Goal: Task Accomplishment & Management: Complete application form

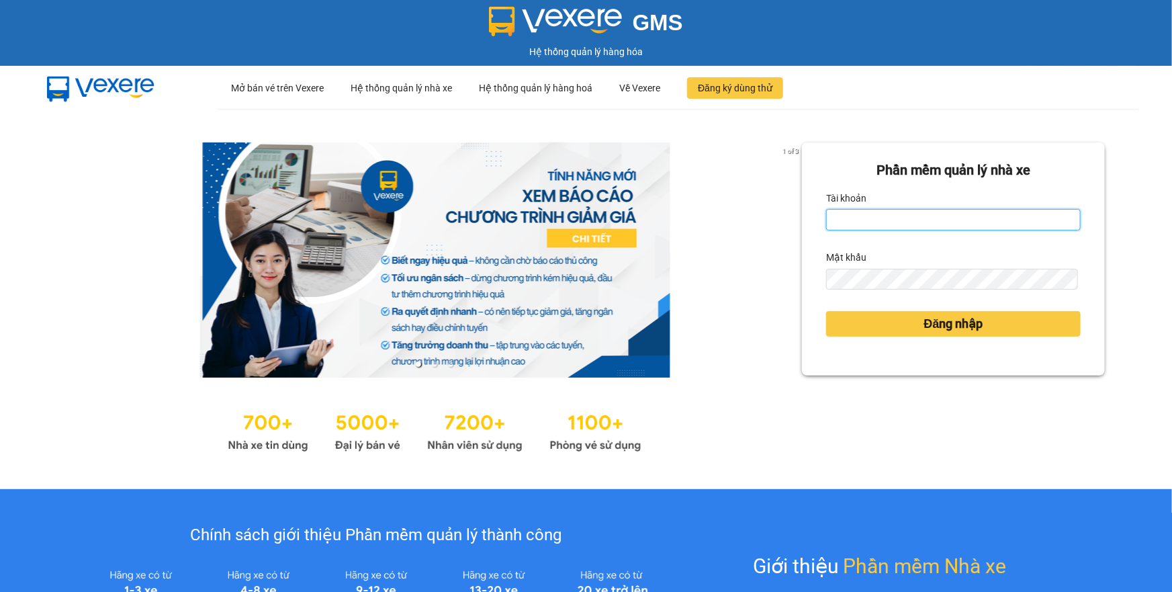
type input "thuyduyen.tienoanh"
click at [888, 219] on input "thuyduyen.tienoanh" at bounding box center [953, 219] width 255 height 21
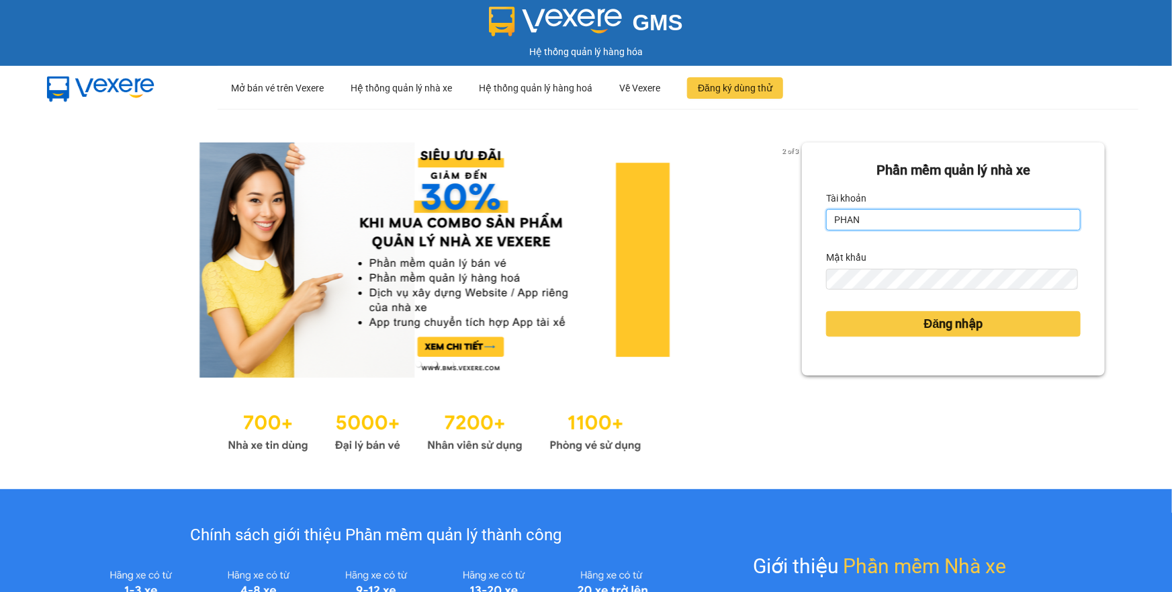
type input "phanoanh.tienoanh"
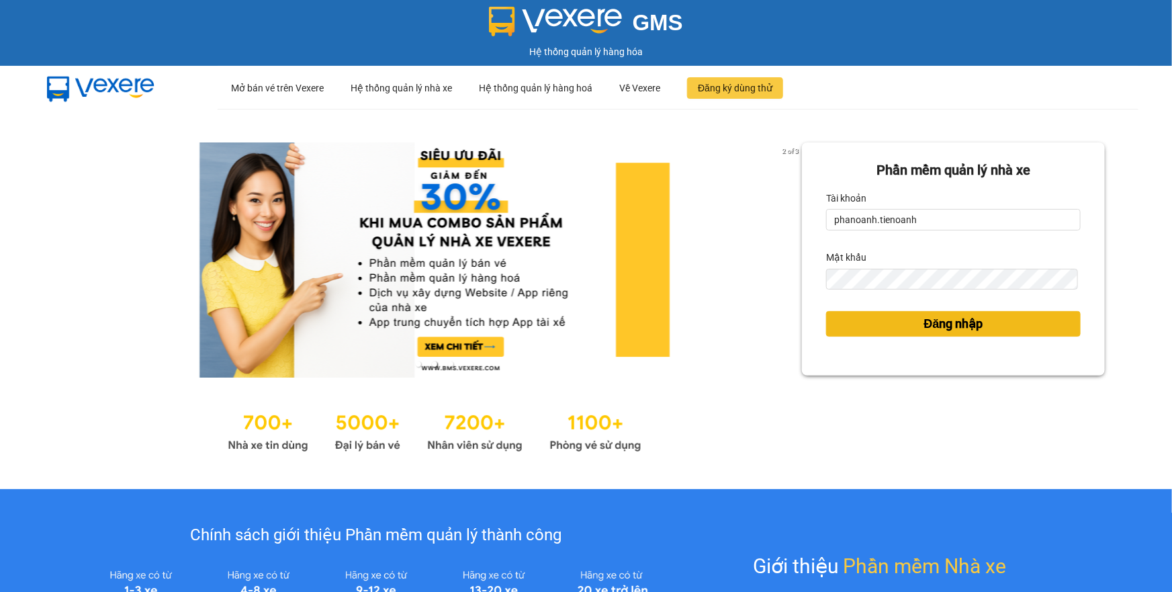
click at [924, 322] on span "Đăng nhập" at bounding box center [953, 323] width 59 height 19
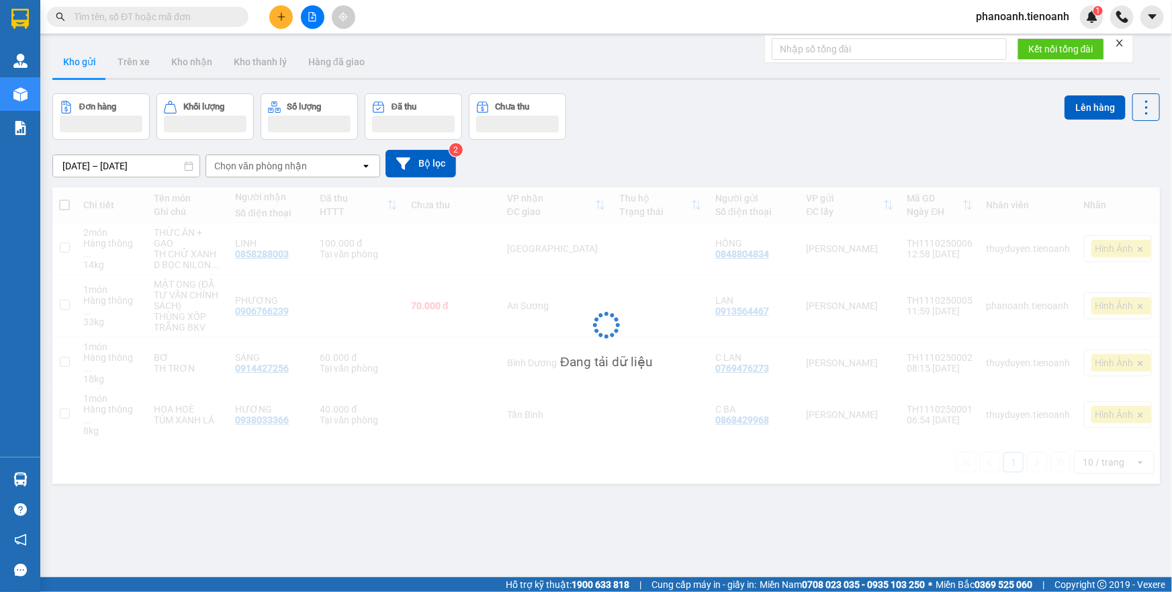
click at [278, 24] on button at bounding box center [281, 17] width 24 height 24
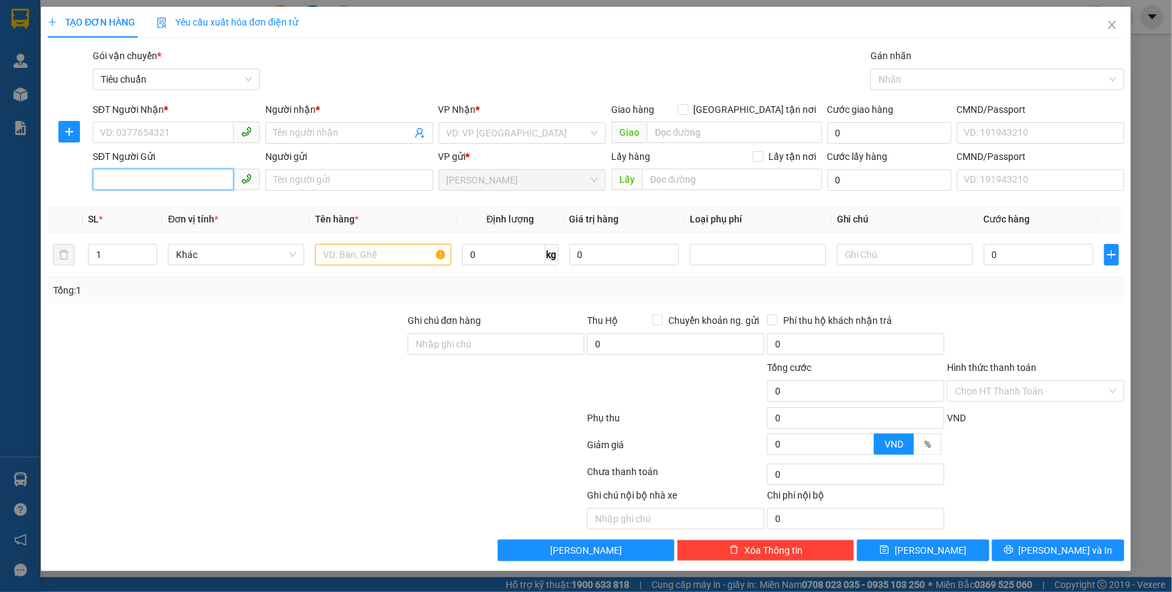
click at [179, 176] on input "SĐT Người Gửi" at bounding box center [163, 179] width 141 height 21
type input "0975629902"
click at [179, 176] on input "0975629902" at bounding box center [163, 179] width 141 height 21
click at [171, 134] on input "SĐT Người Nhận *" at bounding box center [163, 132] width 141 height 21
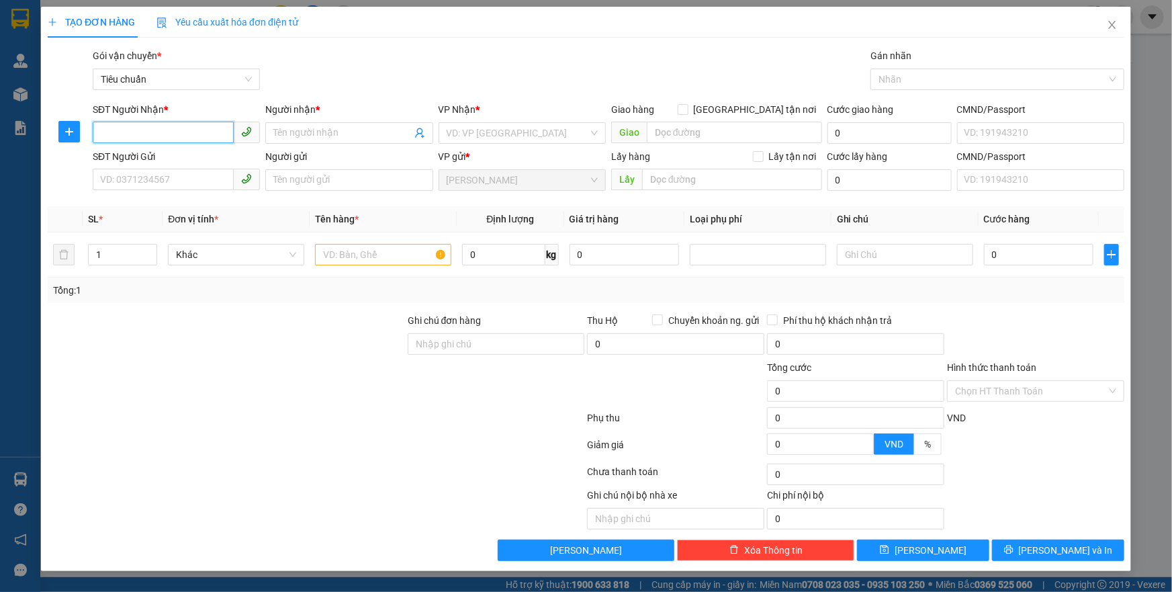
paste input "0975629902"
type input "0975629902"
click at [174, 155] on div "0975629902 - C Thuý" at bounding box center [176, 160] width 151 height 15
type input "C Thuý"
type input "SỞ SAO"
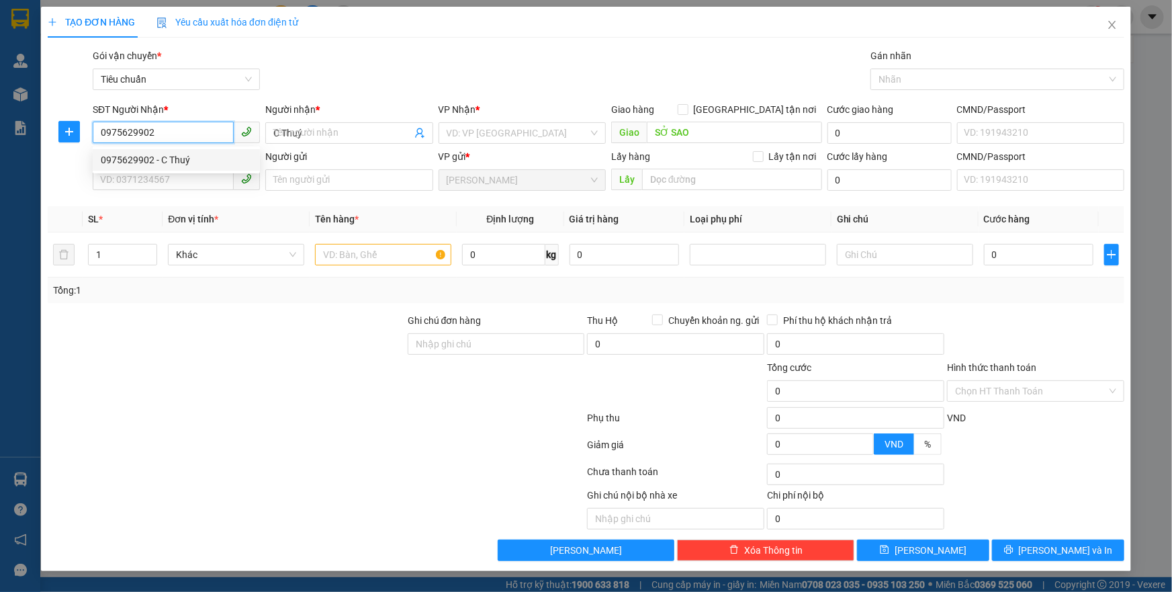
type input "70.000"
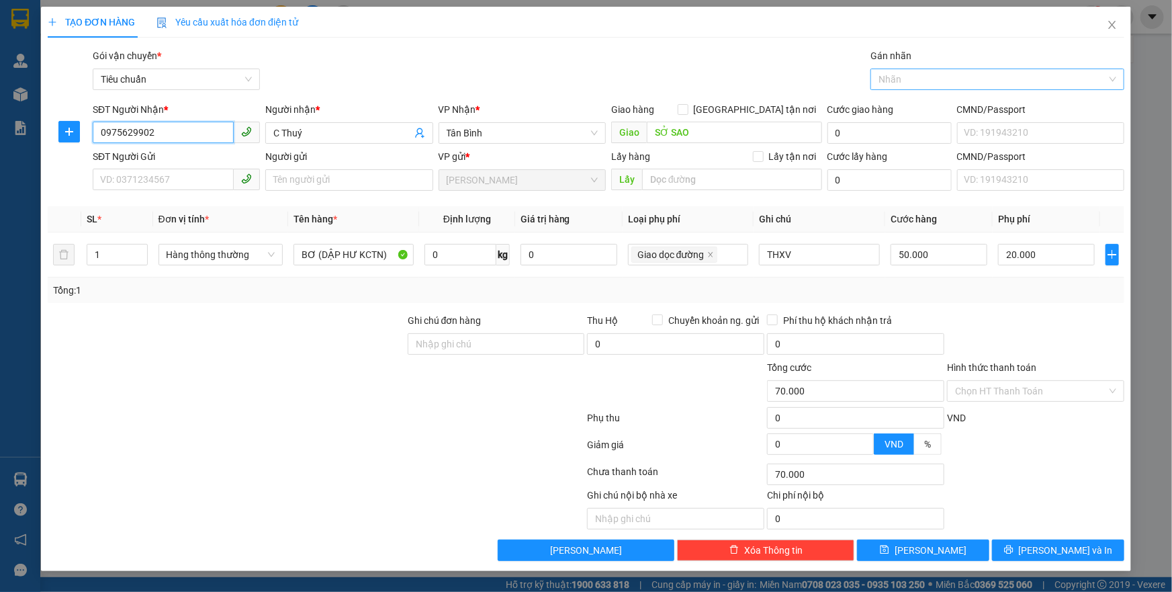
click at [944, 76] on div at bounding box center [991, 79] width 234 height 16
type input "0975629902"
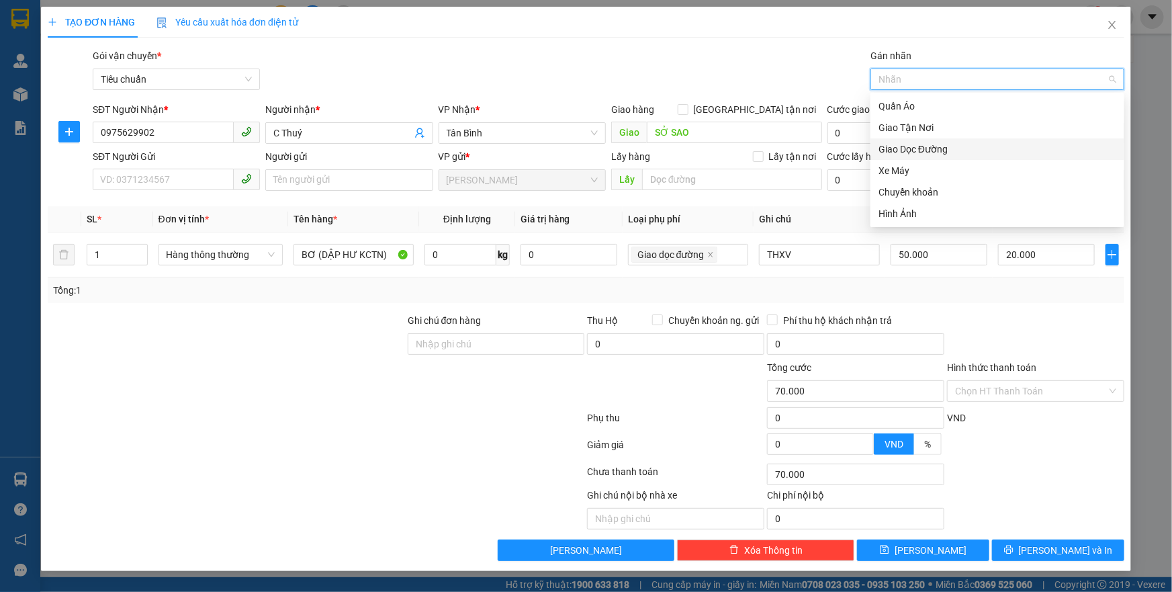
click at [910, 149] on div "Giao Dọc Đường" at bounding box center [998, 149] width 238 height 15
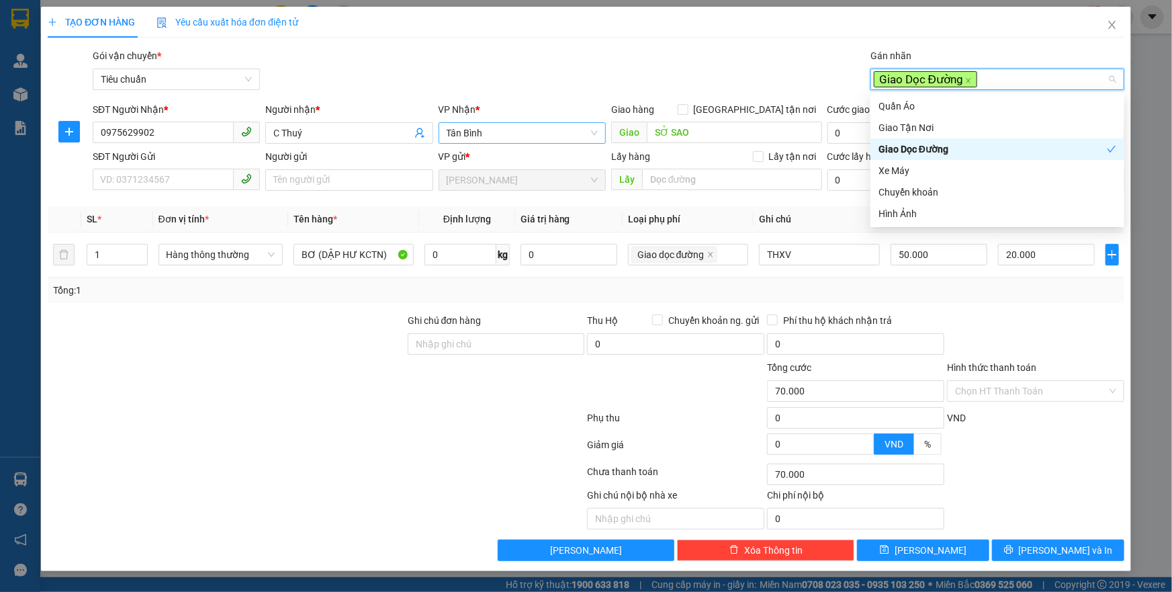
click at [536, 138] on span "Tân Bình" at bounding box center [522, 133] width 151 height 20
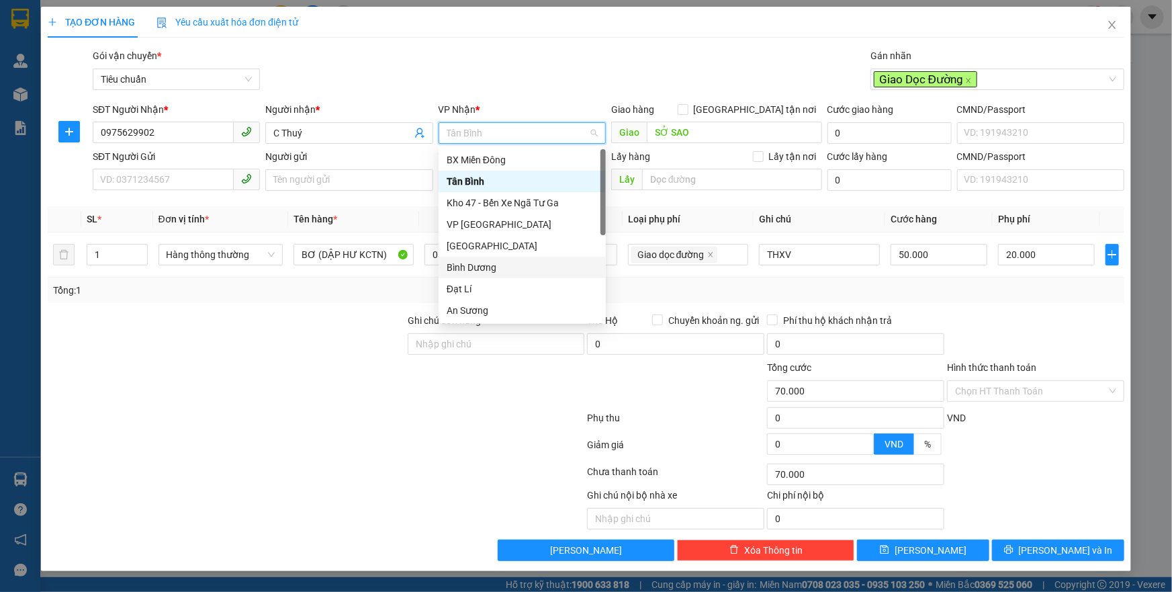
click at [515, 269] on div "Bình Dương" at bounding box center [522, 267] width 151 height 15
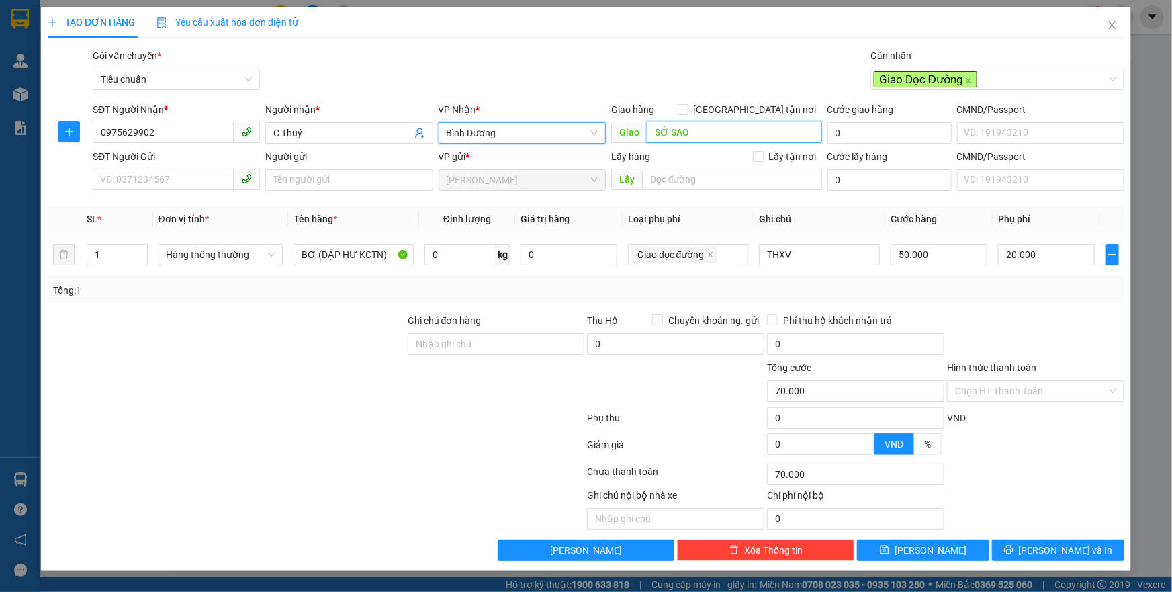
click at [717, 132] on input "SỞ SAO" at bounding box center [734, 132] width 175 height 21
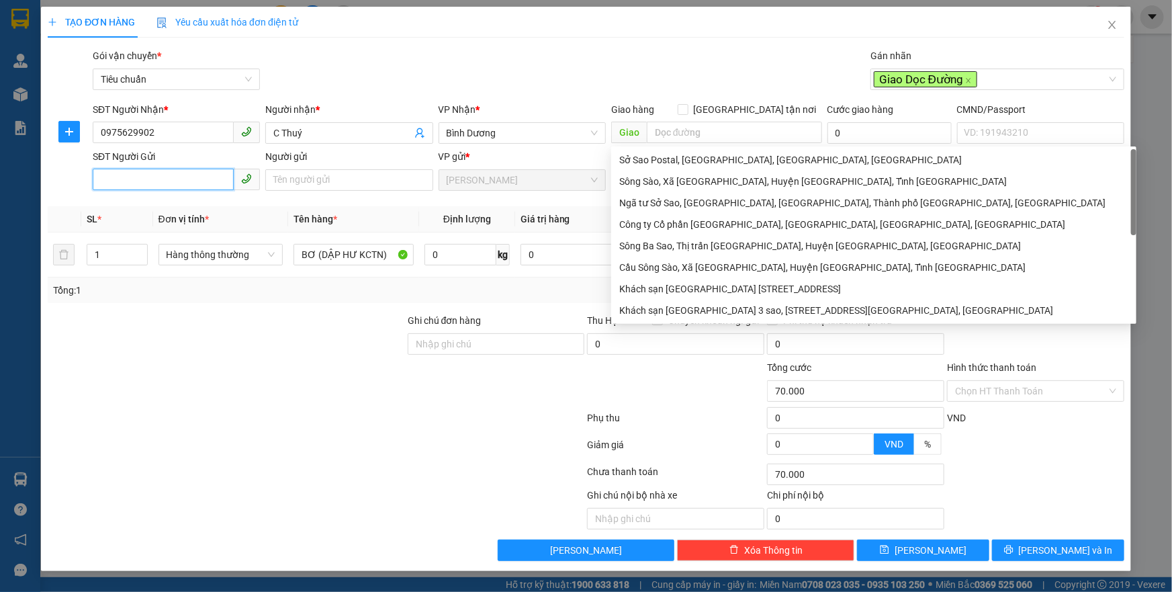
click at [173, 177] on input "SĐT Người Gửi" at bounding box center [163, 179] width 141 height 21
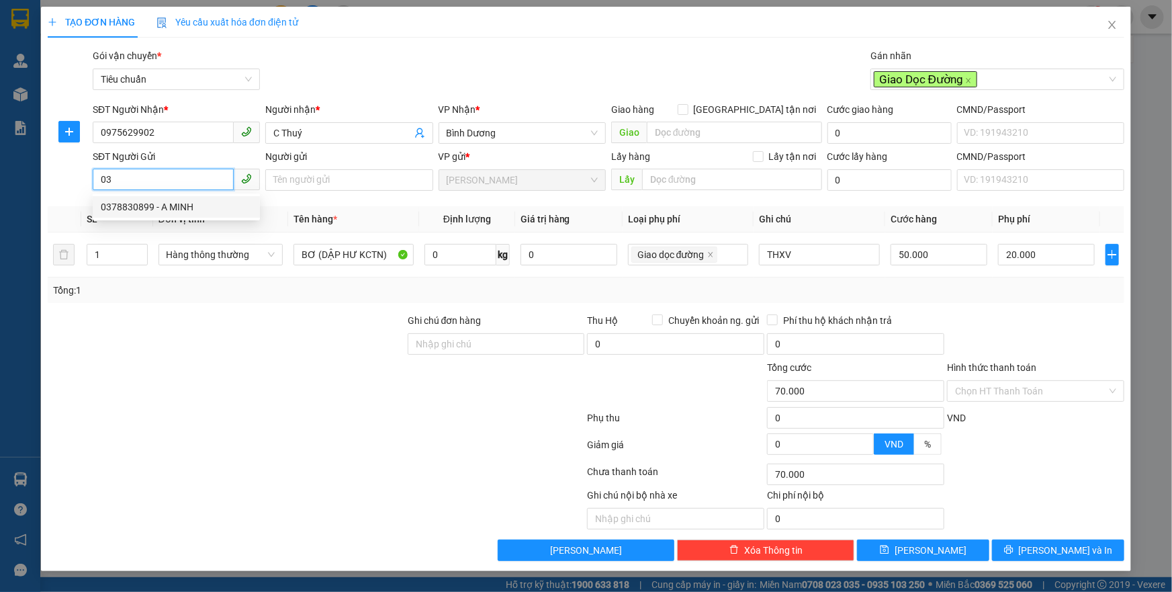
click at [188, 208] on div "0378830899 - A MINH" at bounding box center [176, 207] width 151 height 15
type input "0378830899"
type input "A MINH"
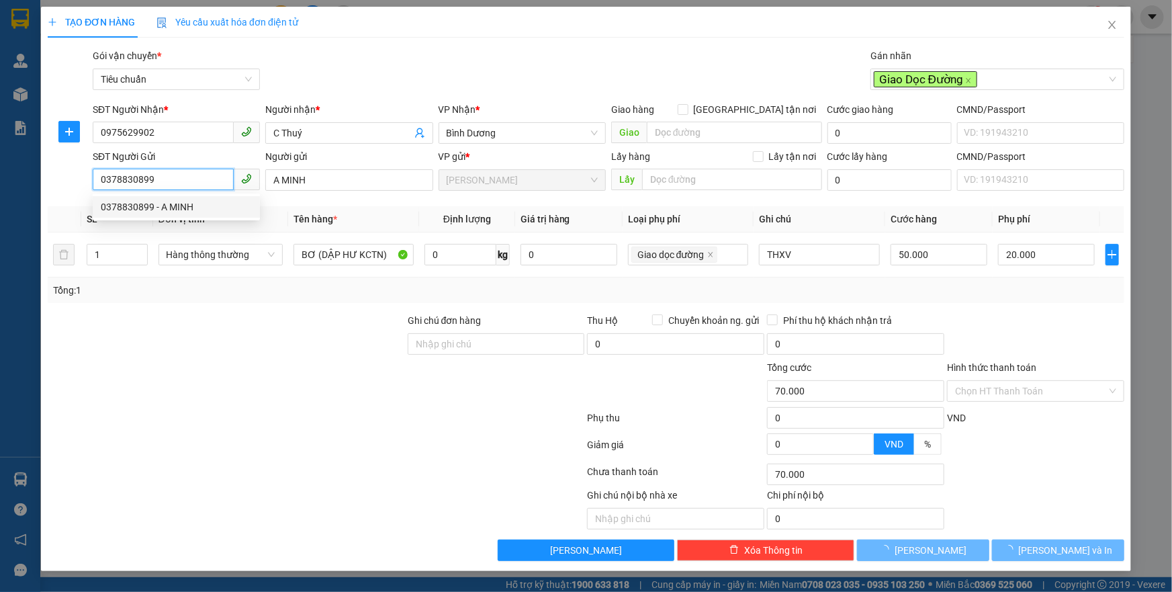
type input "0378830899"
click at [286, 342] on div at bounding box center [226, 336] width 360 height 47
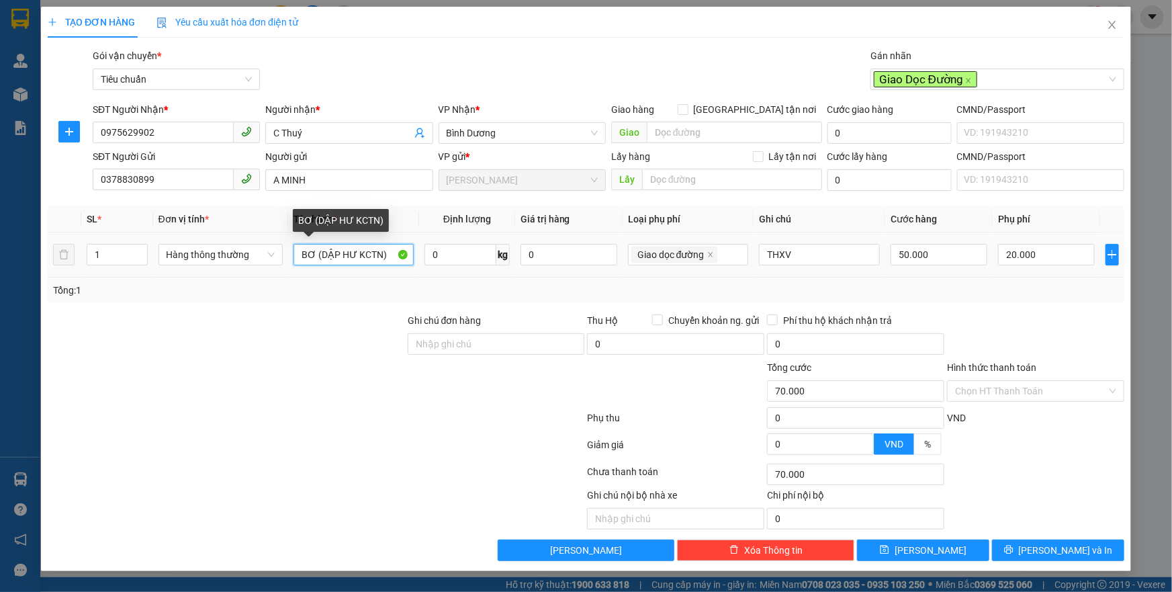
click at [353, 255] on input "BƠ (DẬP HƯ KCTN)" at bounding box center [354, 254] width 121 height 21
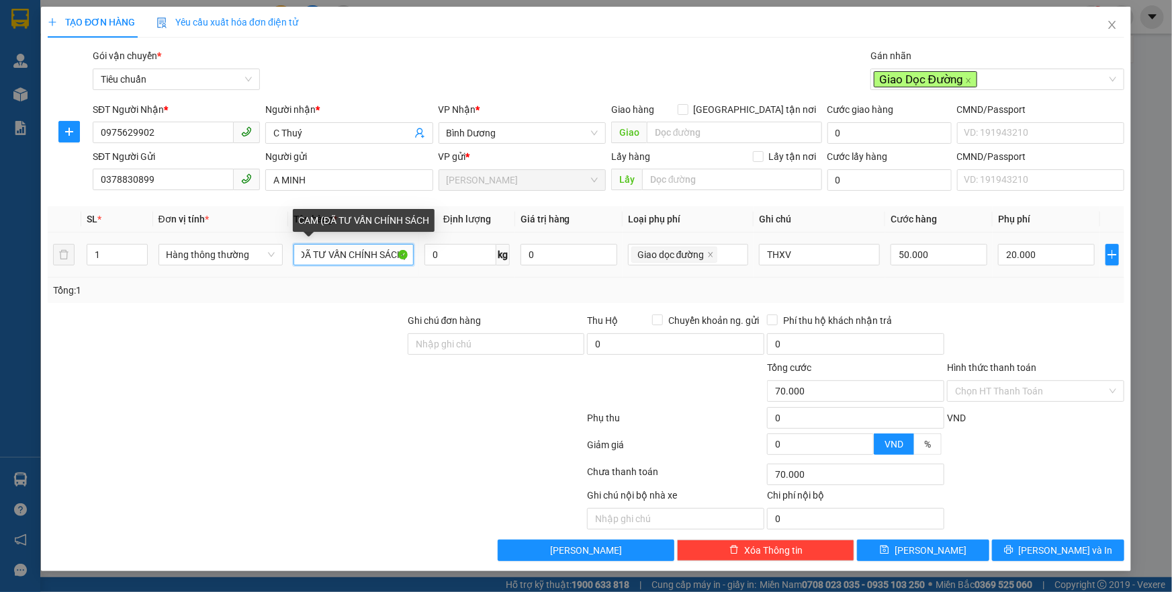
type input "CAM (ĐÃ TƯ VẤN CHÍNH SÁCH)"
type input "6"
type input "60.000"
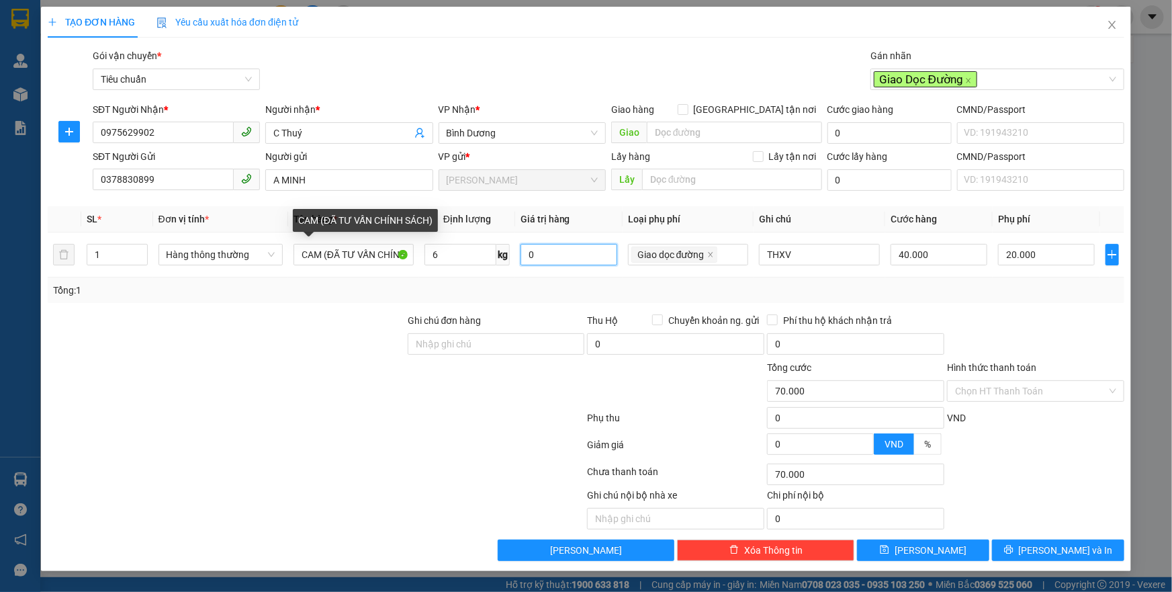
type input "40.000"
click at [710, 253] on icon "close" at bounding box center [710, 254] width 7 height 7
type input "40.000"
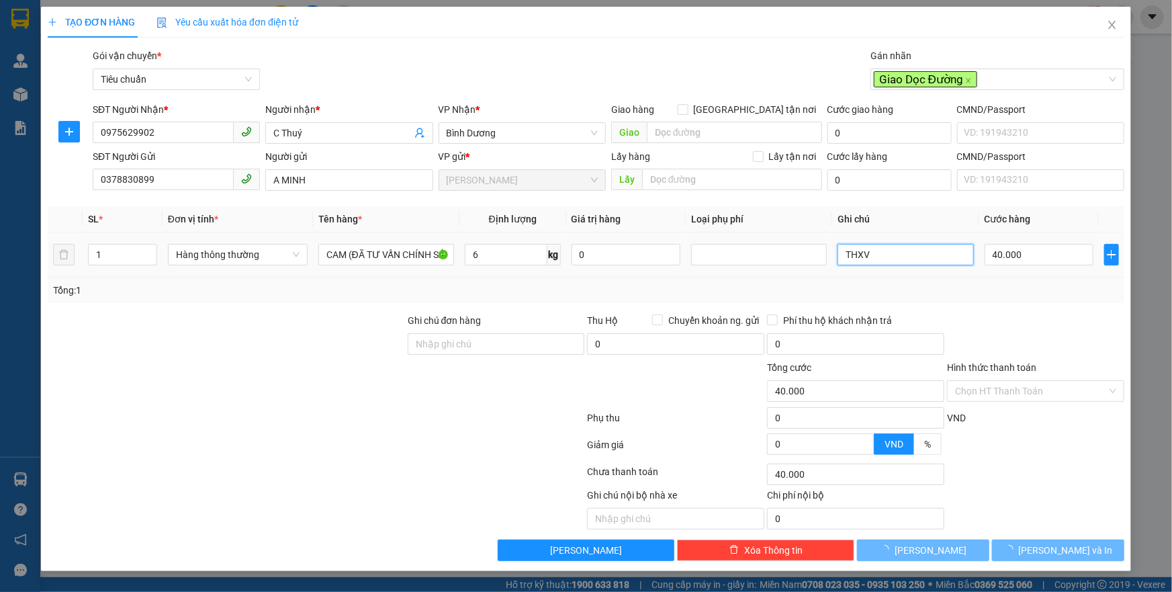
click at [858, 253] on input "THXV" at bounding box center [906, 254] width 136 height 21
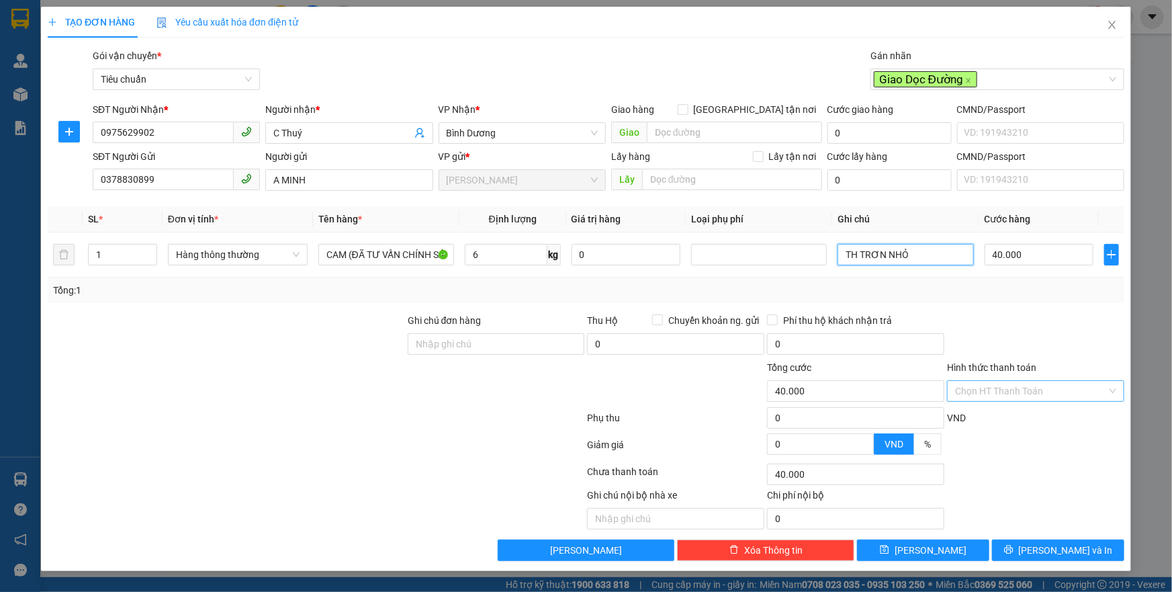
type input "TH TRƠN NHỎ"
click at [1018, 397] on input "Hình thức thanh toán" at bounding box center [1031, 391] width 152 height 20
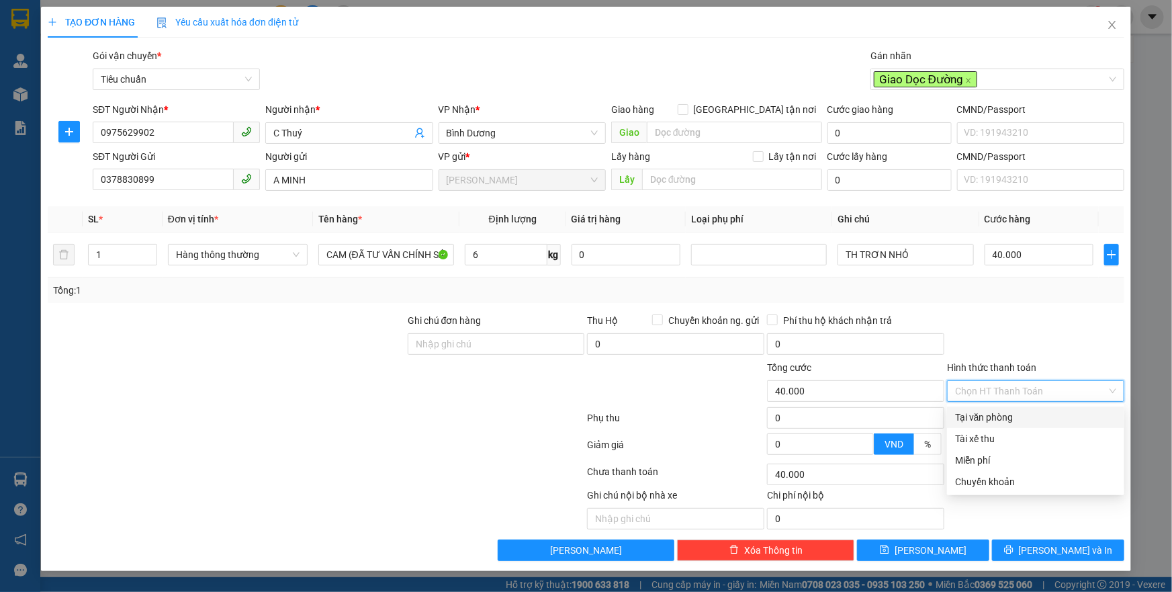
click at [1019, 410] on div "Tại văn phòng" at bounding box center [1035, 417] width 161 height 15
type input "0"
click at [967, 82] on icon "close" at bounding box center [969, 81] width 5 height 5
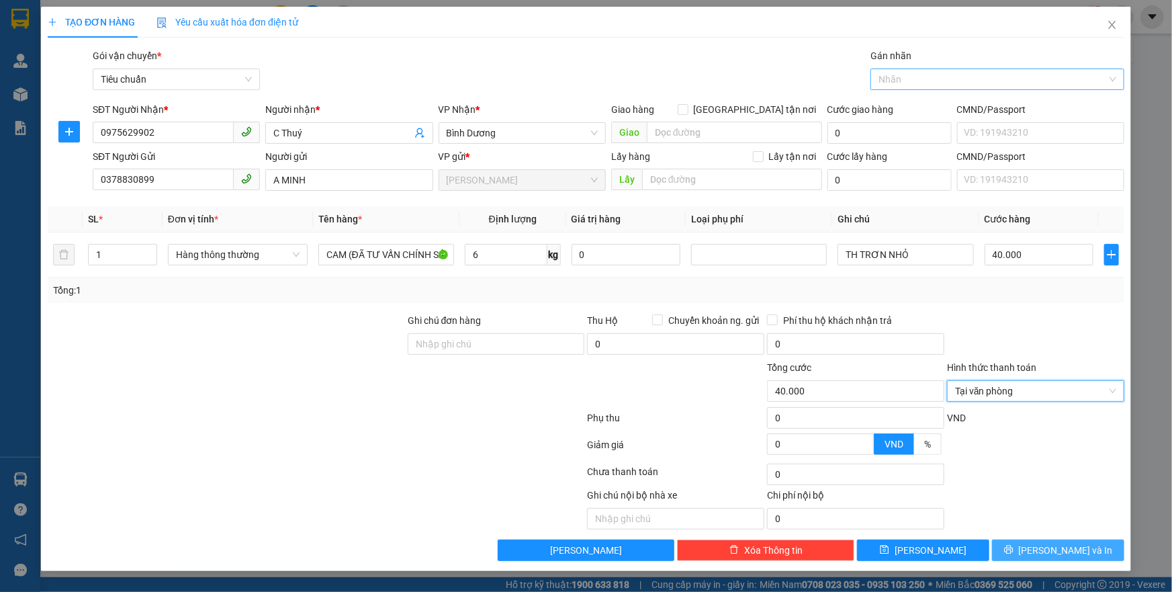
click at [1013, 548] on icon "printer" at bounding box center [1008, 550] width 9 height 9
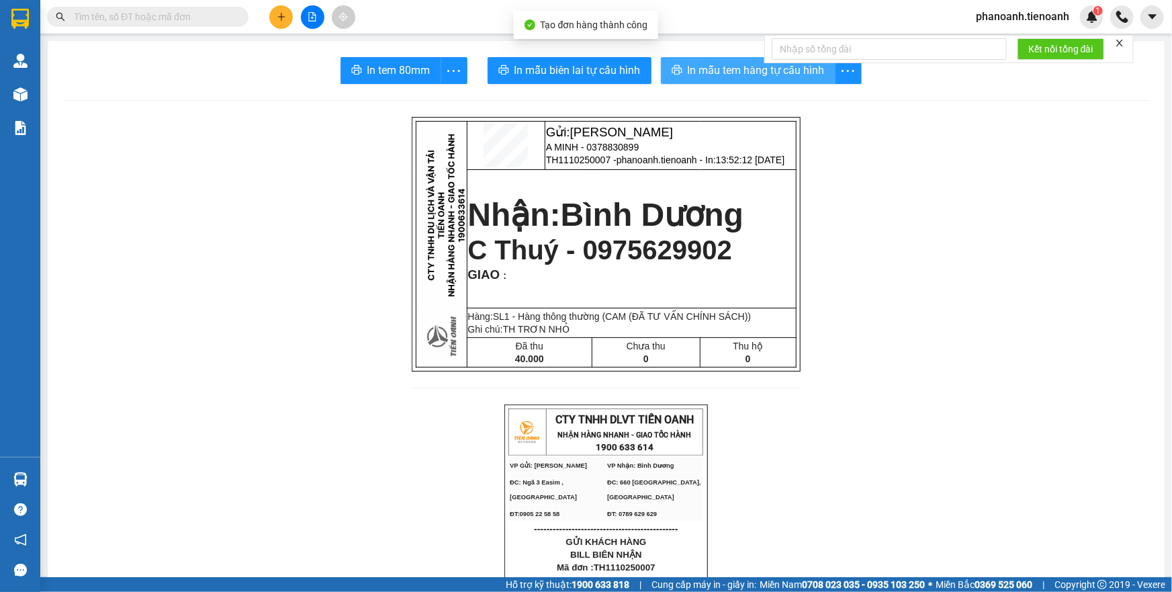
click at [709, 73] on span "In mẫu tem hàng tự cấu hình" at bounding box center [756, 70] width 137 height 17
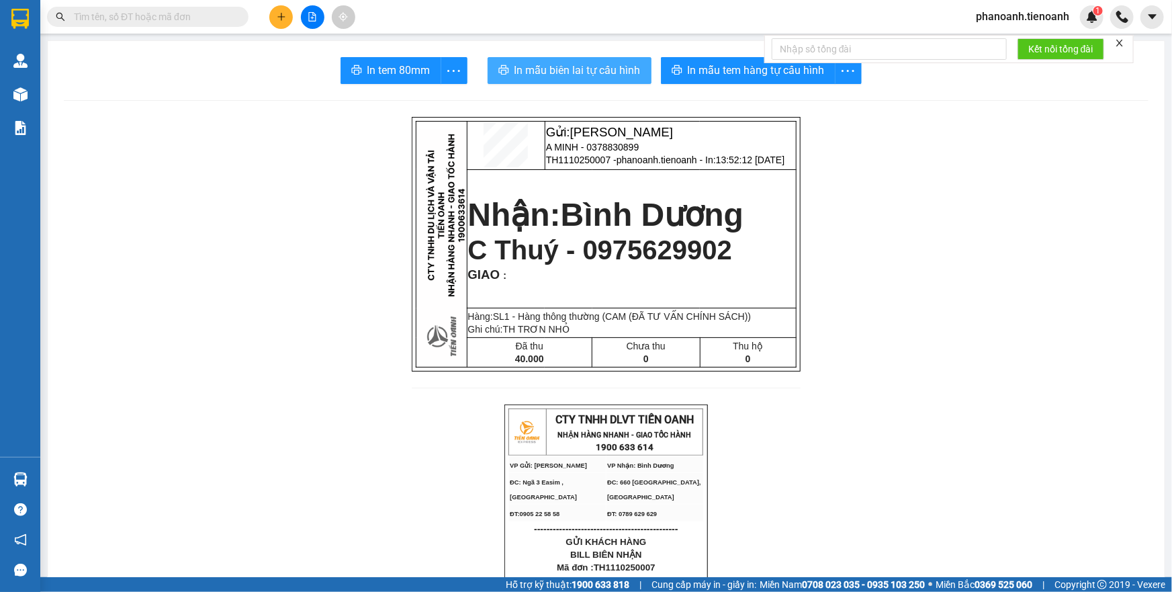
drag, startPoint x: 575, startPoint y: 72, endPoint x: 560, endPoint y: 76, distance: 16.0
click at [575, 73] on span "In mẫu biên lai tự cấu hình" at bounding box center [578, 70] width 126 height 17
click at [998, 15] on span "phanoanh.tienoanh" at bounding box center [1022, 16] width 115 height 17
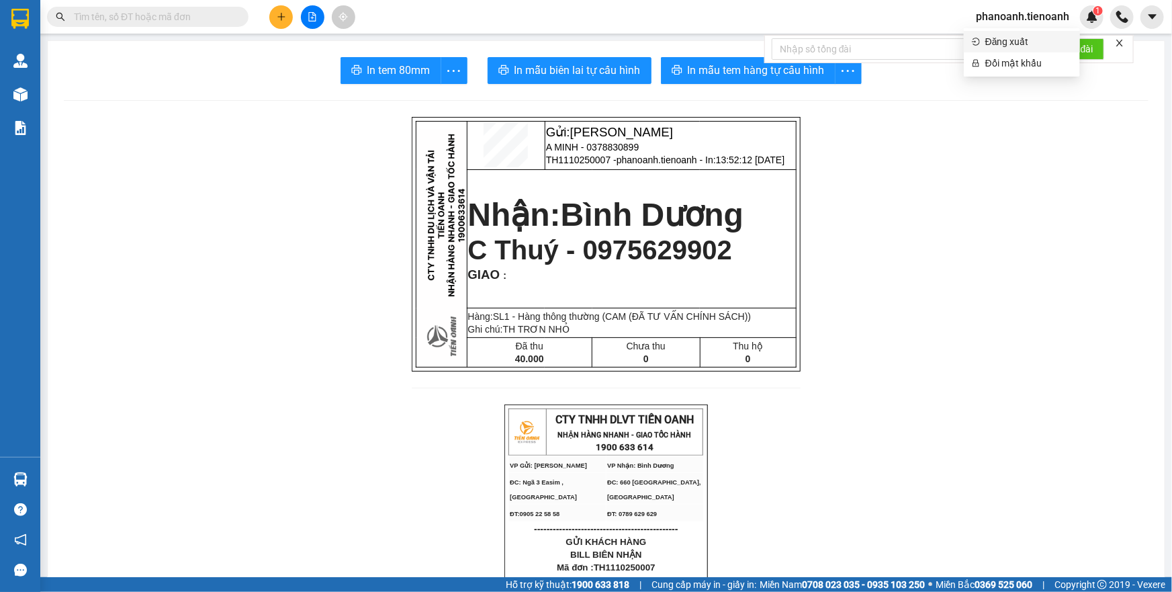
click at [990, 47] on span "Đăng xuất" at bounding box center [1029, 41] width 87 height 15
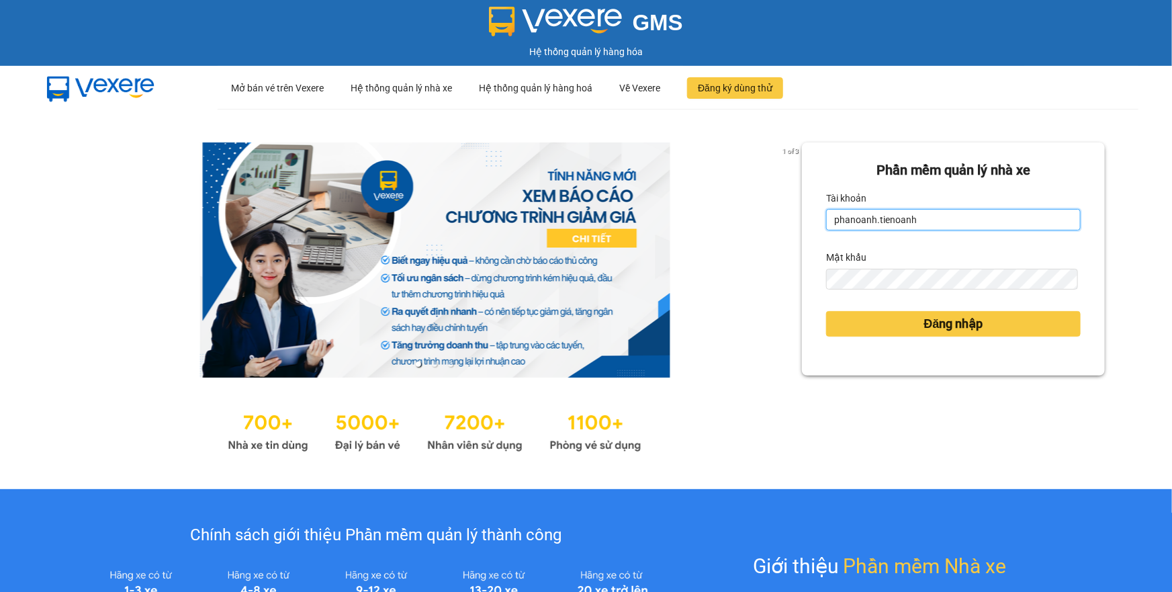
click at [947, 209] on input "phanoanh.tienoanh" at bounding box center [953, 219] width 255 height 21
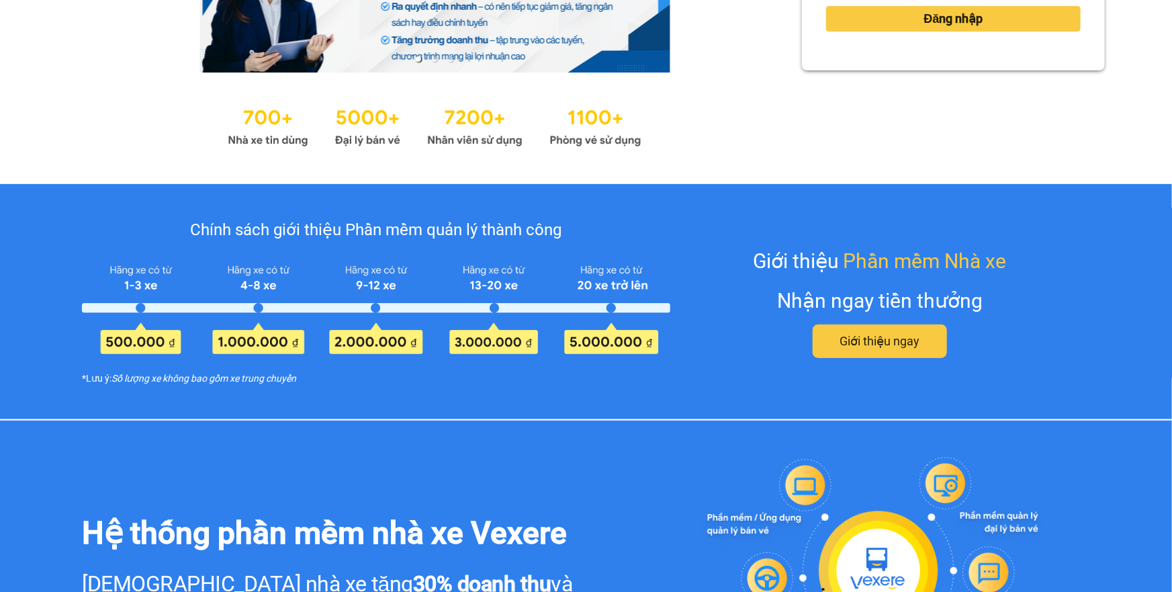
type input "thuyduyen.tienoanh"
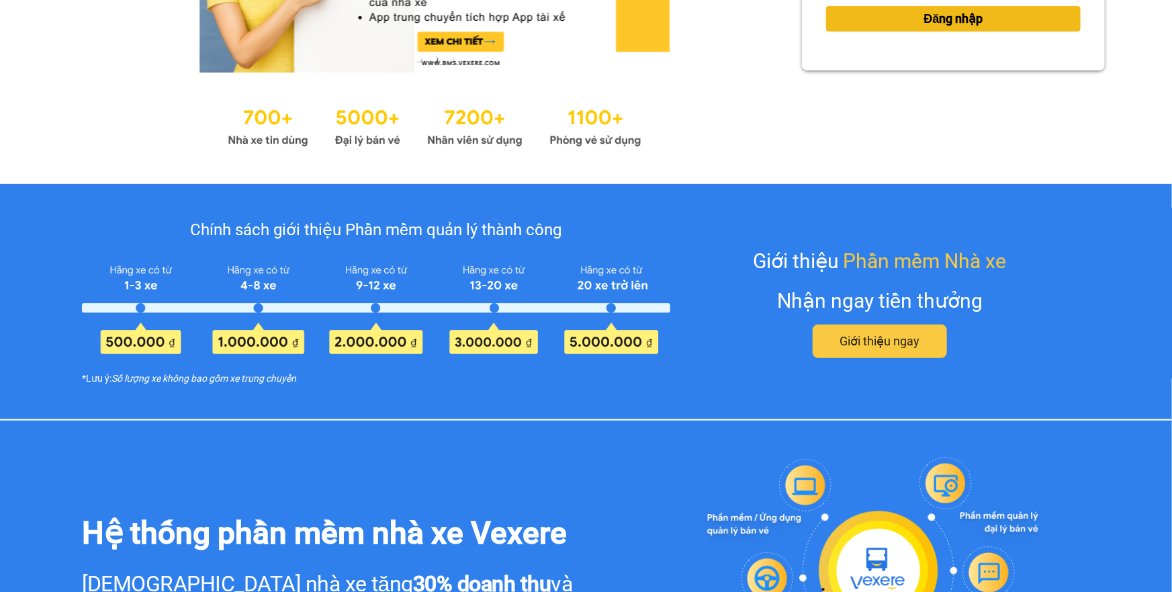
click at [937, 26] on span "Đăng nhập" at bounding box center [953, 18] width 59 height 19
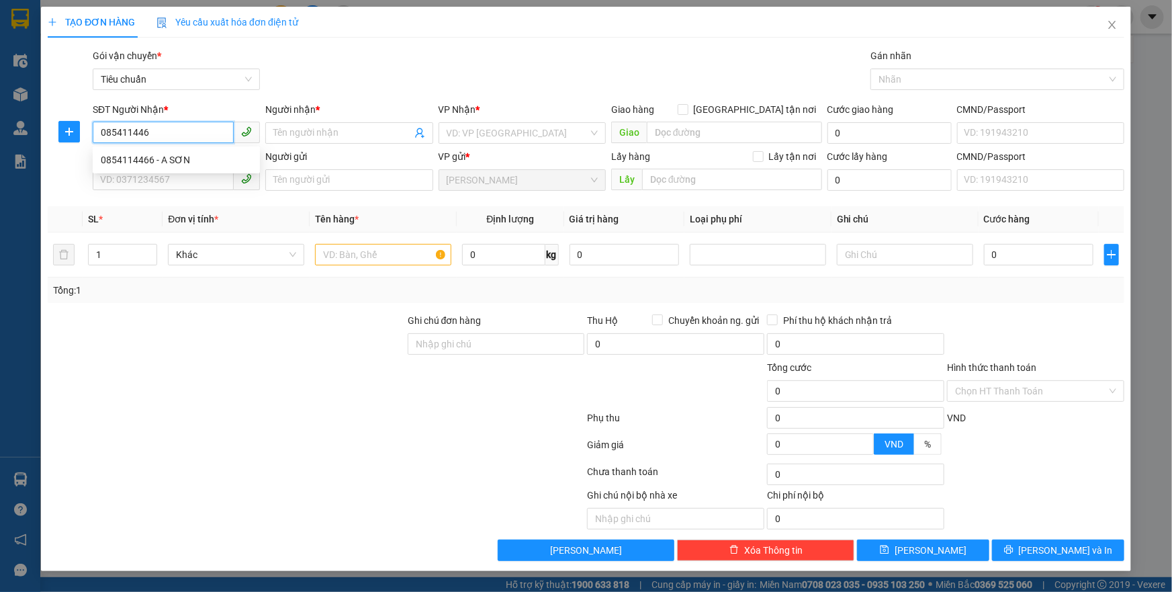
type input "0854114466"
click at [121, 159] on div "0854114466 - A SƠN" at bounding box center [176, 160] width 151 height 15
type input "A SƠN"
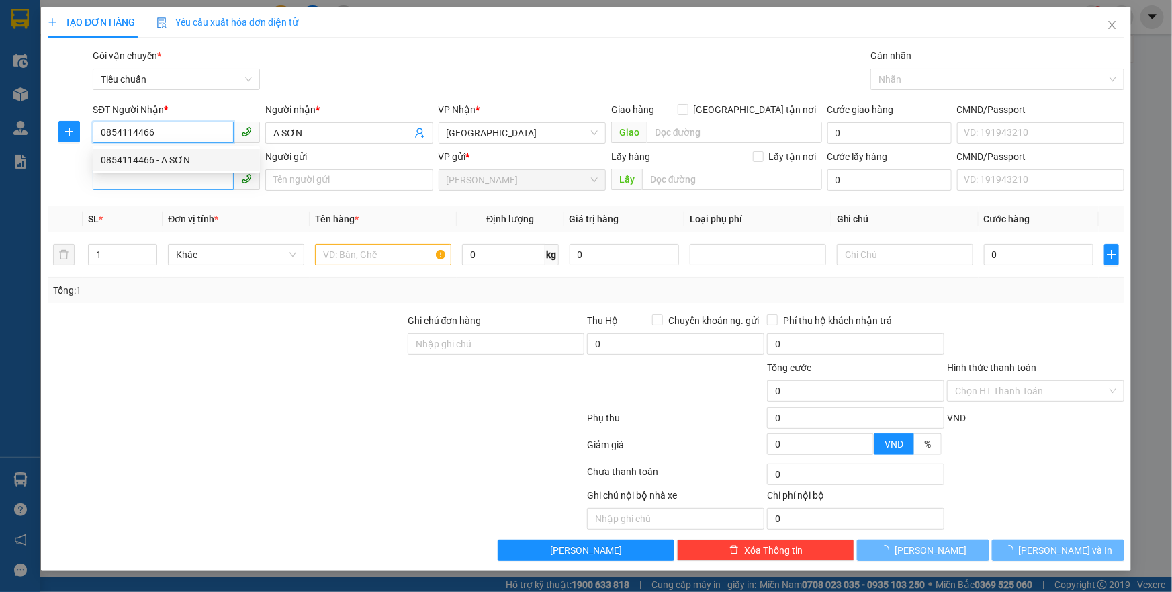
type input "60.000"
type input "0854114466"
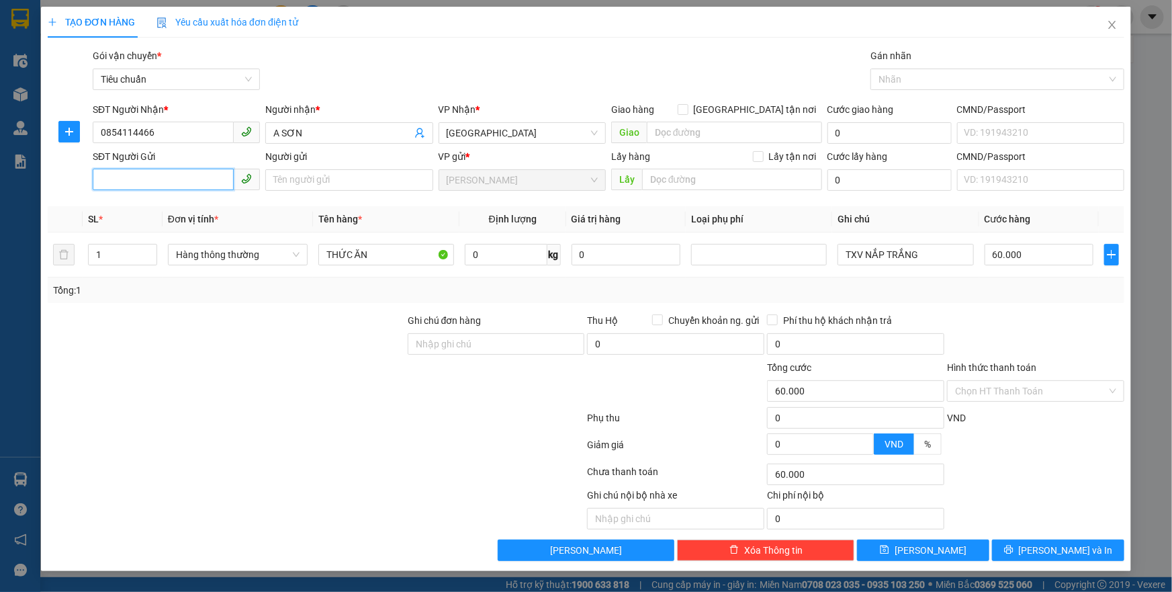
click at [155, 185] on input "SĐT Người Gửi" at bounding box center [163, 179] width 141 height 21
click at [156, 207] on div "0369914446 - CÔ HÀ" at bounding box center [176, 207] width 151 height 15
type input "0369914446"
type input "CÔ HÀ"
click at [500, 264] on input "0" at bounding box center [506, 254] width 83 height 21
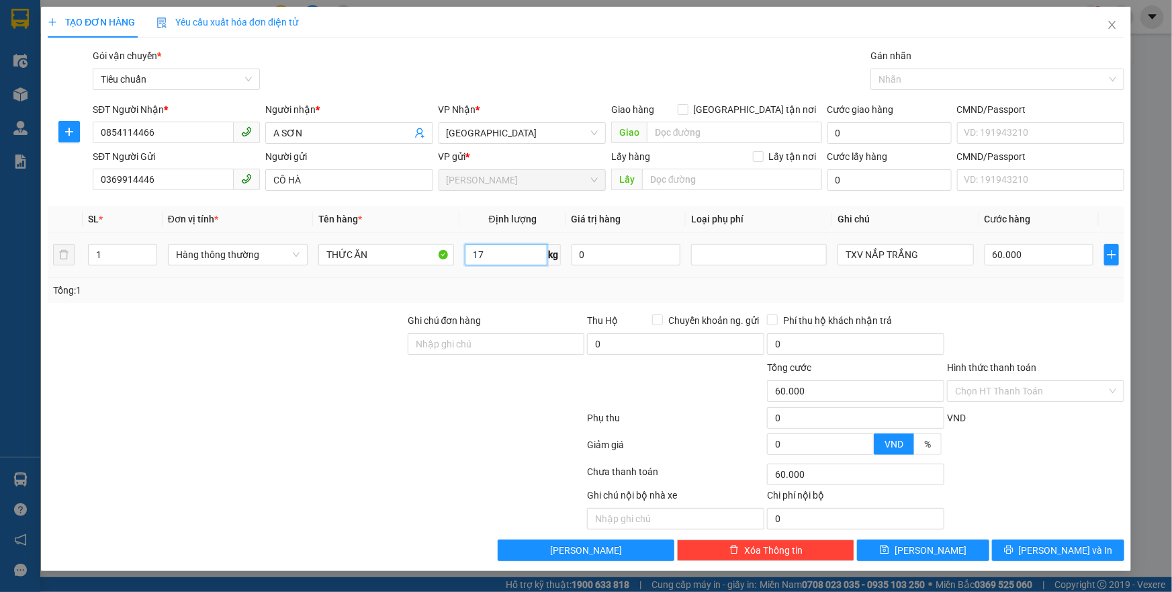
type input "17"
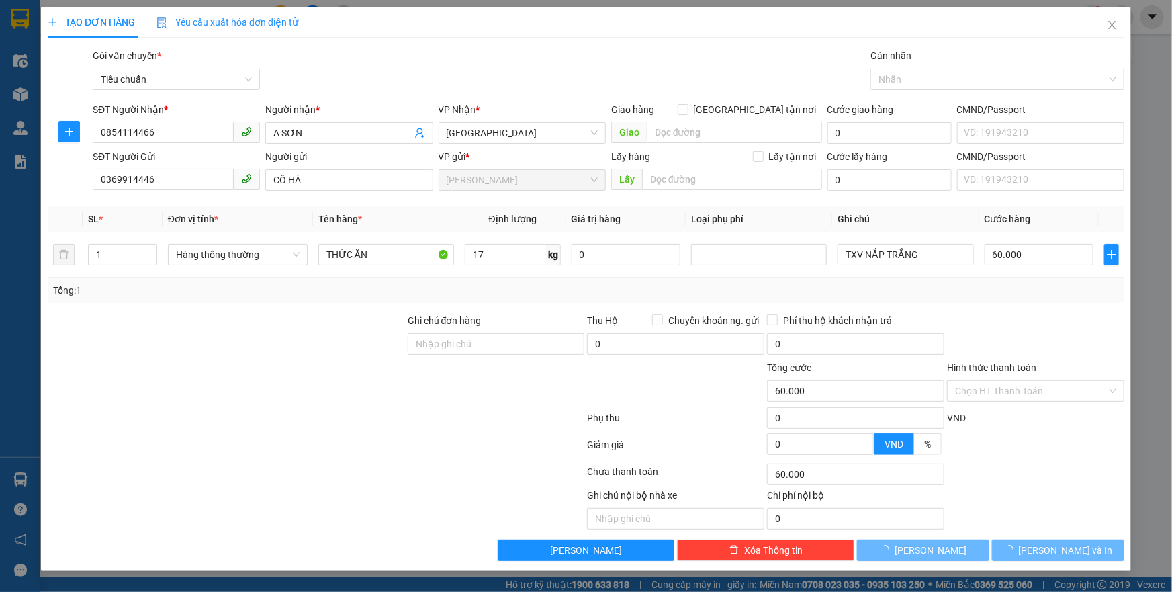
click at [517, 288] on div "Tổng: 1" at bounding box center [586, 290] width 1066 height 15
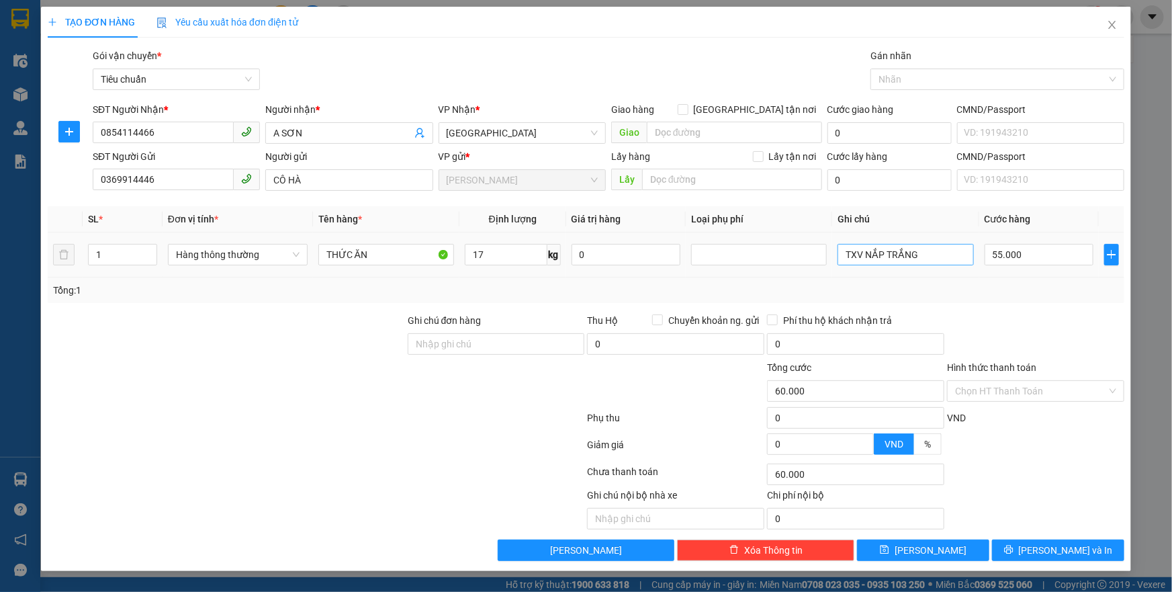
type input "55.000"
drag, startPoint x: 867, startPoint y: 253, endPoint x: 1145, endPoint y: 267, distance: 278.5
click at [1145, 266] on div "TẠO ĐƠN HÀNG Yêu cầu xuất hóa đơn điện tử Transit Pickup Surcharge Ids Transit …" at bounding box center [586, 296] width 1172 height 592
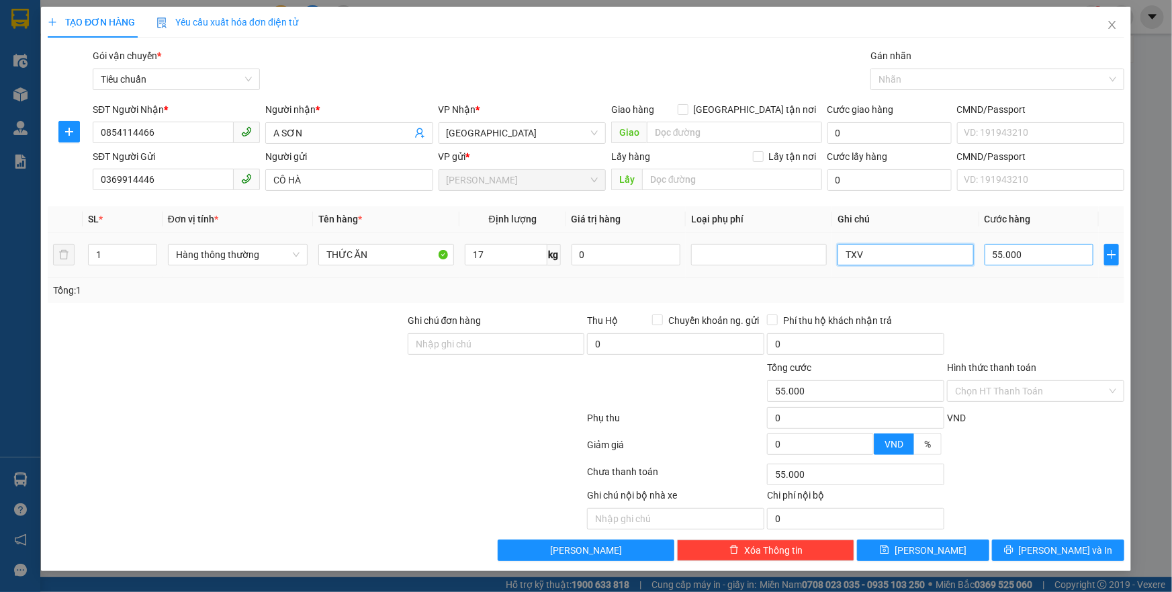
type input "TXV"
click at [1033, 254] on input "55.000" at bounding box center [1040, 254] width 110 height 21
type input "6"
type input "60"
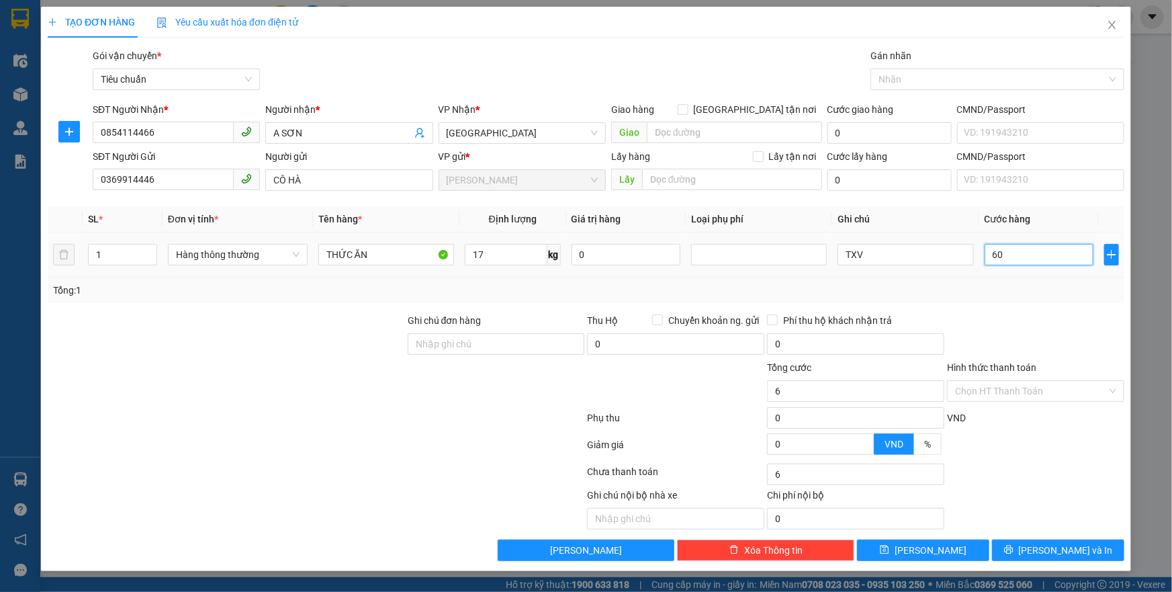
type input "60"
type input "60.000"
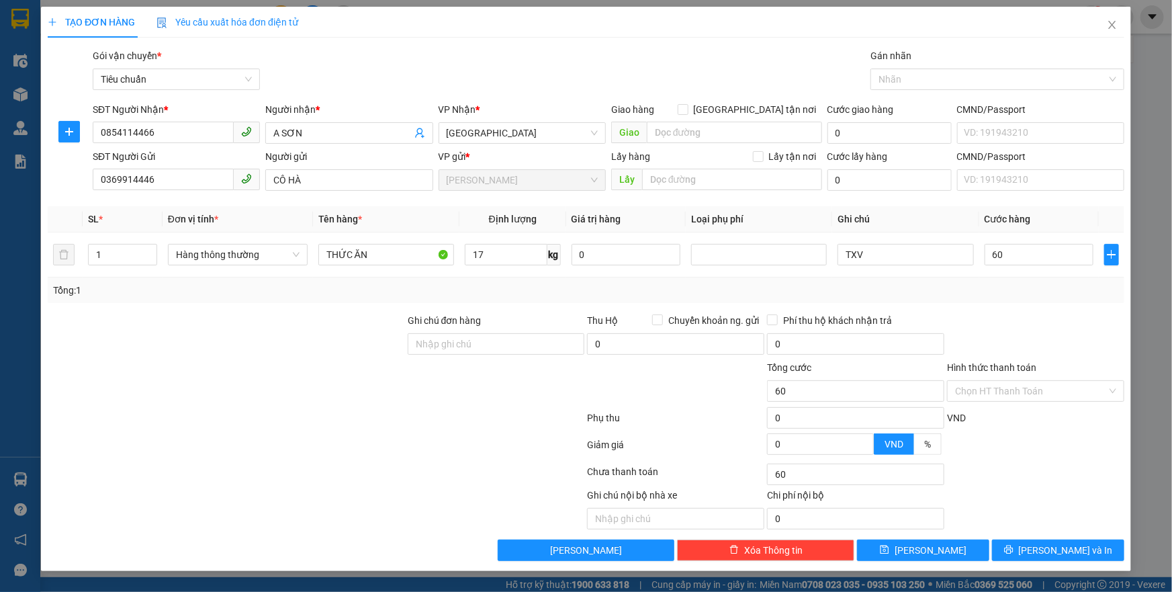
type input "60.000"
drag, startPoint x: 1028, startPoint y: 307, endPoint x: 1025, endPoint y: 329, distance: 21.8
click at [1026, 310] on div "Transit Pickup Surcharge Ids Transit Deliver Surcharge Ids Transit Deliver Surc…" at bounding box center [586, 304] width 1077 height 513
click at [1029, 386] on input "Hình thức thanh toán" at bounding box center [1031, 391] width 152 height 20
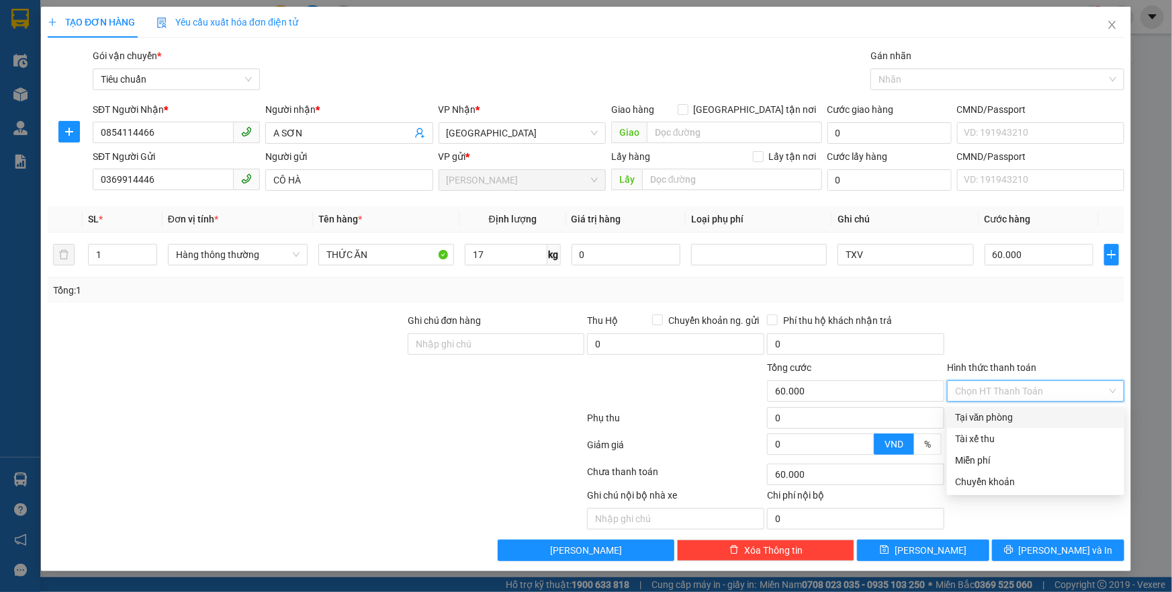
drag, startPoint x: 1023, startPoint y: 410, endPoint x: 1012, endPoint y: 425, distance: 18.7
click at [1019, 421] on div "Tại văn phòng" at bounding box center [1035, 417] width 161 height 15
type input "0"
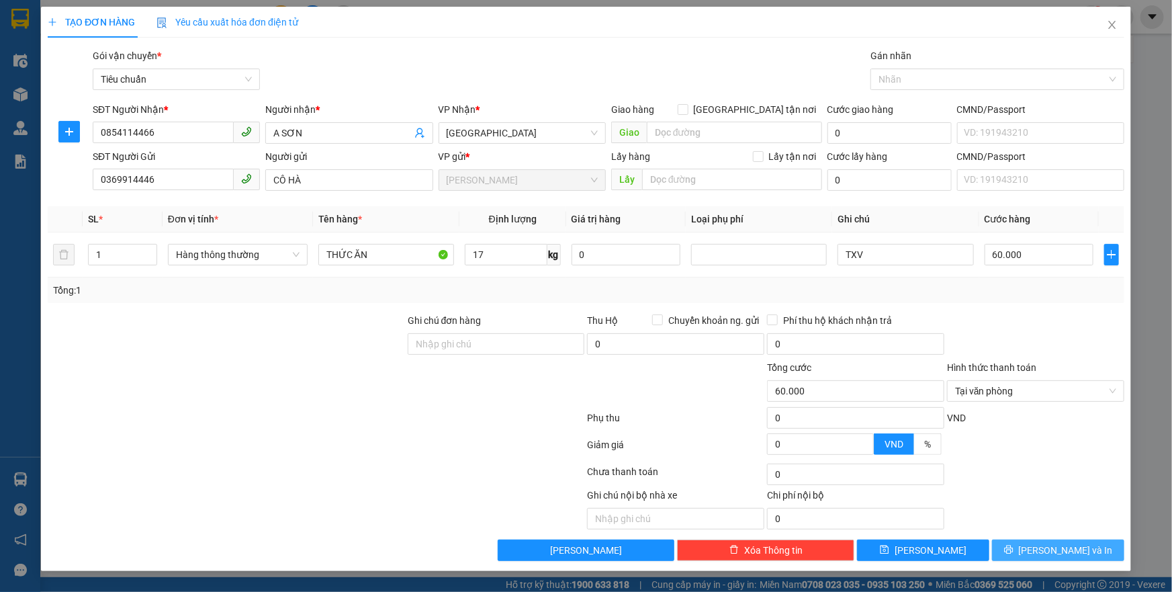
drag, startPoint x: 1022, startPoint y: 537, endPoint x: 1023, endPoint y: 545, distance: 8.1
click at [1023, 545] on div "Transit Pickup Surcharge Ids Transit Deliver Surcharge Ids Transit Deliver Surc…" at bounding box center [586, 304] width 1077 height 513
drag, startPoint x: 1023, startPoint y: 545, endPoint x: 642, endPoint y: 294, distance: 456.0
click at [1023, 546] on button "[PERSON_NAME] và In" at bounding box center [1058, 549] width 132 height 21
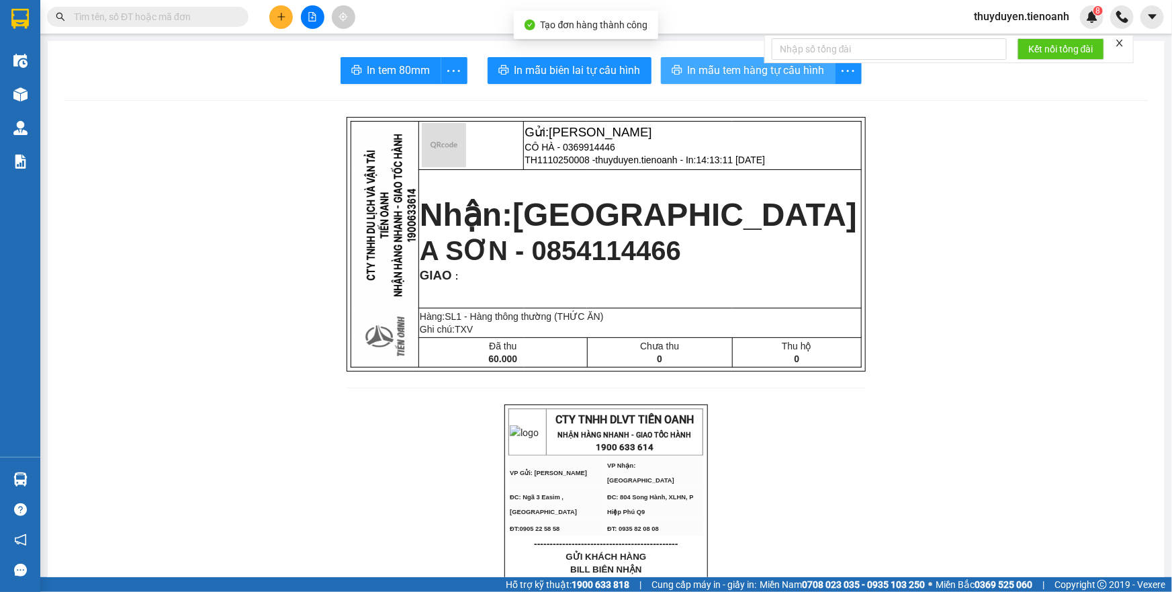
click at [699, 67] on span "In mẫu tem hàng tự cấu hình" at bounding box center [756, 70] width 137 height 17
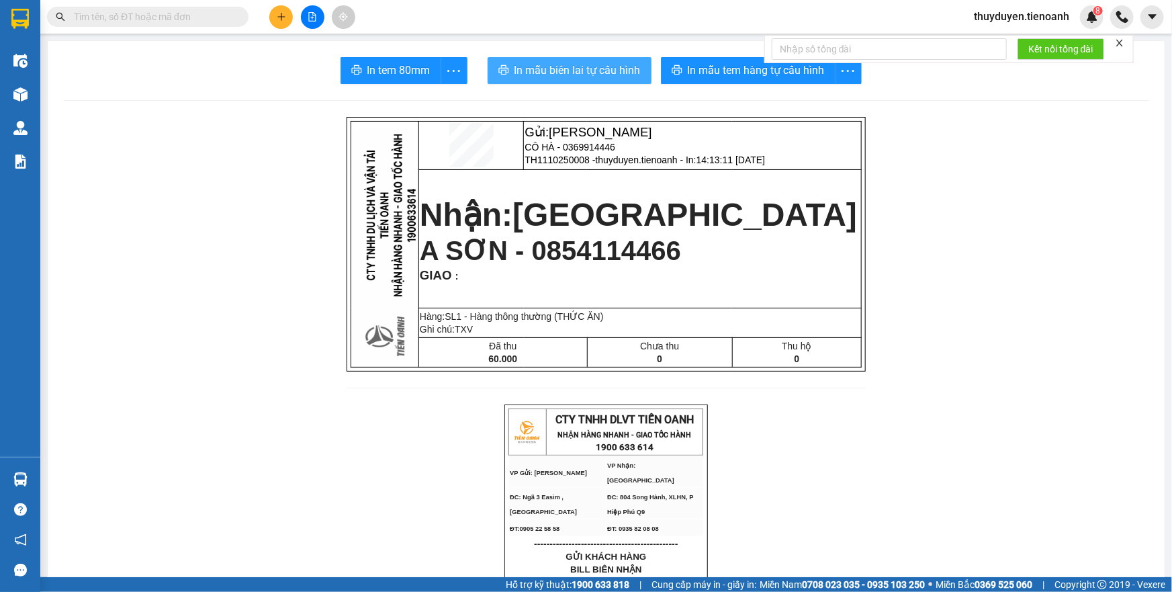
drag, startPoint x: 572, startPoint y: 71, endPoint x: 531, endPoint y: 20, distance: 65.0
click at [571, 71] on span "In mẫu biên lai tự cấu hình" at bounding box center [578, 70] width 126 height 17
click at [286, 19] on button at bounding box center [281, 17] width 24 height 24
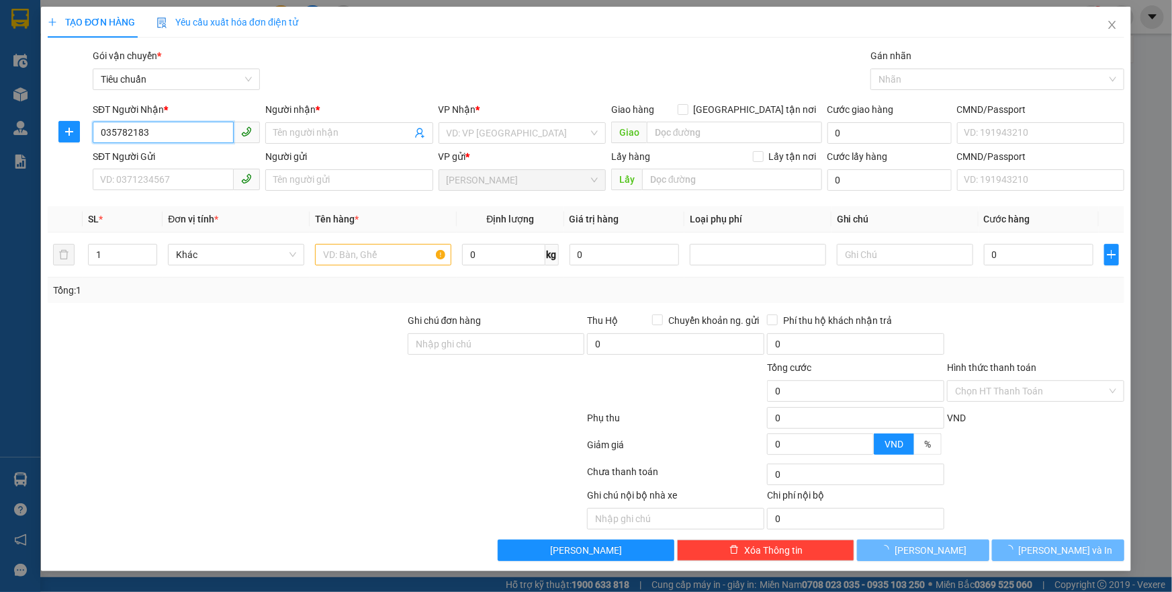
type input "0357821835"
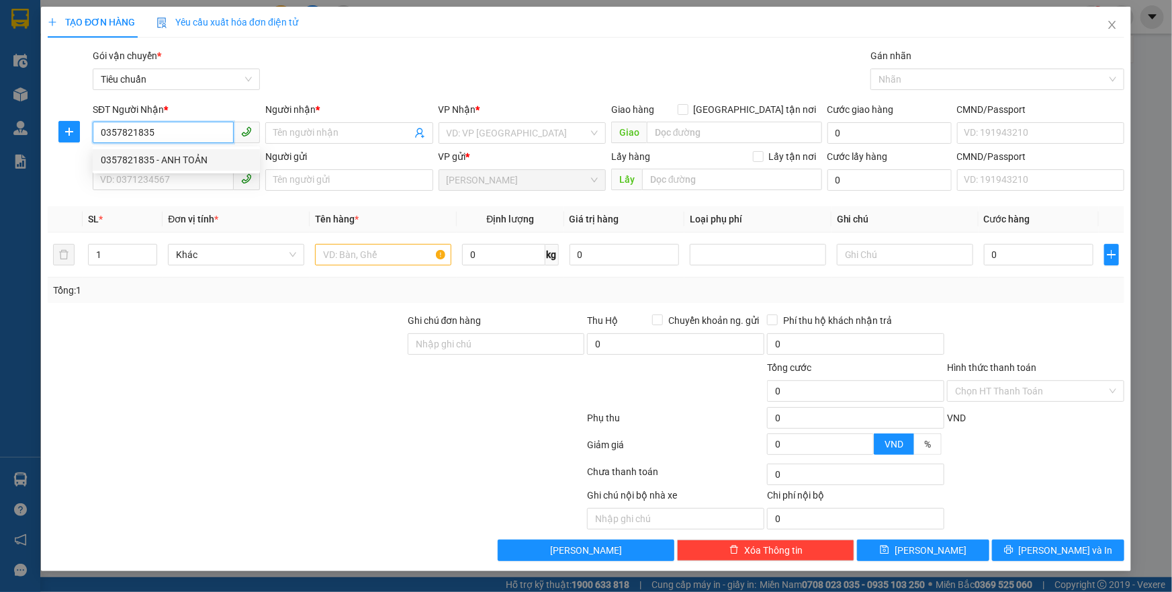
click at [187, 155] on div "0357821835 - ANH TOẢN" at bounding box center [176, 160] width 151 height 15
type input "ANH TOẢN"
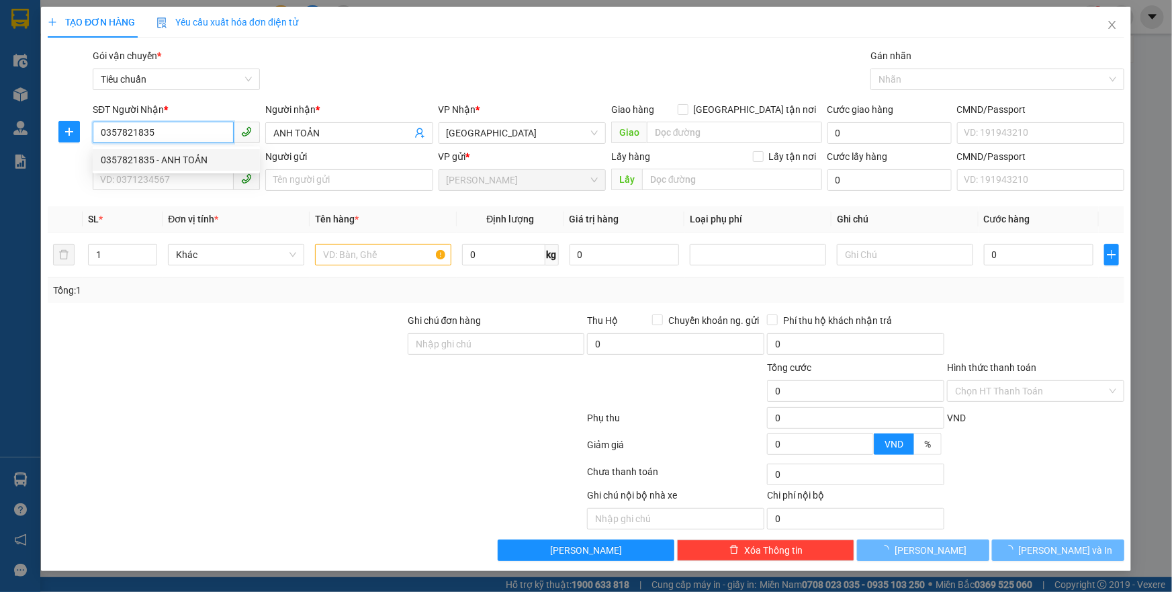
type input "40.000"
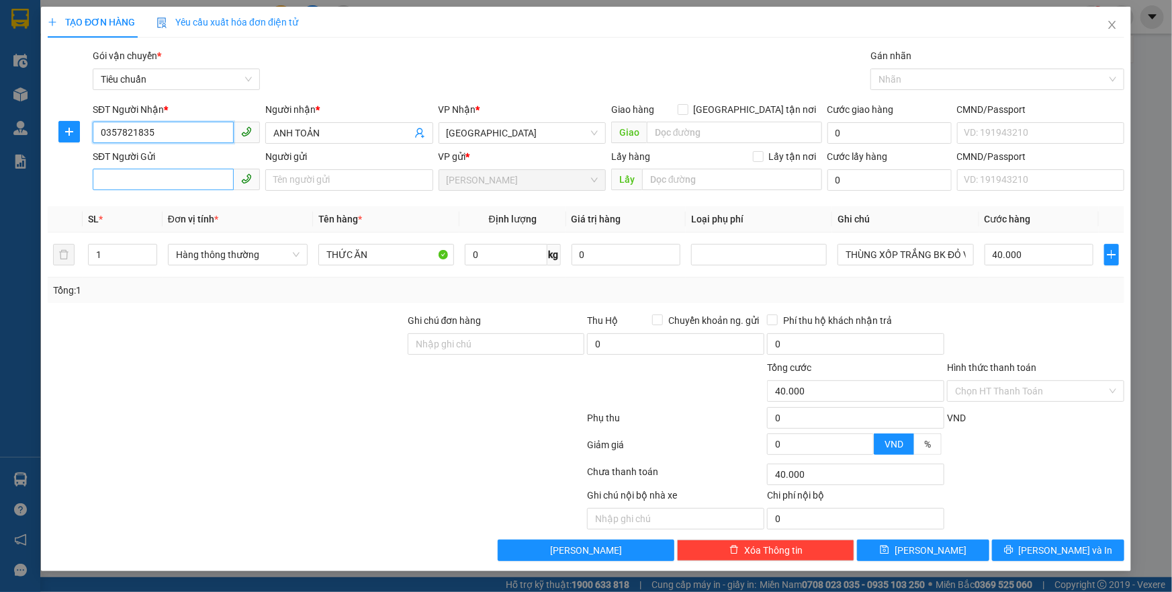
type input "0357821835"
click at [191, 184] on input "SĐT Người Gửi" at bounding box center [163, 179] width 141 height 21
type input "0941141249"
click at [179, 210] on div "0941141249 - CÔ HUẾ" at bounding box center [176, 207] width 151 height 15
type input "CÔ HUẾ"
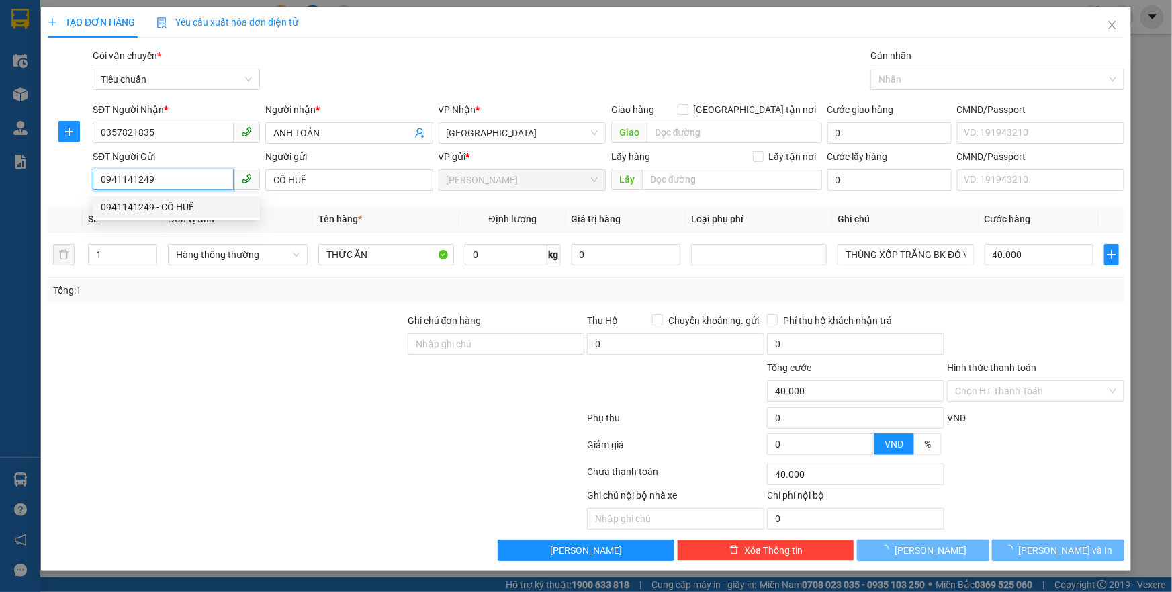
type input "30.000"
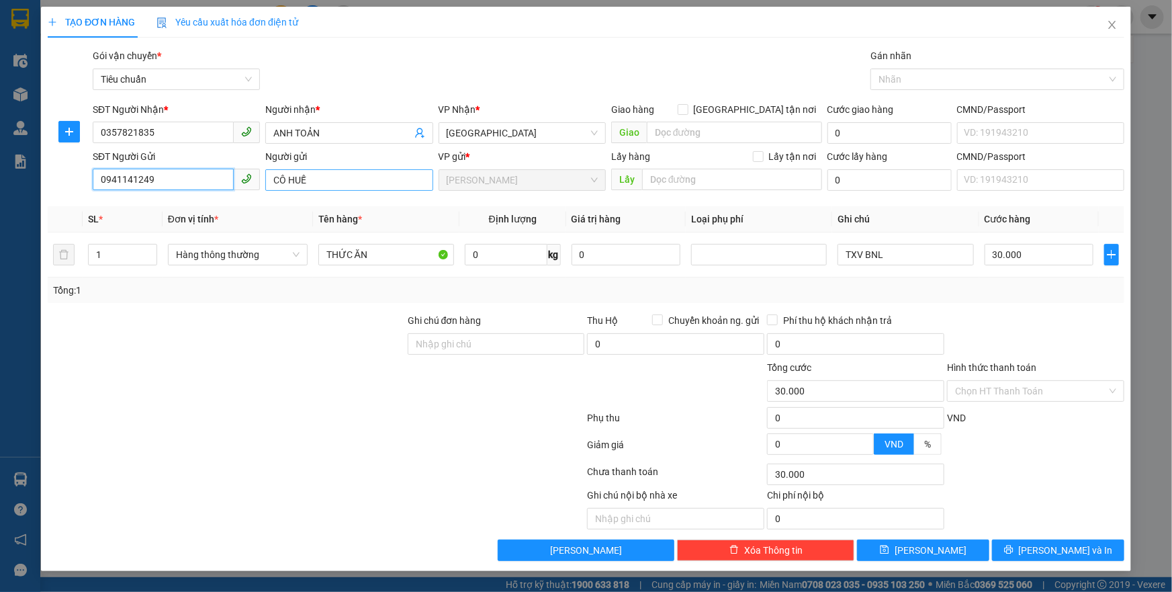
type input "0941141249"
drag, startPoint x: 297, startPoint y: 175, endPoint x: 164, endPoint y: 175, distance: 133.0
click at [164, 175] on div "SĐT Người Gửi 0941141249 Người gửi CÔ HUẾ CÔ HUẾ VP gửi * Cư Kuin Lấy hàng Lấy …" at bounding box center [608, 172] width 1037 height 47
type input "b"
type input "BÀ NHI"
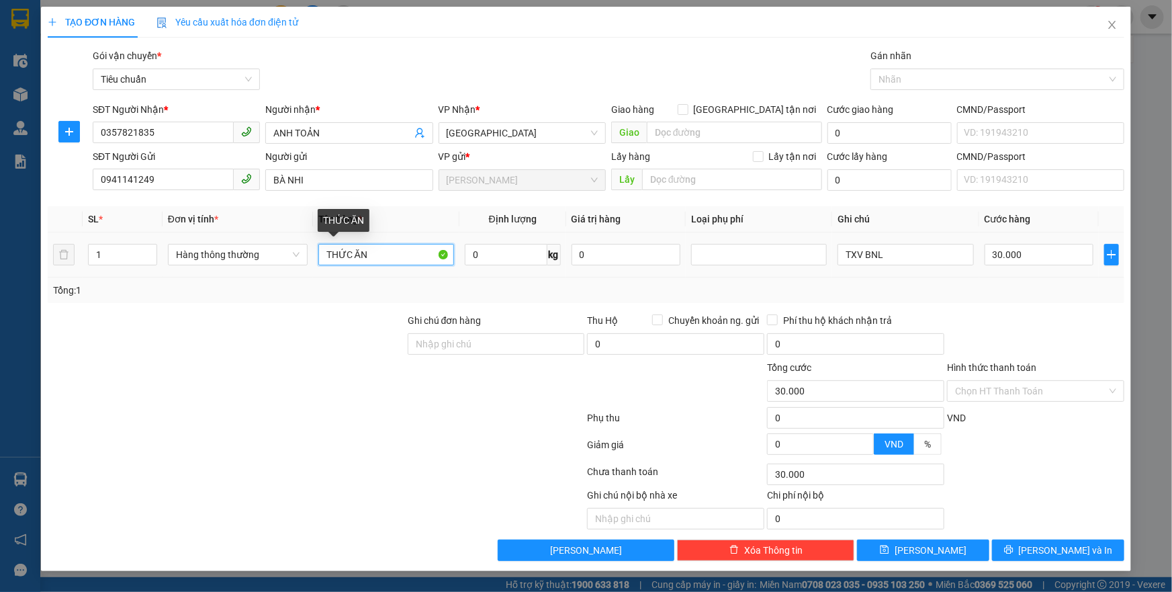
drag, startPoint x: 406, startPoint y: 250, endPoint x: 0, endPoint y: 314, distance: 411.4
click at [0, 309] on div "TẠO ĐƠN HÀNG Yêu cầu xuất hóa đơn điện tử Transit Pickup Surcharge Ids Transit …" at bounding box center [586, 296] width 1172 height 592
click at [482, 254] on input "0" at bounding box center [506, 254] width 83 height 21
type input "6"
click at [379, 250] on input "text" at bounding box center [386, 254] width 136 height 21
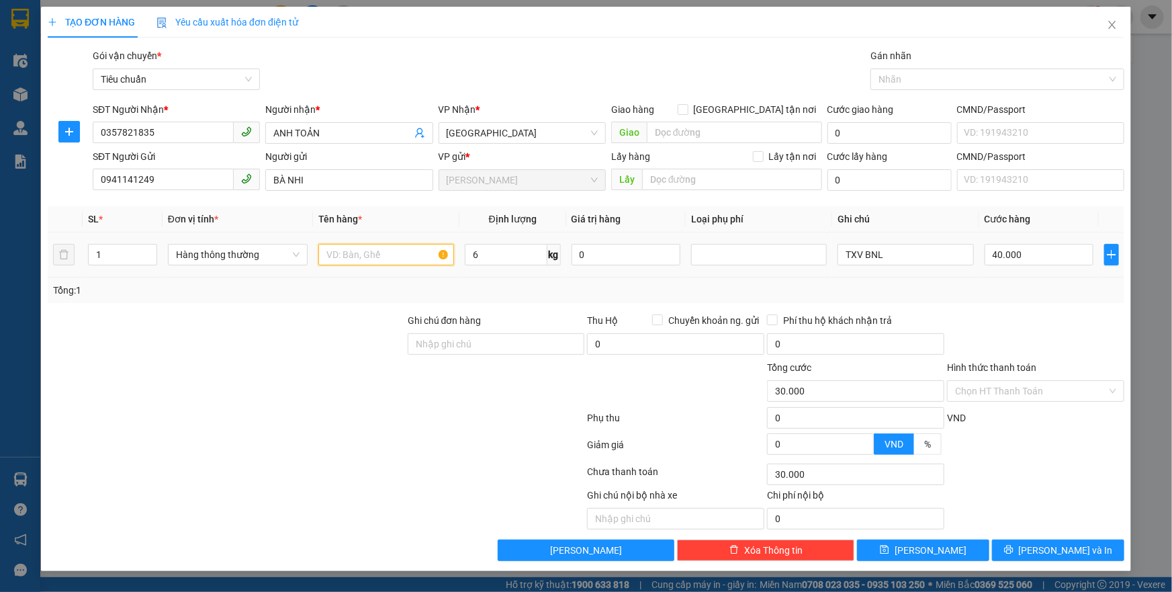
type input "40.000"
drag, startPoint x: 914, startPoint y: 261, endPoint x: 832, endPoint y: 255, distance: 82.9
click at [832, 255] on tr "1 Hàng thông thường 6 kg 0 TXV BNL 40.000" at bounding box center [586, 254] width 1077 height 45
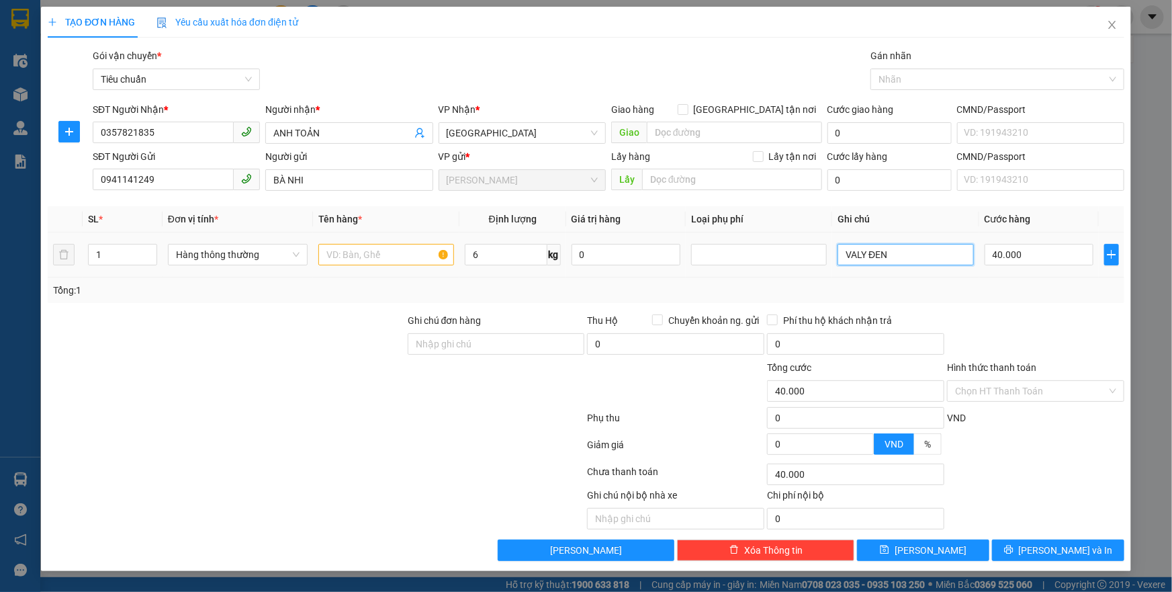
type input "VALY ĐEN"
click at [398, 244] on input "text" at bounding box center [386, 254] width 136 height 21
type input "CÀ PHÊ"
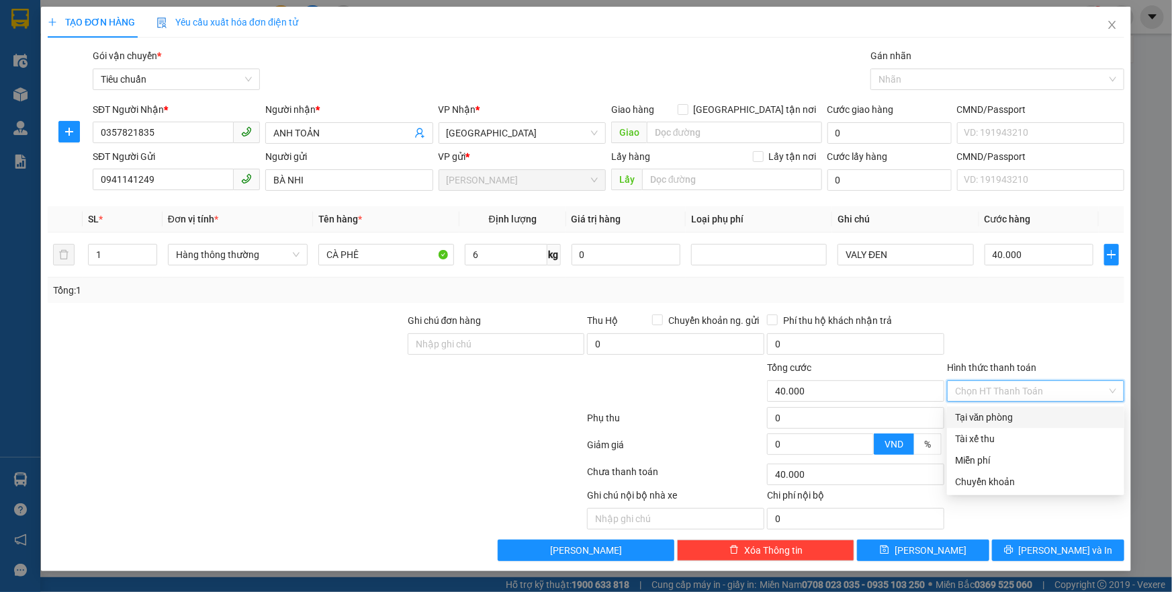
click at [1021, 394] on input "Hình thức thanh toán" at bounding box center [1031, 391] width 152 height 20
click at [1029, 410] on div "Tại văn phòng" at bounding box center [1035, 417] width 161 height 15
type input "0"
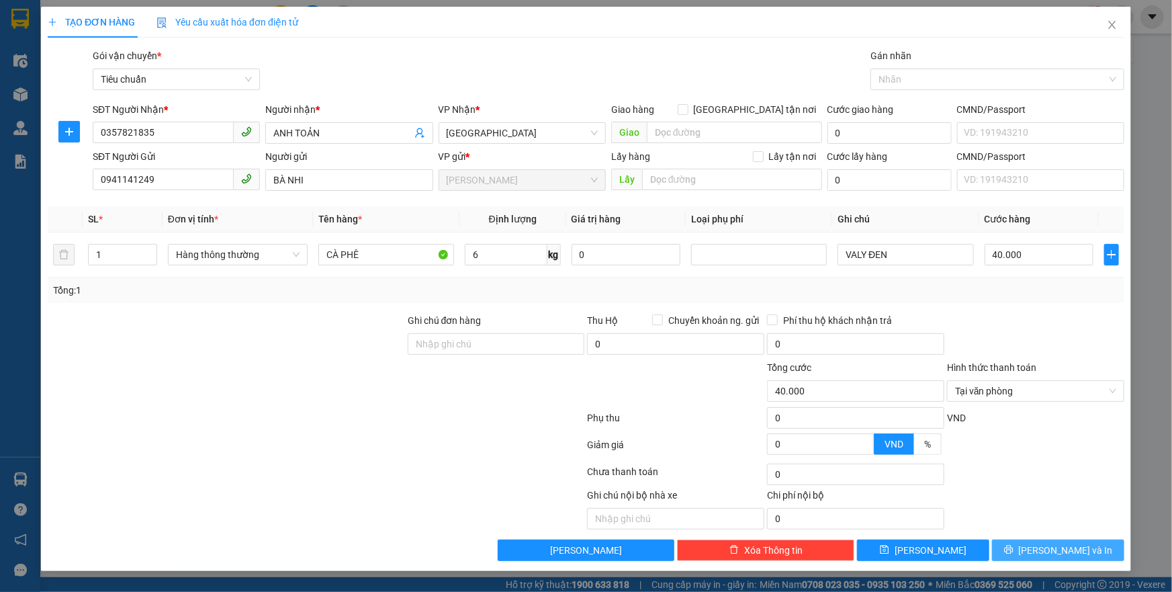
click at [1014, 546] on icon "printer" at bounding box center [1008, 549] width 9 height 9
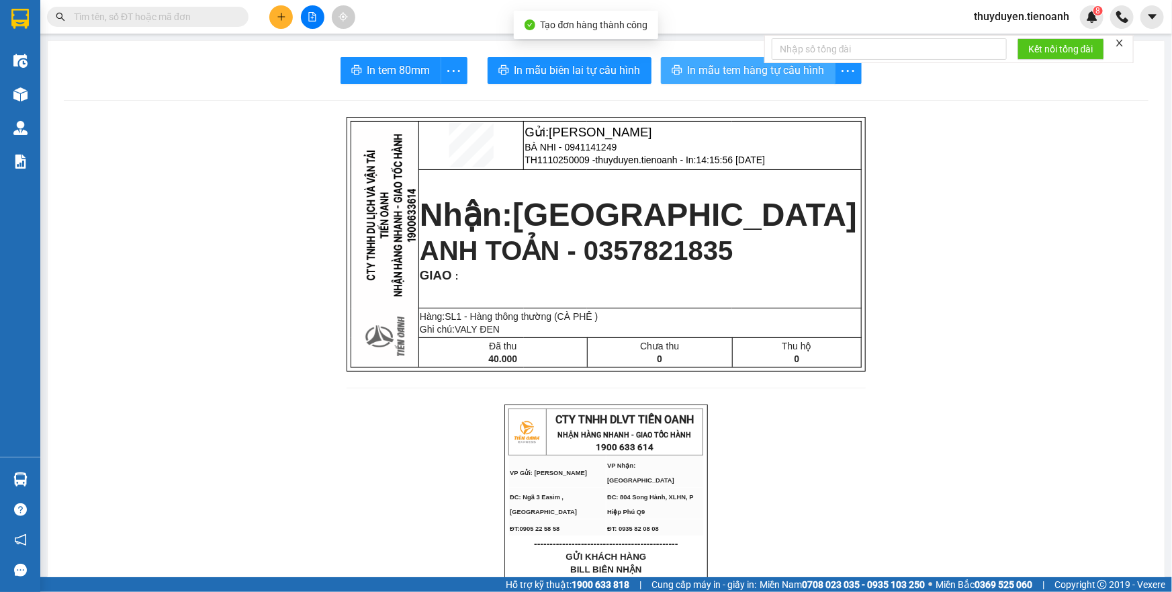
click at [773, 69] on span "In mẫu tem hàng tự cấu hình" at bounding box center [756, 70] width 137 height 17
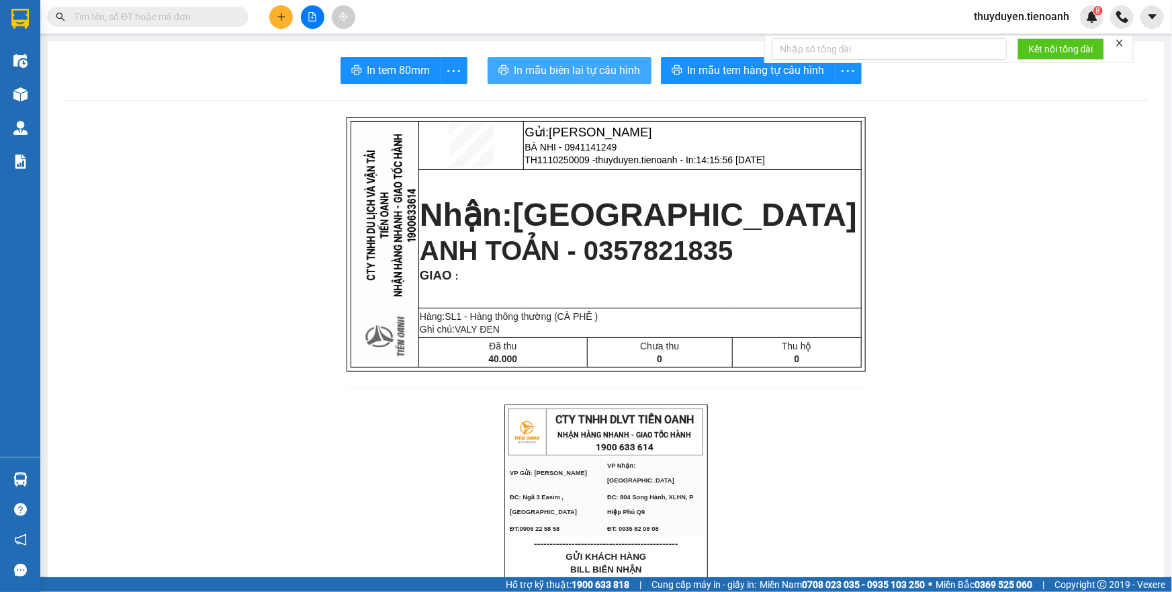
drag, startPoint x: 619, startPoint y: 73, endPoint x: 619, endPoint y: 80, distance: 6.8
click at [619, 80] on button "In mẫu biên lai tự cấu hình" at bounding box center [570, 70] width 164 height 27
click at [285, 22] on button at bounding box center [281, 17] width 24 height 24
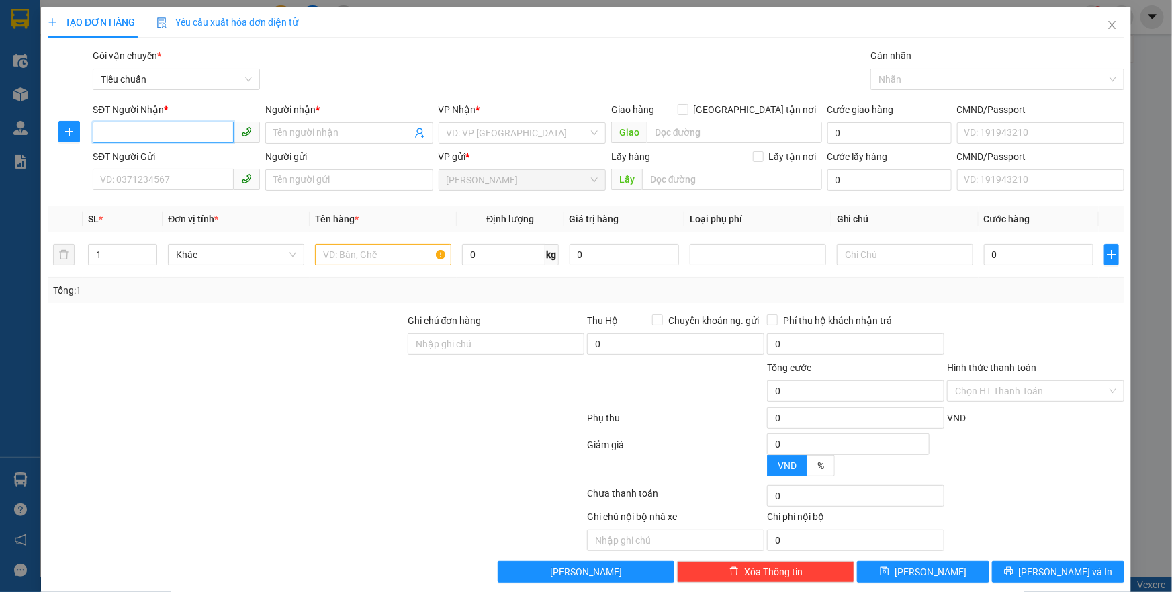
click at [159, 134] on input "SĐT Người Nhận *" at bounding box center [163, 132] width 141 height 21
click at [165, 130] on input "SĐT Người Nhận *" at bounding box center [163, 132] width 141 height 21
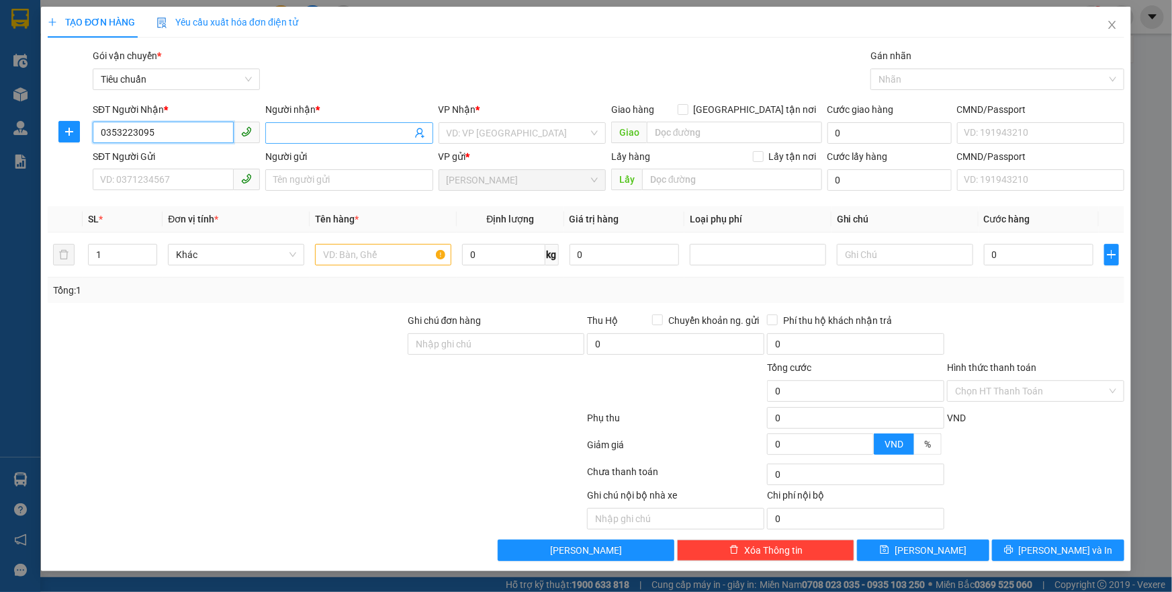
type input "0353223095"
click at [292, 135] on input "Người nhận *" at bounding box center [342, 133] width 138 height 15
type input "N"
type input "MI HOÀNG"
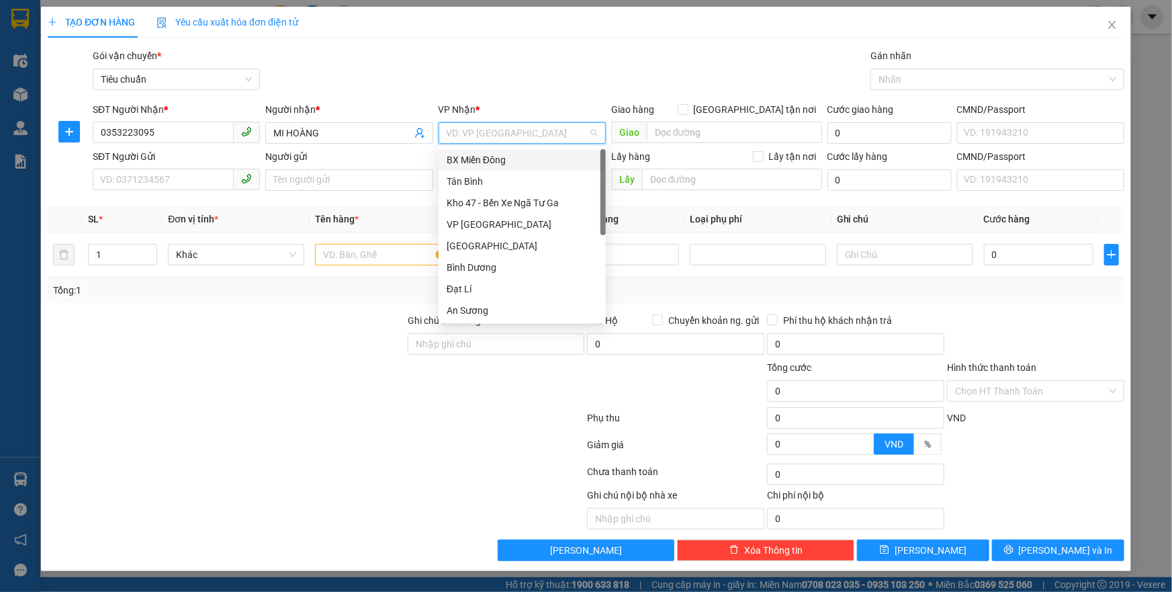
click at [528, 130] on input "search" at bounding box center [518, 133] width 142 height 20
click at [468, 266] on div "Bình Dương" at bounding box center [522, 267] width 151 height 15
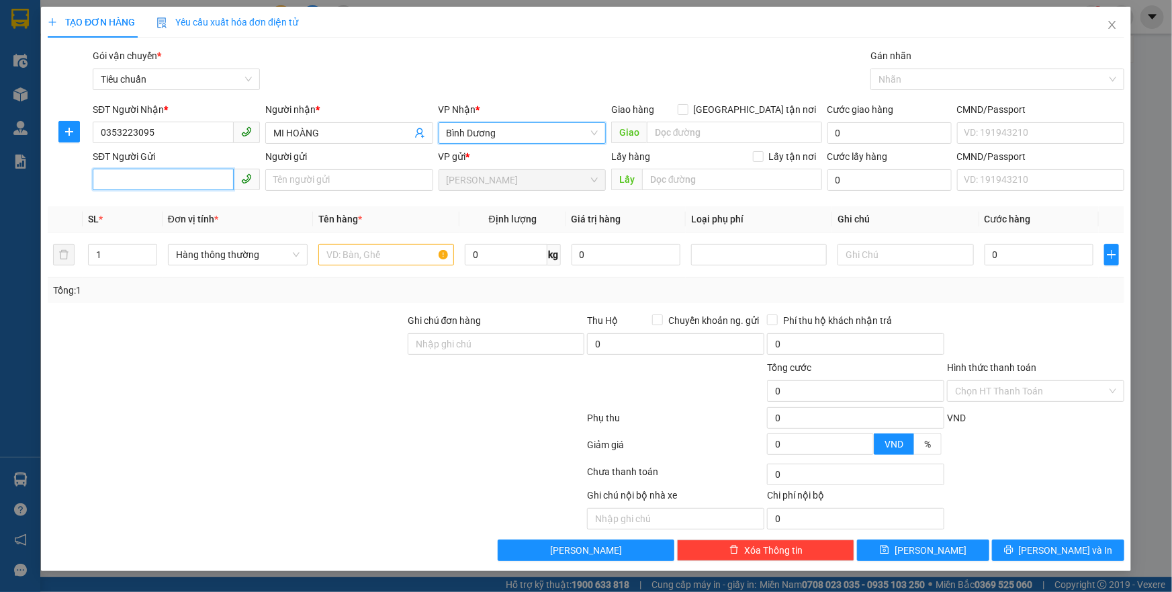
click at [174, 181] on input "SĐT Người Gửi" at bounding box center [163, 179] width 141 height 21
type input "0359500184"
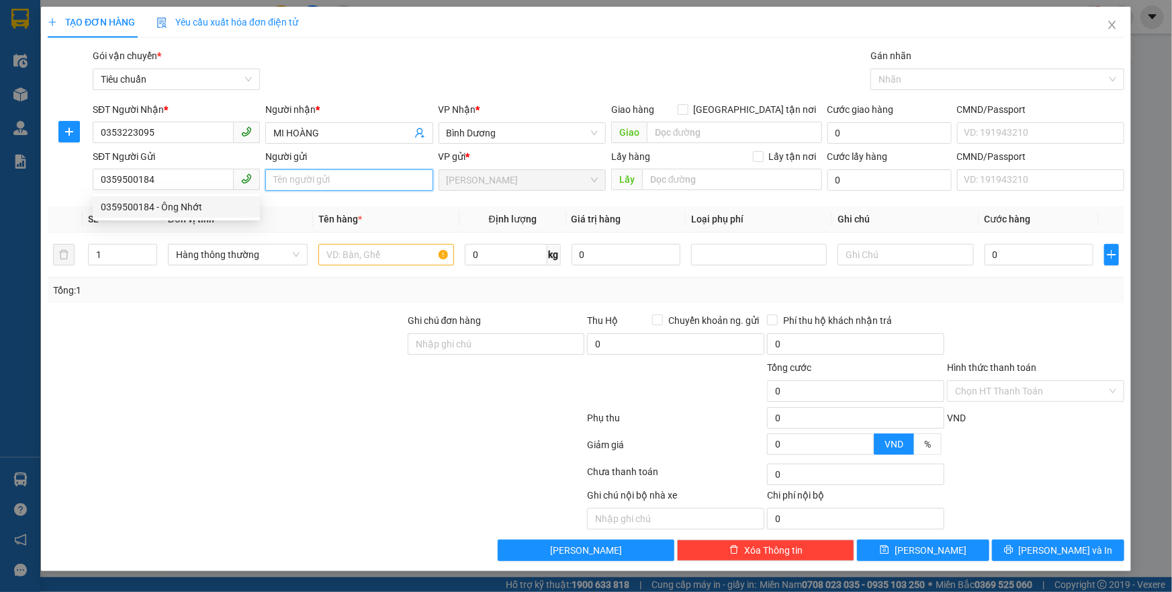
click at [326, 179] on input "Người gửi" at bounding box center [348, 179] width 167 height 21
type input "C"
type input "O"
type input "ÔNG NHỚT"
click at [423, 251] on input "text" at bounding box center [386, 254] width 136 height 21
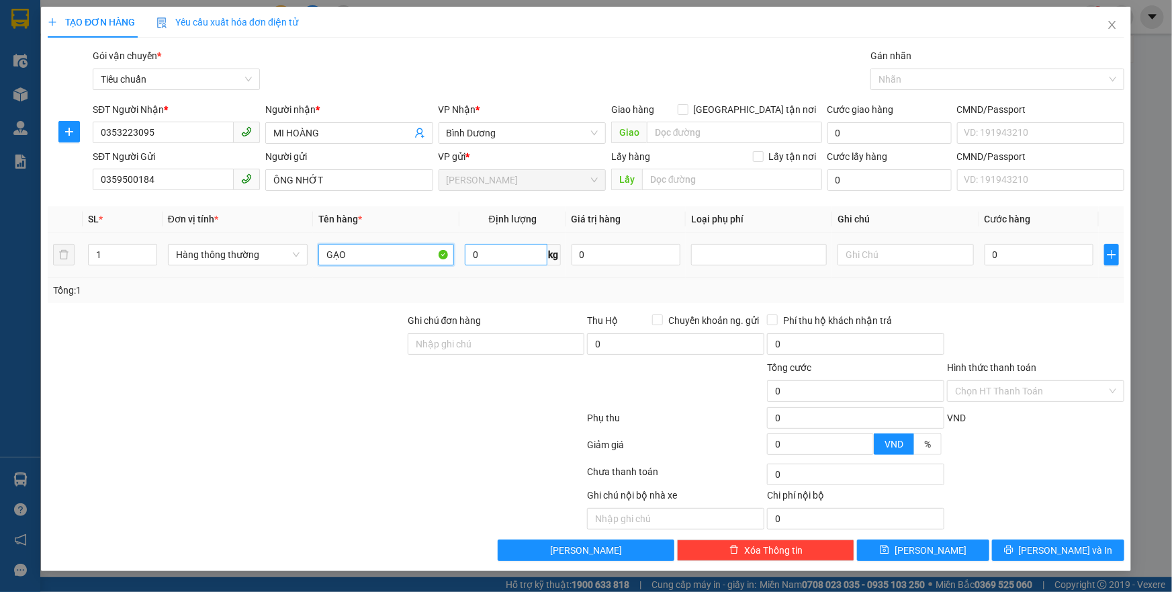
type input "GẠO"
click at [505, 260] on input "0" at bounding box center [506, 254] width 83 height 21
type input "39"
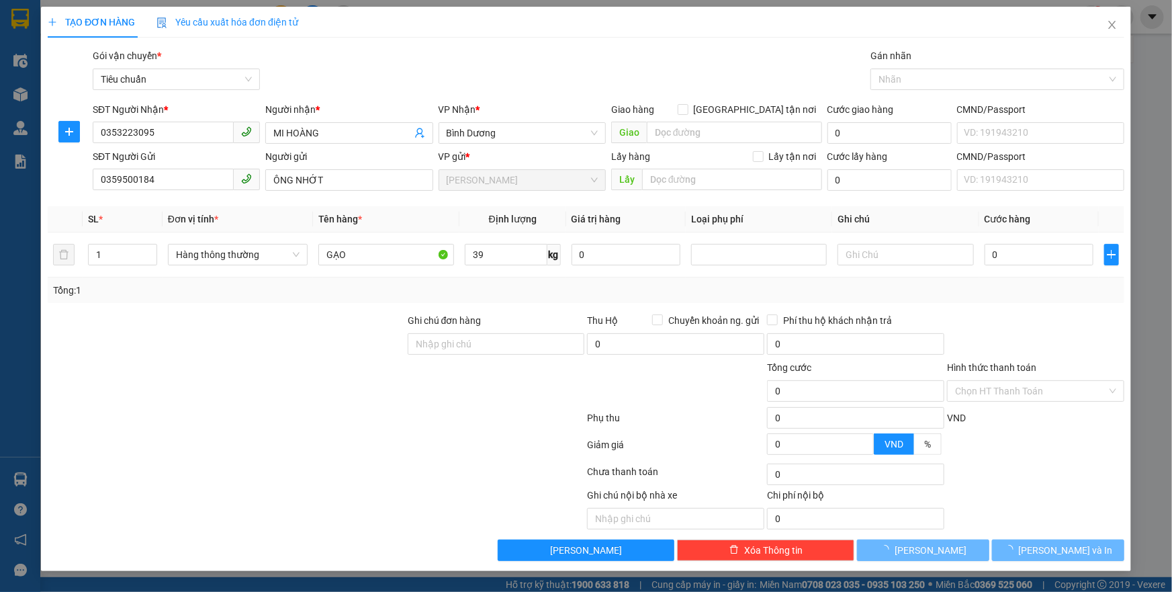
click at [555, 285] on div "Tổng: 1" at bounding box center [586, 290] width 1066 height 15
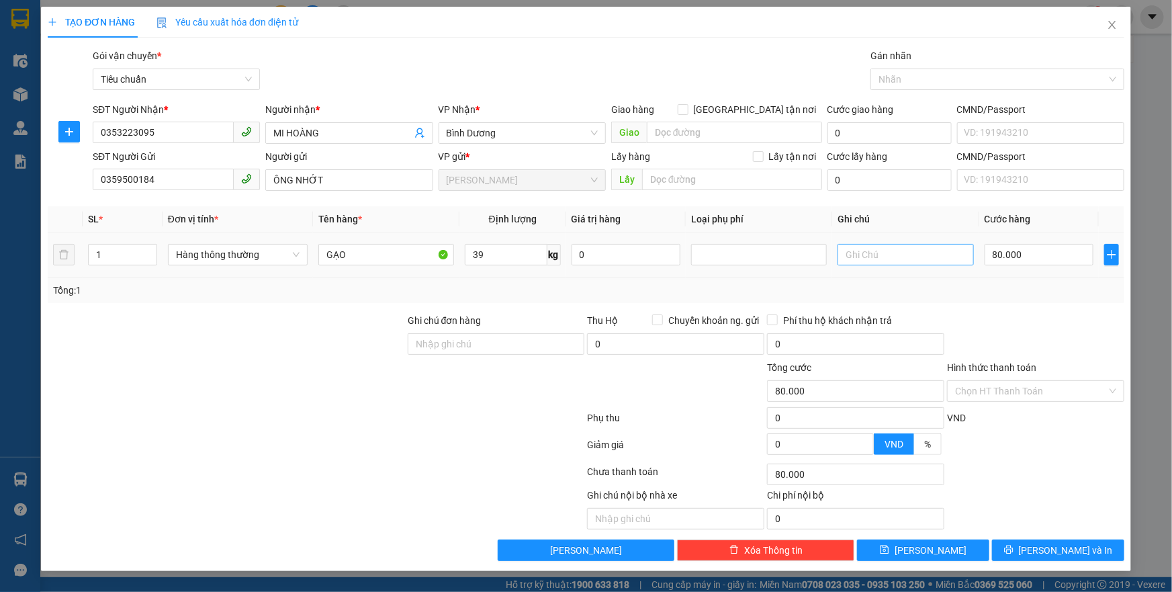
type input "80.000"
click at [898, 248] on input "text" at bounding box center [906, 254] width 136 height 21
type input "T"
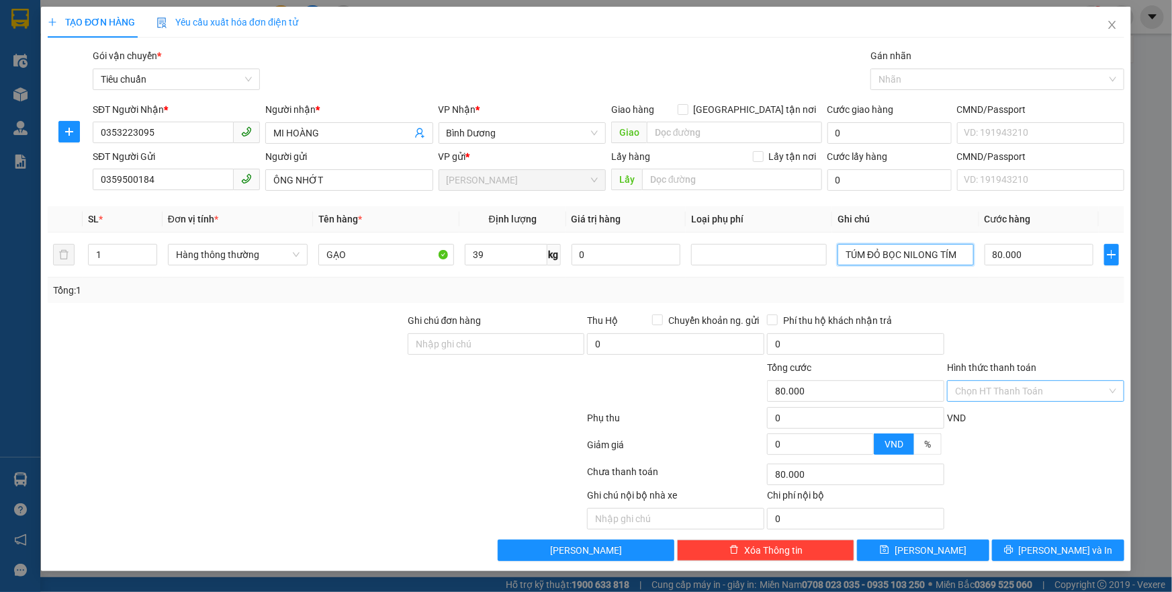
type input "TÚM ĐỎ BỌC NILONG TÍM"
click at [1033, 384] on input "Hình thức thanh toán" at bounding box center [1031, 391] width 152 height 20
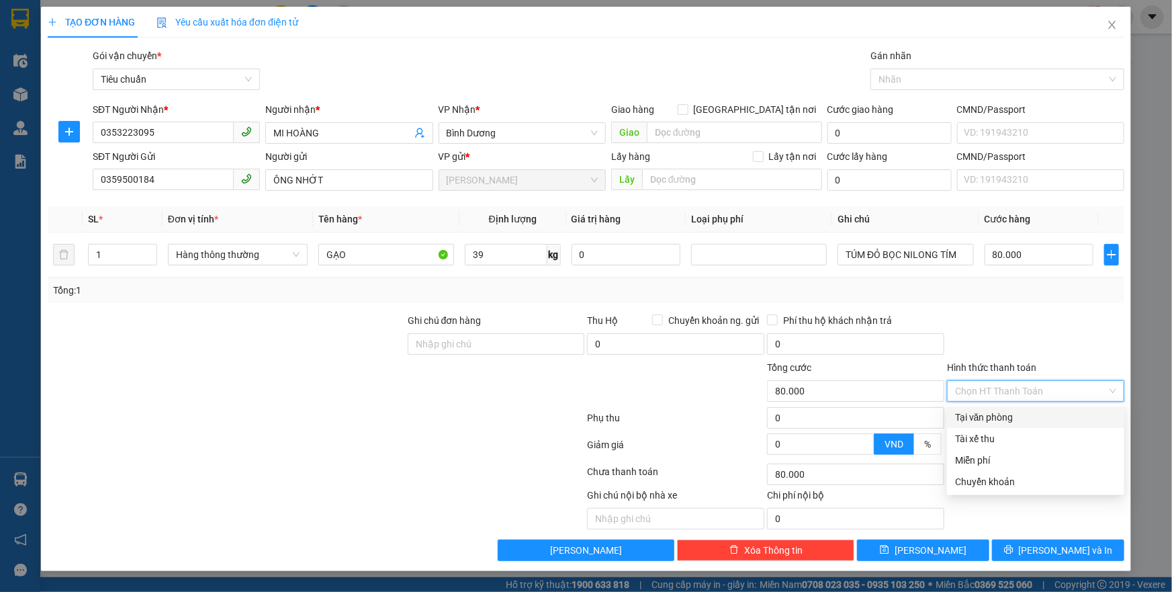
click at [1028, 410] on div "Tại văn phòng" at bounding box center [1035, 417] width 161 height 15
type input "0"
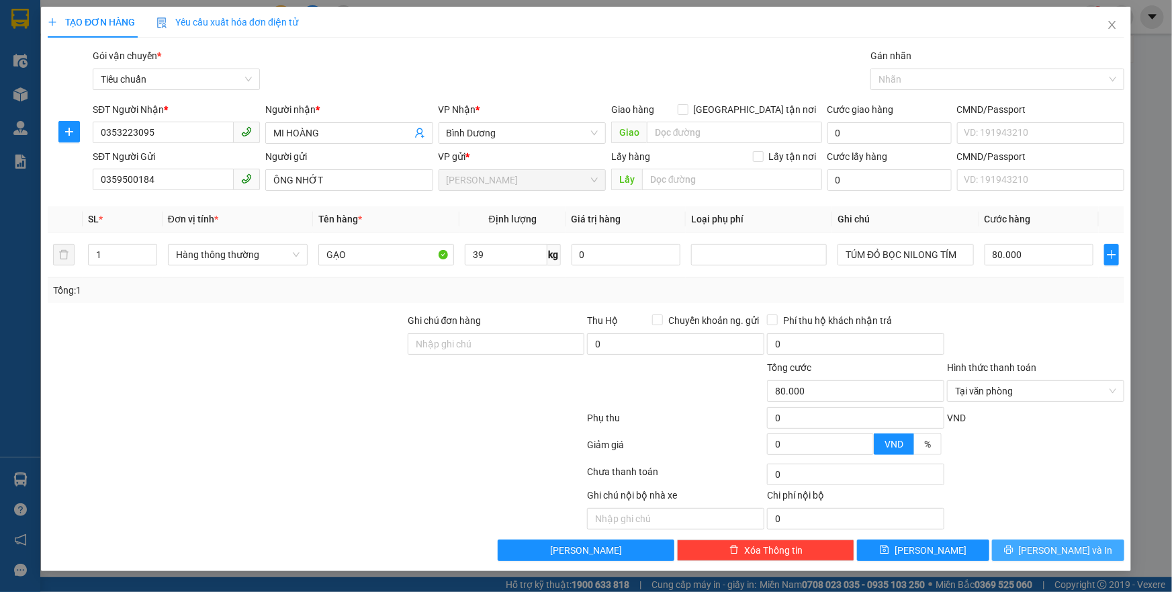
click at [1047, 550] on span "[PERSON_NAME] và In" at bounding box center [1066, 550] width 94 height 15
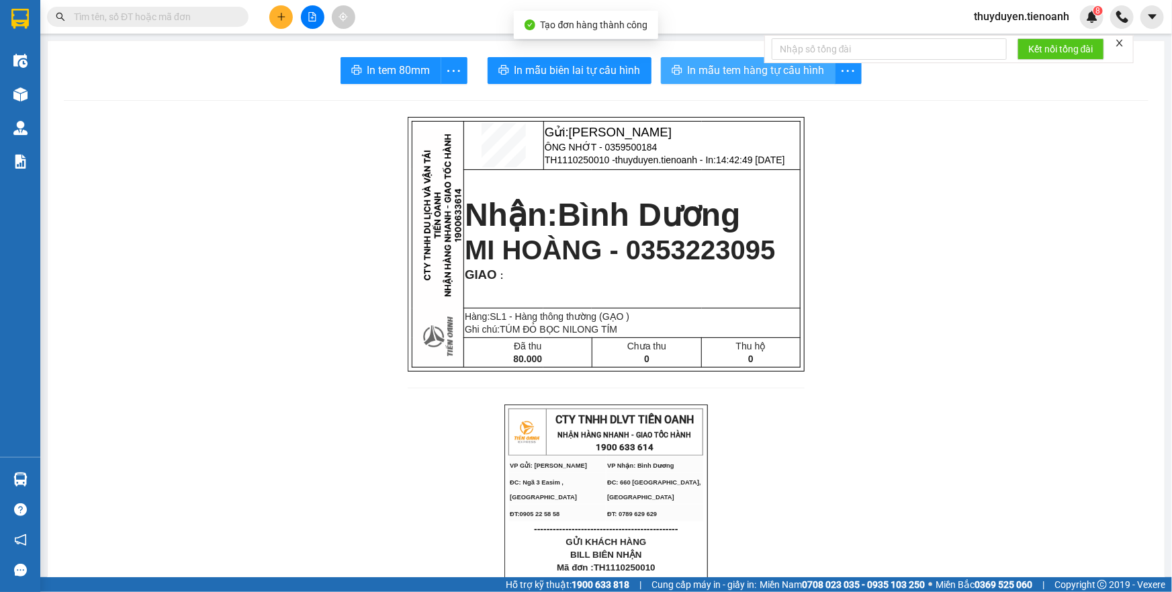
click at [720, 78] on span "In mẫu tem hàng tự cấu hình" at bounding box center [756, 70] width 137 height 17
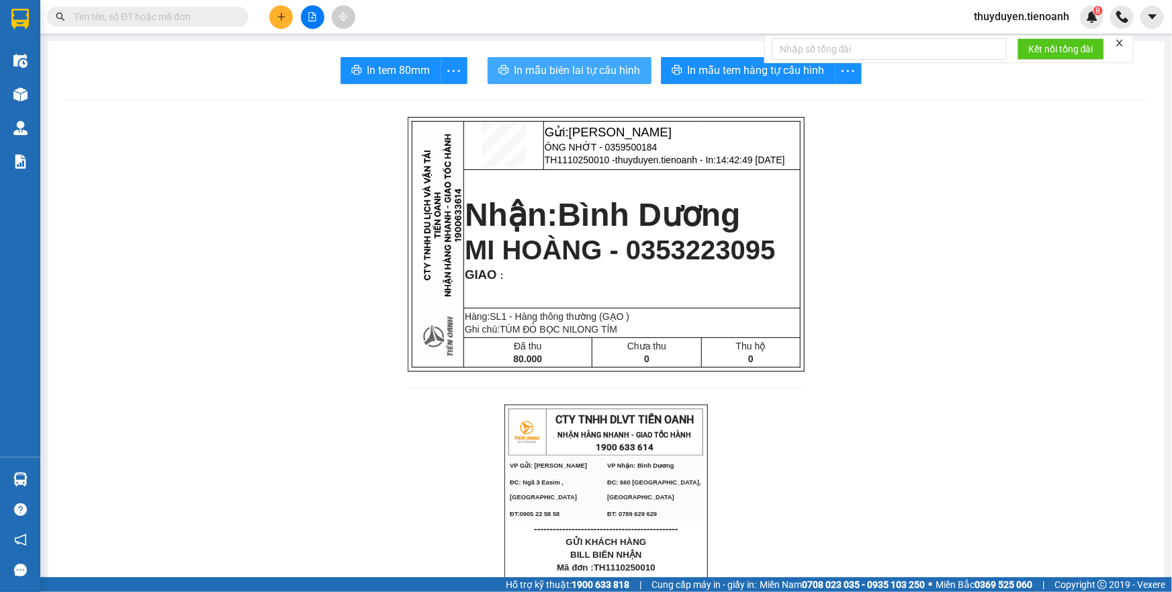
click at [557, 67] on span "In mẫu biên lai tự cấu hình" at bounding box center [578, 70] width 126 height 17
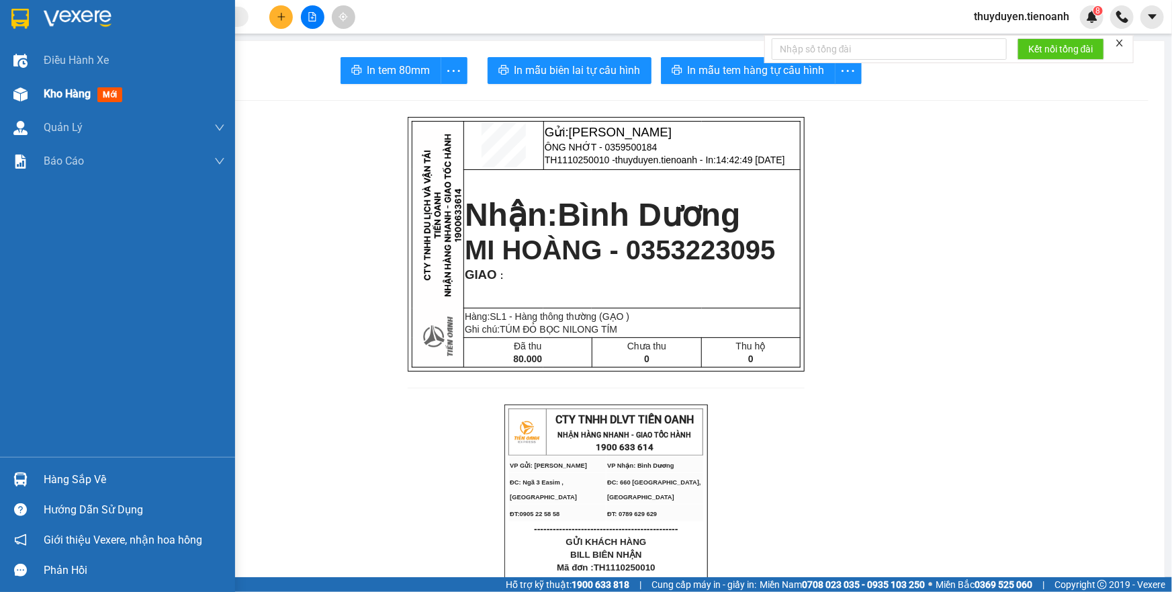
click at [21, 94] on img at bounding box center [20, 94] width 14 height 14
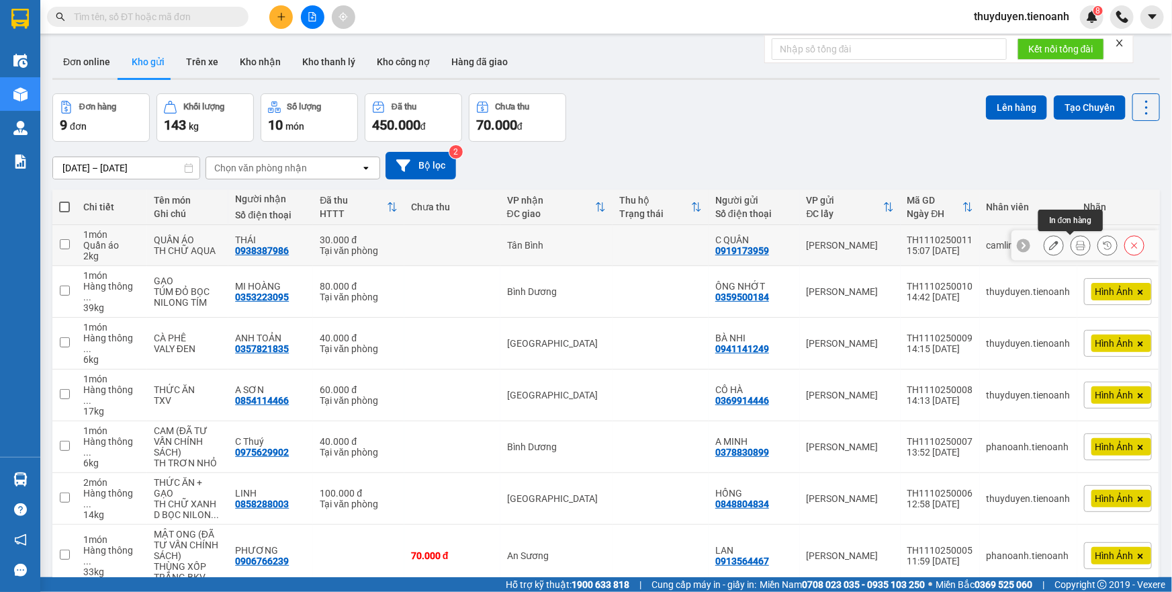
click at [1079, 243] on button at bounding box center [1081, 246] width 19 height 24
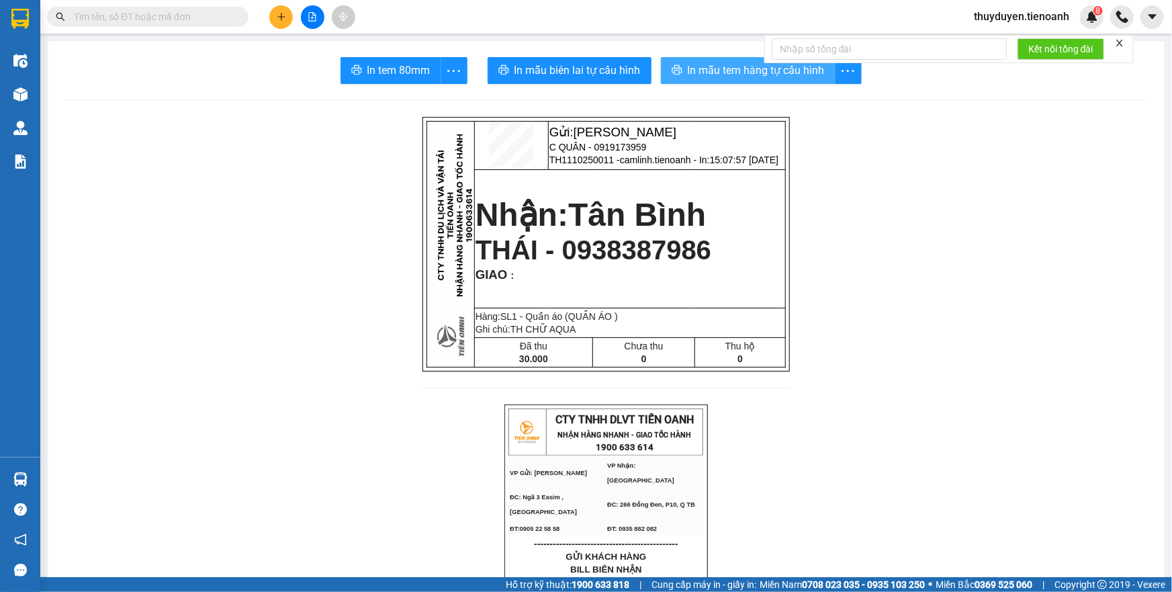
click at [779, 75] on span "In mẫu tem hàng tự cấu hình" at bounding box center [756, 70] width 137 height 17
click at [1056, 13] on span "thuyduyen.tienoanh" at bounding box center [1021, 16] width 117 height 17
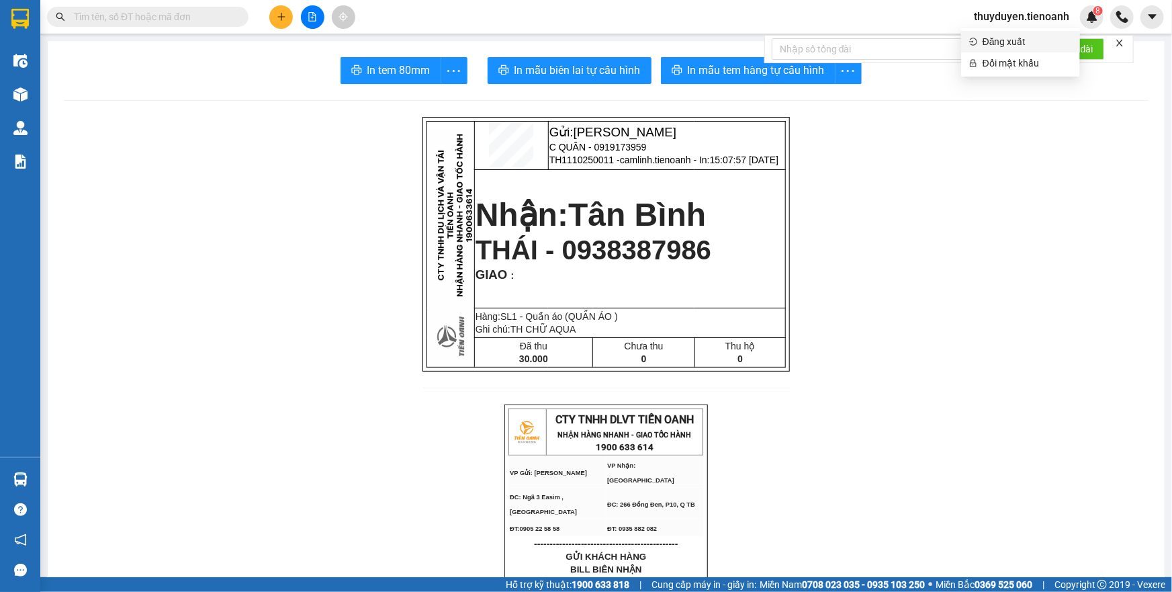
click at [1036, 44] on span "Đăng xuất" at bounding box center [1027, 41] width 89 height 15
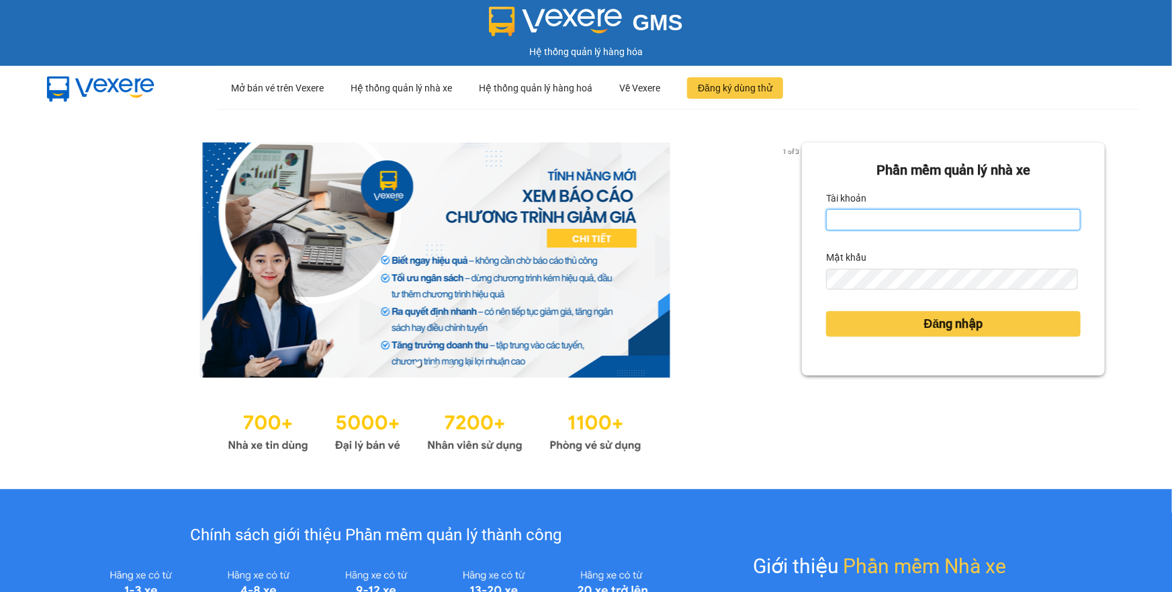
type input "thuyduyen.tienoanh"
click at [867, 226] on input "thuyduyen.tienoanh" at bounding box center [953, 219] width 255 height 21
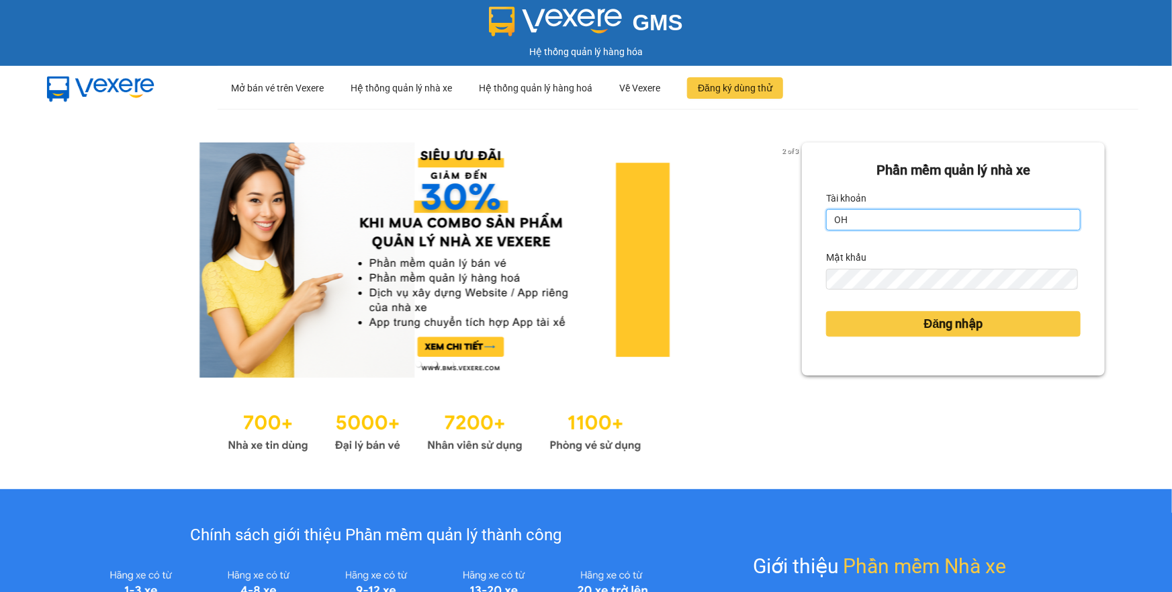
type input "O"
type input "phanoanh.tienoanh"
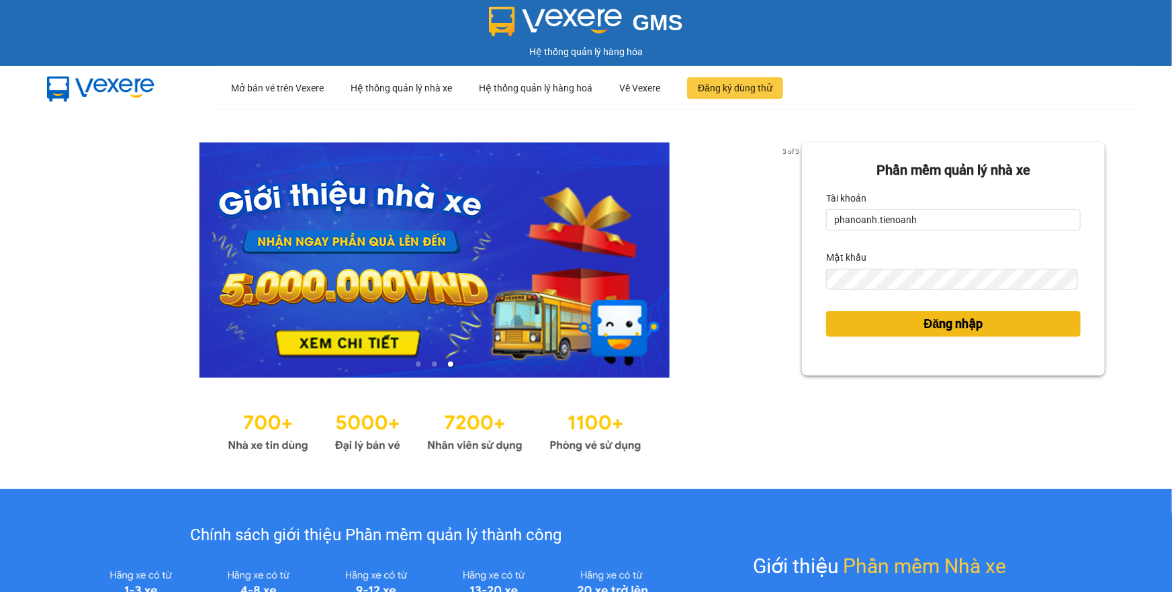
click at [911, 320] on button "Đăng nhập" at bounding box center [953, 324] width 255 height 26
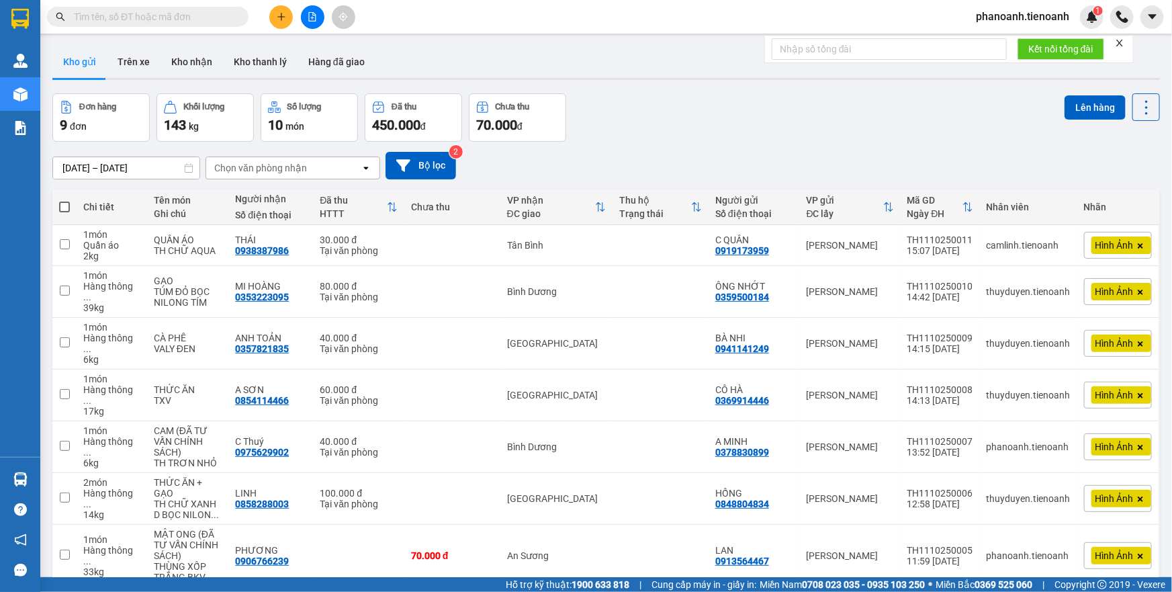
click at [289, 12] on button at bounding box center [281, 17] width 24 height 24
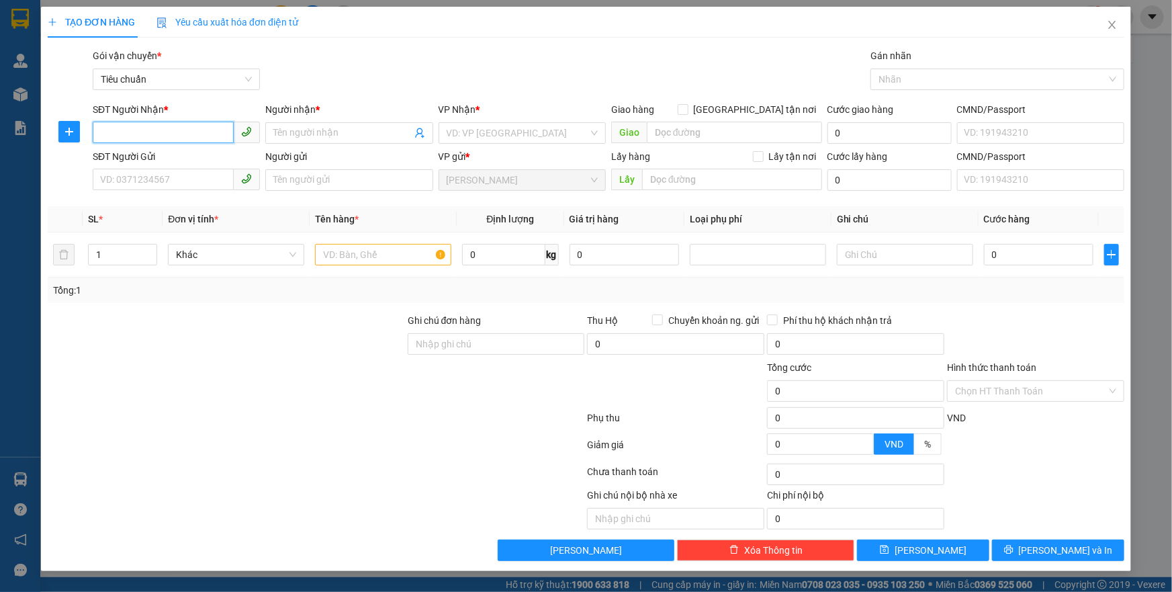
click at [195, 134] on input "SĐT Người Nhận *" at bounding box center [163, 132] width 141 height 21
click at [144, 181] on input "SĐT Người Gửi" at bounding box center [163, 179] width 141 height 21
type input "0905370"
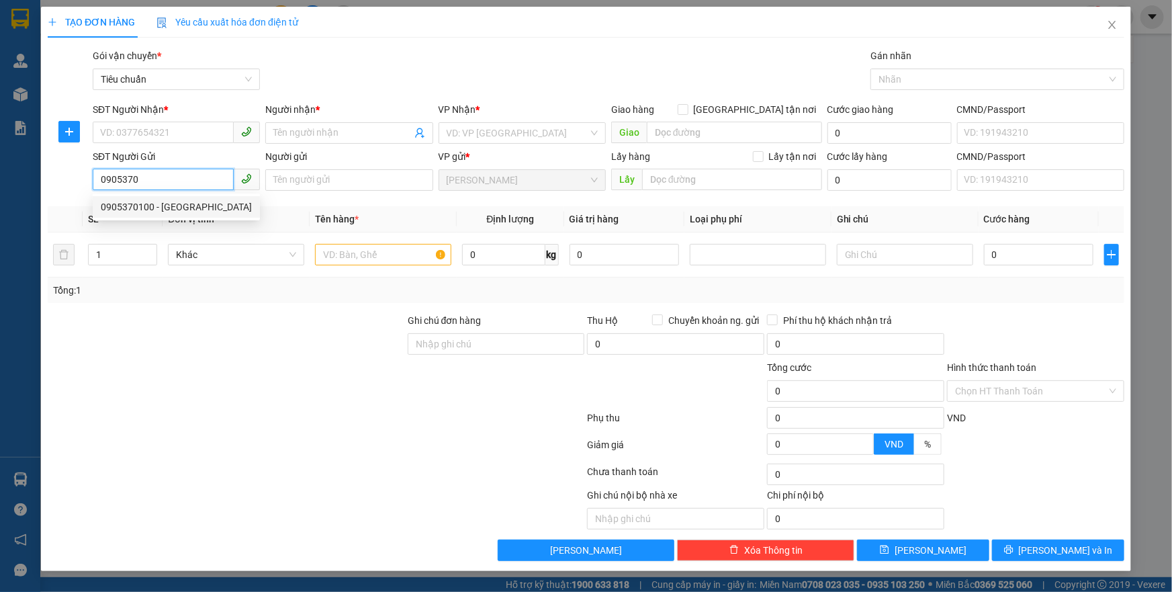
click at [188, 206] on div "0905370100 - [GEOGRAPHIC_DATA]" at bounding box center [176, 207] width 151 height 15
type input "0357605612"
type input "C THUỶ"
type input "0905370100"
type input "Cô Lài"
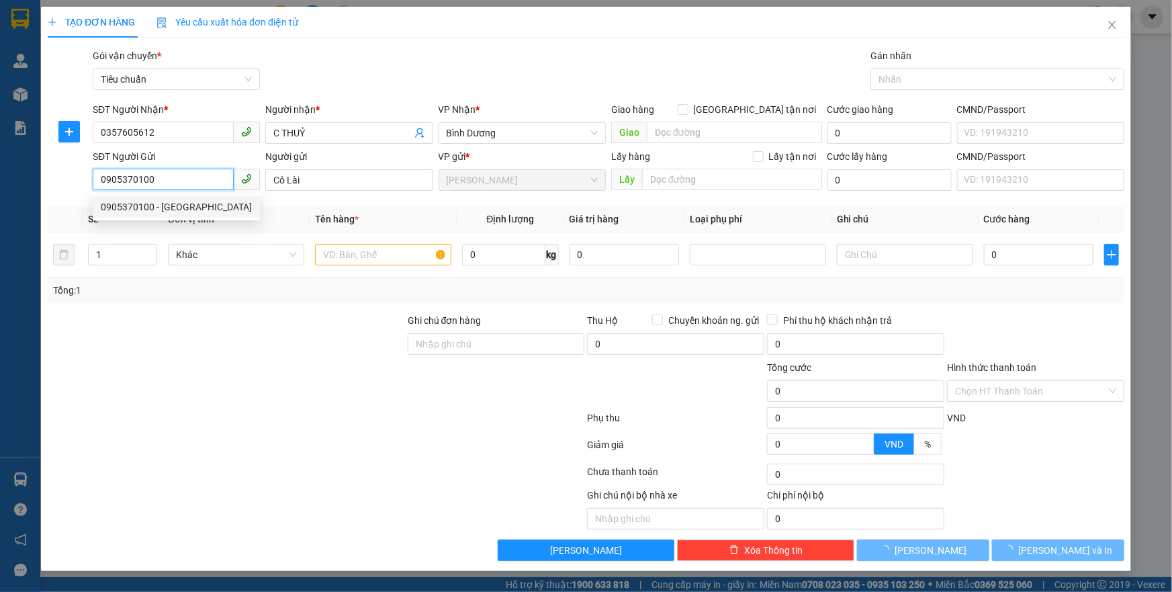
type input "40.000"
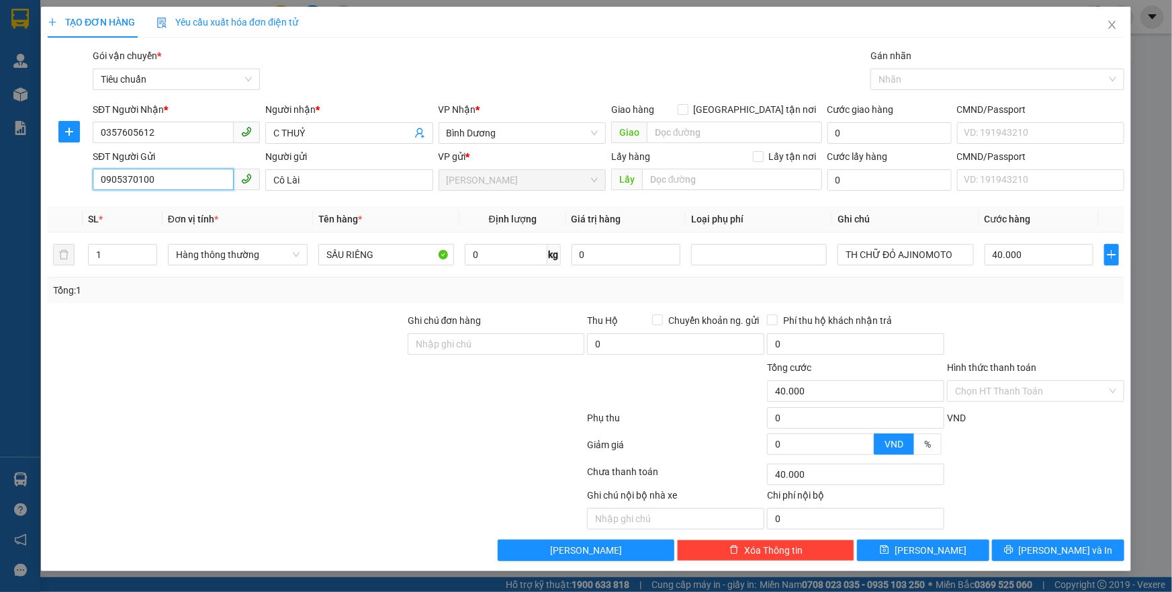
type input "0905370100"
drag, startPoint x: 308, startPoint y: 324, endPoint x: 349, endPoint y: 246, distance: 88.6
click at [308, 324] on div at bounding box center [226, 336] width 360 height 47
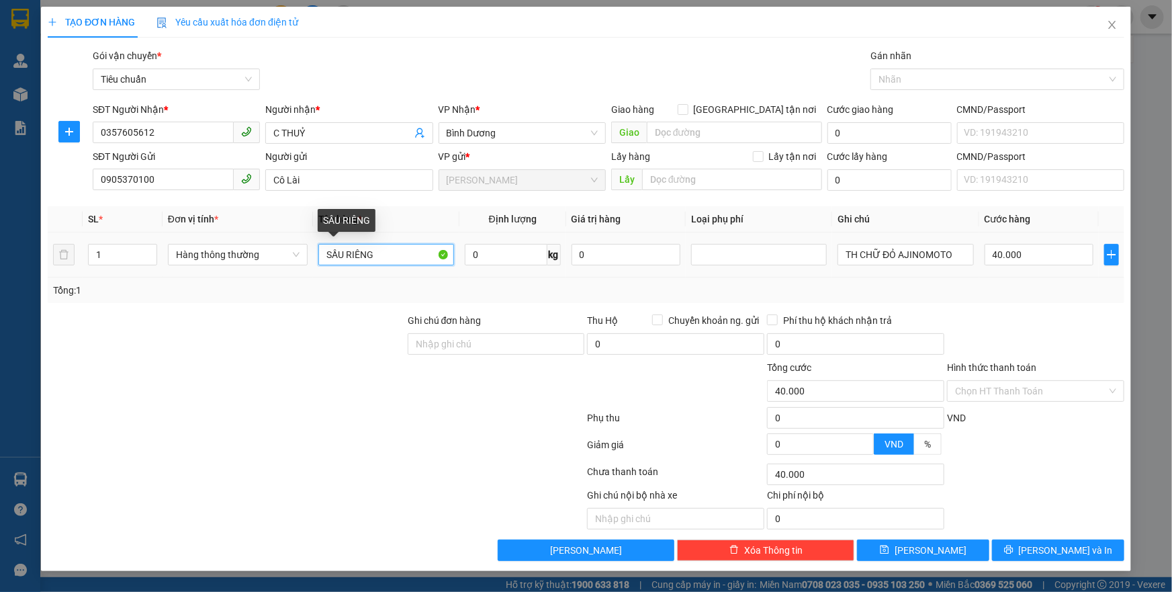
click at [390, 251] on input "SẦU RIÊNG" at bounding box center [386, 254] width 136 height 21
type input "THỨC ĂN KHÔ"
type input "11"
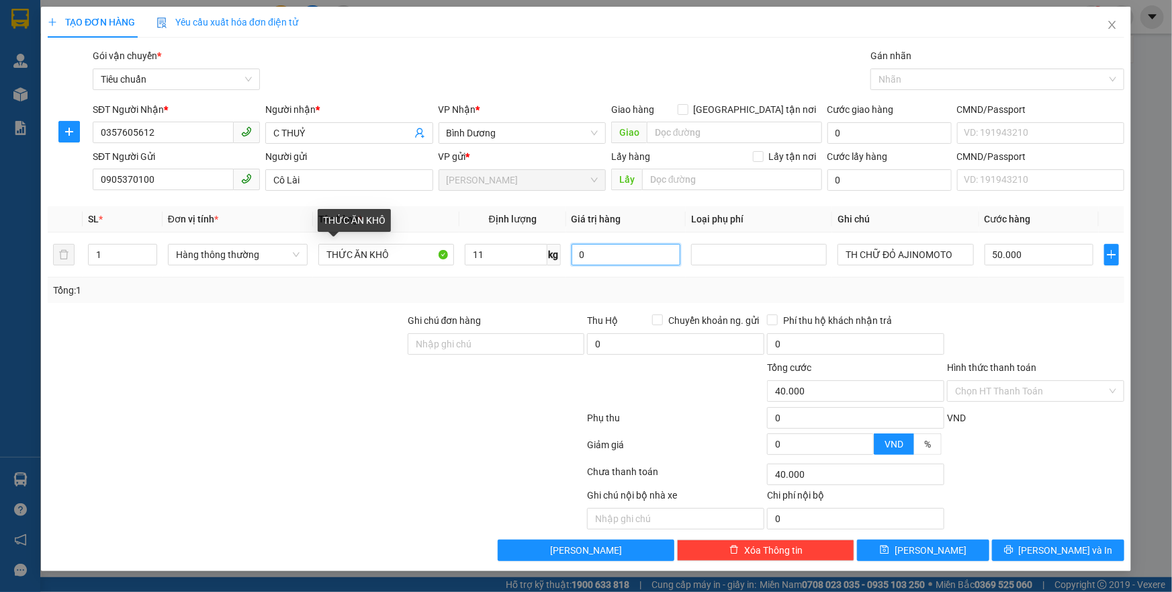
type input "50.000"
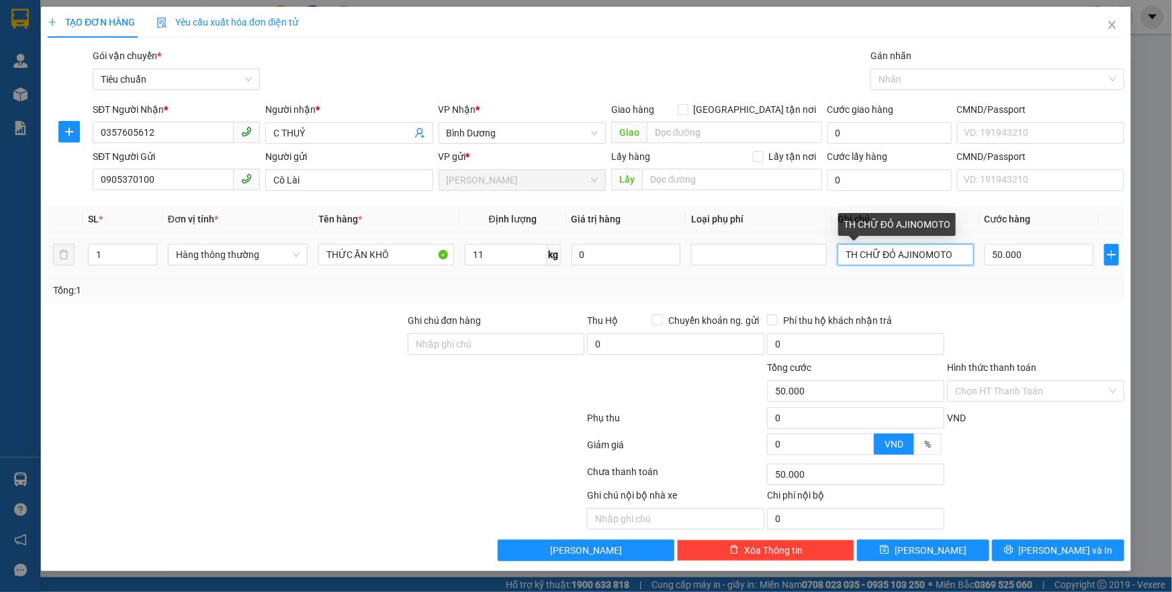
click at [894, 247] on input "TH CHỮ ĐỎ AJINOMOTO" at bounding box center [906, 254] width 136 height 21
type input "TH CHỮ ĐỎ"
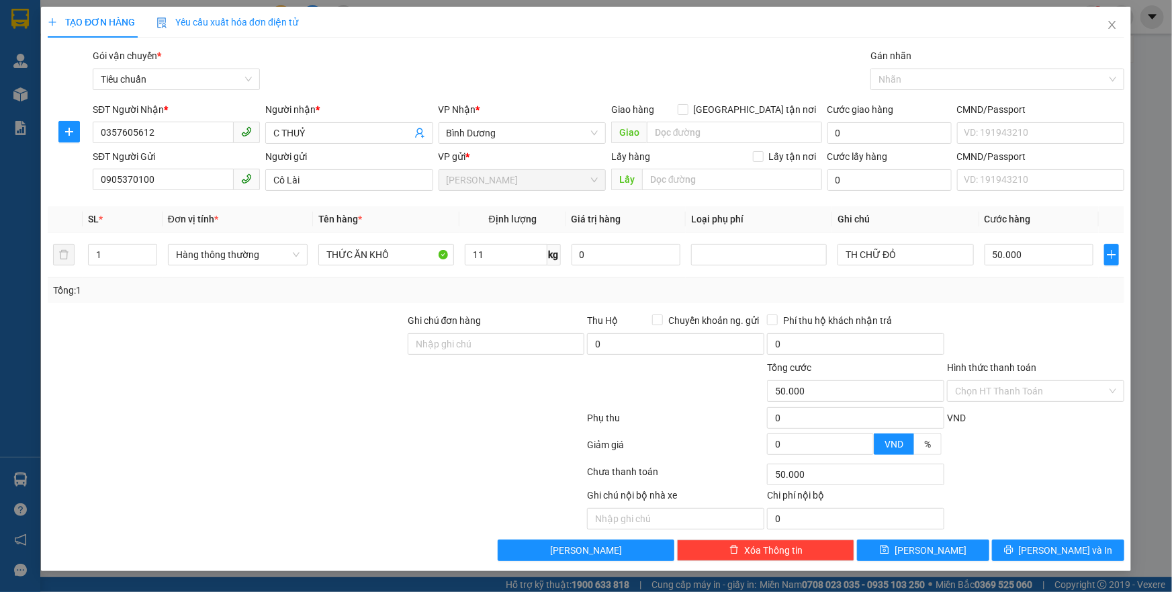
click at [991, 396] on input "Hình thức thanh toán" at bounding box center [1031, 391] width 152 height 20
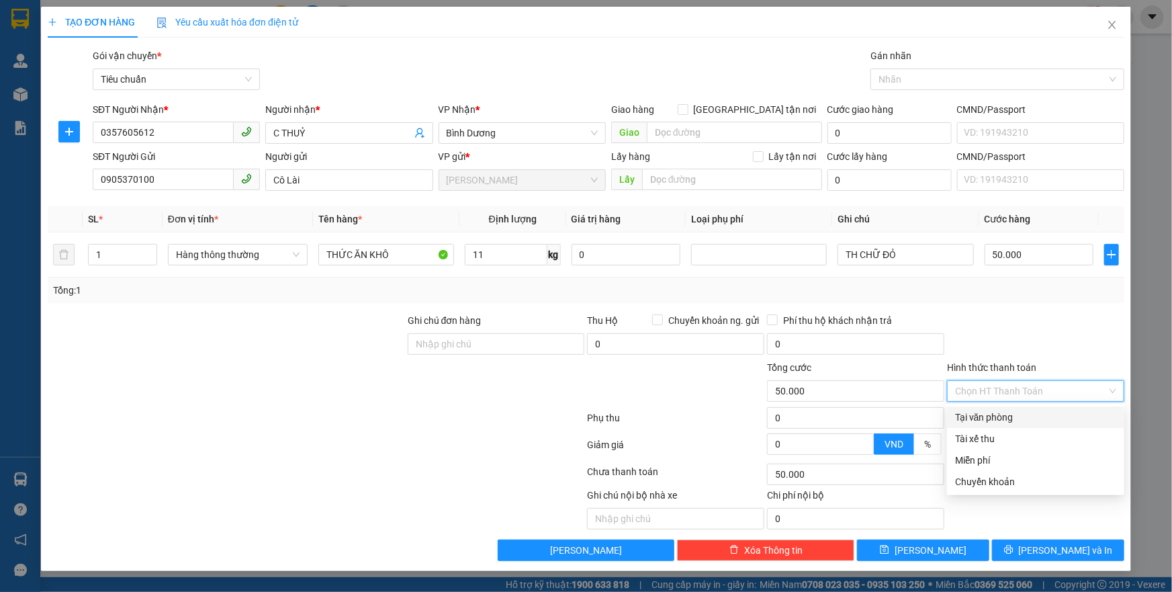
click at [985, 415] on div "Tại văn phòng" at bounding box center [1035, 417] width 161 height 15
type input "0"
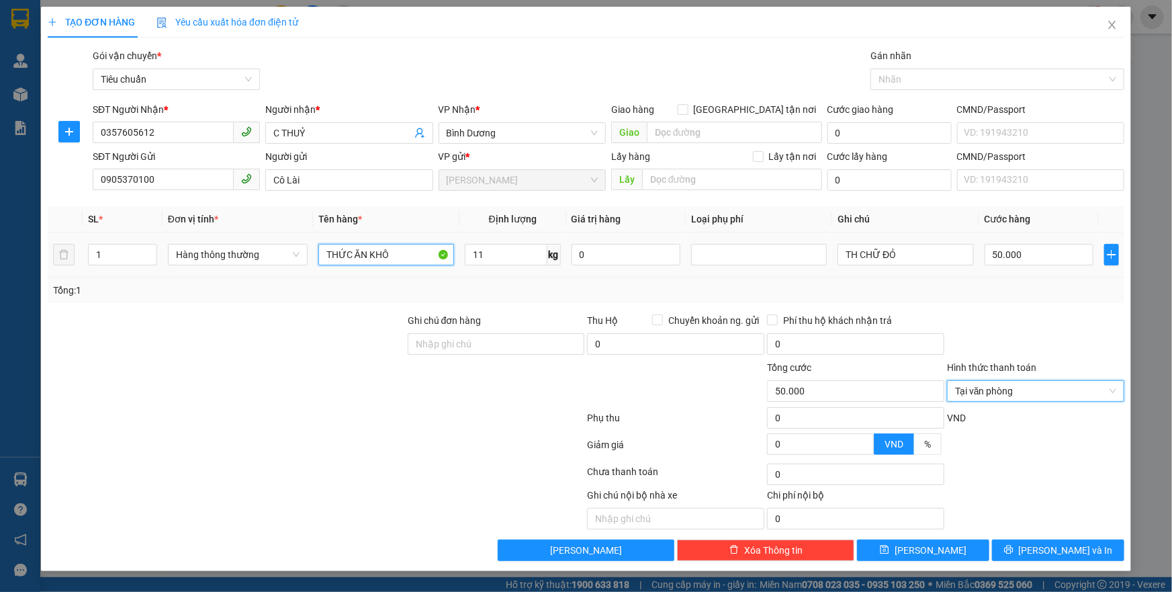
click at [388, 255] on input "THỨC ĂN KHÔ" at bounding box center [386, 254] width 136 height 21
click at [396, 267] on div "THỨC ĂN KHÔ" at bounding box center [386, 254] width 136 height 27
click at [400, 262] on input "THỨC ĂN KHÔ" at bounding box center [386, 254] width 136 height 21
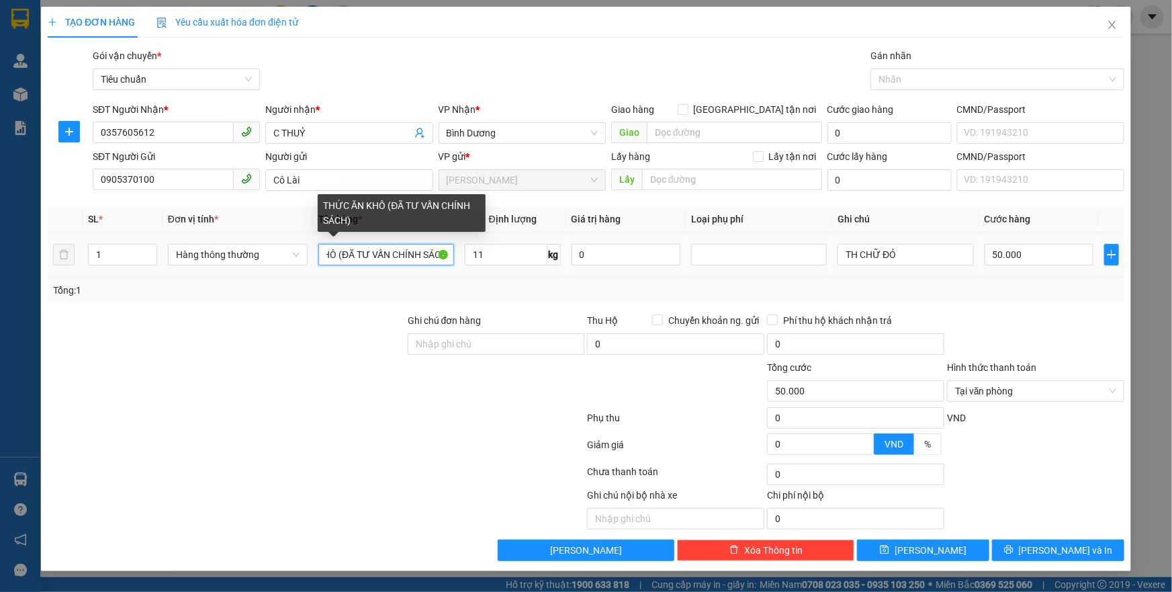
scroll to position [0, 55]
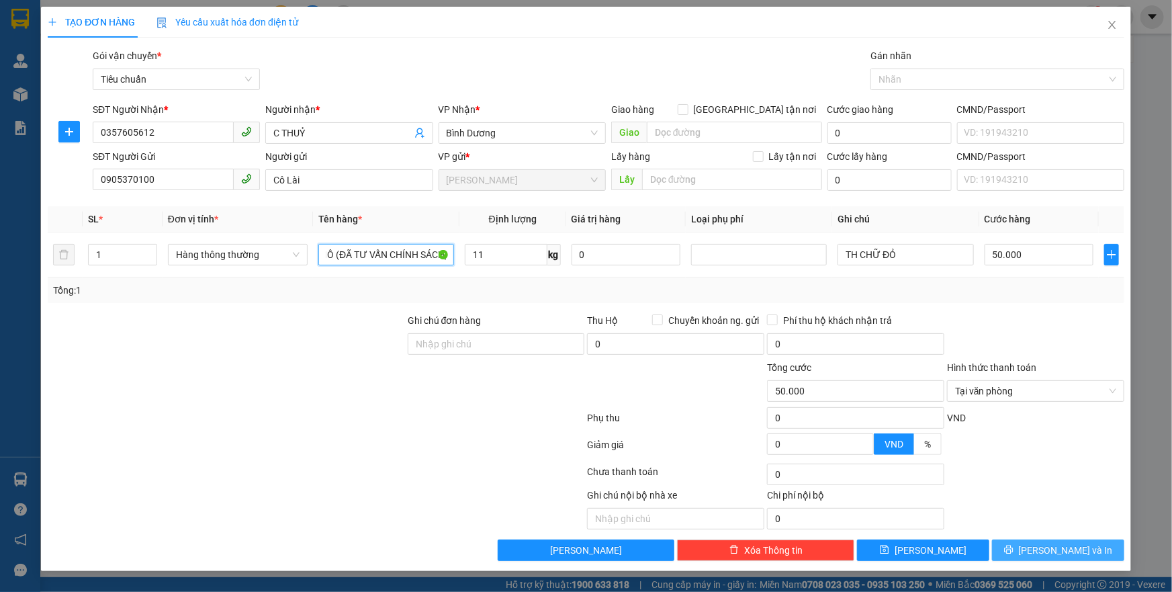
type input "THỨC ĂN KHÔ (ĐÃ TƯ VẤN CHÍNH SÁCH)"
click at [1062, 539] on button "[PERSON_NAME] và In" at bounding box center [1058, 549] width 132 height 21
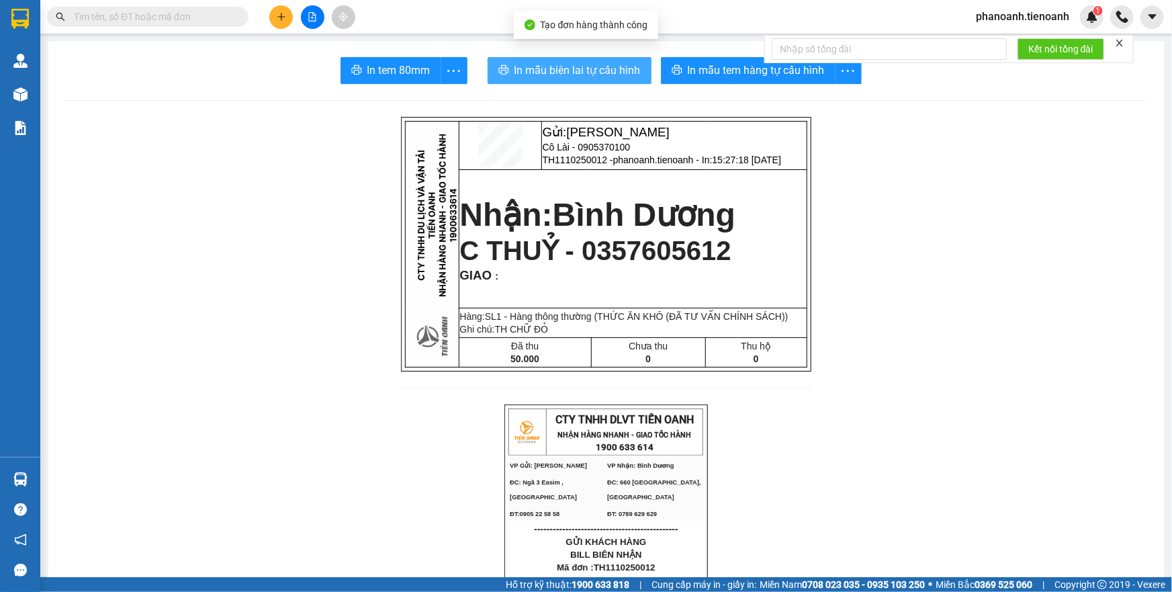
click at [603, 73] on span "In mẫu biên lai tự cấu hình" at bounding box center [578, 70] width 126 height 17
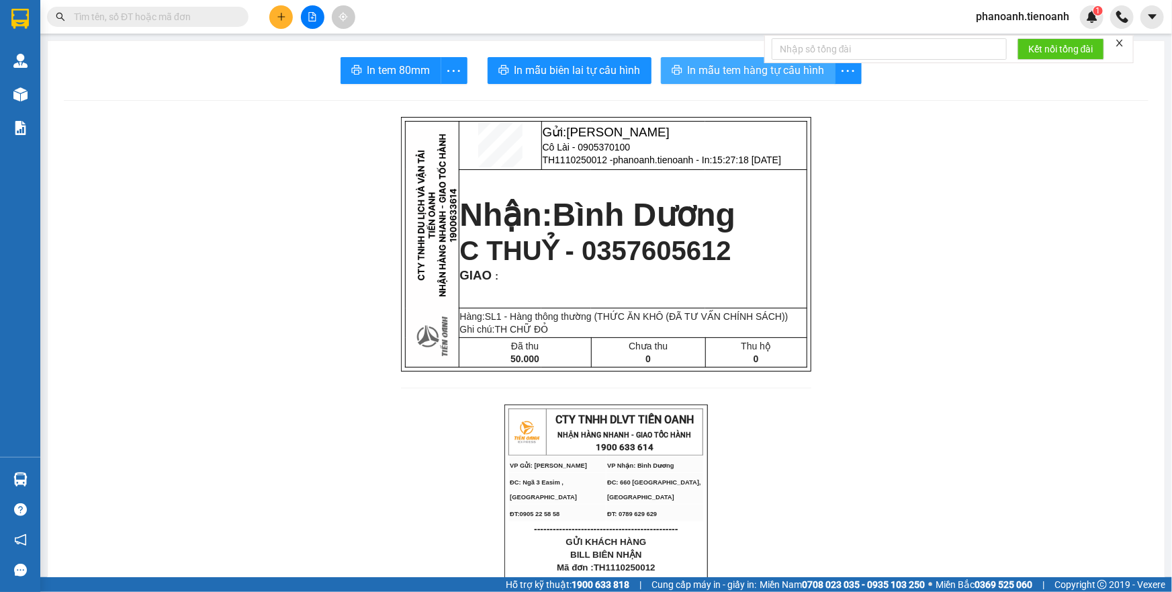
click at [746, 73] on span "In mẫu tem hàng tự cấu hình" at bounding box center [756, 70] width 137 height 17
click at [286, 13] on icon "plus" at bounding box center [281, 16] width 9 height 9
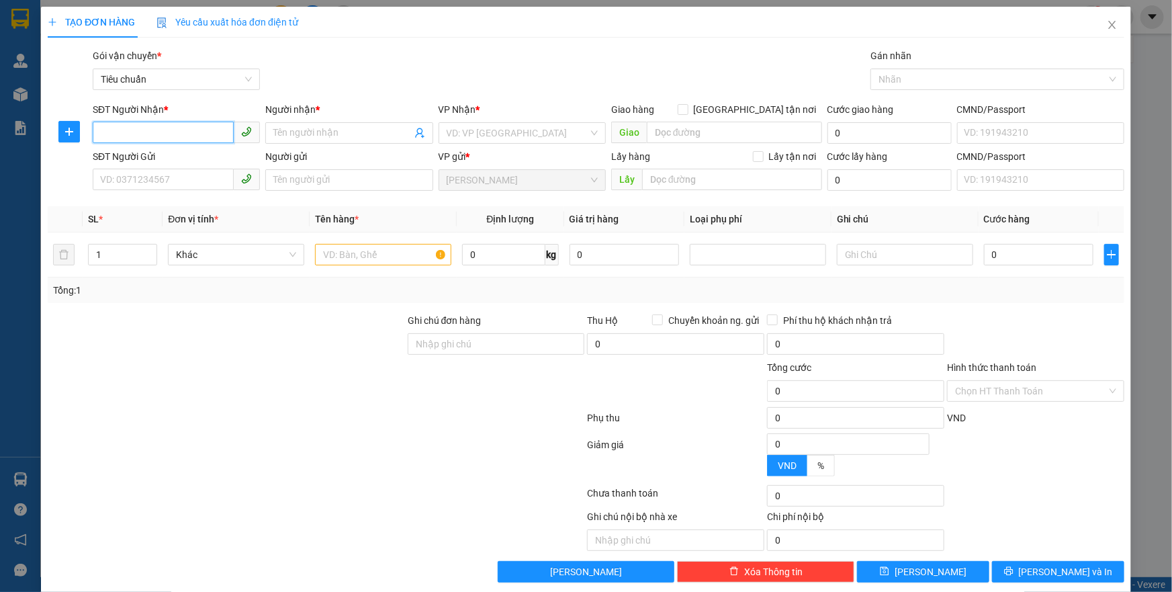
click at [174, 132] on input "SĐT Người Nhận *" at bounding box center [163, 132] width 141 height 21
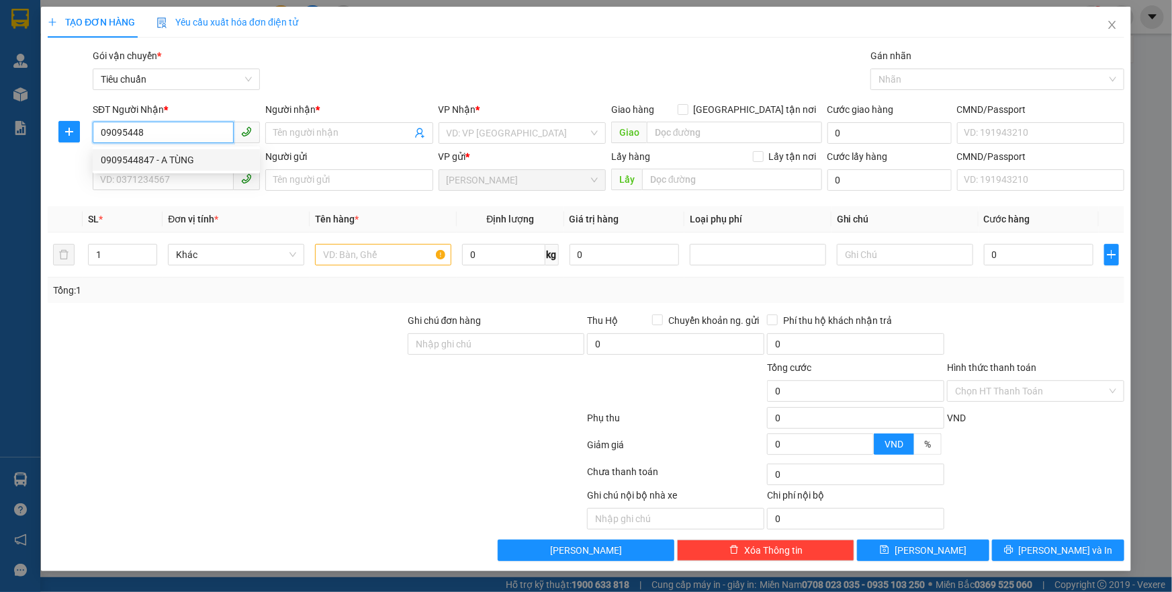
click at [191, 159] on div "0909544847 - A TÙNG" at bounding box center [176, 160] width 151 height 15
type input "0909544847"
type input "A TÙNG"
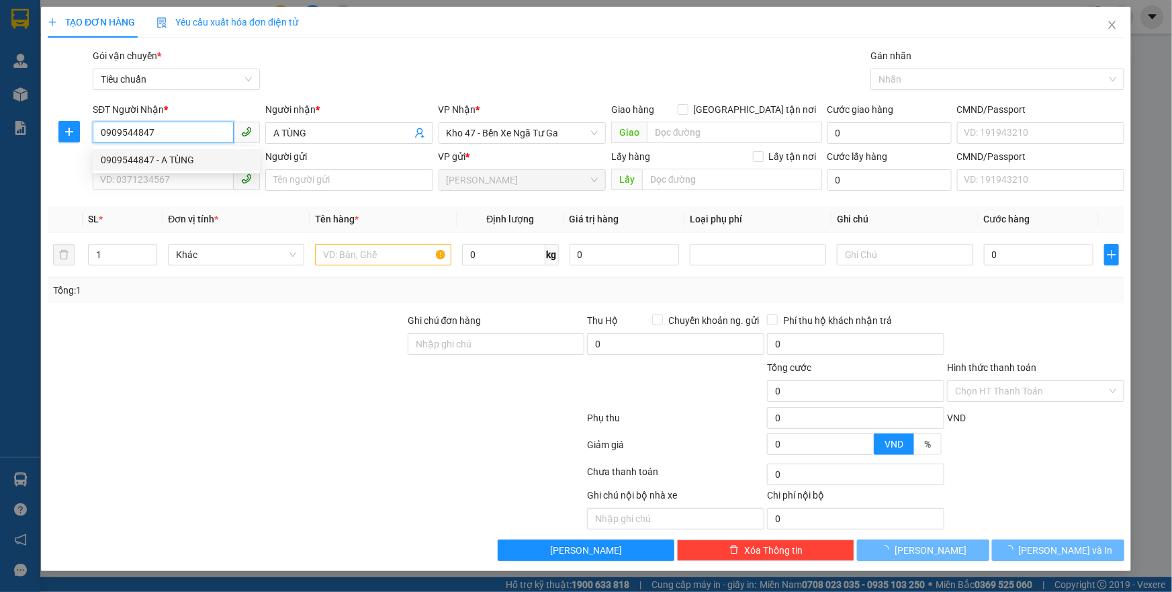
type input "60.000"
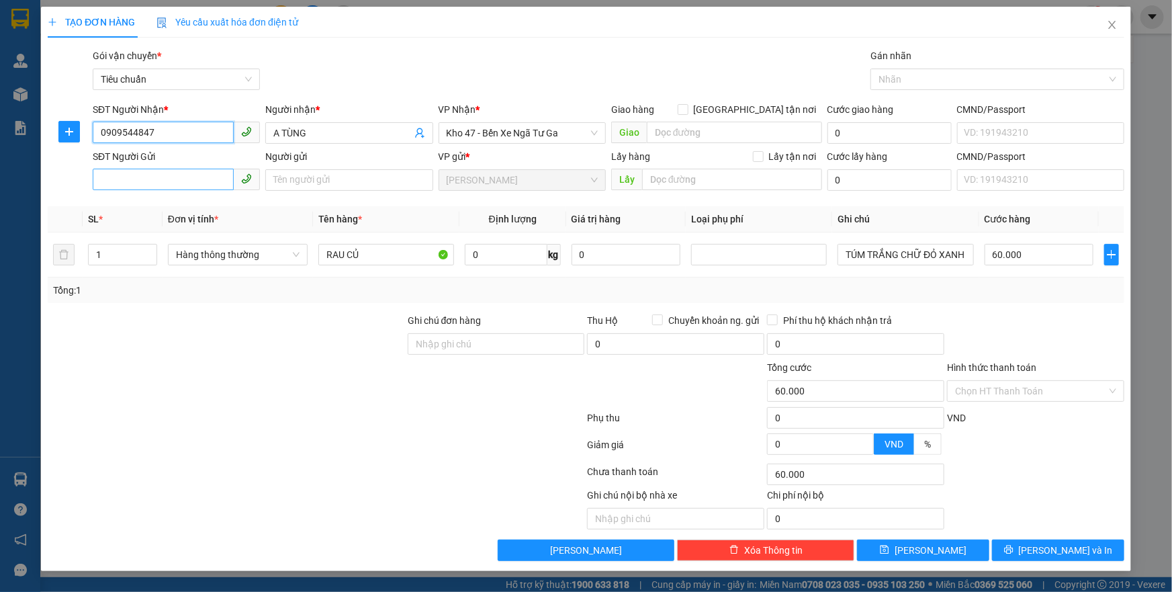
type input "0909544847"
click at [219, 181] on input "SĐT Người Gửi" at bounding box center [163, 179] width 141 height 21
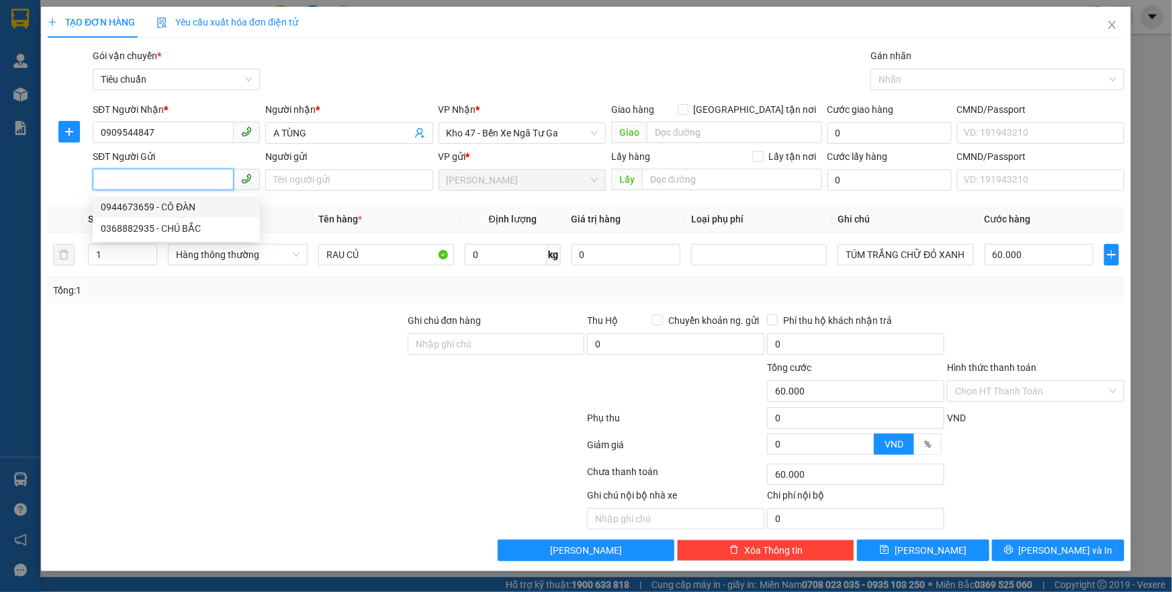
click at [204, 207] on div "0944673659 - CÔ ĐÀN" at bounding box center [176, 207] width 151 height 15
type input "0944673659"
type input "CÔ ĐÀN"
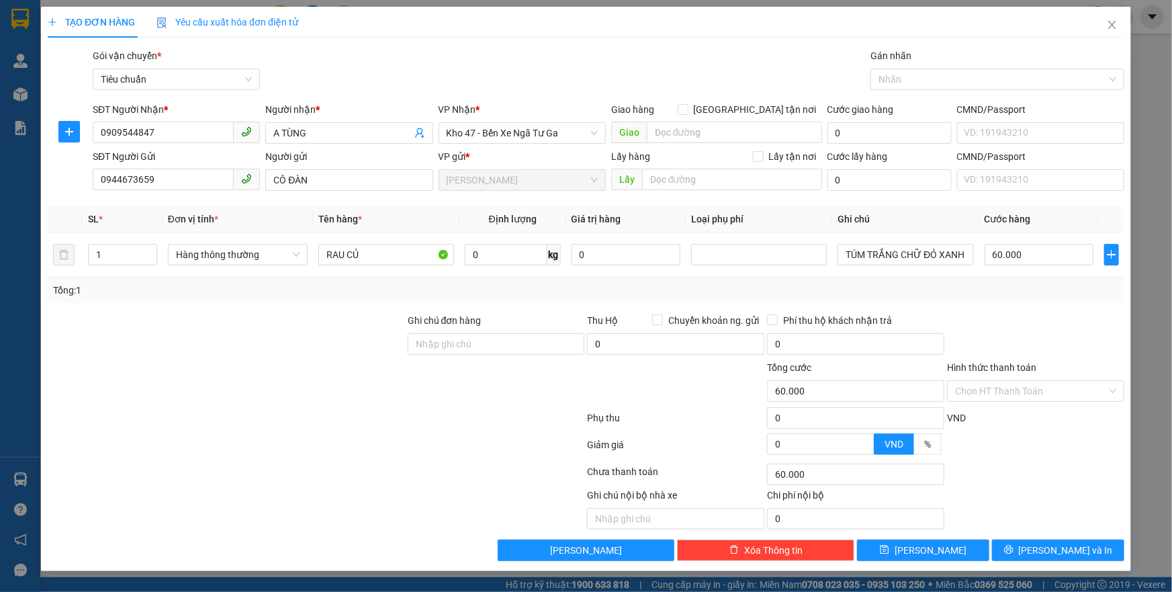
click at [282, 340] on div at bounding box center [226, 336] width 360 height 47
click at [479, 262] on input "0" at bounding box center [506, 254] width 83 height 21
click at [386, 253] on input "RAU CỦ" at bounding box center [386, 254] width 136 height 21
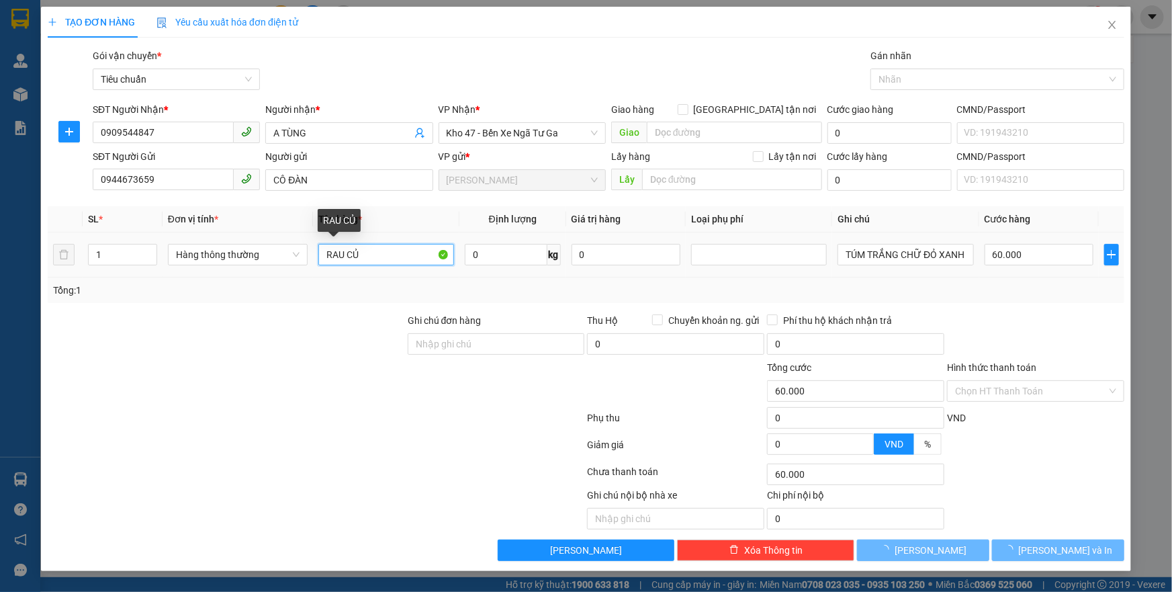
click at [386, 253] on input "RAU CỦ" at bounding box center [386, 254] width 136 height 21
type input "0"
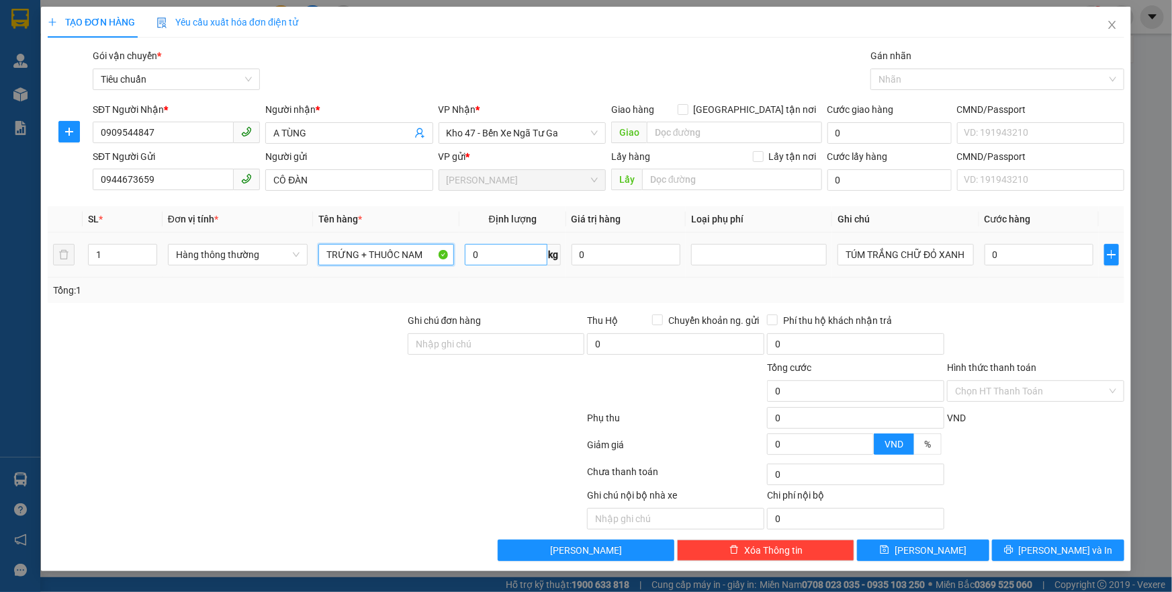
type input "TRỨNG + THUỐC NAM"
click at [504, 261] on input "0" at bounding box center [506, 254] width 83 height 21
type input "5"
type input "30.000"
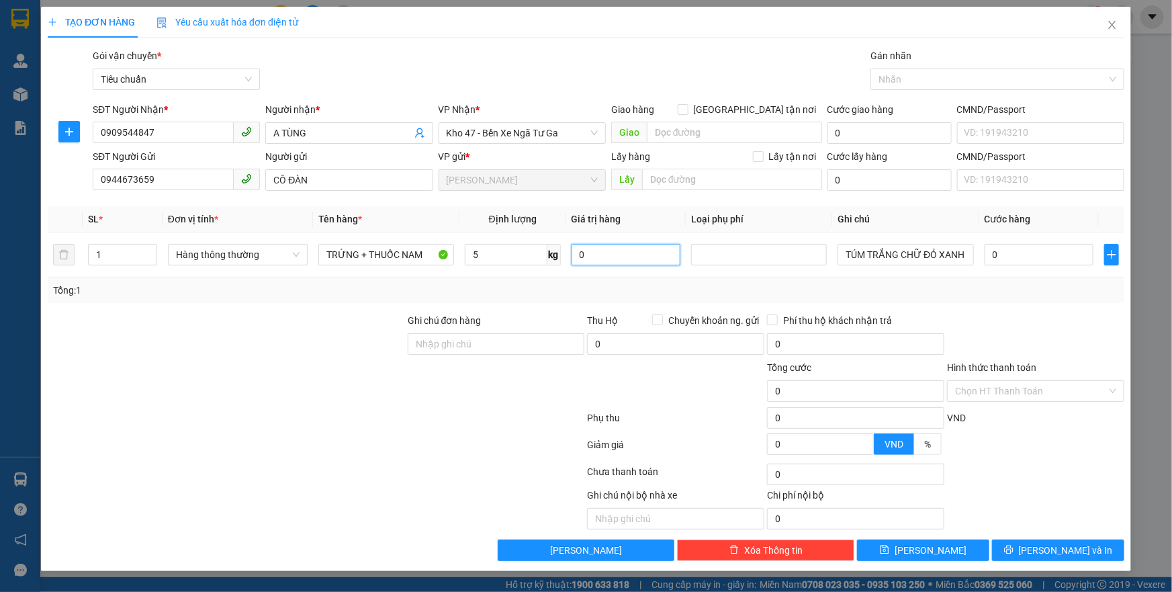
type input "30.000"
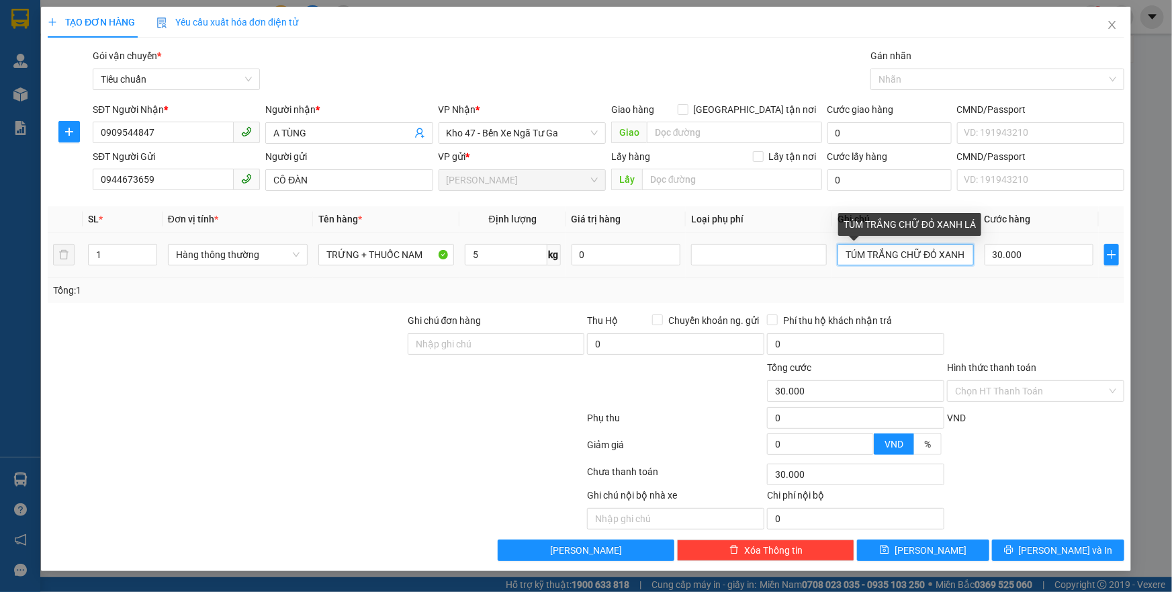
click at [945, 261] on input "TÚM TRẮNG CHỮ ĐỎ XANH LÁ" at bounding box center [906, 254] width 136 height 21
click at [945, 260] on input "TÚM TRẮNG CHỮ ĐỎ XANH LÁ" at bounding box center [906, 254] width 136 height 21
type input "TH BK CHỮ XNH LÁ BKDV"
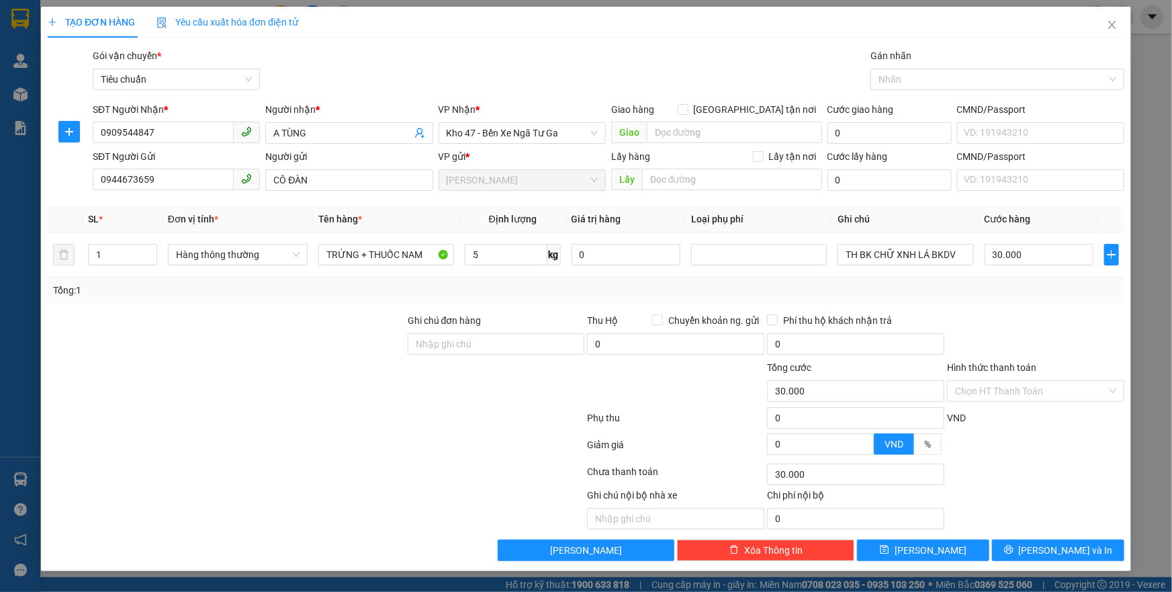
click at [973, 406] on div "Hình thức thanh toán Chọn HT Thanh Toán" at bounding box center [1035, 383] width 177 height 47
click at [980, 387] on input "Hình thức thanh toán" at bounding box center [1031, 391] width 152 height 20
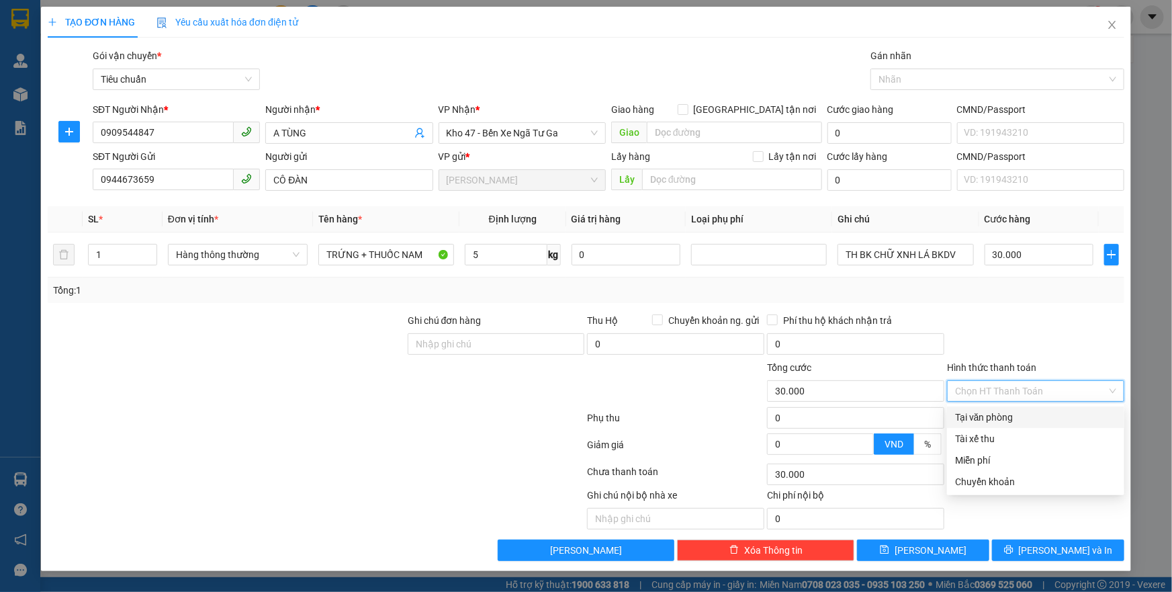
click at [988, 416] on div "Tại văn phòng" at bounding box center [1035, 417] width 161 height 15
type input "0"
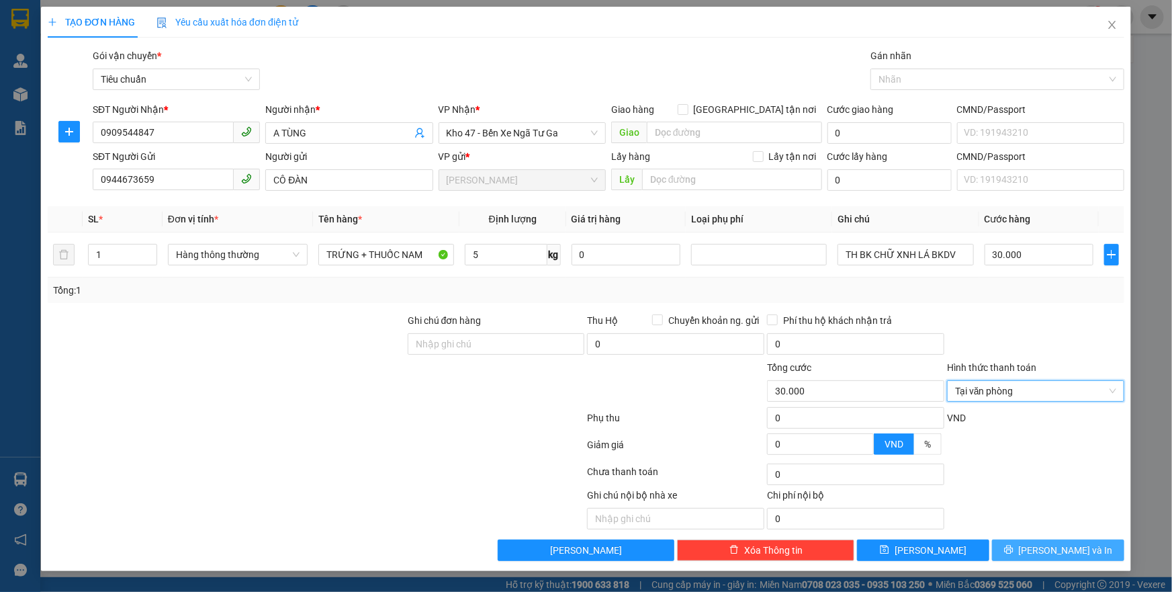
click at [1082, 546] on span "[PERSON_NAME] và In" at bounding box center [1066, 550] width 94 height 15
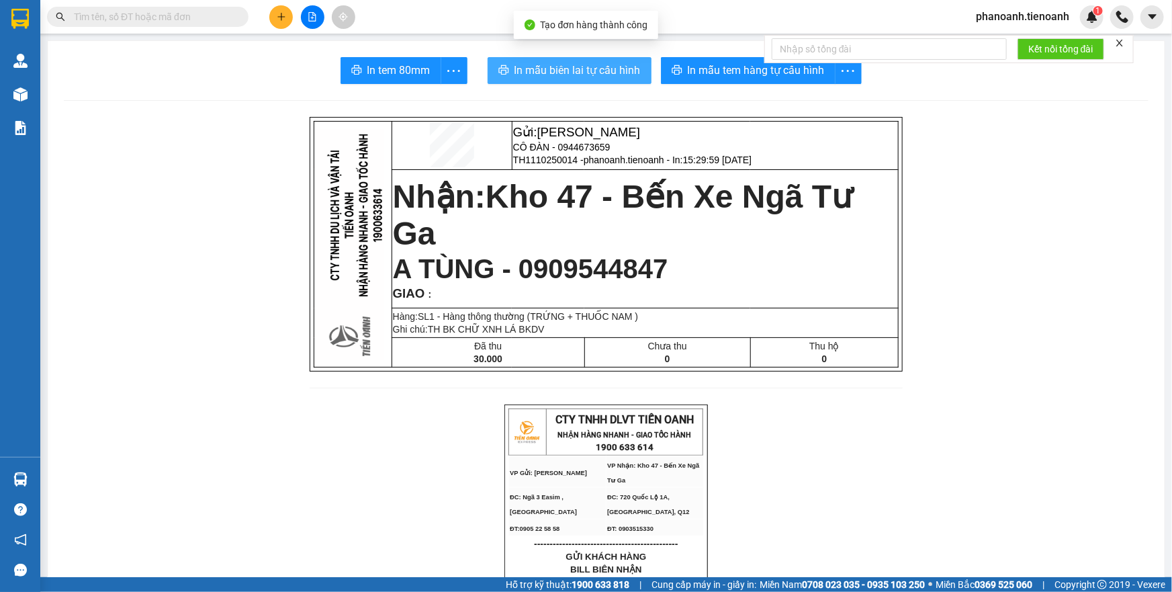
click at [628, 69] on span "In mẫu biên lai tự cấu hình" at bounding box center [578, 70] width 126 height 17
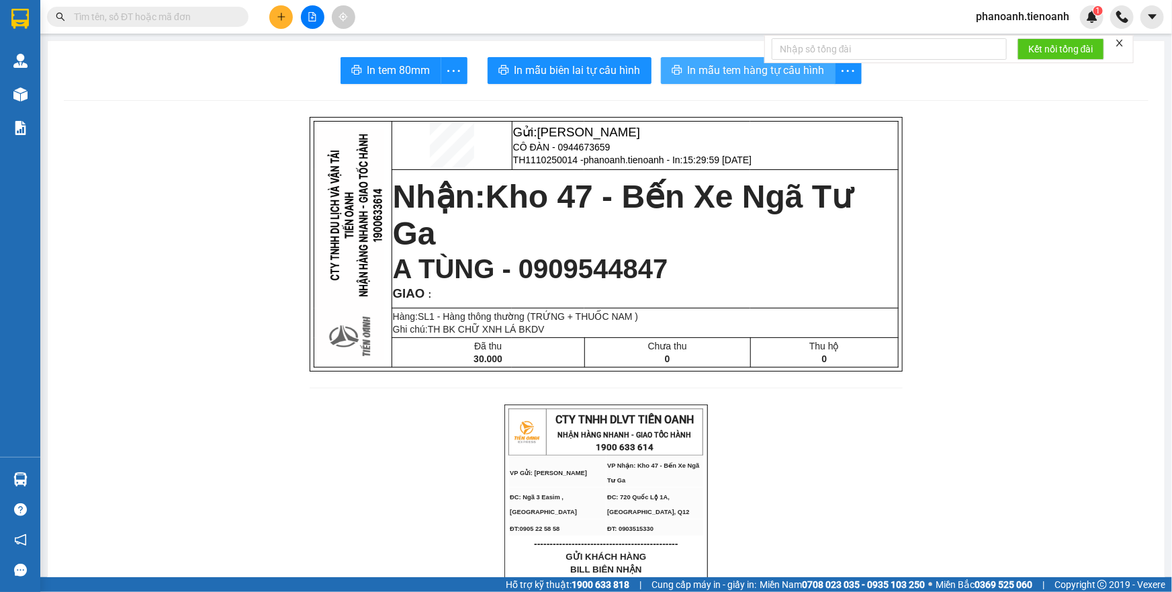
click at [726, 75] on span "In mẫu tem hàng tự cấu hình" at bounding box center [756, 70] width 137 height 17
click at [281, 26] on button at bounding box center [281, 17] width 24 height 24
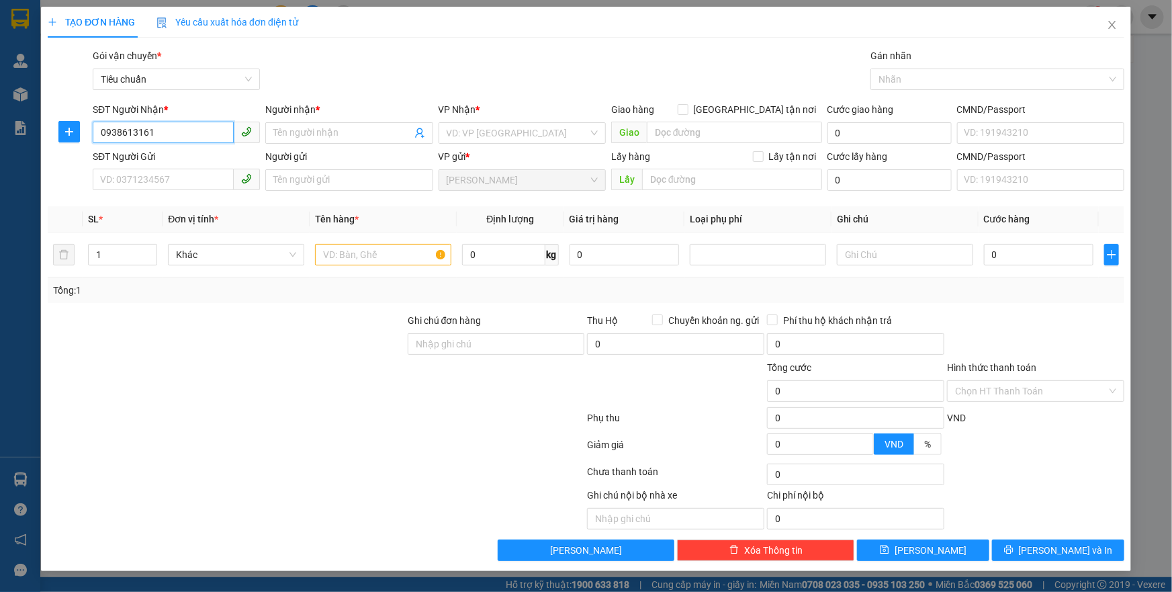
click at [128, 134] on input "0938613161" at bounding box center [163, 132] width 141 height 21
click at [188, 142] on input "0938613161" at bounding box center [163, 132] width 141 height 21
type input "0938613161"
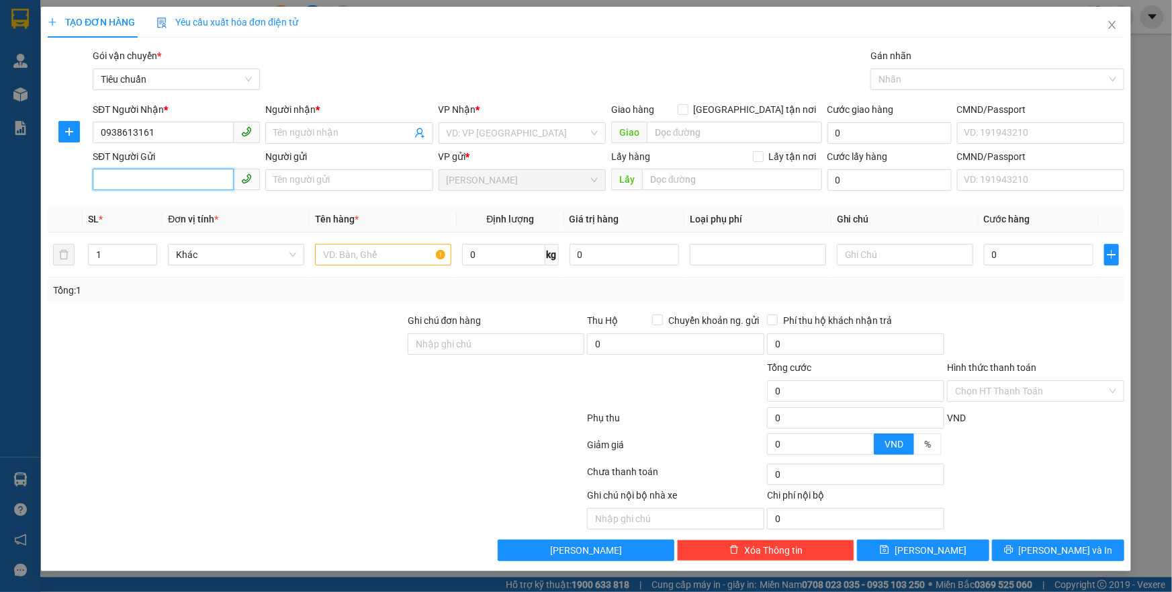
click at [183, 178] on input "SĐT Người Gửi" at bounding box center [163, 179] width 141 height 21
type input "0935388860"
click at [188, 200] on div "0935388860 - CÔ HÀ" at bounding box center [176, 207] width 151 height 15
type input "CÔ HÀ"
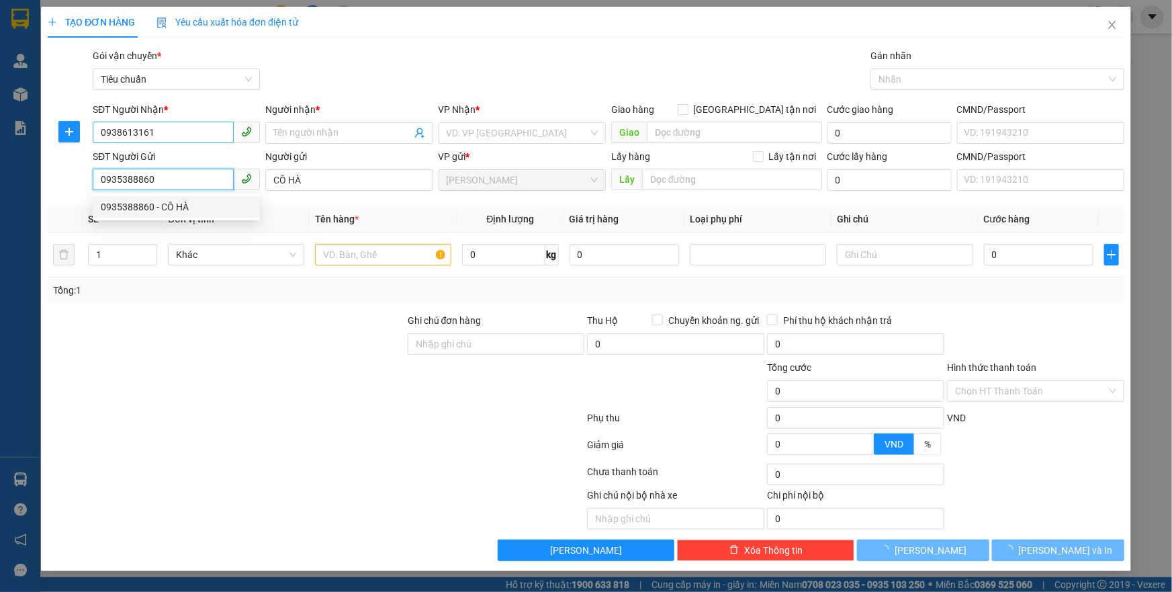
type input "110.000"
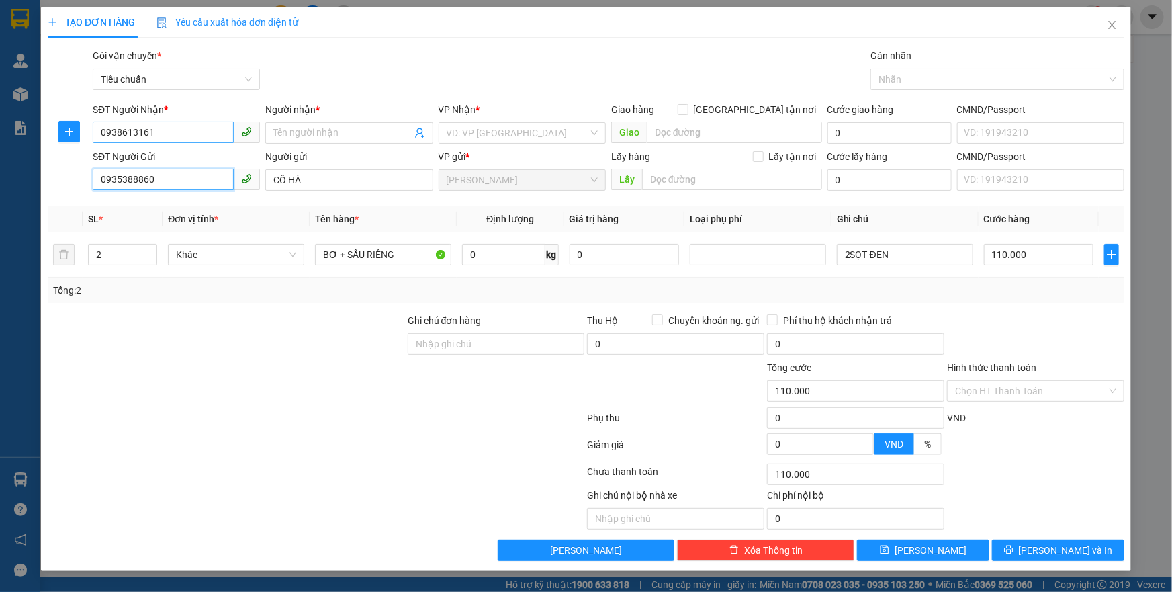
type input "0935388860"
click at [183, 136] on input "0938613161" at bounding box center [163, 132] width 141 height 21
click at [175, 183] on div "0938013163 - THUYÊN" at bounding box center [176, 181] width 151 height 15
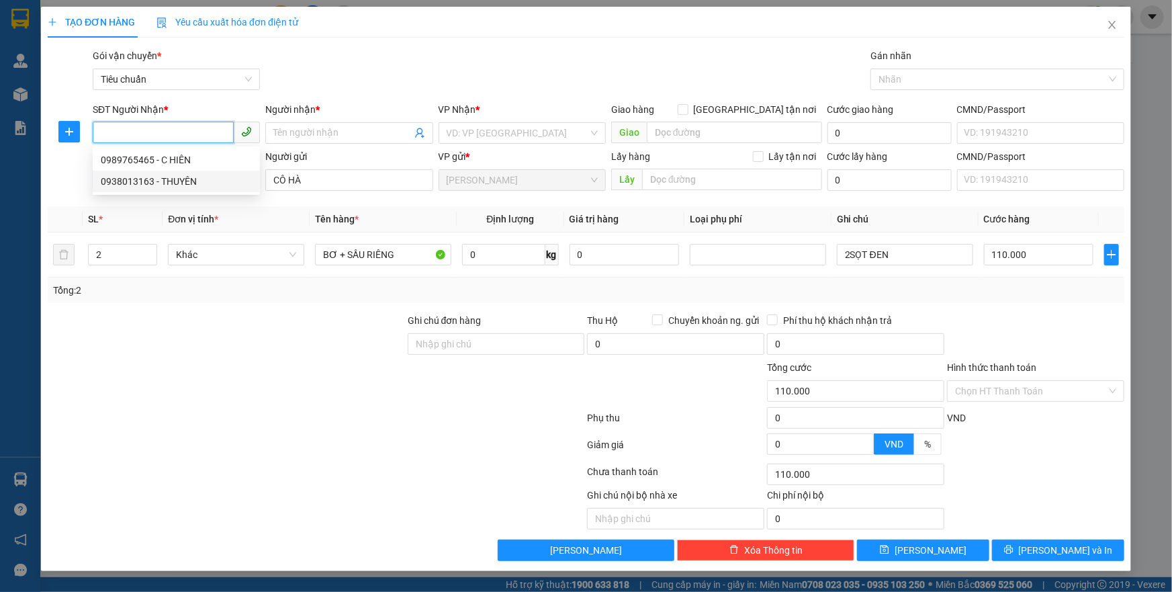
type input "0938013163"
type input "THUYÊN"
type input "241479149"
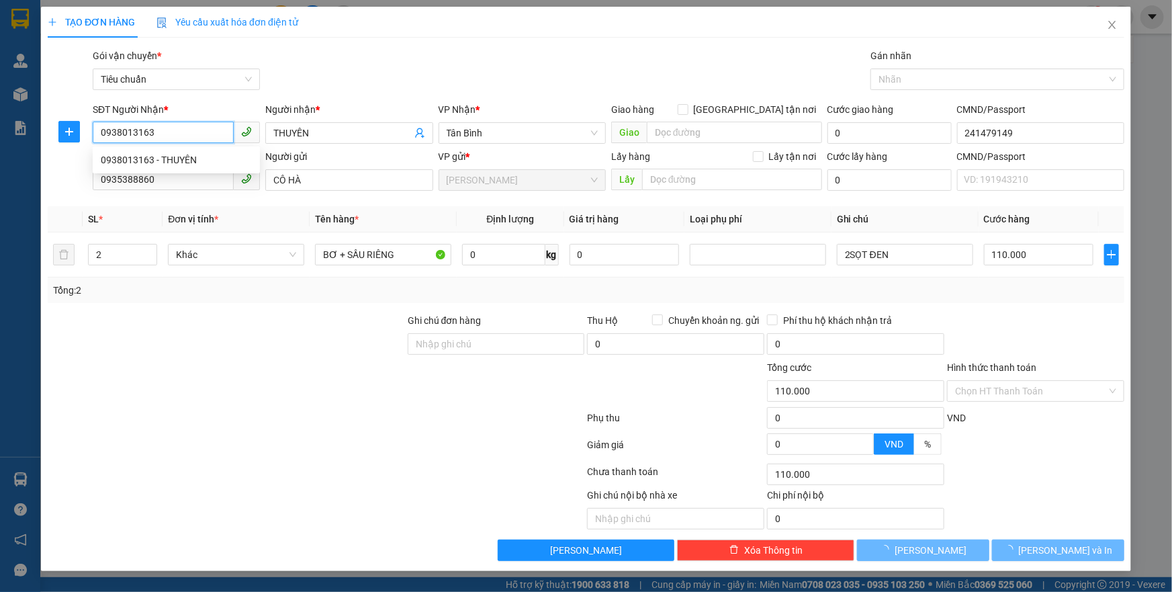
type input "50.000"
type input "0938013163"
click at [229, 333] on div at bounding box center [226, 336] width 360 height 47
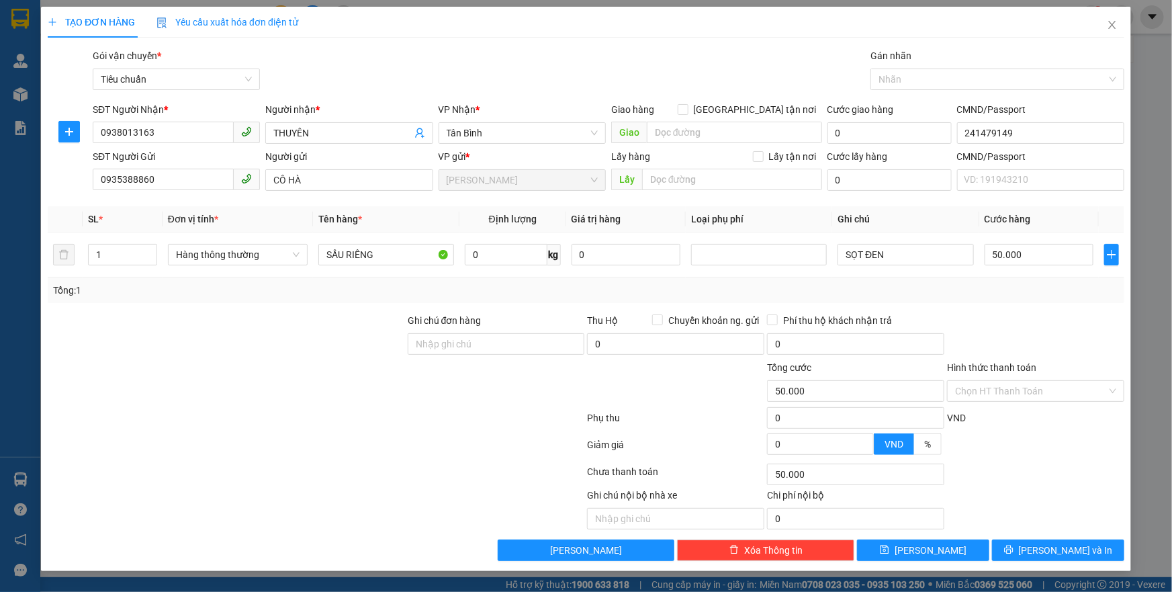
click at [300, 384] on div at bounding box center [226, 383] width 360 height 47
click at [386, 255] on input "SẦU RIÊNG" at bounding box center [386, 254] width 136 height 21
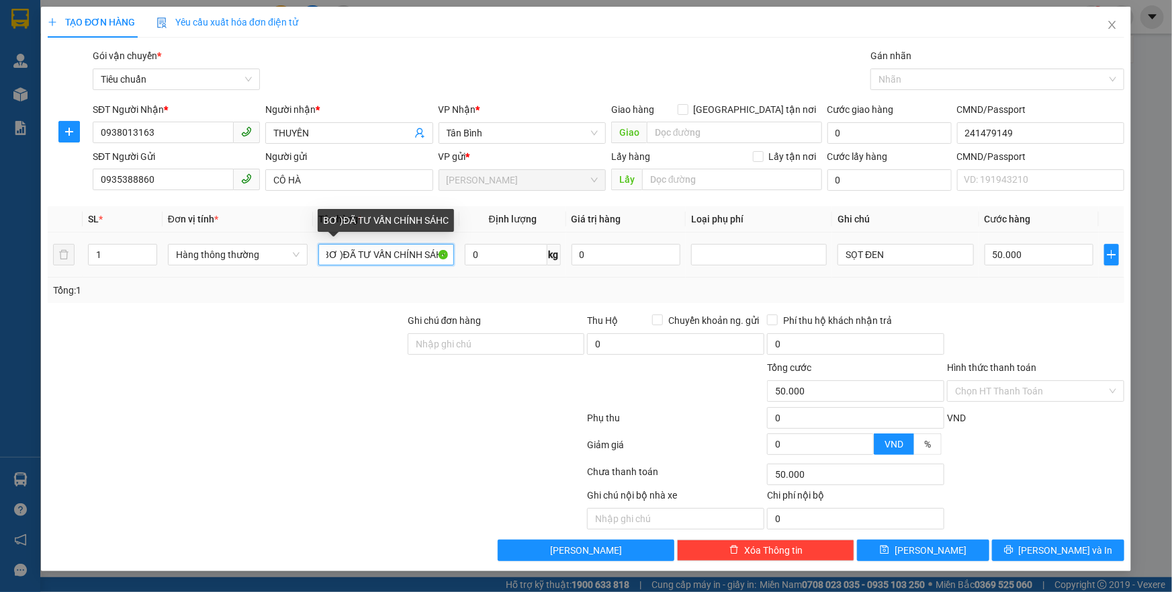
scroll to position [0, 6]
type input "BƠ )ĐÃ TƯ VẤN CHÍNH SÁHC)"
type input "17"
type input "55.000"
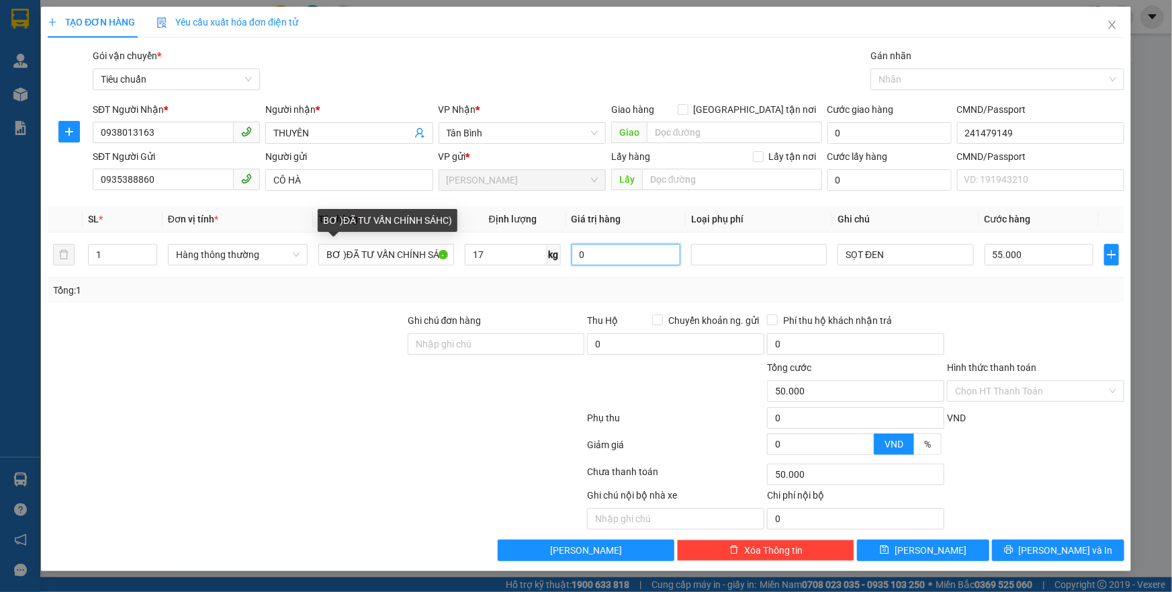
type input "55.000"
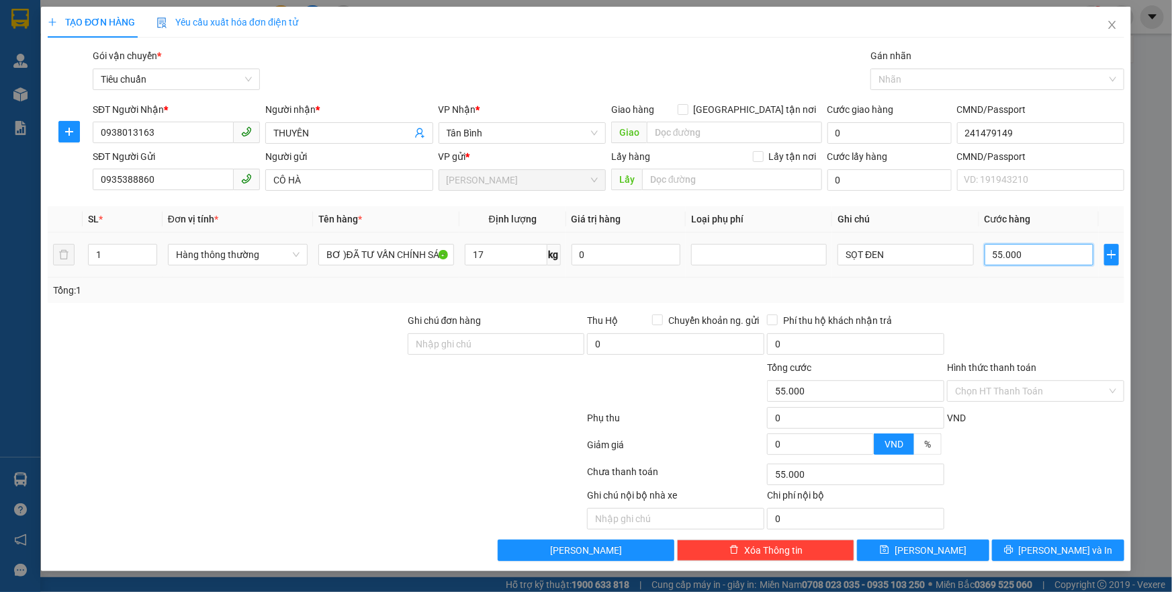
click at [1059, 257] on input "55.000" at bounding box center [1040, 254] width 110 height 21
type input "60"
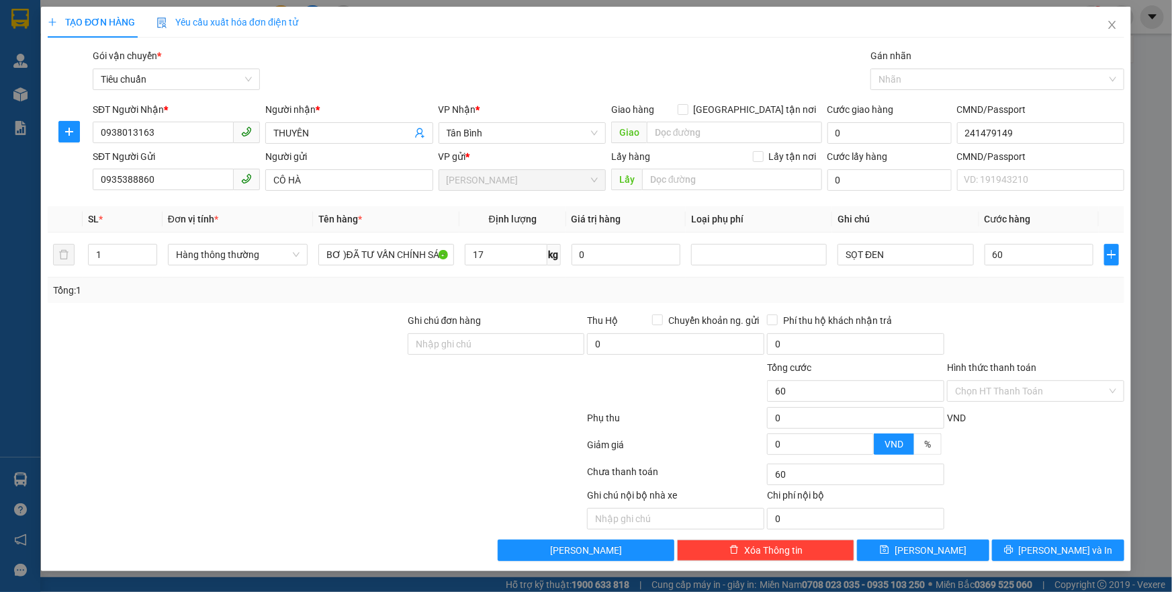
click at [1021, 298] on div "Tổng: 1" at bounding box center [586, 290] width 1077 height 26
type input "60.000"
click at [1023, 392] on input "Hình thức thanh toán" at bounding box center [1031, 391] width 152 height 20
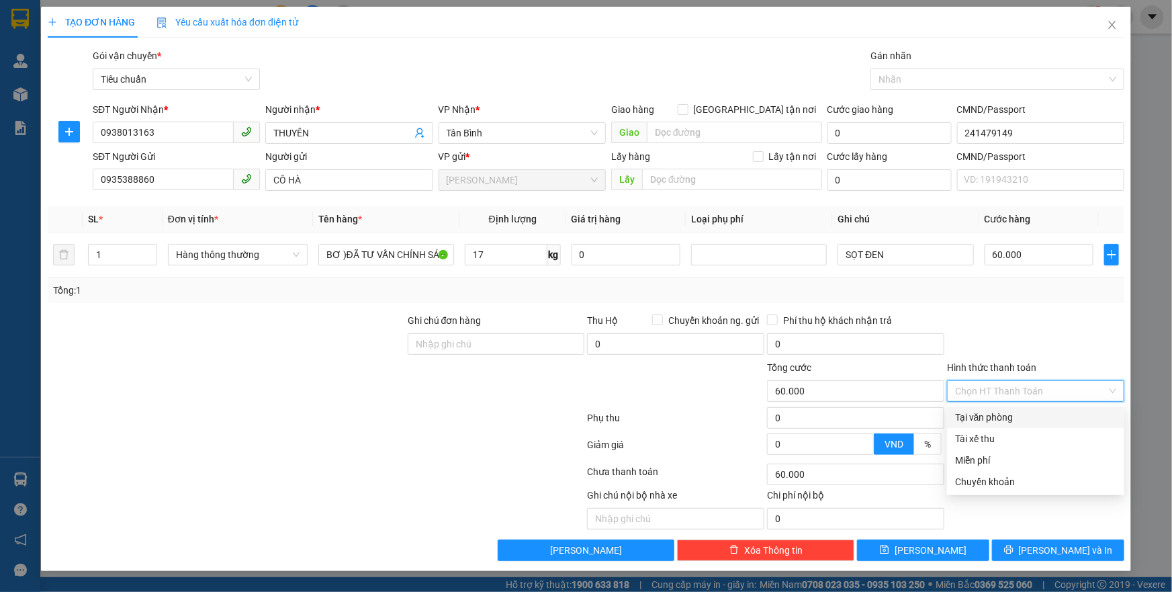
click at [1005, 410] on div "Tại văn phòng" at bounding box center [1035, 416] width 177 height 21
type input "0"
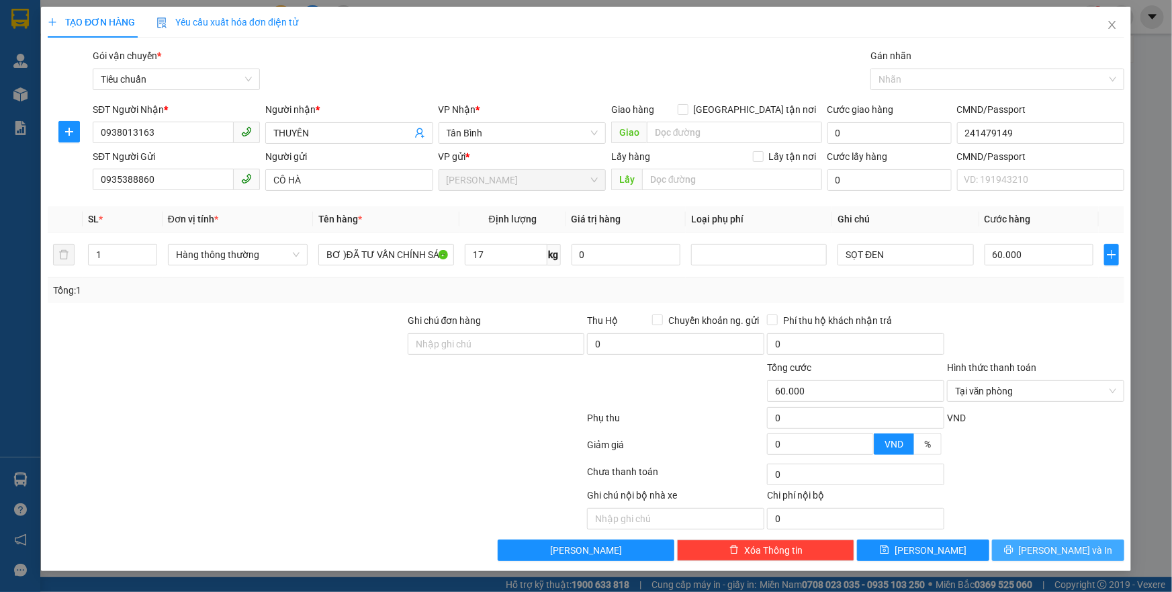
click at [1069, 558] on button "[PERSON_NAME] và In" at bounding box center [1058, 549] width 132 height 21
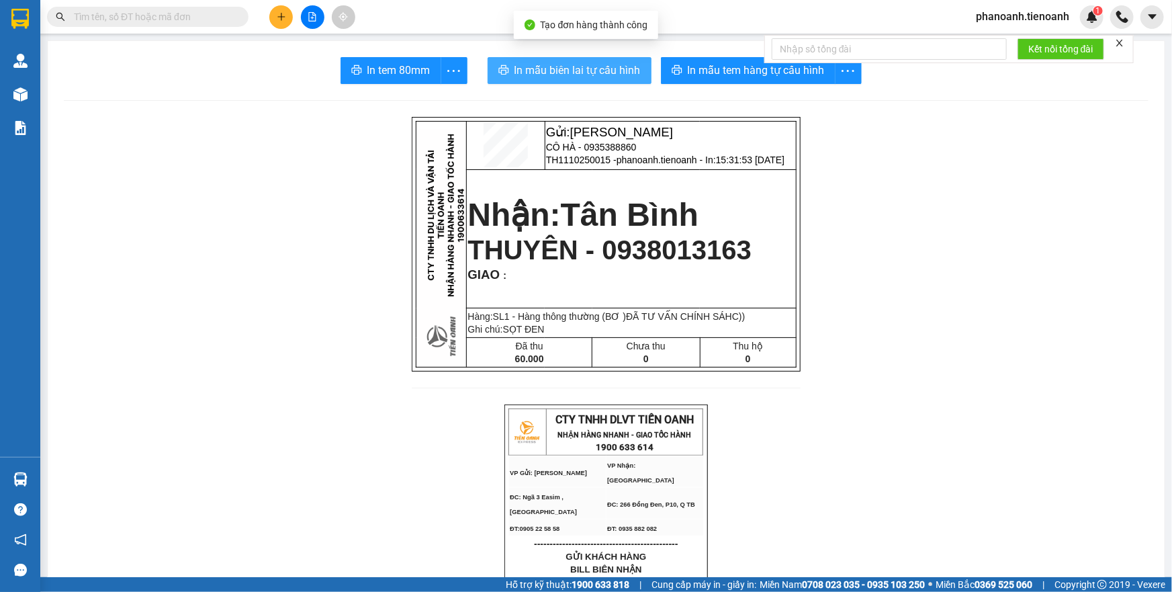
click at [581, 69] on span "In mẫu biên lai tự cấu hình" at bounding box center [578, 70] width 126 height 17
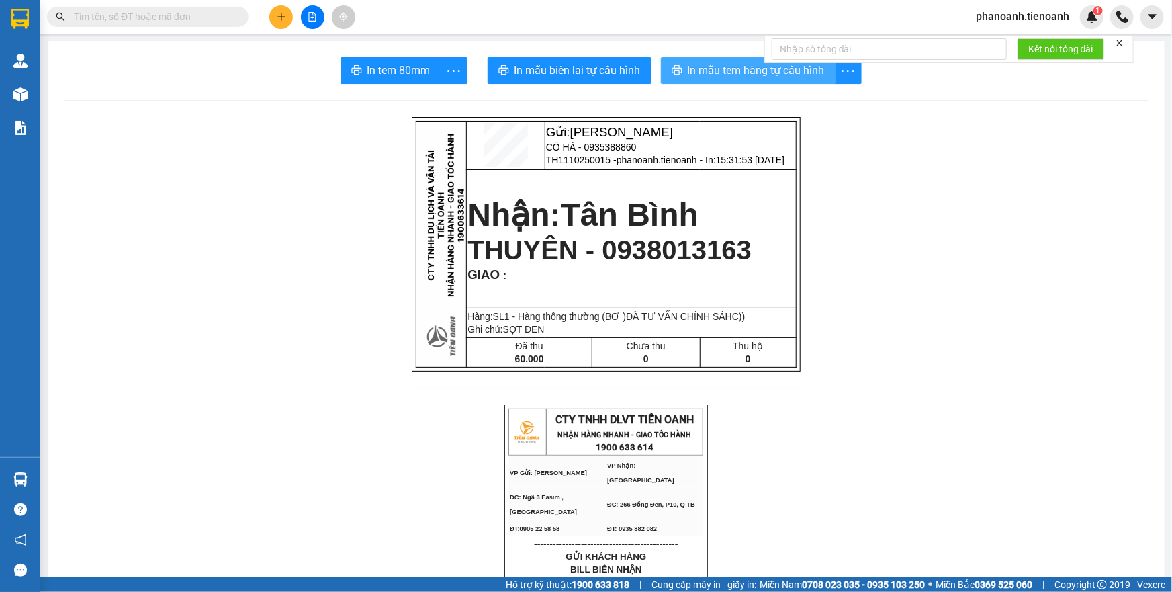
click at [767, 75] on span "In mẫu tem hàng tự cấu hình" at bounding box center [756, 70] width 137 height 17
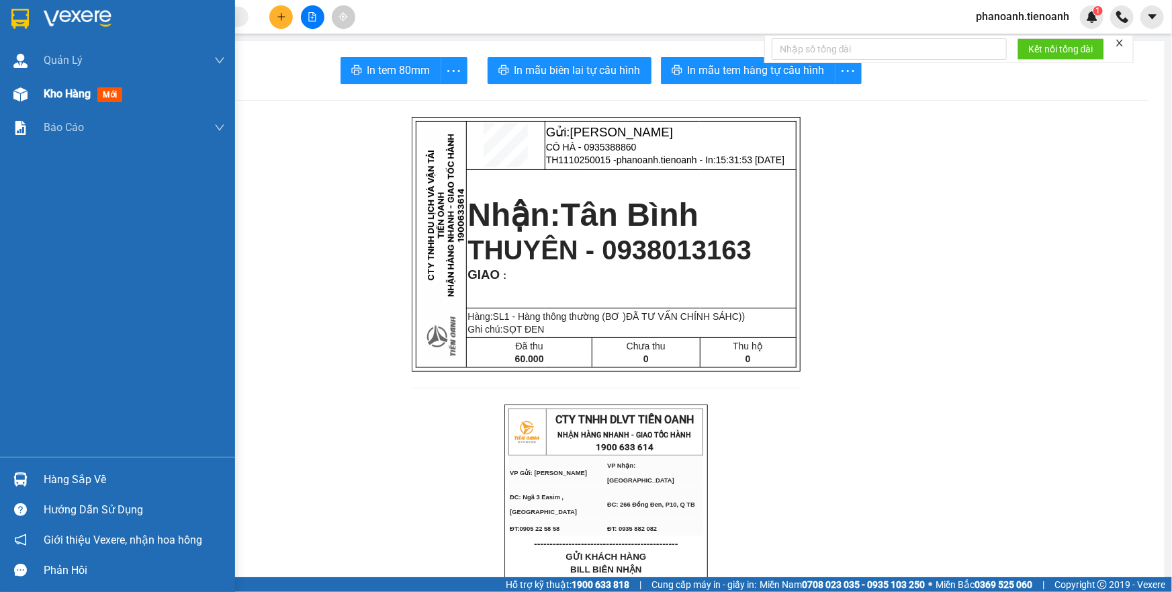
click at [85, 101] on div "Kho hàng mới" at bounding box center [86, 93] width 84 height 17
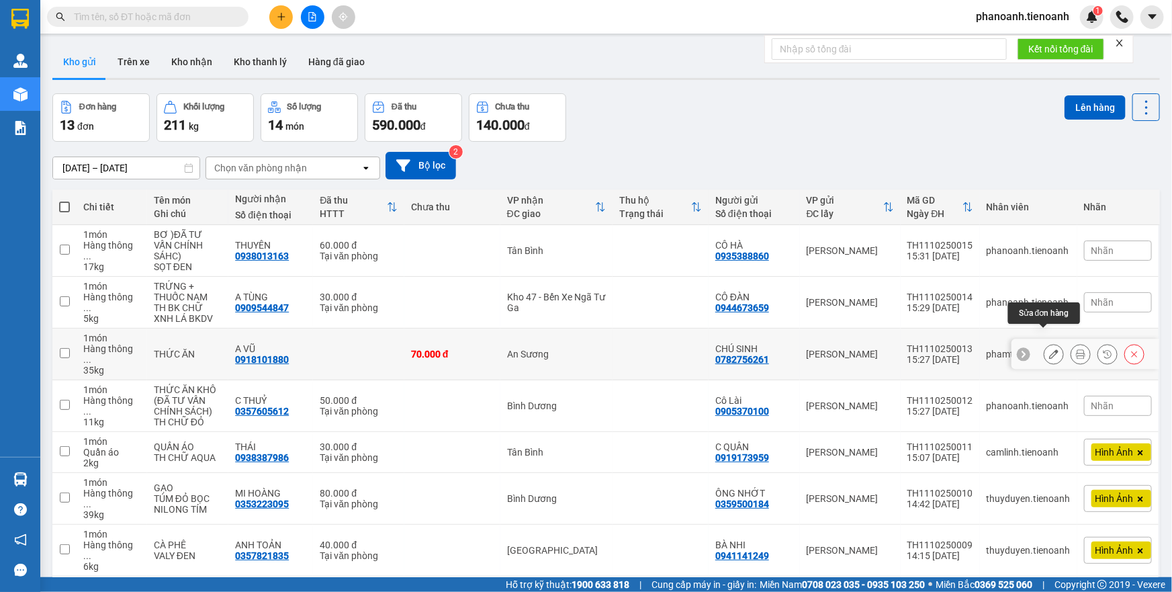
click at [1049, 349] on icon at bounding box center [1053, 353] width 9 height 9
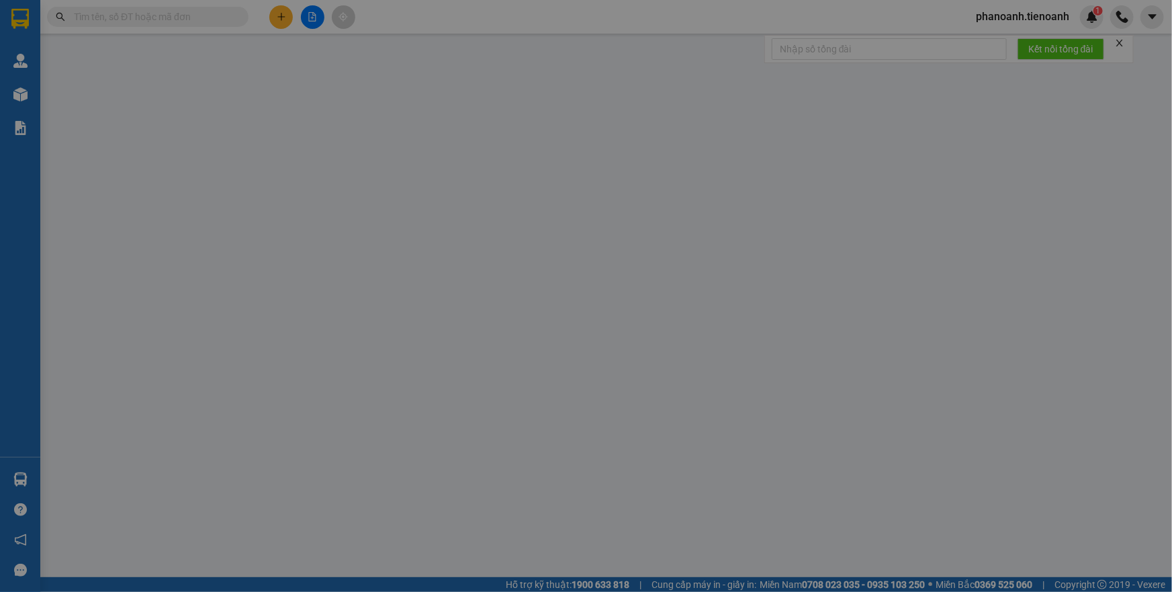
type input "0918101880"
type input "A VŨ"
type input "0782756261"
type input "CHÚ SINH"
type input "0"
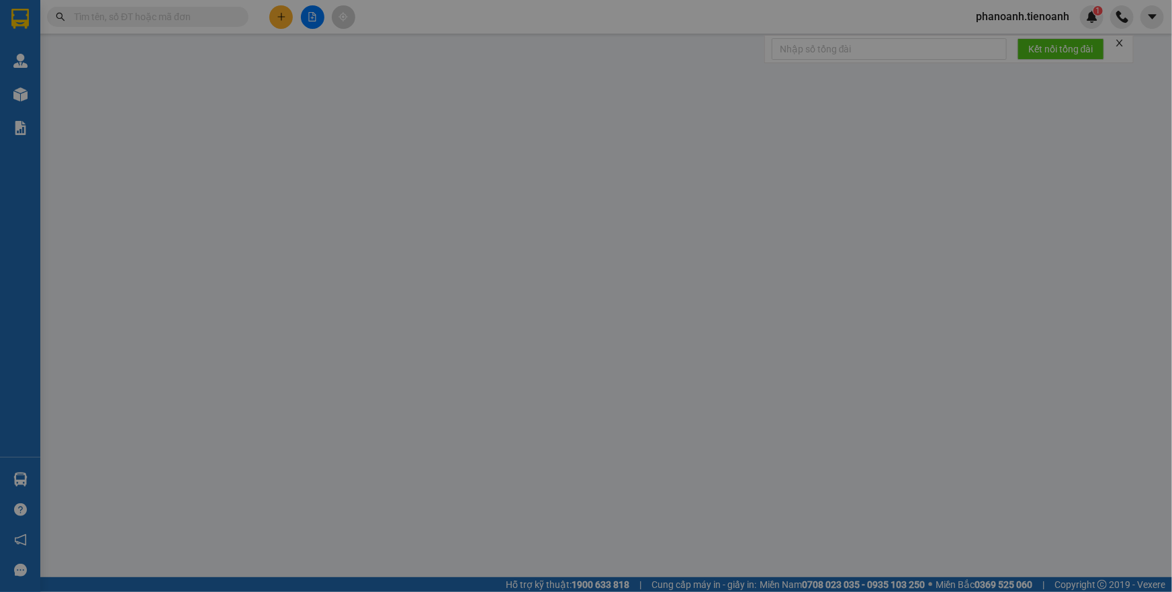
type input "70.000"
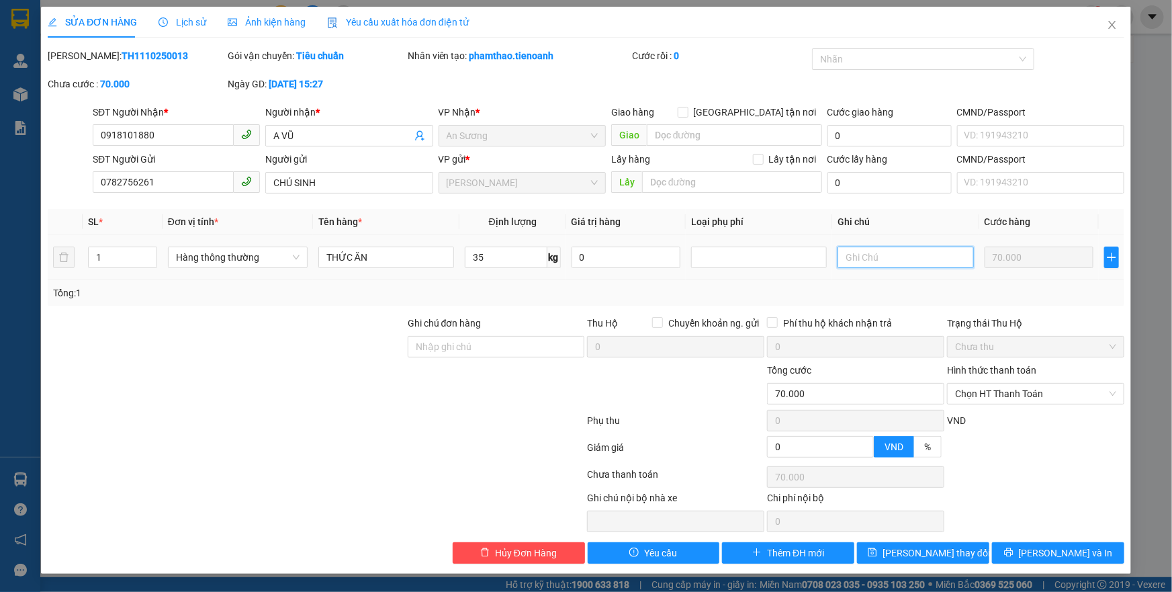
click at [952, 261] on input "text" at bounding box center [906, 257] width 136 height 21
type input "TXV NẮP TRẮNG BK CHỮ ĐỎ"
click at [1002, 552] on button "[PERSON_NAME] và In" at bounding box center [1058, 552] width 132 height 21
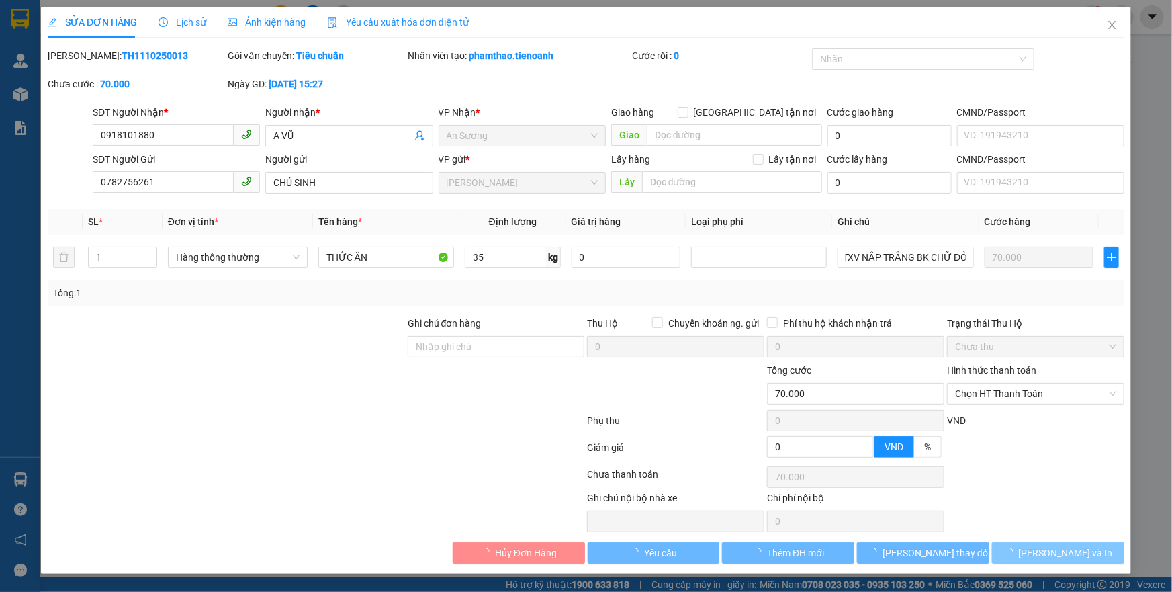
scroll to position [0, 0]
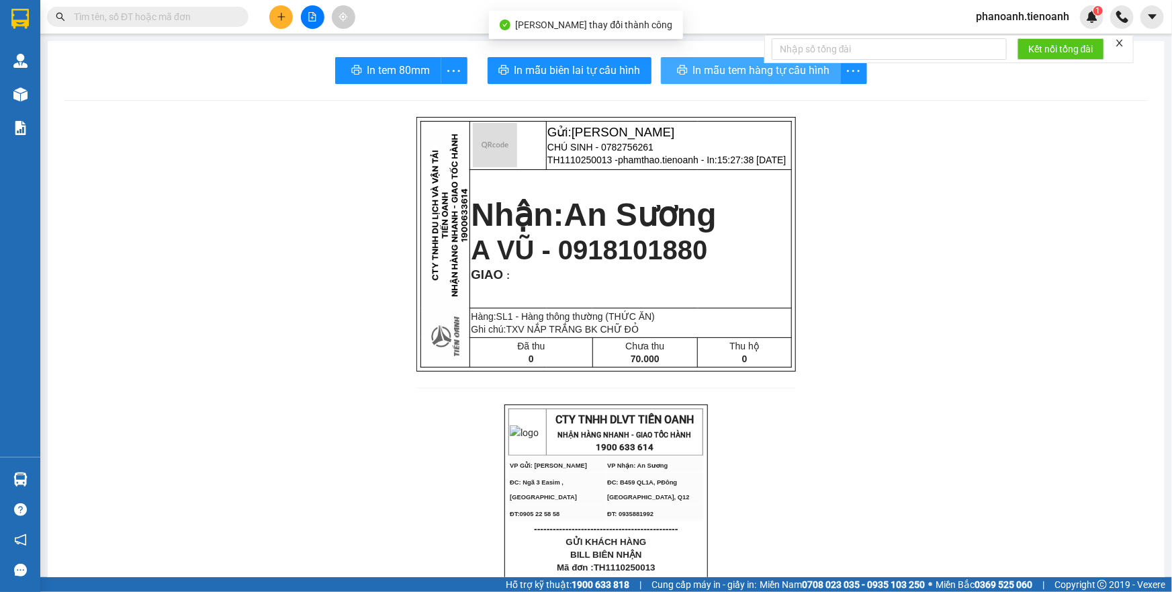
click at [705, 73] on span "In mẫu tem hàng tự cấu hình" at bounding box center [761, 70] width 137 height 17
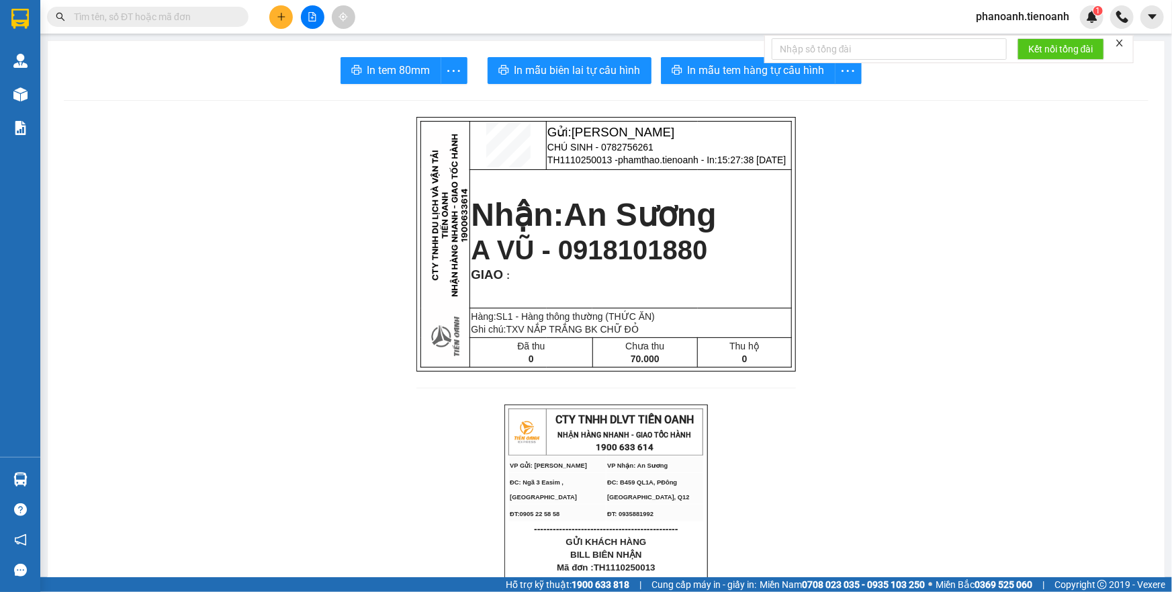
click at [275, 14] on button at bounding box center [281, 17] width 24 height 24
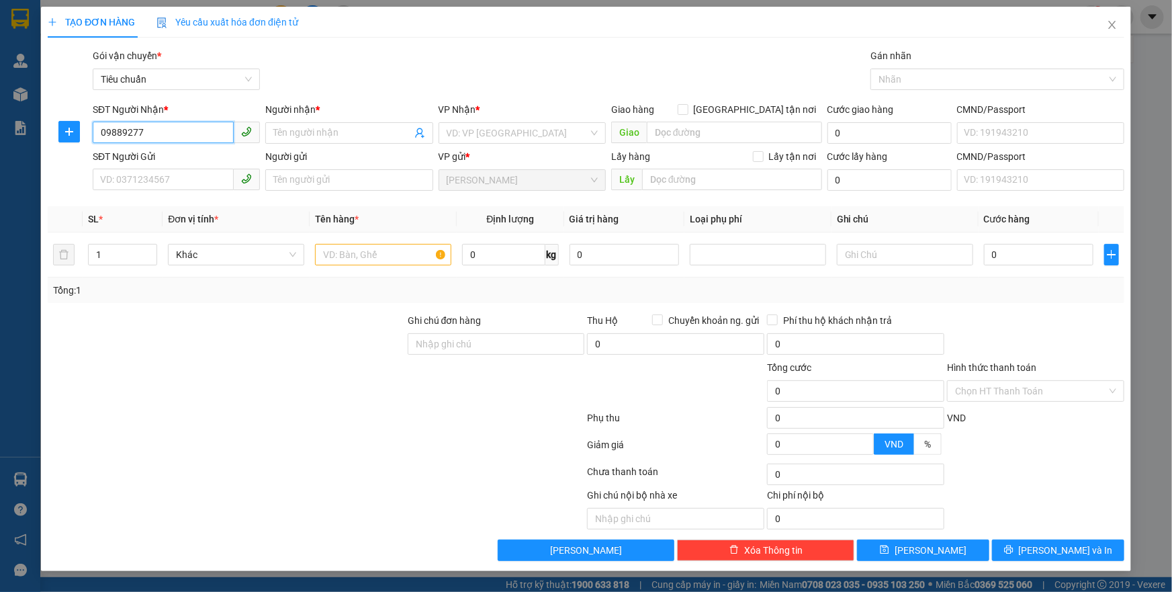
drag, startPoint x: 111, startPoint y: 135, endPoint x: 111, endPoint y: 146, distance: 10.7
click at [111, 135] on input "09889277" at bounding box center [163, 132] width 141 height 21
click at [171, 128] on input "0889277" at bounding box center [163, 132] width 141 height 21
click at [298, 134] on input "Người nhận *" at bounding box center [342, 133] width 138 height 15
click at [183, 138] on input "0889277979" at bounding box center [163, 132] width 141 height 21
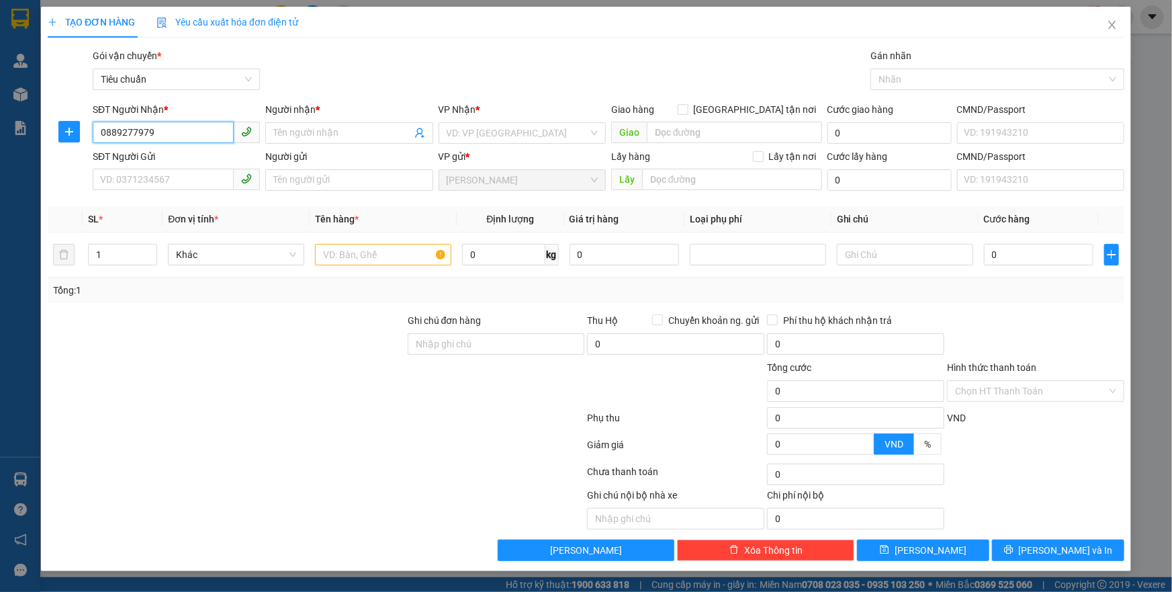
click at [183, 138] on input "0889277979" at bounding box center [163, 132] width 141 height 21
click at [179, 136] on input "0889277979" at bounding box center [163, 132] width 141 height 21
type input "0889277979"
click at [169, 133] on input "0889277979" at bounding box center [163, 132] width 141 height 21
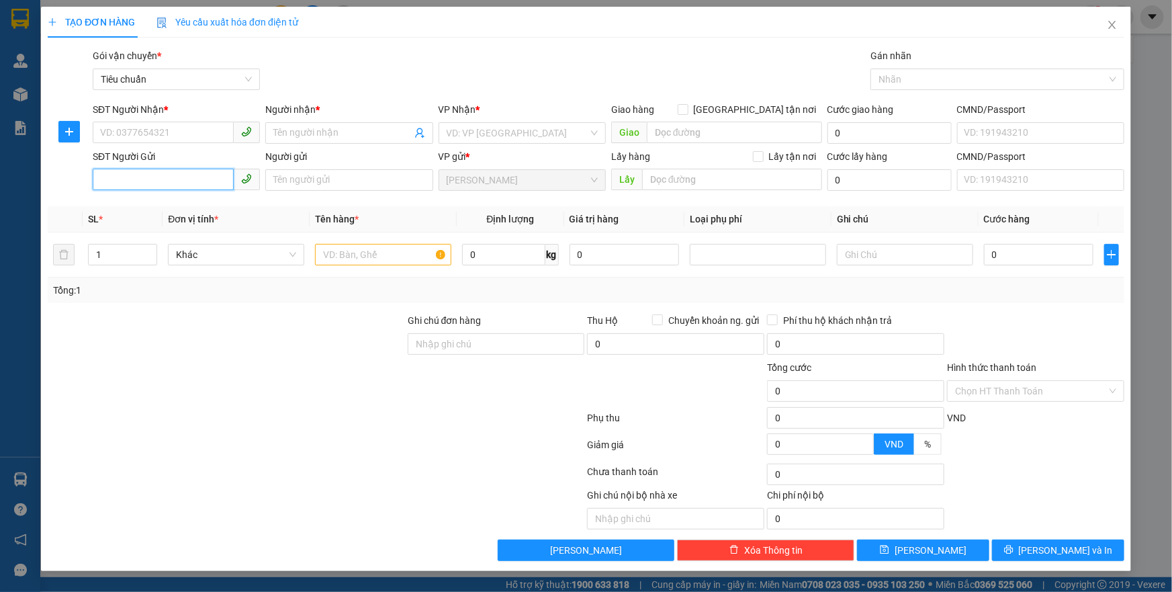
click at [170, 177] on input "SĐT Người Gửi" at bounding box center [163, 179] width 141 height 21
type input "0973152911"
click at [189, 202] on div "0973152911 - CHÚ QUẾ" at bounding box center [176, 207] width 151 height 15
type input "0978667758"
type input "CHỊ [PERSON_NAME]"
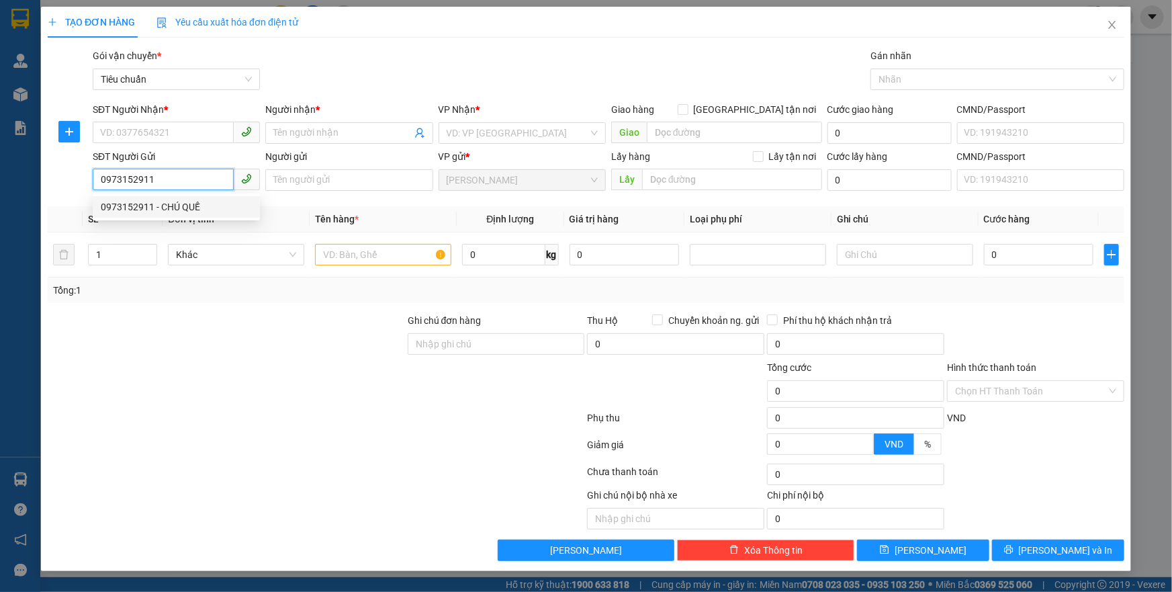
type input "CHÚ QUẾ"
type input "Số [GEOGRAPHIC_DATA]. Quận 7 (SDT NN 0889277979"
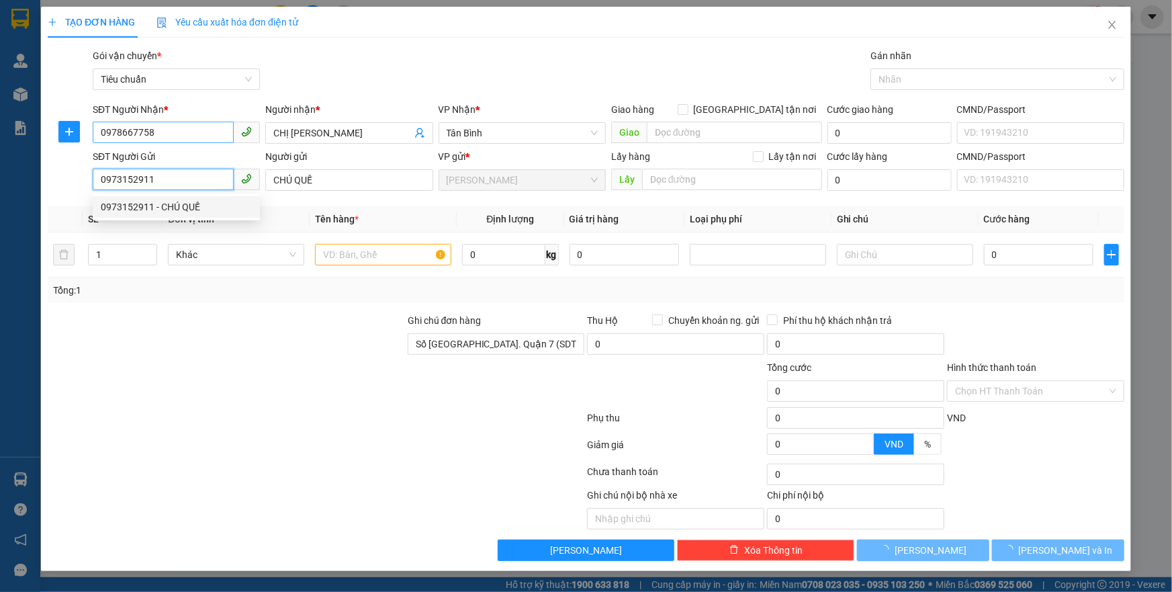
type input "30.000"
type input "0973152911"
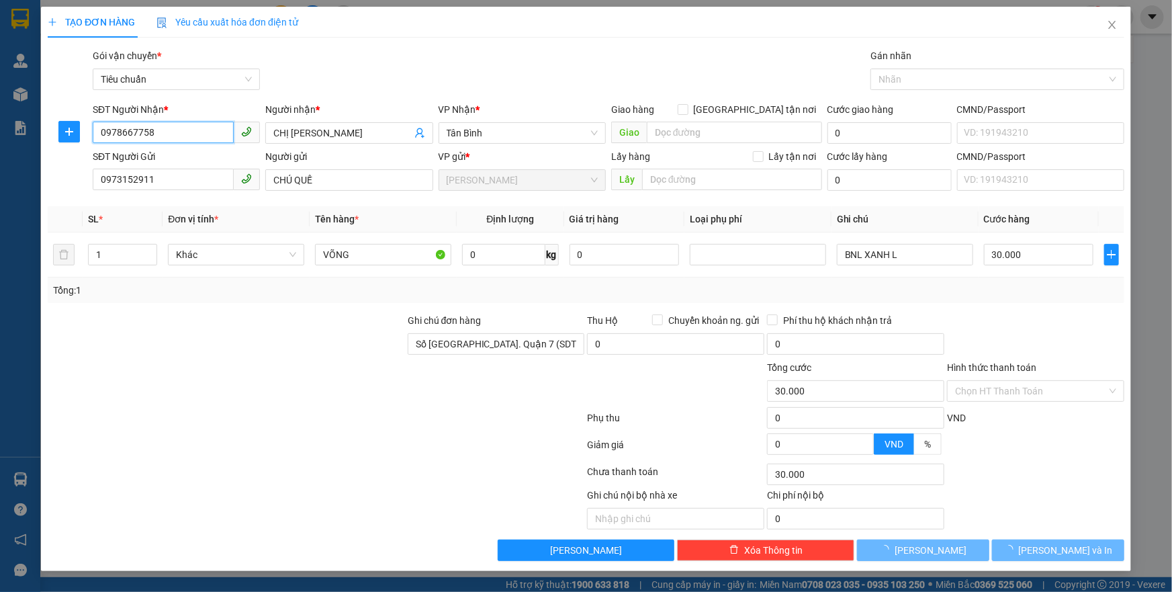
click at [200, 129] on input "0978667758" at bounding box center [163, 132] width 141 height 21
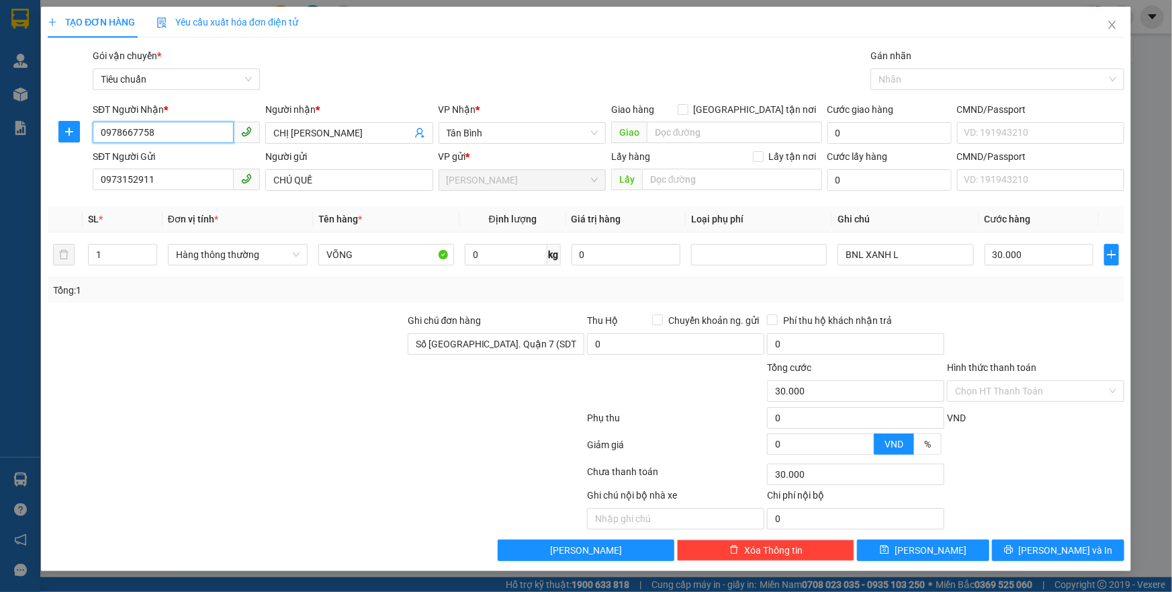
click at [200, 129] on input "0978667758" at bounding box center [163, 132] width 141 height 21
click at [200, 133] on input "SĐT Người Nhận *" at bounding box center [163, 132] width 141 height 21
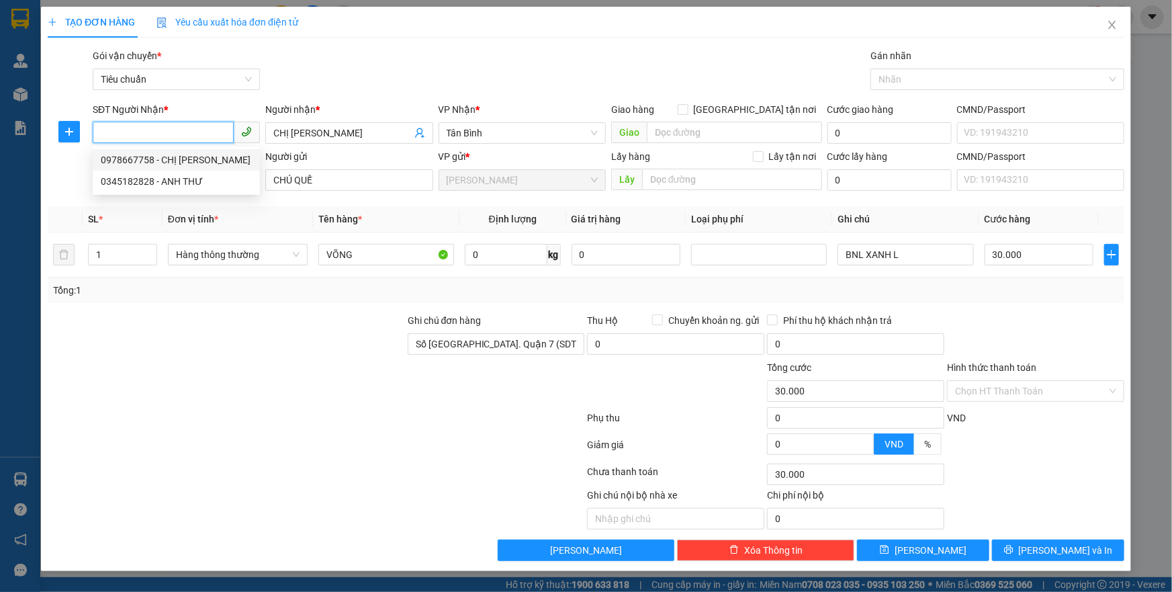
click at [196, 157] on div "0978667758 - CHỊ [PERSON_NAME]" at bounding box center [176, 160] width 151 height 15
type input "0978667758"
click at [256, 277] on div "Tổng: 1" at bounding box center [586, 290] width 1077 height 26
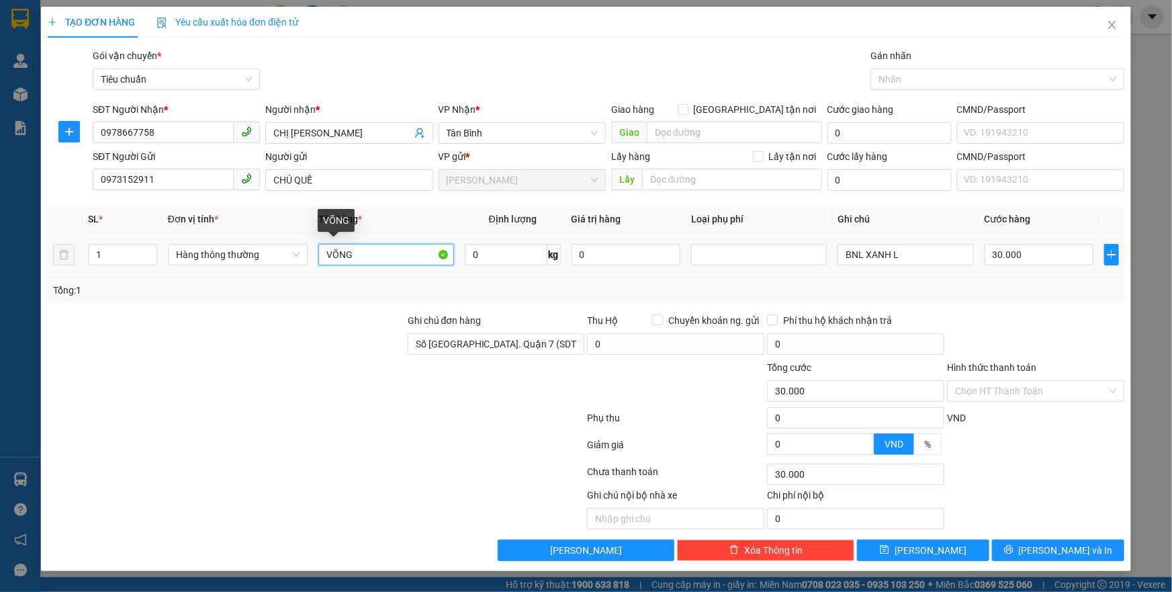
click at [376, 251] on input "VÕNG" at bounding box center [386, 254] width 136 height 21
type input "THỨC ĂN"
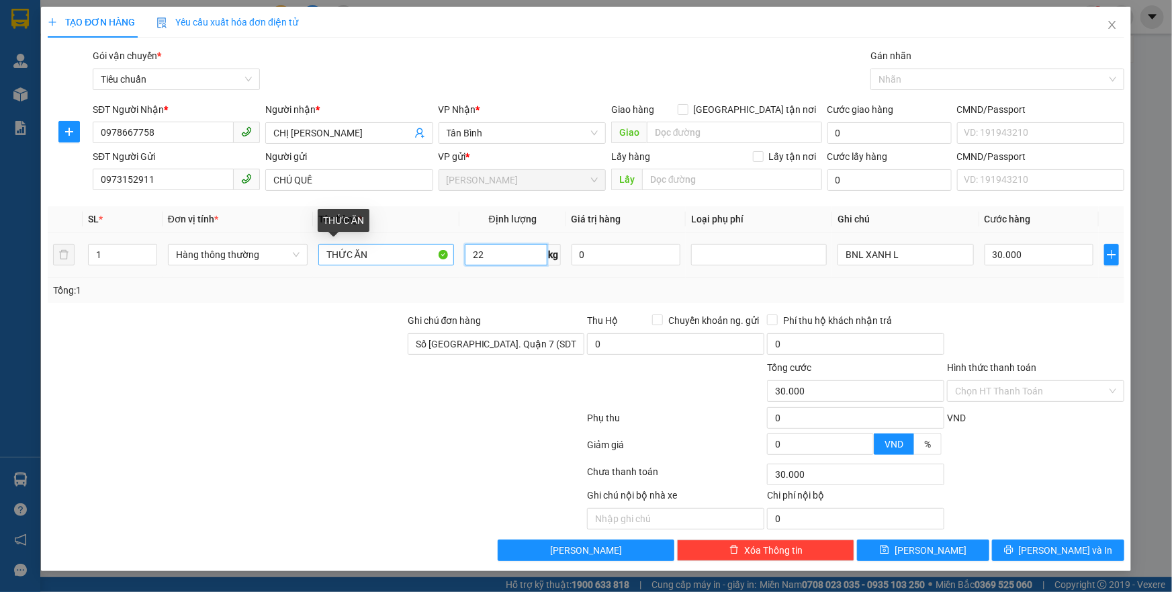
type input "22"
type input "60.000"
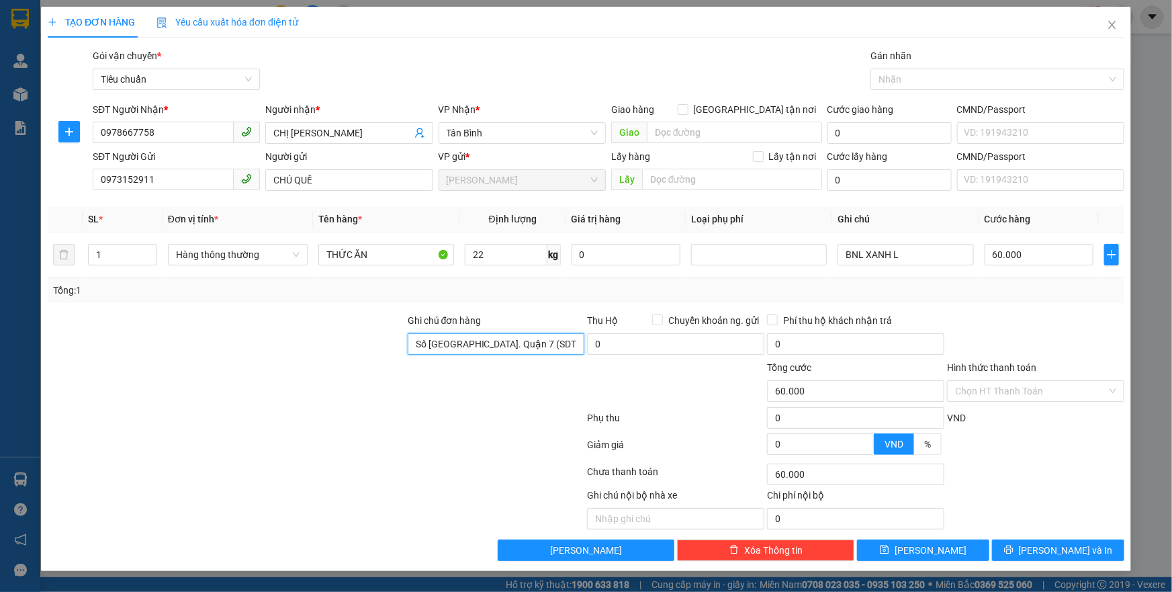
click at [554, 350] on input "Số [GEOGRAPHIC_DATA]. Quận 7 (SDT NN 0889277979" at bounding box center [496, 343] width 177 height 21
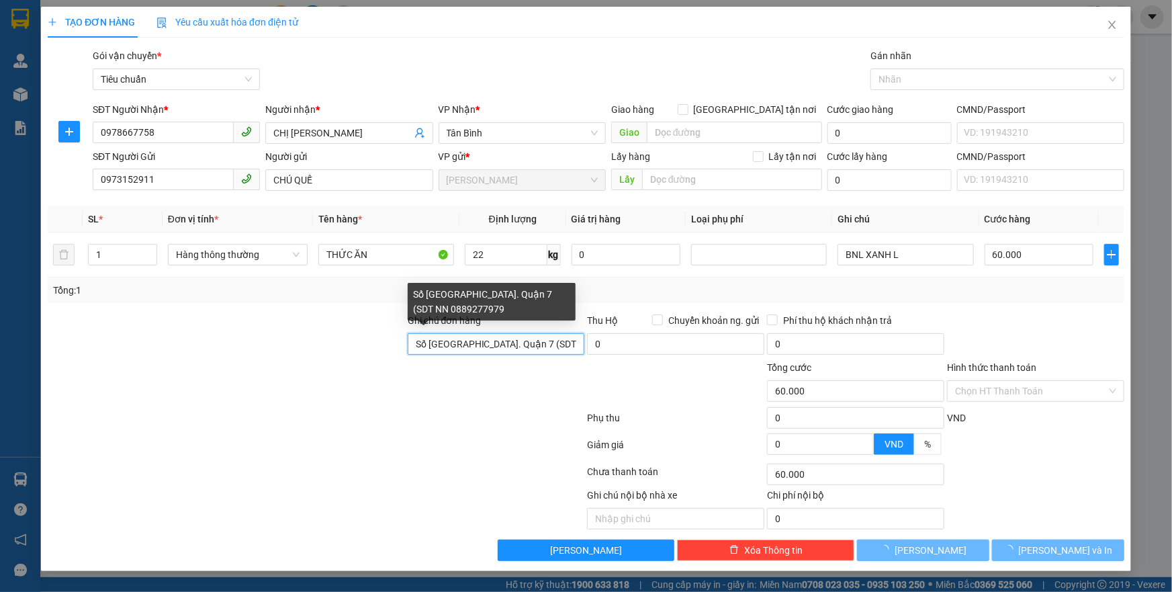
click at [554, 350] on input "Số [GEOGRAPHIC_DATA]. Quận 7 (SDT NN 0889277979" at bounding box center [496, 343] width 177 height 21
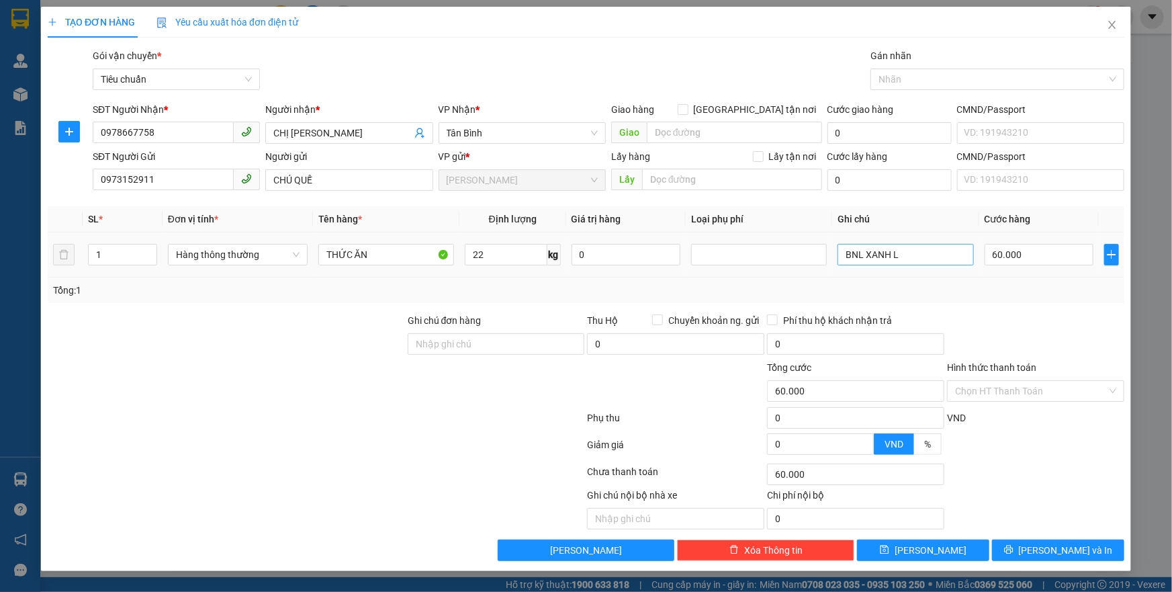
drag, startPoint x: 445, startPoint y: 429, endPoint x: 928, endPoint y: 252, distance: 514.6
click at [446, 429] on div at bounding box center [315, 420] width 539 height 27
click at [920, 271] on td "BNL XANH L" at bounding box center [905, 254] width 146 height 45
click at [919, 257] on input "BNL XANH L" at bounding box center [906, 254] width 136 height 21
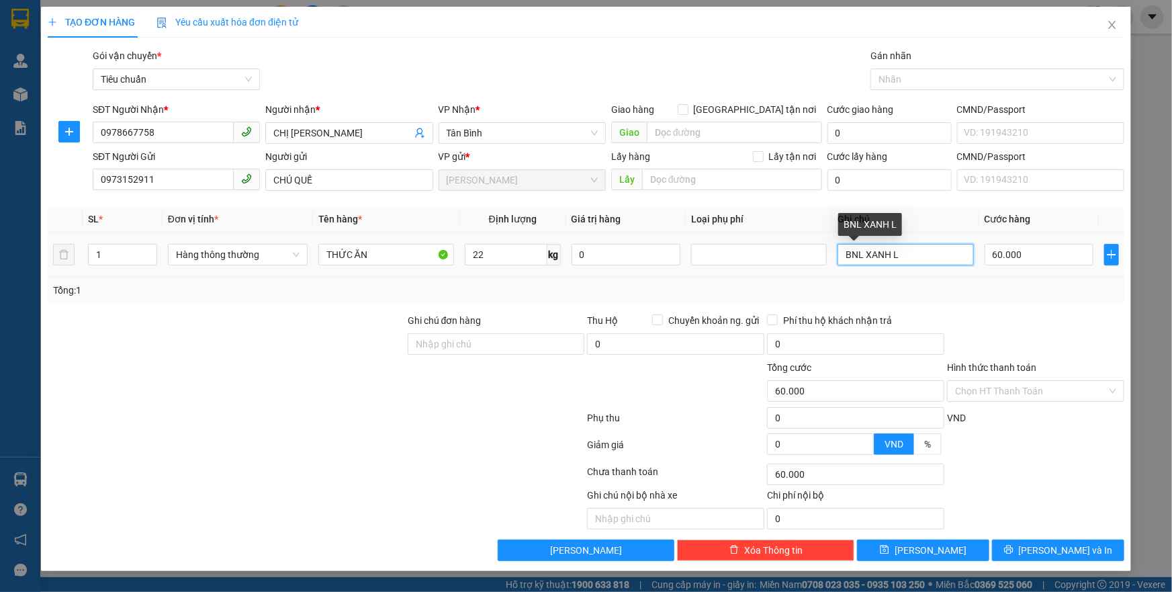
click at [919, 257] on input "BNL XANH L" at bounding box center [906, 254] width 136 height 21
type input "TXT"
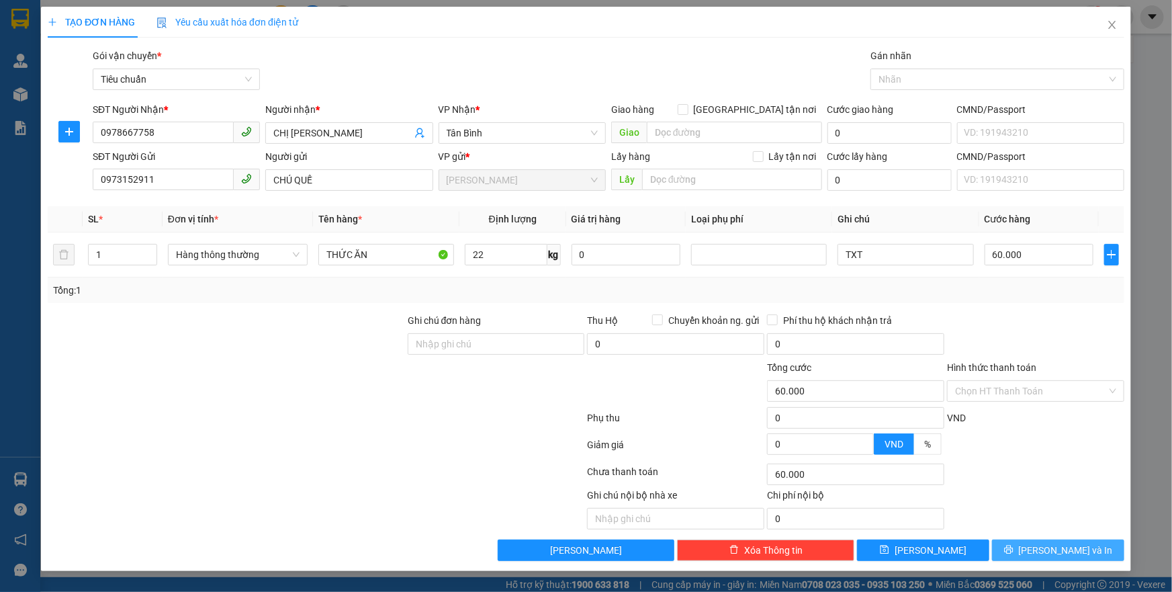
click at [1014, 546] on icon "printer" at bounding box center [1008, 549] width 9 height 9
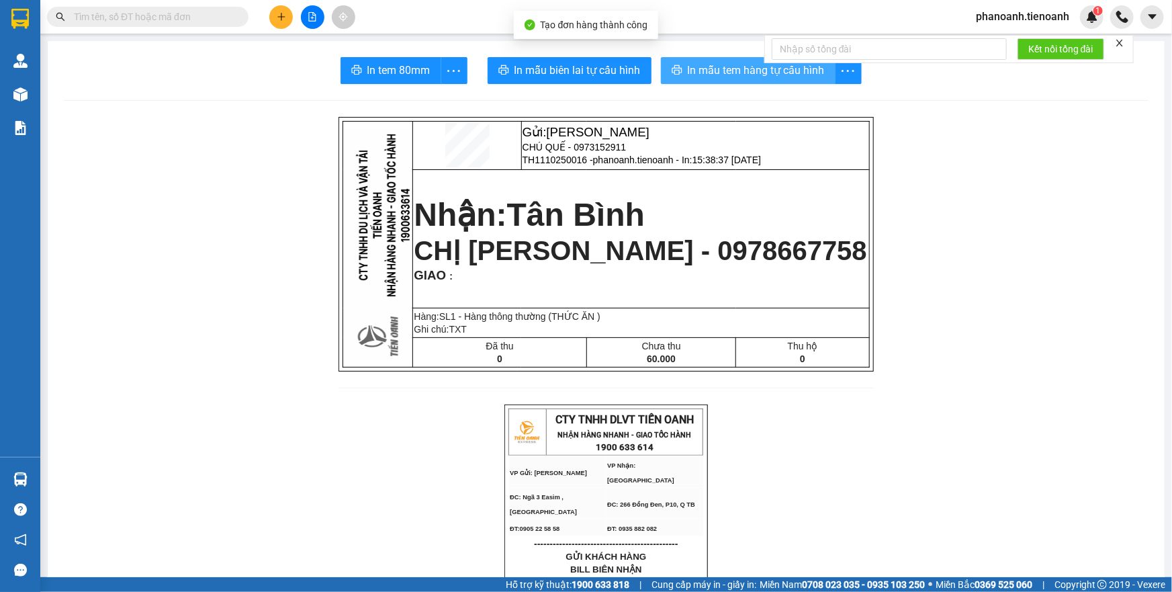
click at [722, 71] on span "In mẫu tem hàng tự cấu hình" at bounding box center [756, 70] width 137 height 17
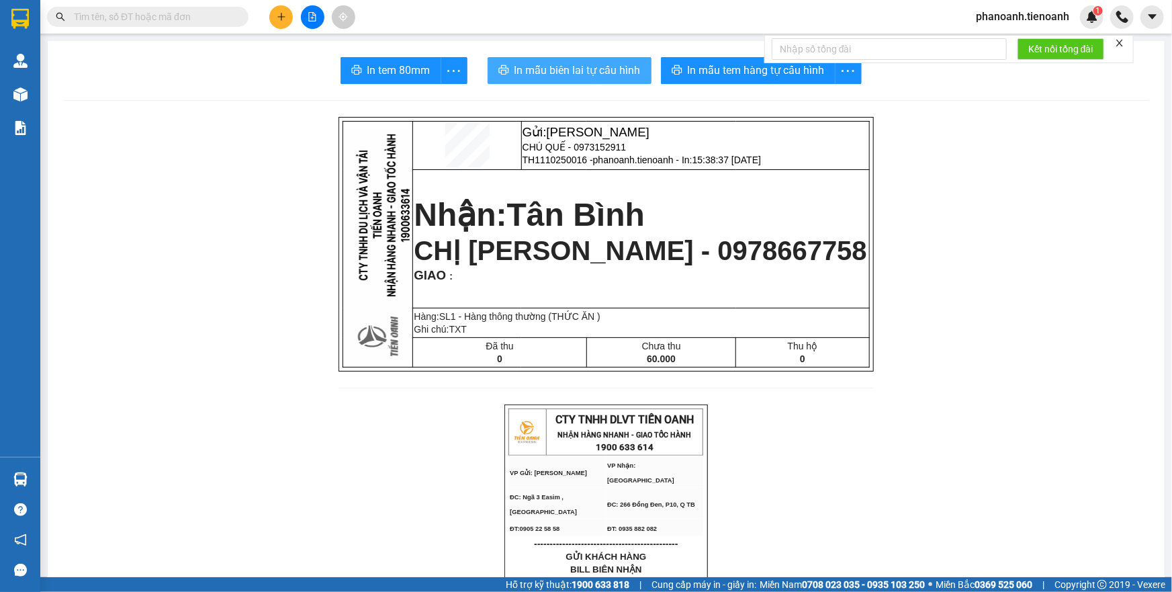
click at [620, 64] on span "In mẫu biên lai tự cấu hình" at bounding box center [578, 70] width 126 height 17
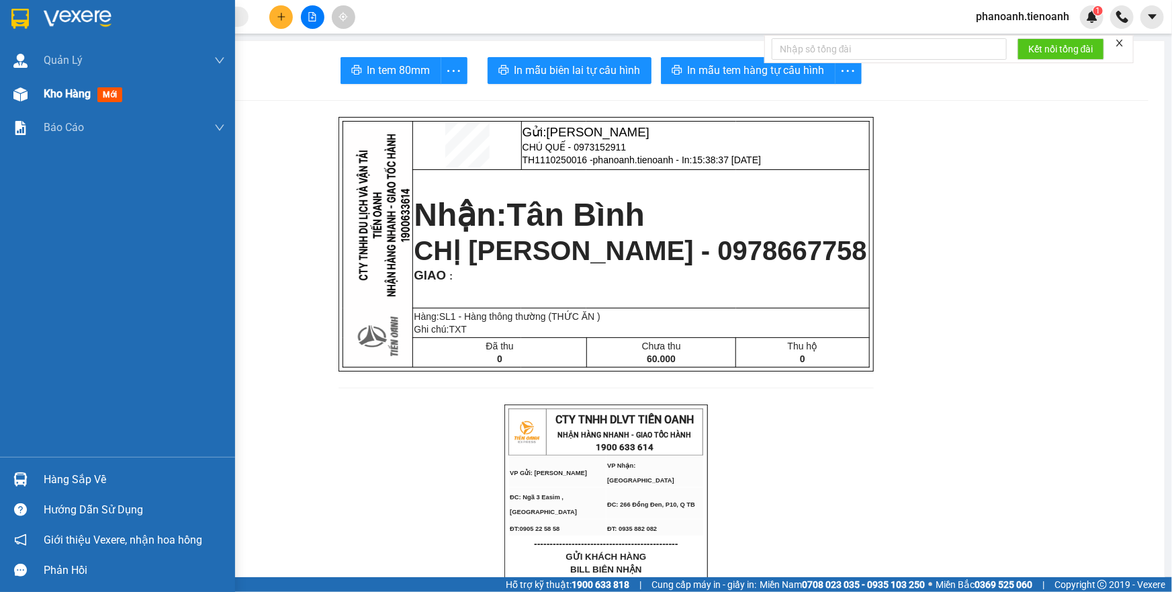
click at [60, 89] on span "Kho hàng" at bounding box center [67, 93] width 47 height 13
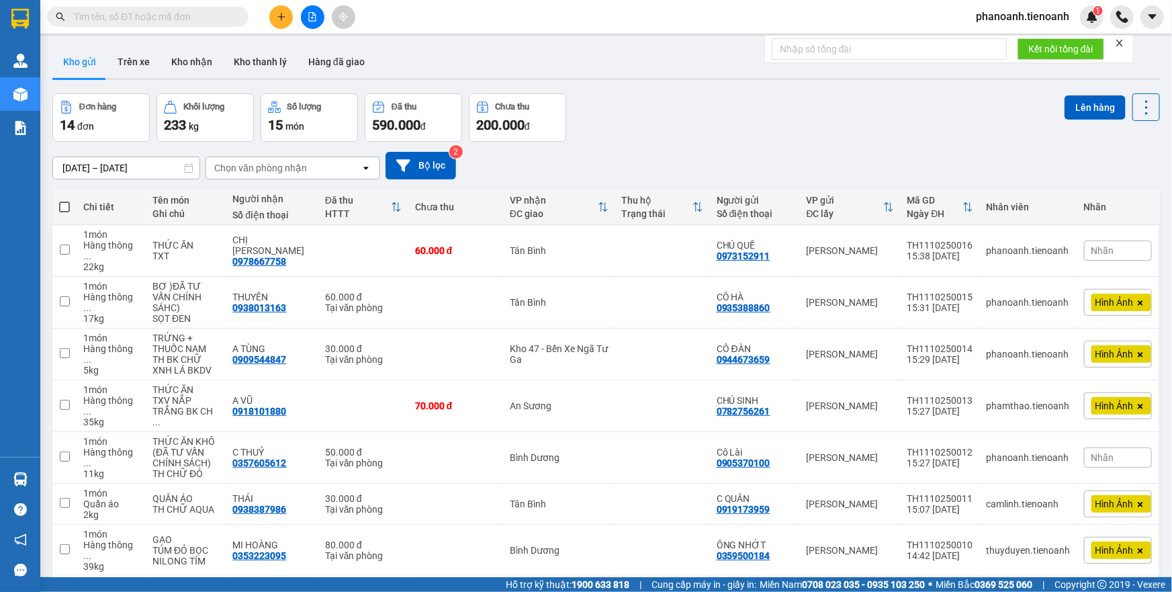
click at [823, 128] on div "Đơn hàng 14 đơn Khối lượng 233 kg Số lượng 15 món Đã thu 590.000 đ Chưa thu 200…" at bounding box center [606, 117] width 1108 height 48
click at [1049, 246] on icon at bounding box center [1053, 250] width 9 height 9
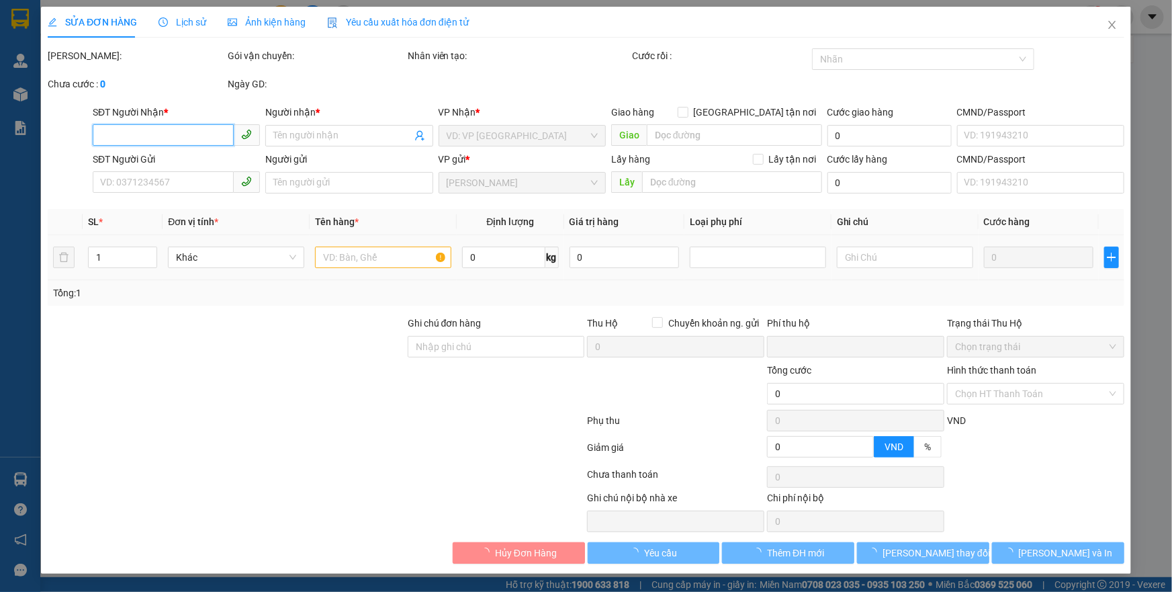
type input "0978667758"
type input "CHỊ [PERSON_NAME]"
type input "0973152911"
type input "CHÚ QUẾ"
type input "0"
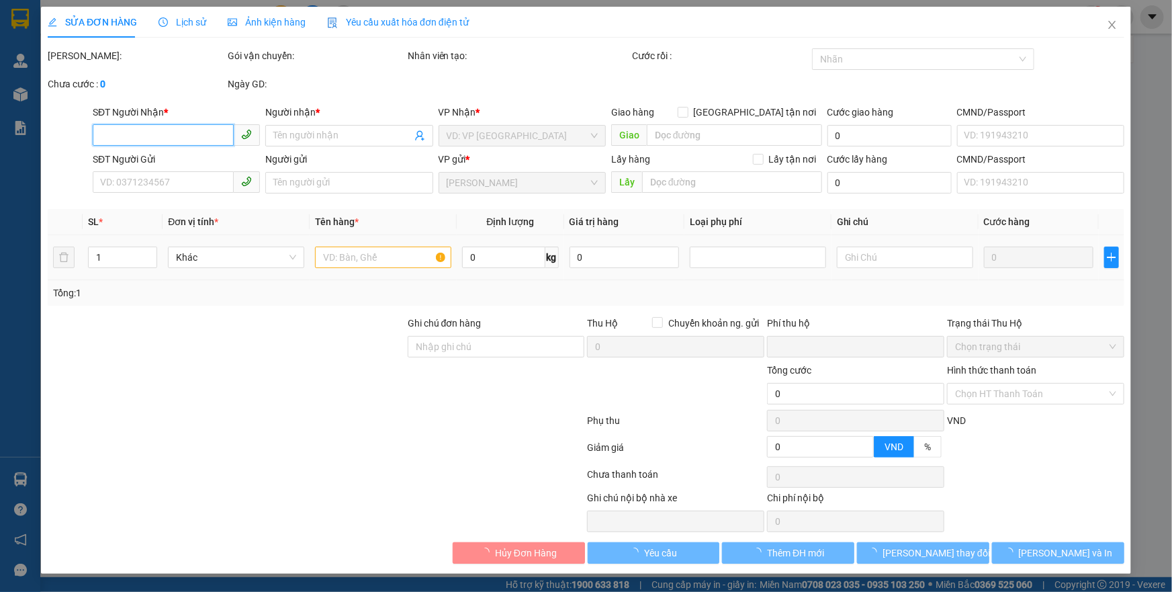
type input "60.000"
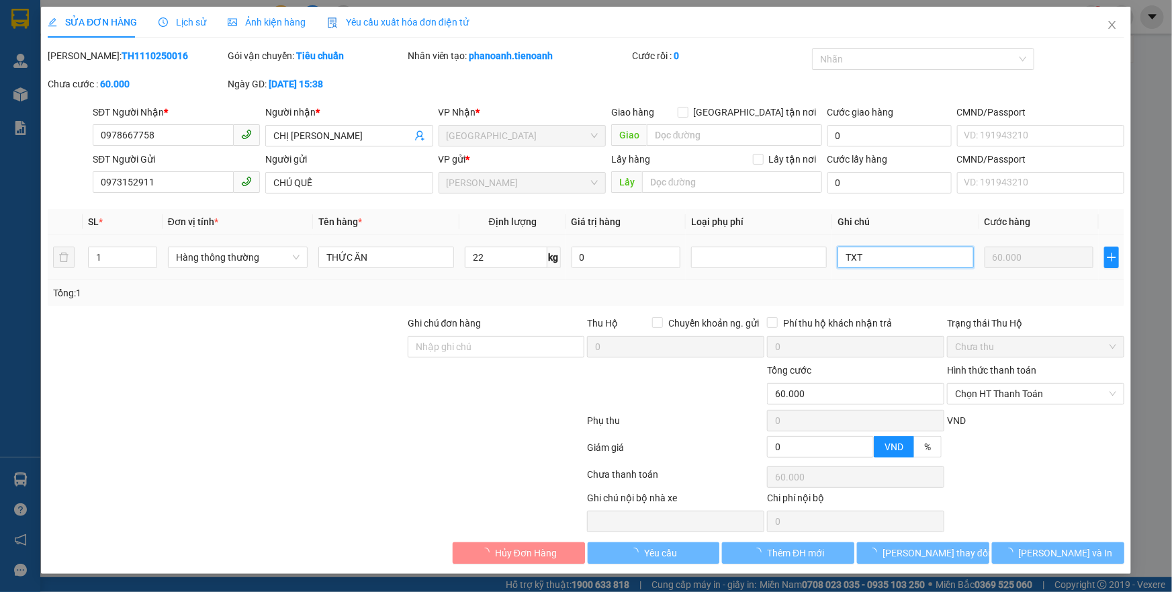
click at [885, 261] on input "TXT" at bounding box center [906, 257] width 136 height 21
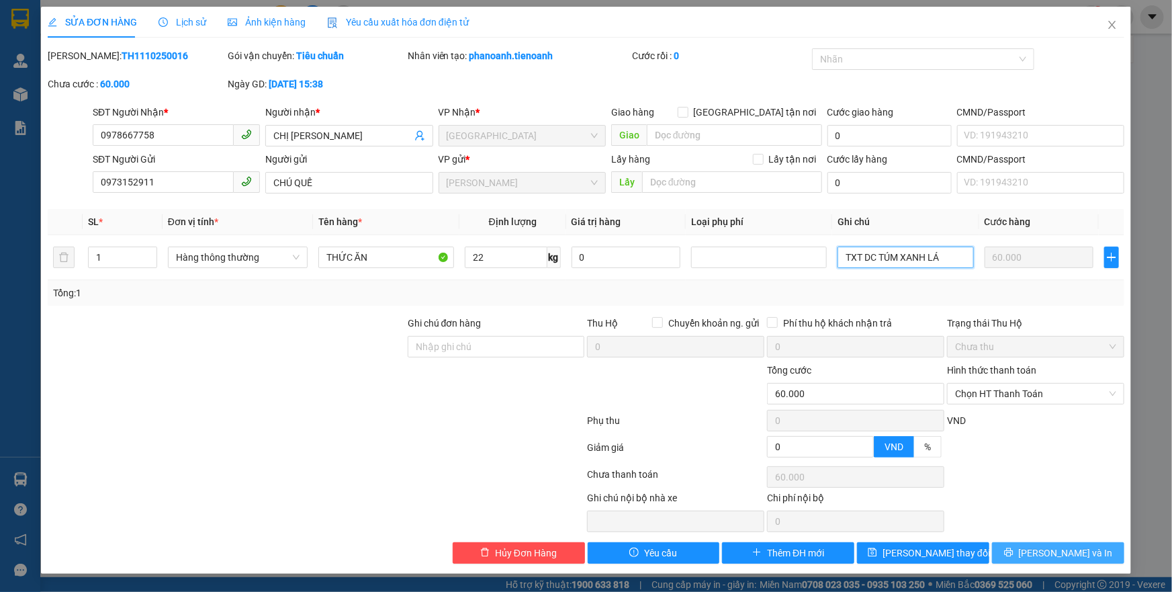
type input "TXT DC TÚM XANH LÁ"
drag, startPoint x: 1040, startPoint y: 556, endPoint x: 1029, endPoint y: 566, distance: 15.2
click at [1014, 556] on icon "printer" at bounding box center [1008, 552] width 9 height 9
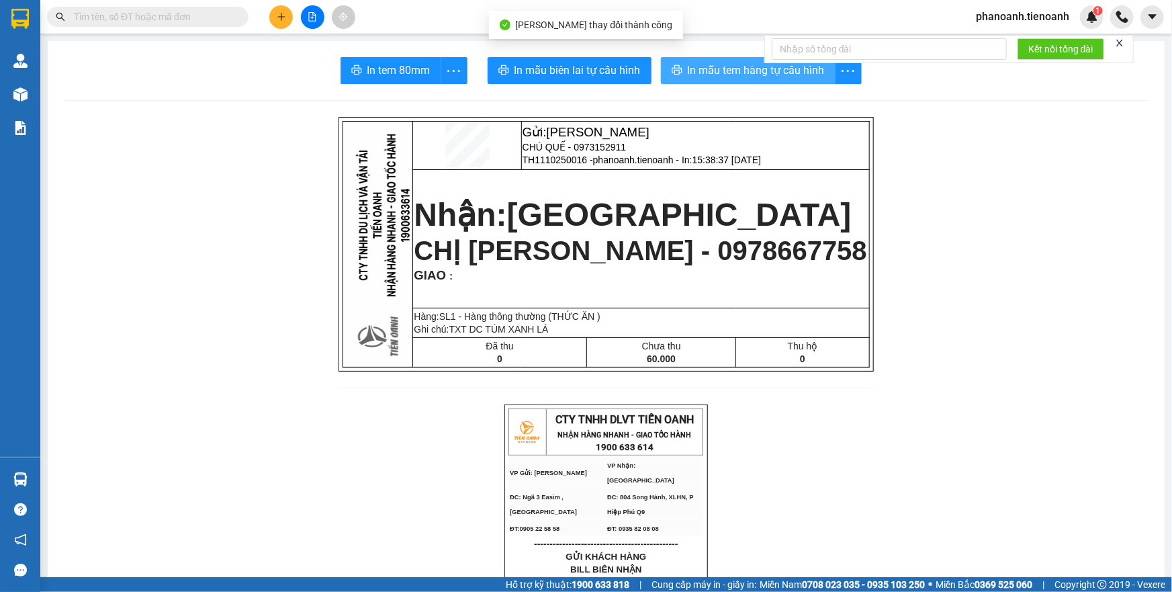
click at [754, 75] on span "In mẫu tem hàng tự cấu hình" at bounding box center [756, 70] width 137 height 17
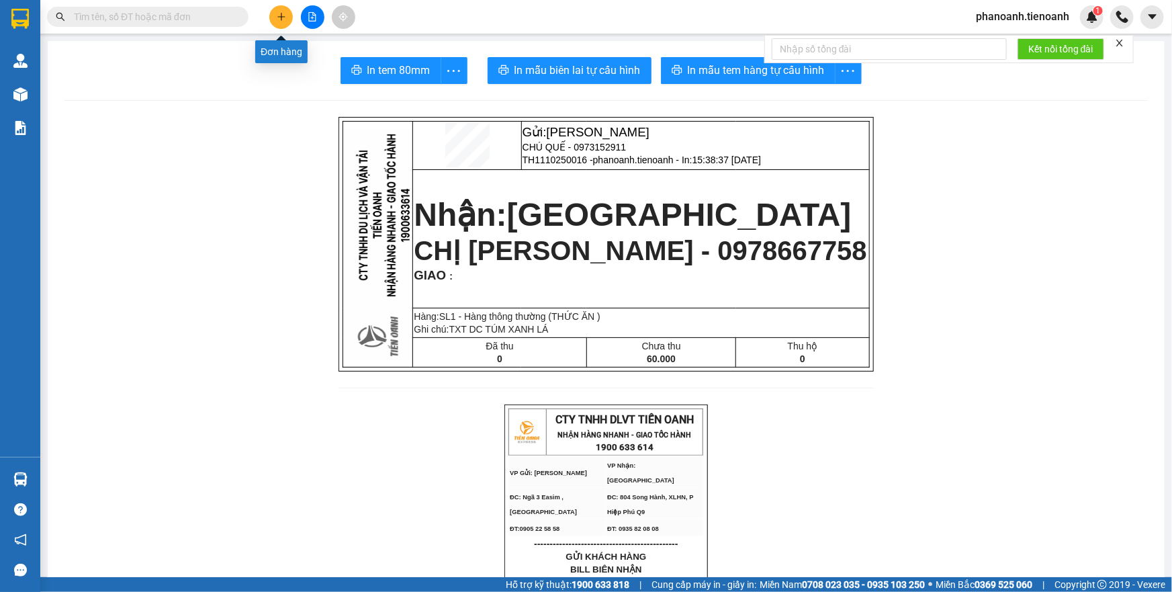
click at [279, 12] on icon "plus" at bounding box center [281, 16] width 9 height 9
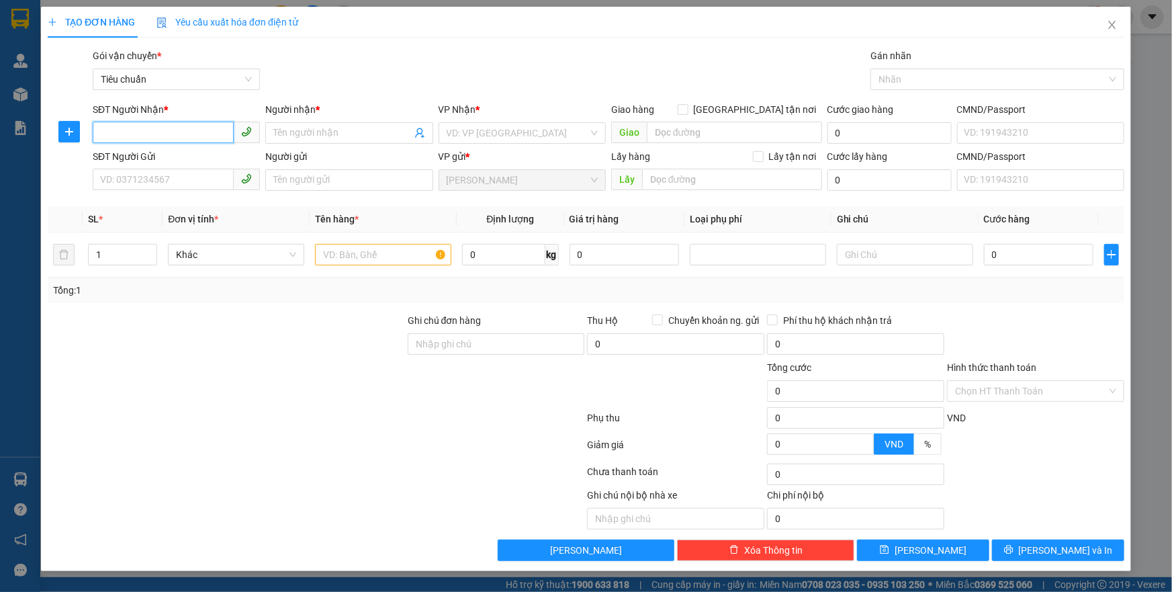
click at [126, 138] on input "SĐT Người Nhận *" at bounding box center [163, 132] width 141 height 21
type input "0357357595"
click at [177, 159] on div "0357357595 - A Rớt" at bounding box center [176, 160] width 151 height 15
type input "A Rớt"
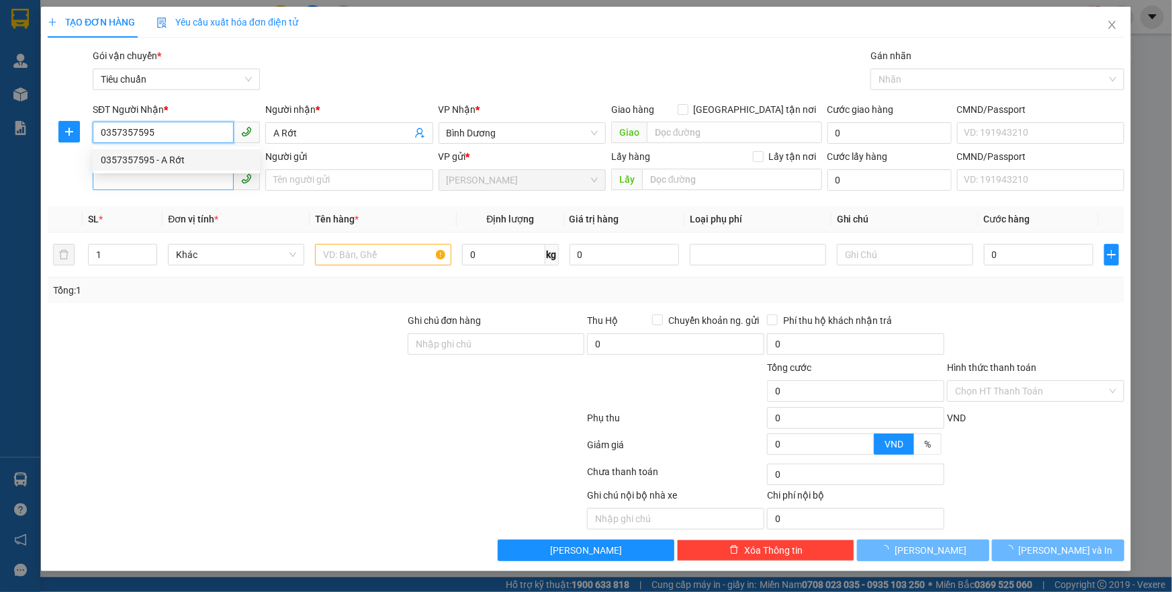
type input "40.000"
type input "0357357595"
click at [185, 186] on input "SĐT Người Gửi" at bounding box center [163, 179] width 141 height 21
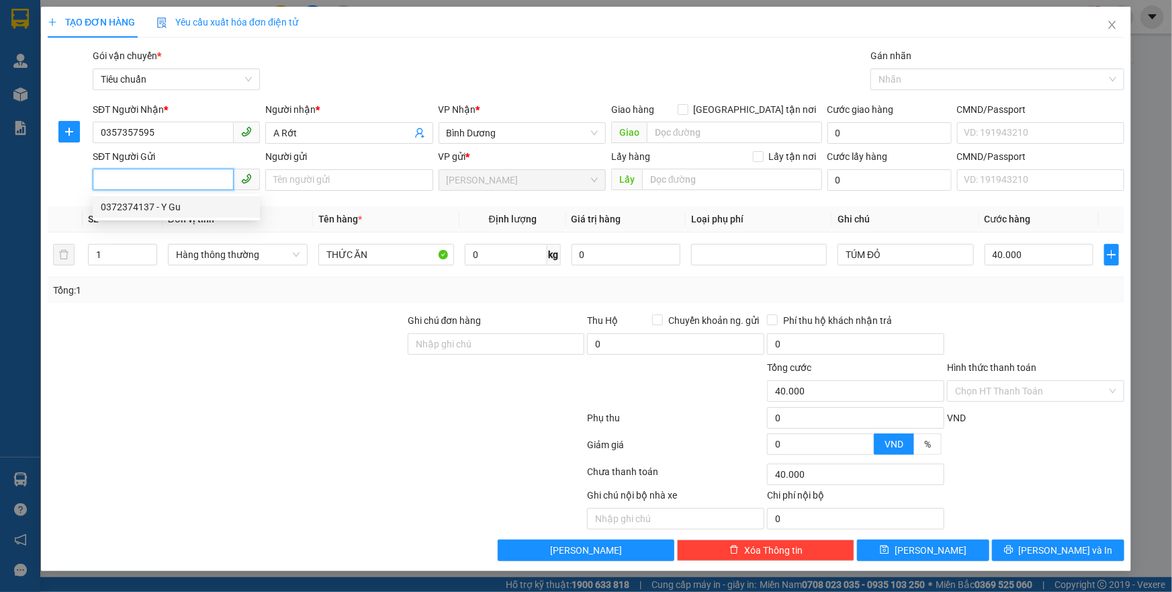
click at [194, 202] on div "0372374137 - Y Gu" at bounding box center [176, 207] width 151 height 15
type input "0372374137"
type input "Y Gu"
click at [302, 388] on div at bounding box center [226, 383] width 360 height 47
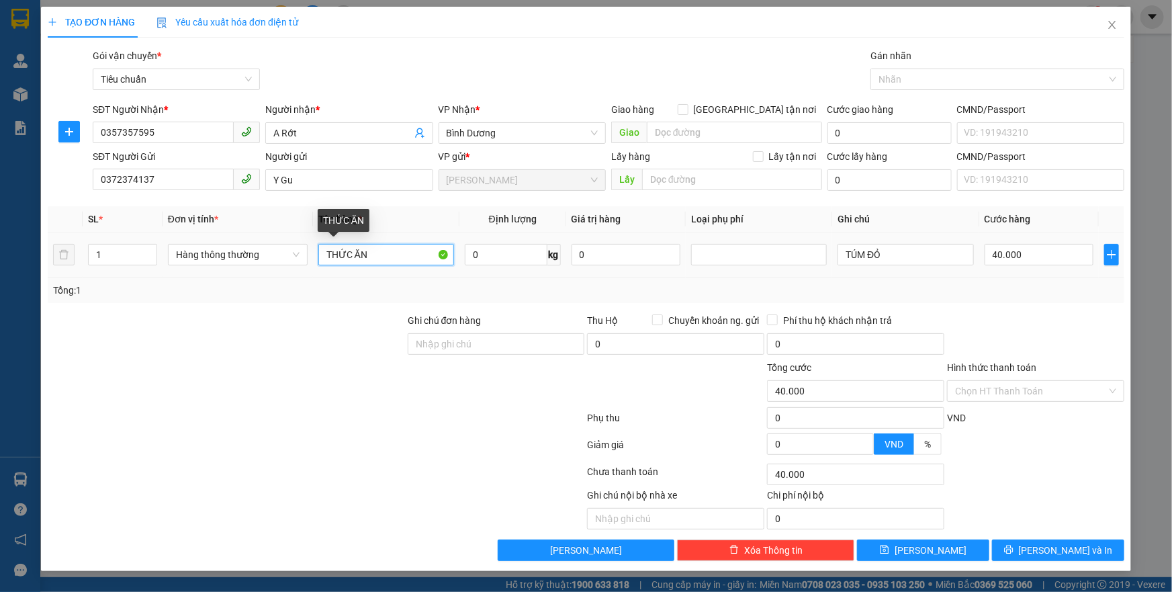
click at [392, 257] on input "THỨC ĂN" at bounding box center [386, 254] width 136 height 21
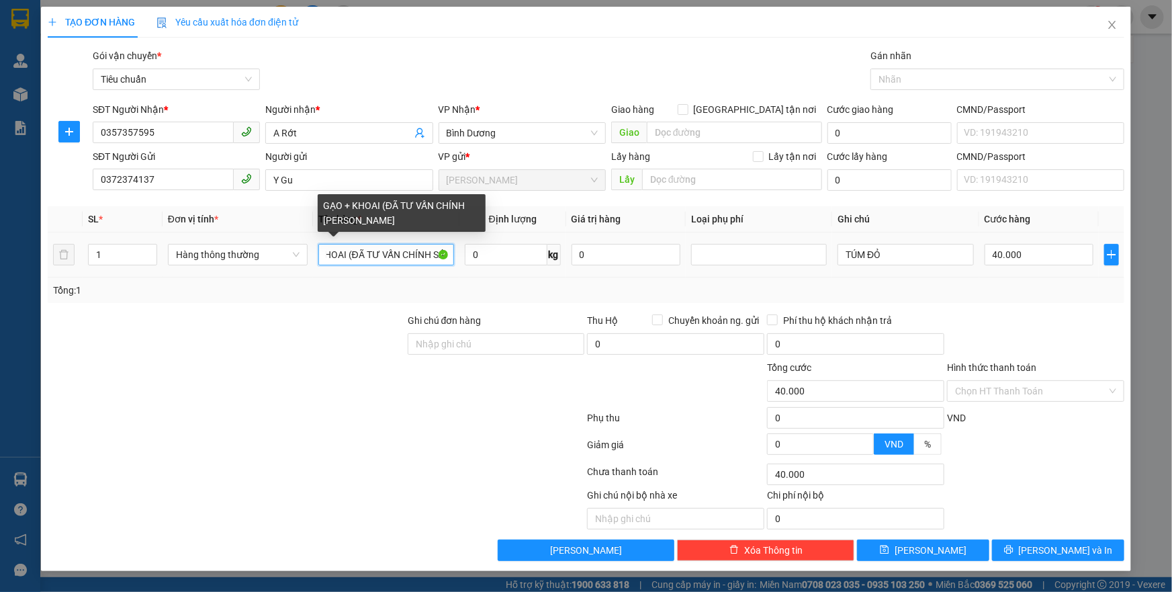
scroll to position [0, 50]
type input "GẠO + KHOAI (ĐÃ TƯ VẤN CHÍNH SÁCH)"
type input "40"
type input "80.000"
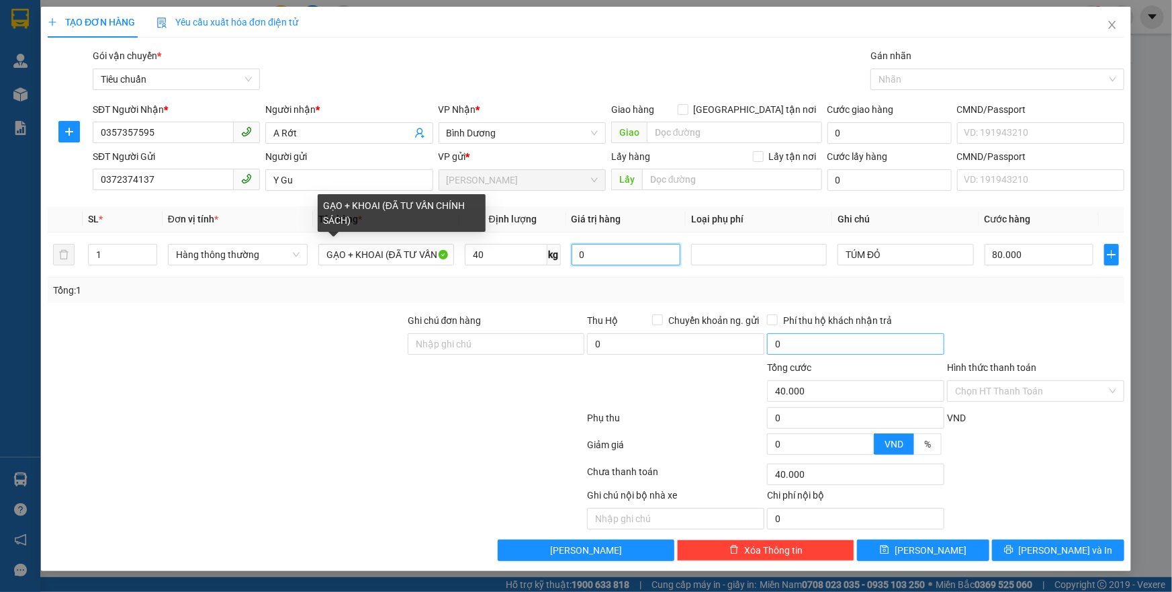
type input "80.000"
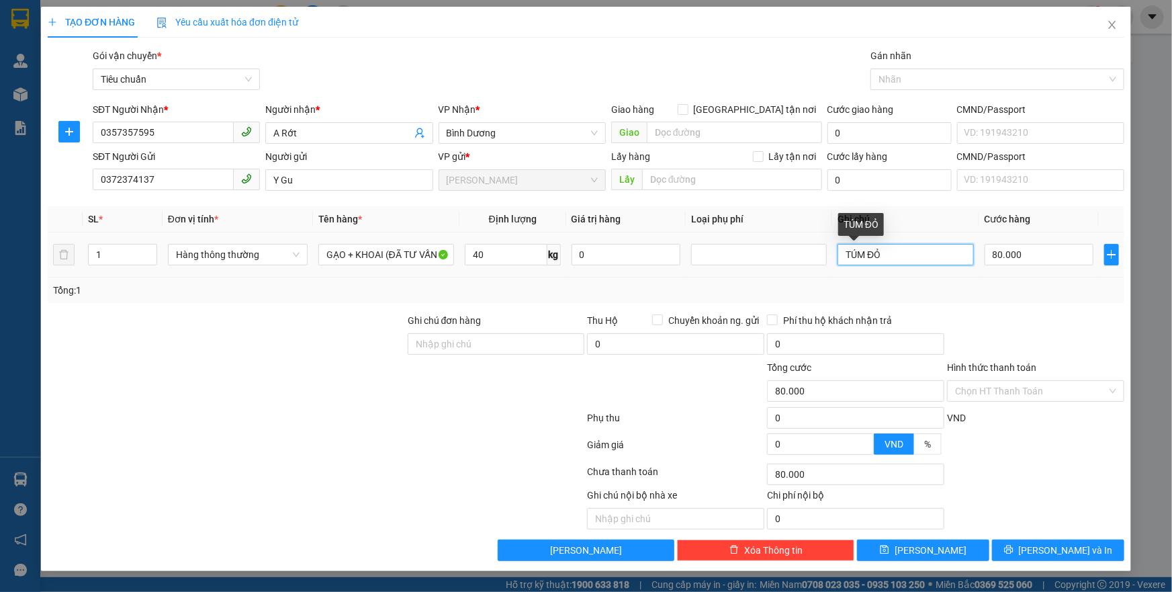
click at [882, 249] on input "TÚM ĐỎ" at bounding box center [906, 254] width 136 height 21
click at [1056, 318] on div at bounding box center [1036, 336] width 180 height 47
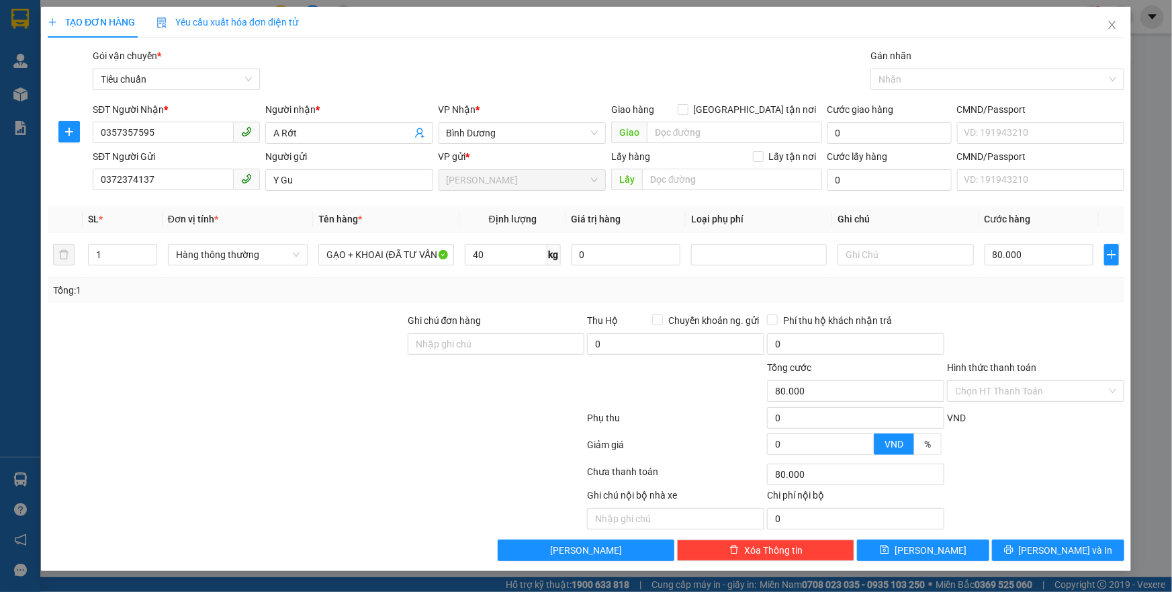
click at [441, 486] on div at bounding box center [315, 474] width 539 height 27
click at [435, 435] on div at bounding box center [315, 447] width 539 height 27
click at [873, 249] on input "text" at bounding box center [906, 254] width 136 height 21
click at [150, 249] on icon "up" at bounding box center [149, 251] width 5 height 5
type input "2"
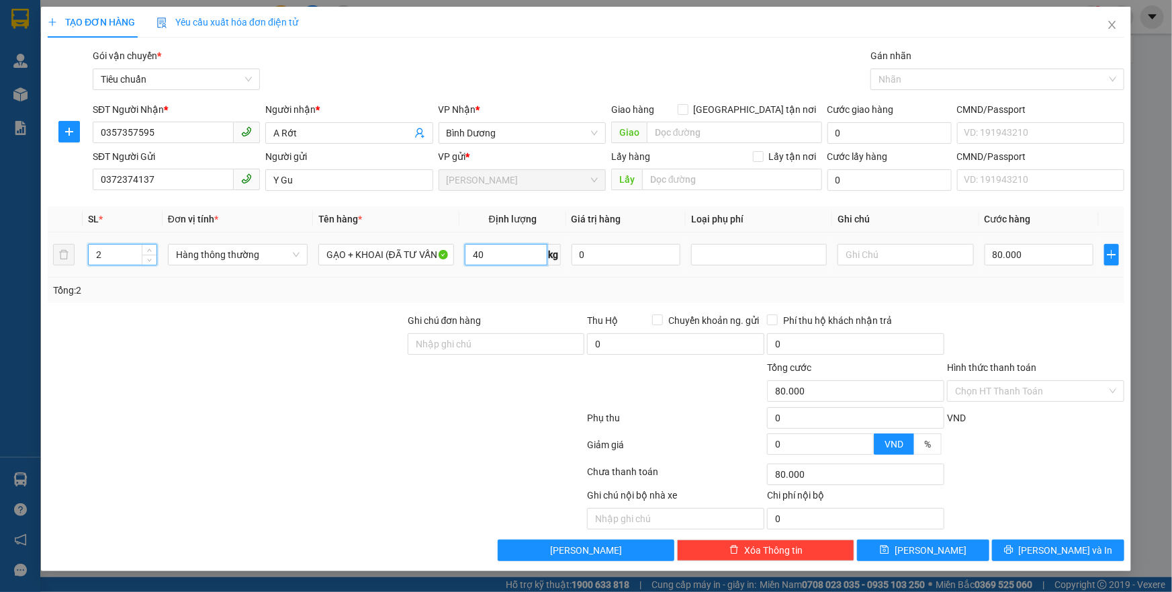
click at [522, 257] on input "40" at bounding box center [506, 254] width 83 height 21
type input "20"
click at [403, 398] on div at bounding box center [226, 383] width 360 height 47
type input "55.000"
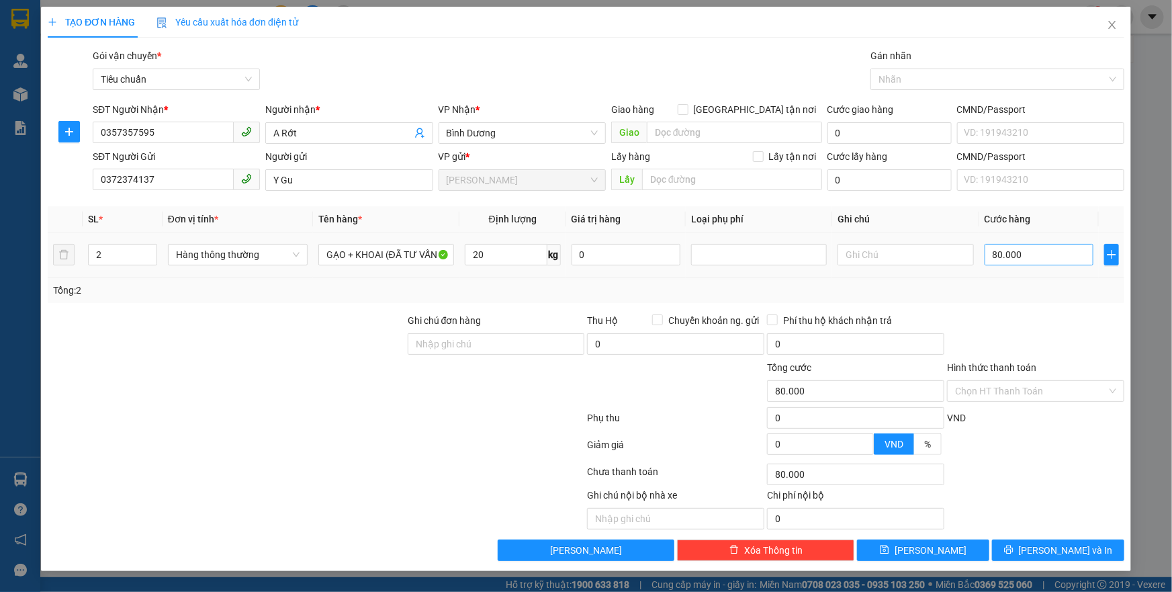
type input "55.000"
click at [1018, 253] on input "55.000" at bounding box center [1040, 254] width 110 height 21
type input "1"
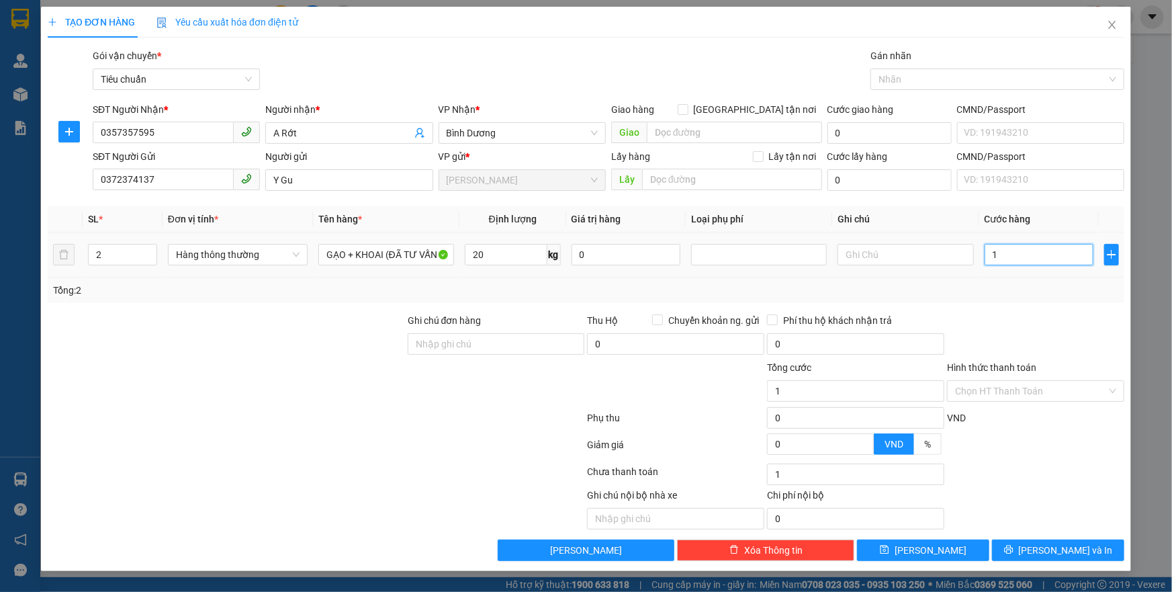
type input "12"
type input "120"
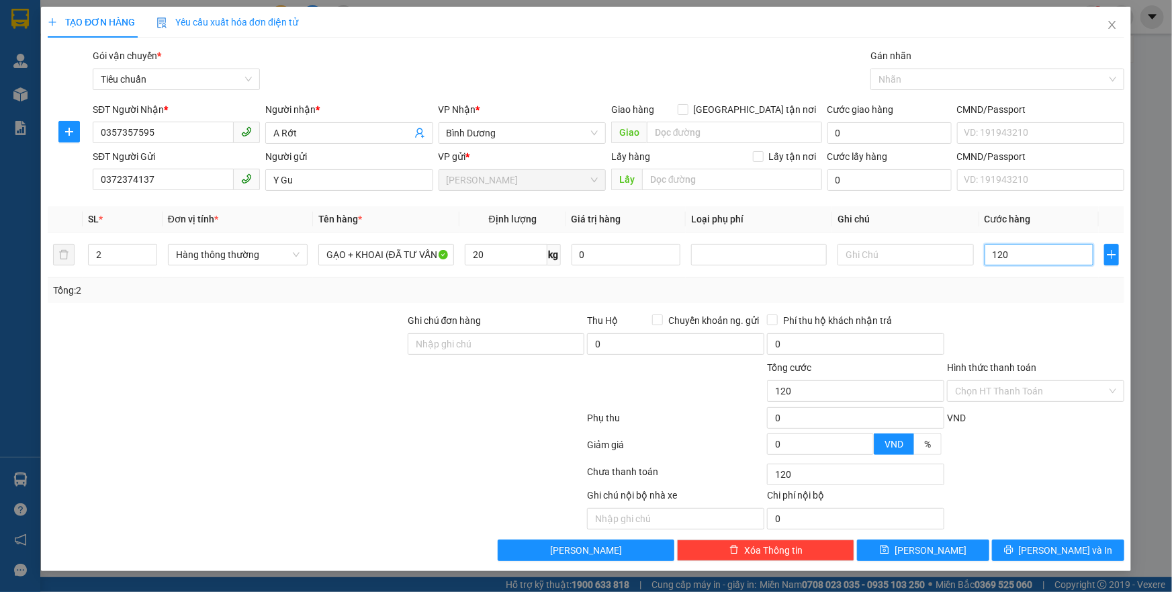
type input "12"
type input "1"
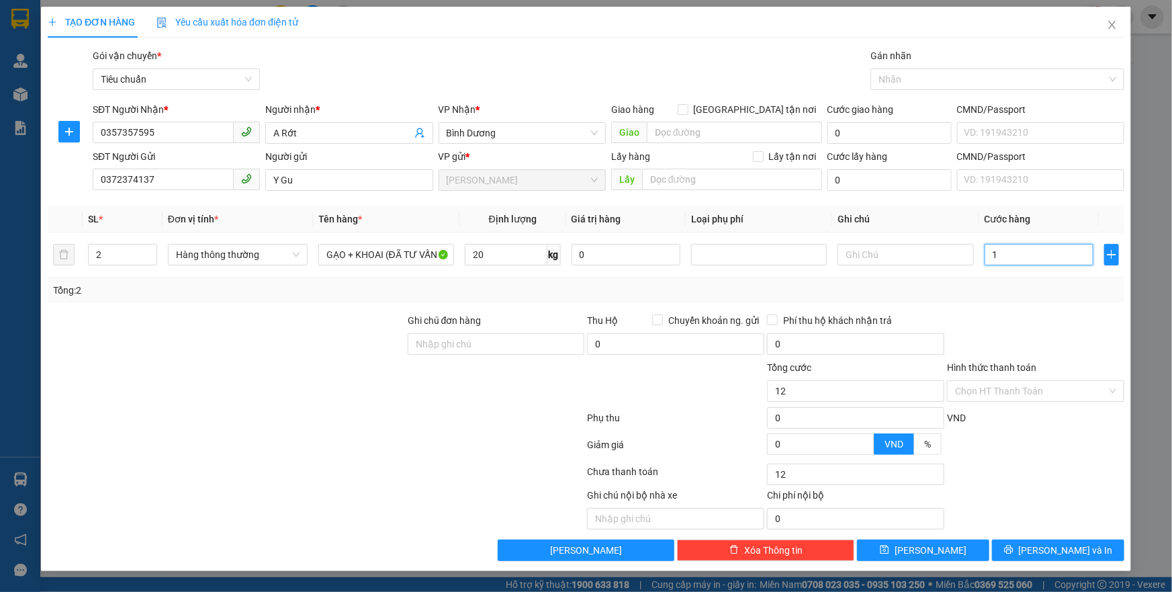
type input "1"
type input "11"
type input "110"
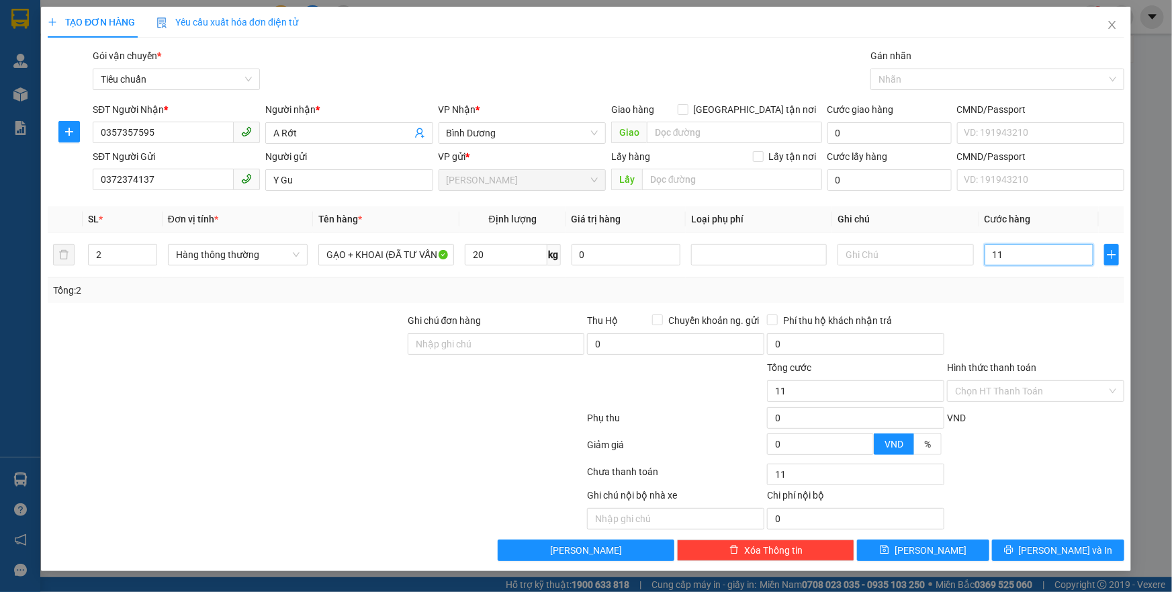
type input "110"
drag, startPoint x: 382, startPoint y: 412, endPoint x: 401, endPoint y: 403, distance: 21.4
click at [383, 412] on div at bounding box center [315, 420] width 539 height 27
type input "110.000"
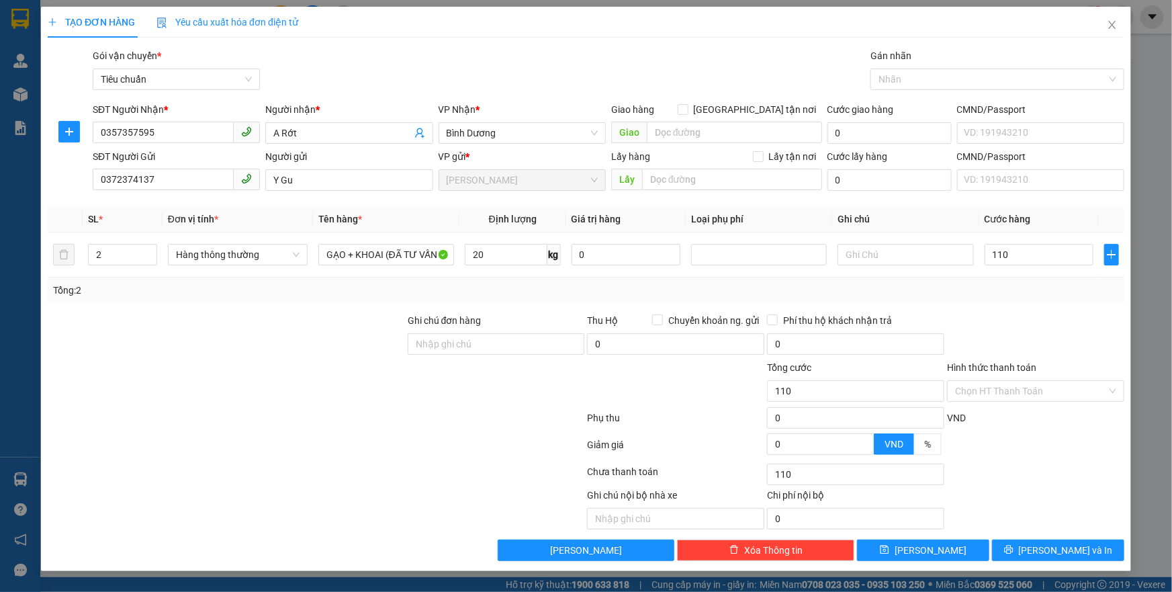
type input "110.000"
click at [864, 236] on td at bounding box center [905, 254] width 146 height 45
click at [874, 251] on input "text" at bounding box center [906, 254] width 136 height 21
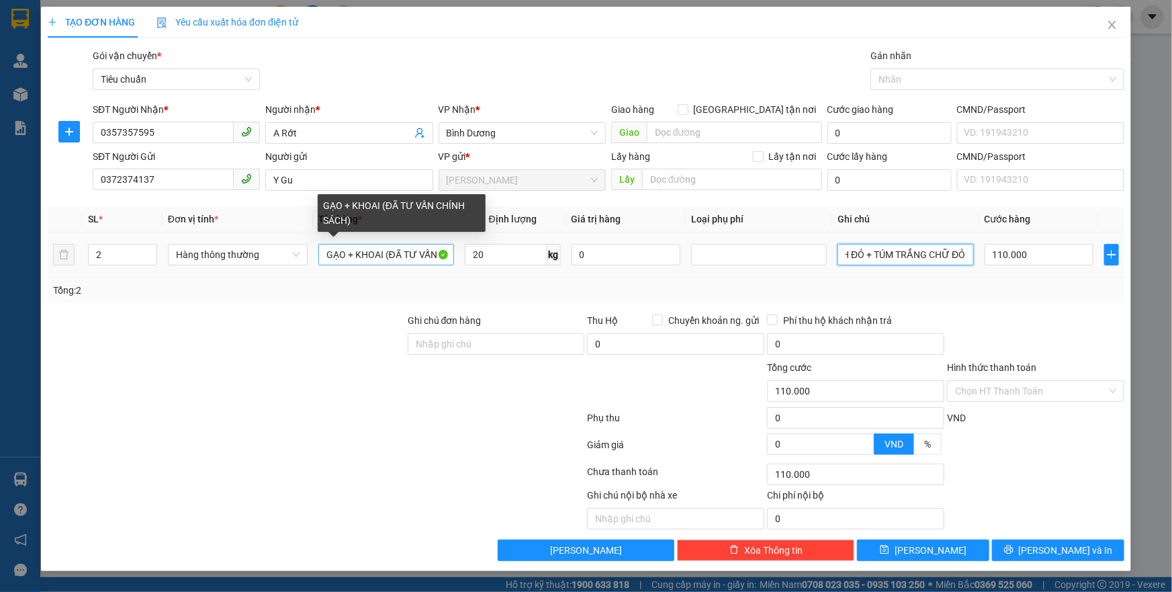
type input "GIỎ CARO XANH ĐỎ + TÚM TRẮNG CHỮ ĐỎ"
click at [382, 257] on input "GẠO + KHOAI (ĐÃ TƯ VẤN CHÍNH SÁCH)" at bounding box center [386, 254] width 136 height 21
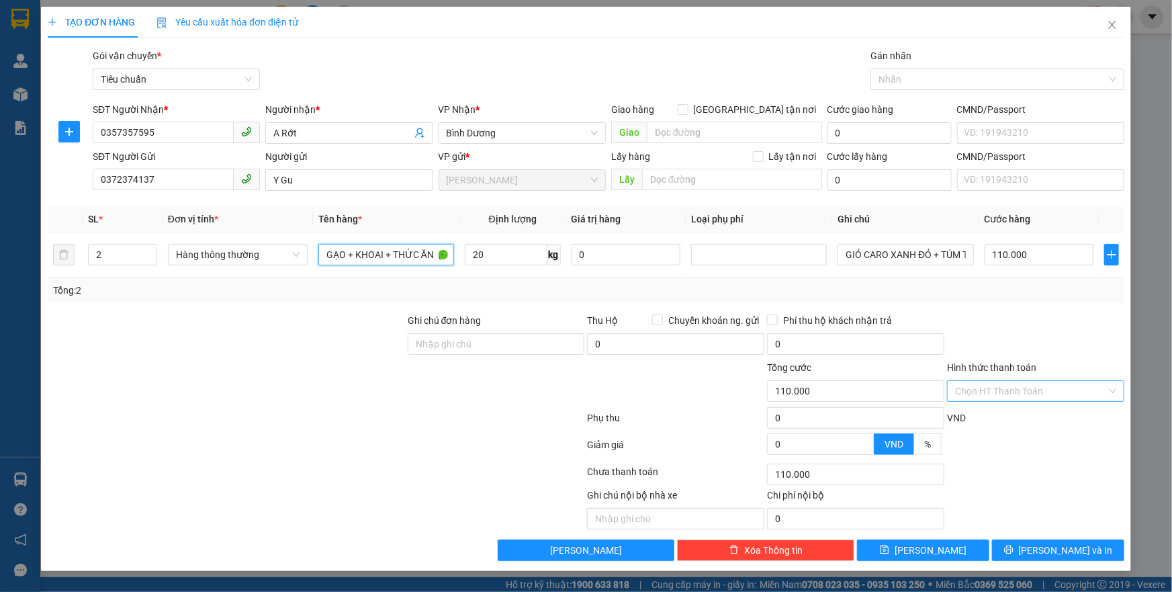
type input "GẠO + KHOAI + THỨC ĂN (ĐÃ TƯ VẤN CHÍNH SÁCH)"
drag, startPoint x: 1031, startPoint y: 393, endPoint x: 1015, endPoint y: 412, distance: 24.3
click at [1030, 395] on input "Hình thức thanh toán" at bounding box center [1031, 391] width 152 height 20
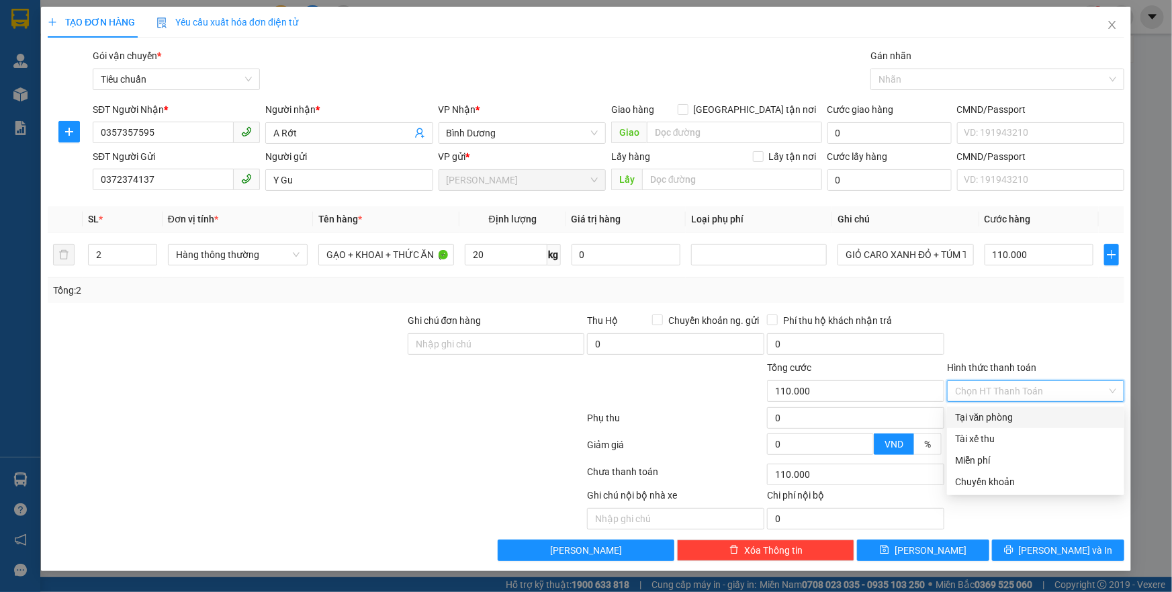
click at [1014, 413] on div "Tại văn phòng" at bounding box center [1035, 417] width 161 height 15
type input "0"
click at [327, 408] on div at bounding box center [315, 420] width 539 height 27
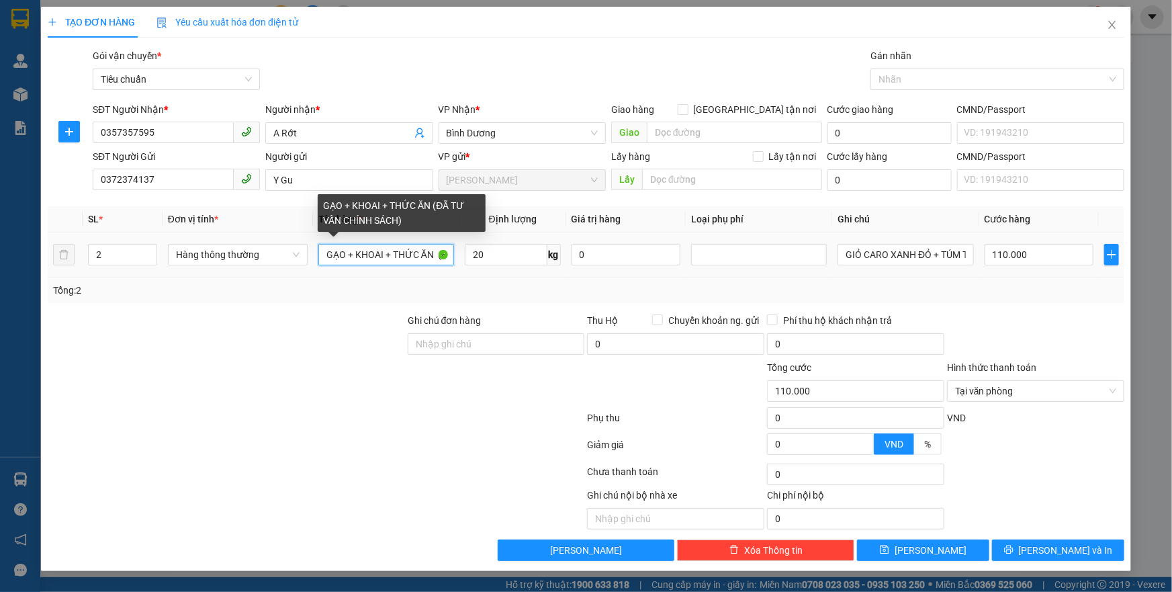
drag, startPoint x: 396, startPoint y: 255, endPoint x: 434, endPoint y: 263, distance: 38.5
click at [434, 263] on input "GẠO + KHOAI + THỨC ĂN (ĐÃ TƯ VẤN CHÍNH SÁCH)" at bounding box center [386, 254] width 136 height 21
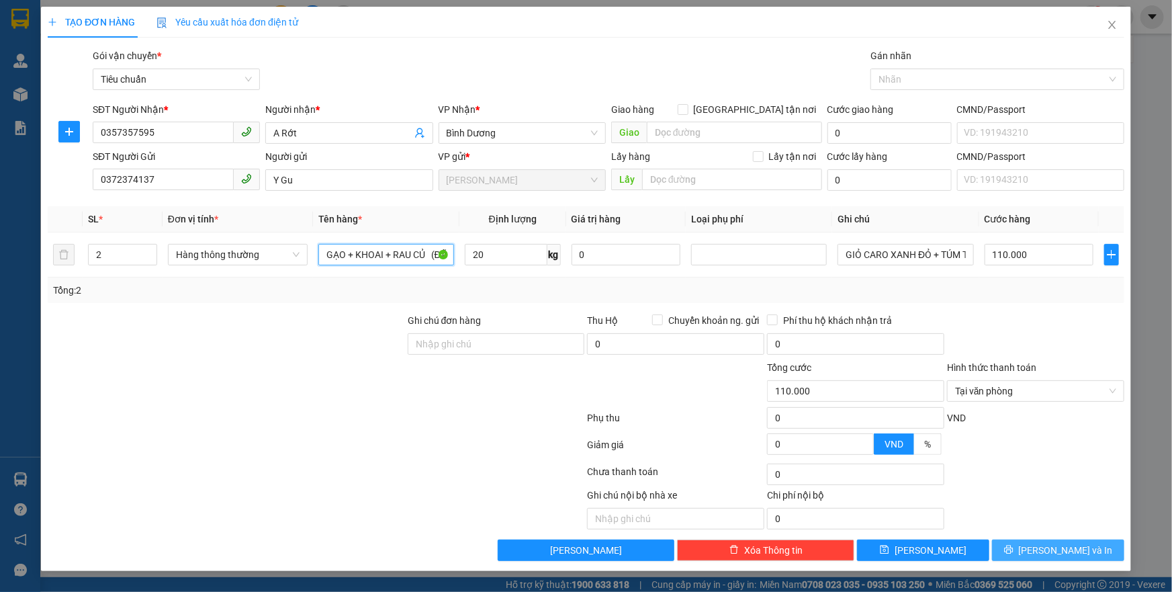
type input "GẠO + KHOAI + RAU CỦ (ĐÃ TƯ VẤN CHÍNH SÁCH)"
click at [1041, 539] on button "[PERSON_NAME] và In" at bounding box center [1058, 549] width 132 height 21
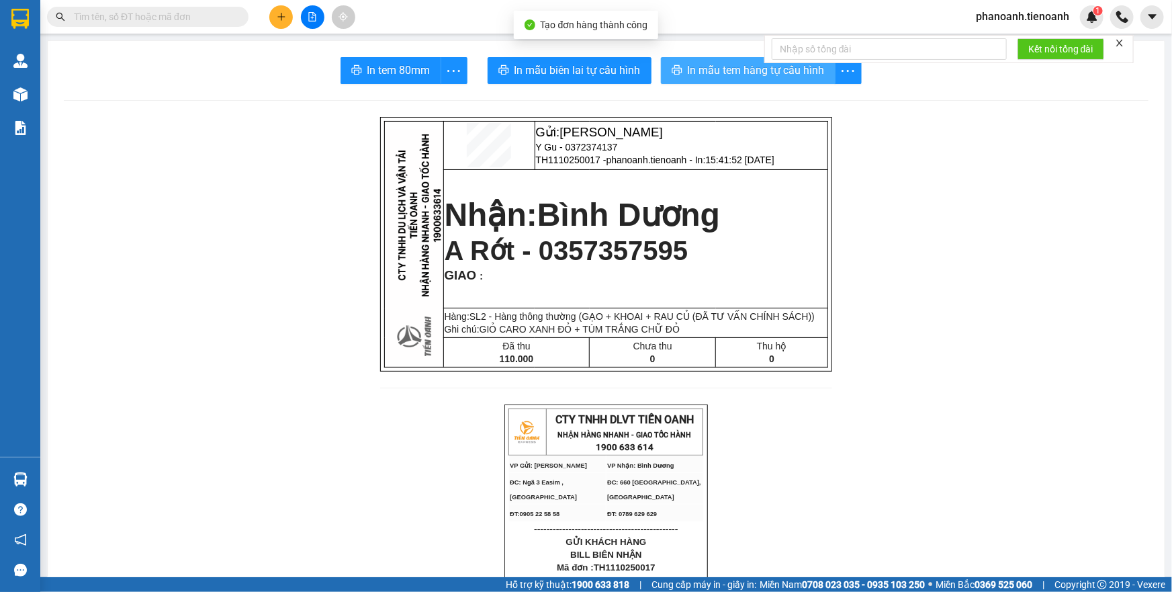
click at [724, 67] on span "In mẫu tem hàng tự cấu hình" at bounding box center [756, 70] width 137 height 17
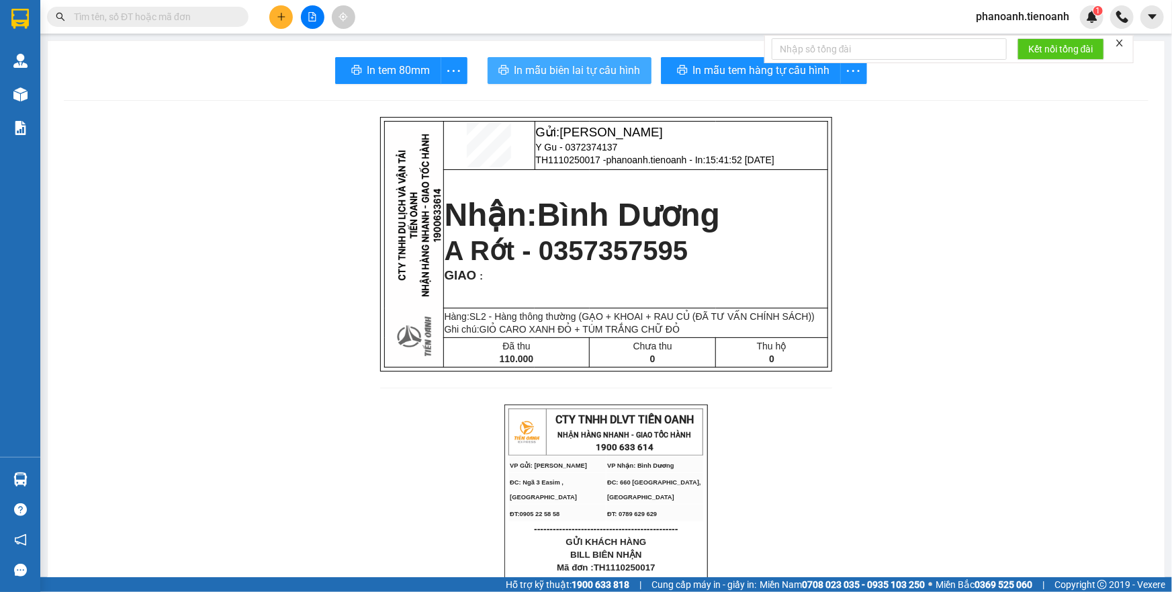
click at [601, 80] on button "In mẫu biên lai tự cấu hình" at bounding box center [570, 70] width 164 height 27
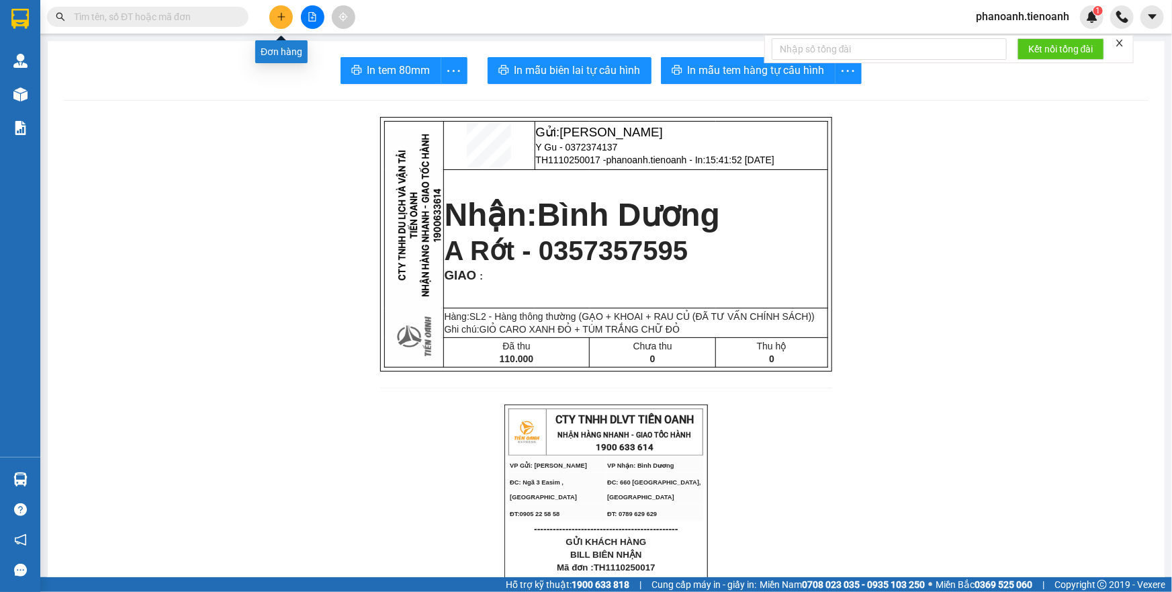
click at [275, 22] on button at bounding box center [281, 17] width 24 height 24
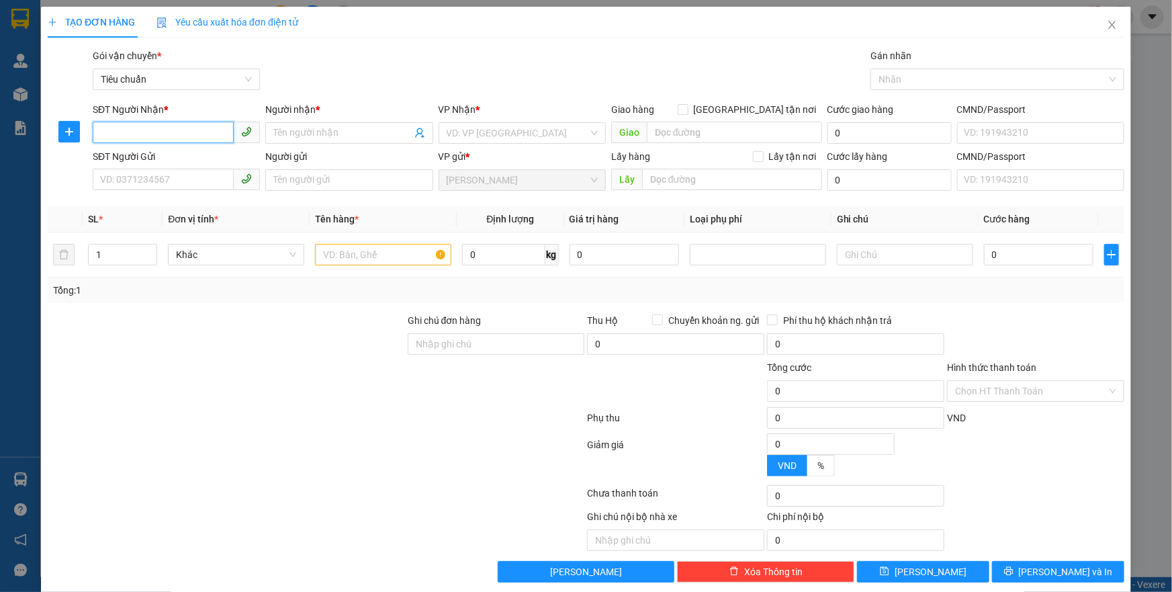
click at [188, 129] on input "SĐT Người Nhận *" at bounding box center [163, 132] width 141 height 21
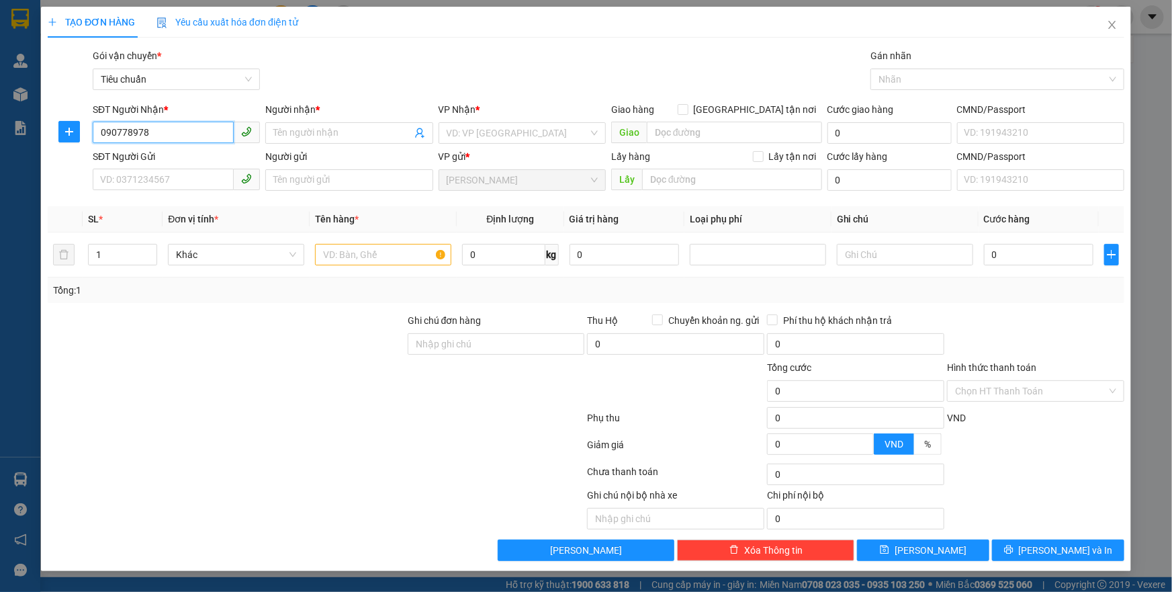
type input "0907789780"
click at [208, 161] on div "0907789780 - HÙNG" at bounding box center [176, 160] width 151 height 15
type input "HÙNG"
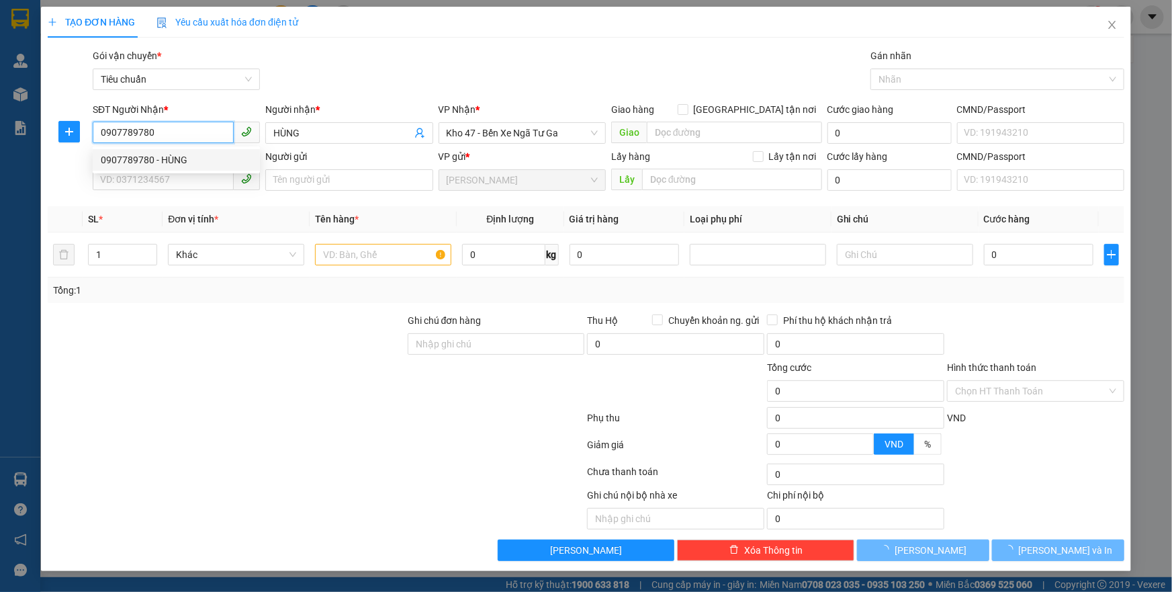
type input "60.000"
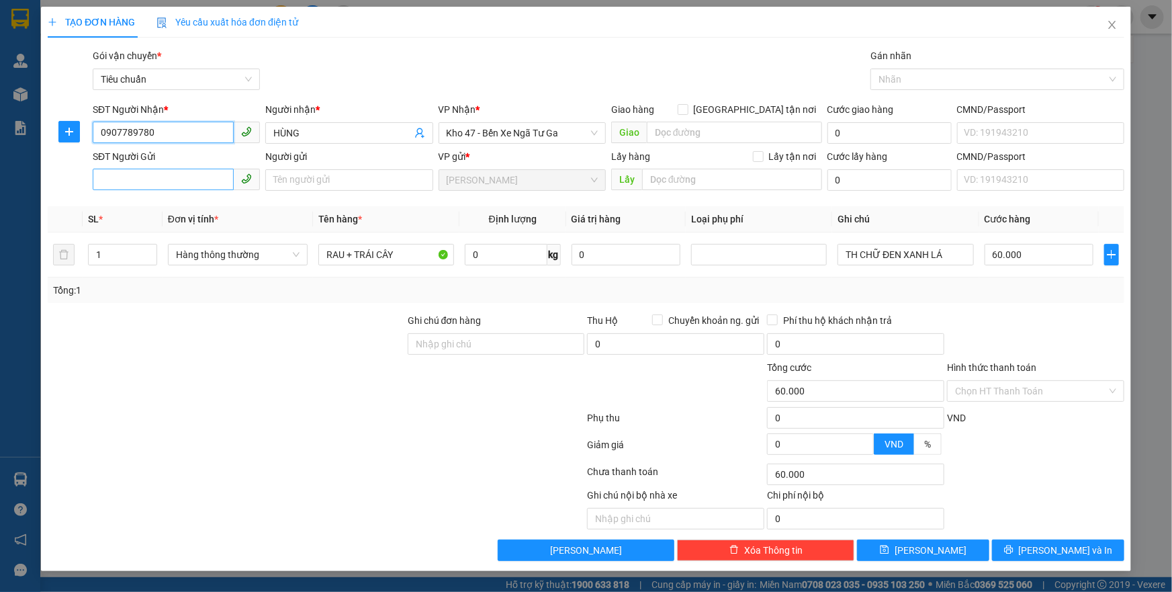
type input "0907789780"
click at [212, 182] on input "SĐT Người Gửi" at bounding box center [163, 179] width 141 height 21
click at [208, 208] on div "0819011250 - BÀ ÁNH" at bounding box center [176, 207] width 151 height 15
type input "0819011250"
type input "BÀ ÁNH"
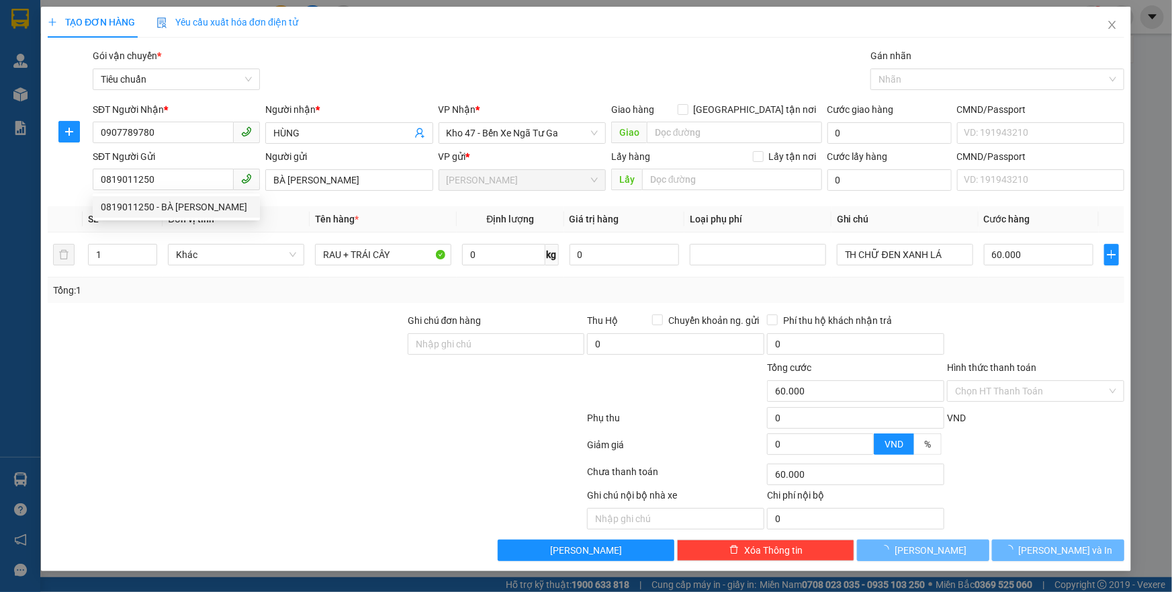
click at [344, 386] on div at bounding box center [226, 383] width 360 height 47
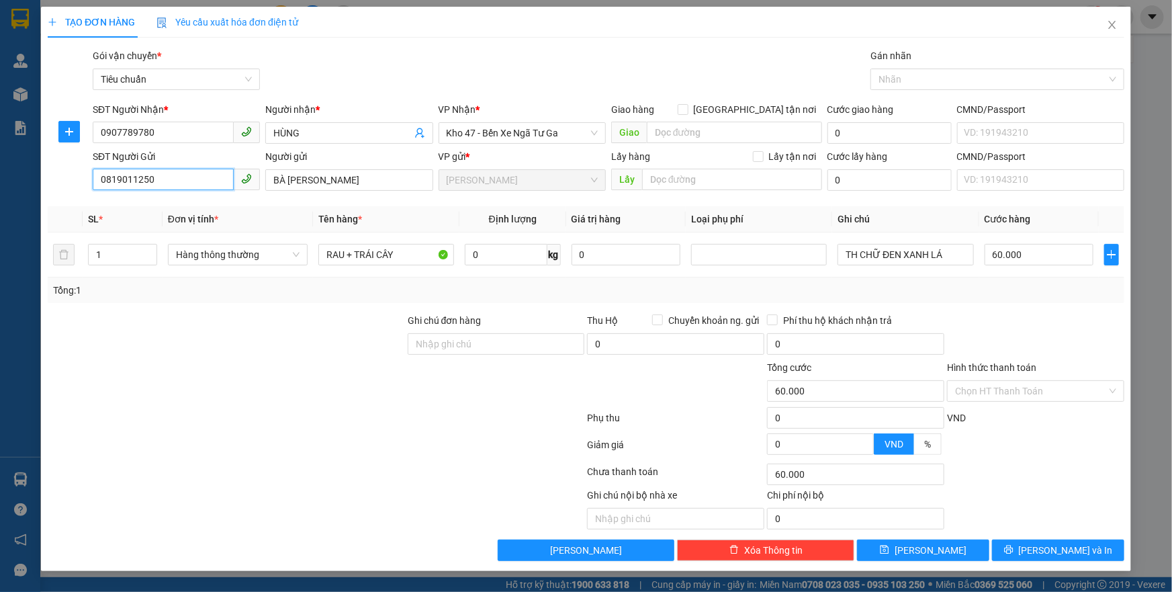
click at [177, 180] on input "0819011250" at bounding box center [163, 179] width 141 height 21
type input "0945959965"
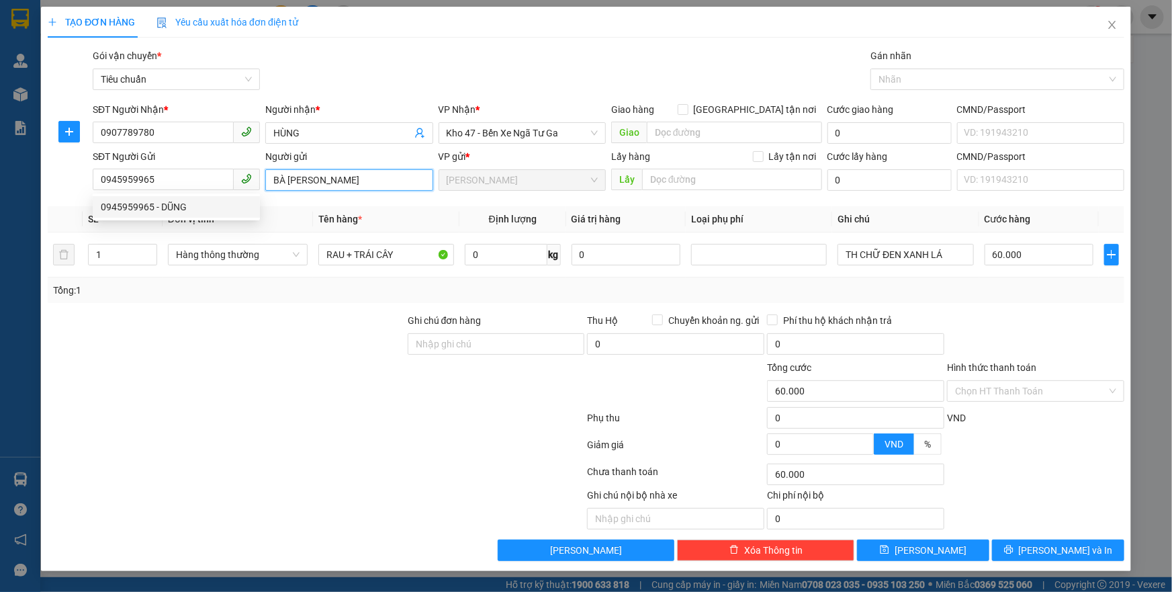
click at [357, 175] on input "BÀ ÁNH" at bounding box center [348, 179] width 167 height 21
click at [196, 218] on span "Đơn vị tính *" at bounding box center [193, 219] width 50 height 11
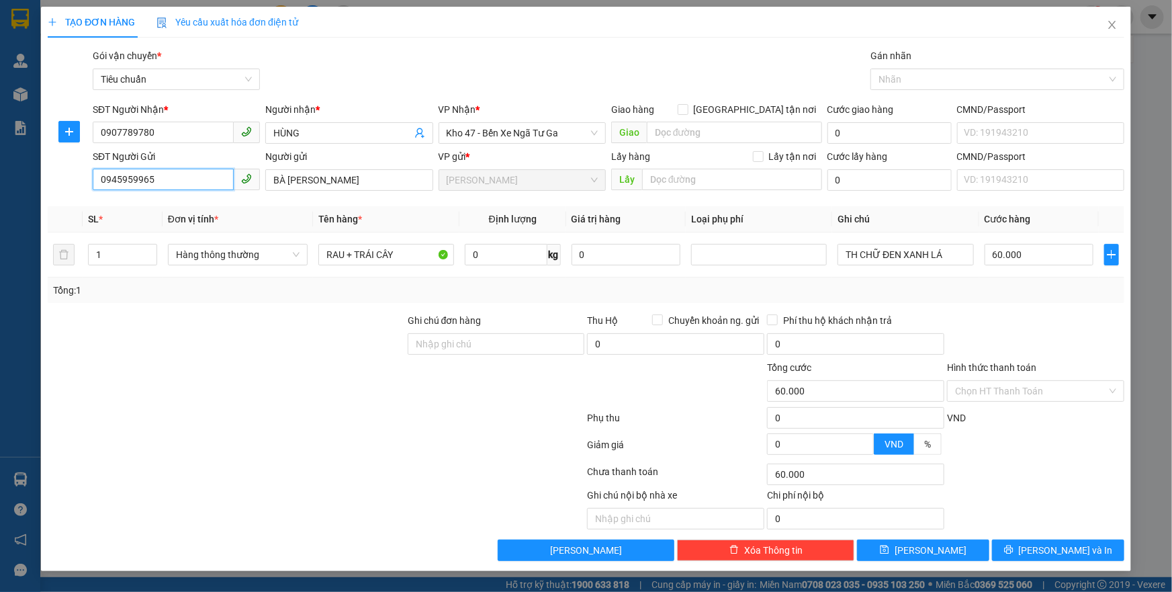
click at [188, 186] on input "0945959965" at bounding box center [163, 179] width 141 height 21
click at [191, 208] on div "0945959965 - DŨNG" at bounding box center [176, 207] width 151 height 15
type input "DŨNG"
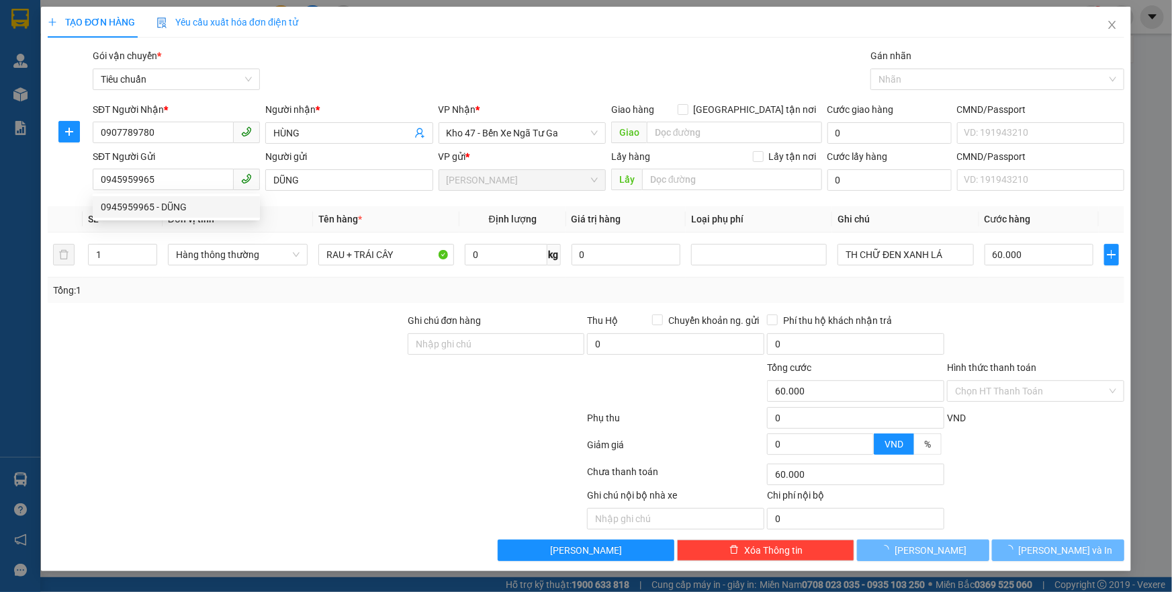
click at [245, 302] on div "Tổng: 1" at bounding box center [586, 290] width 1077 height 26
type input "70.000"
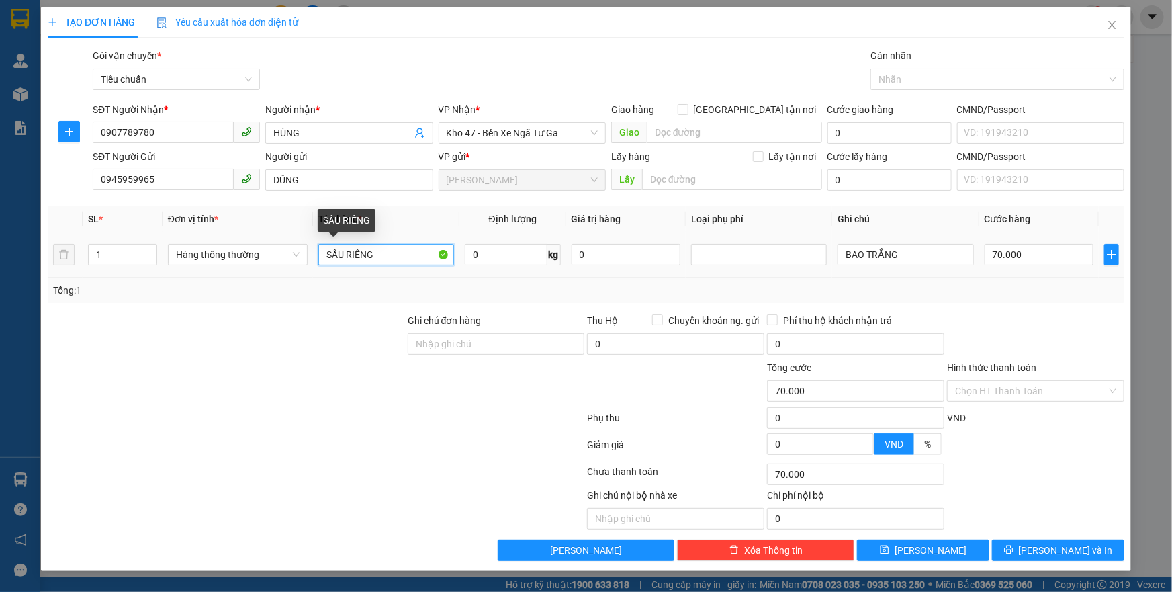
click at [384, 255] on input "SẦU RIÊNG" at bounding box center [386, 254] width 136 height 21
type input "THỨC ĂN + TRÁI CÂY"
type input "34"
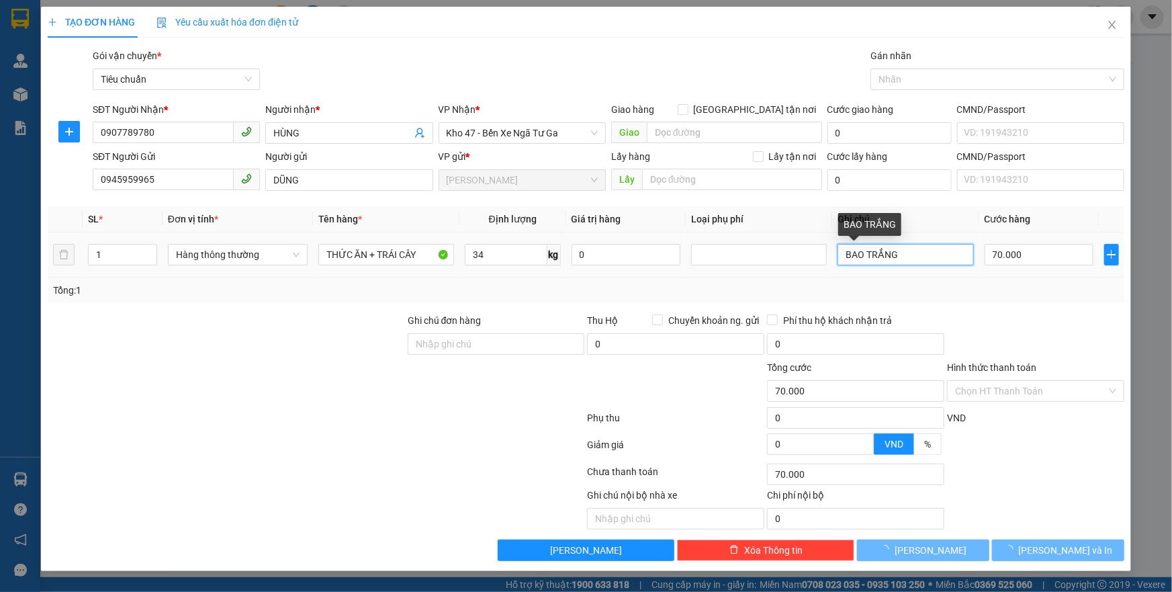
click at [934, 251] on input "BAO TRẮNG" at bounding box center [906, 254] width 136 height 21
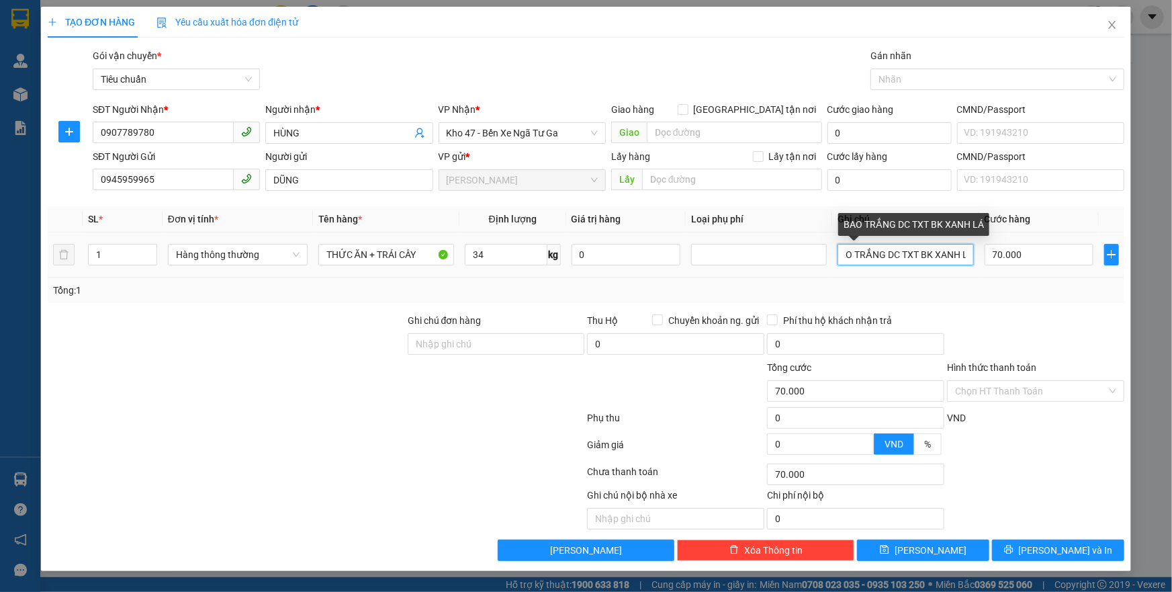
scroll to position [0, 20]
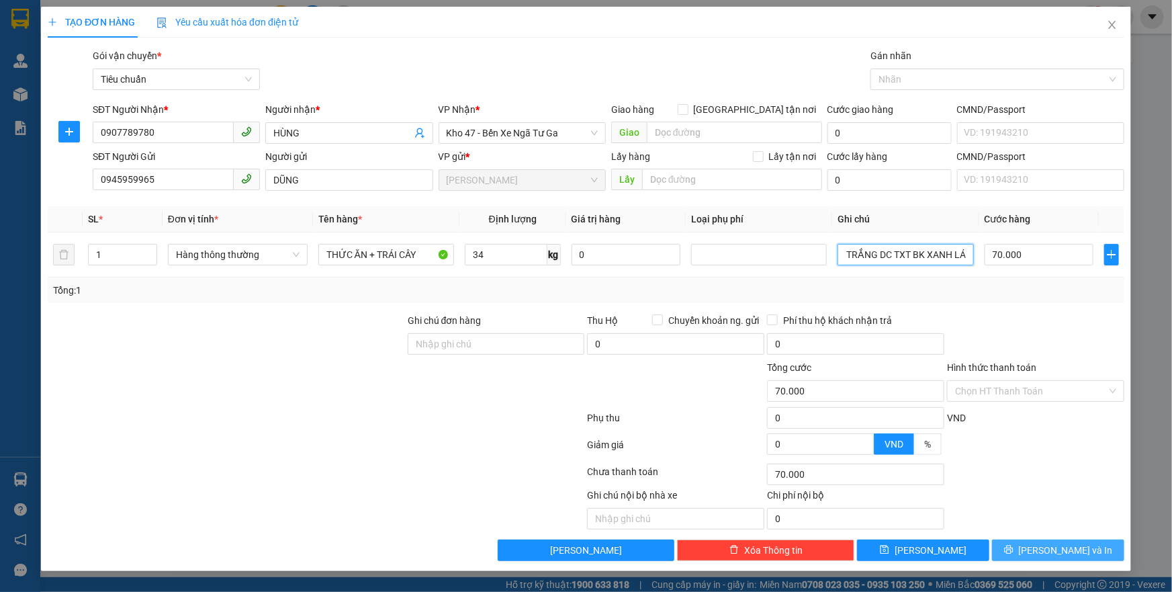
type input "BAO TRẮNG DC TXT BK XANH LÁ"
click at [1014, 554] on button "[PERSON_NAME] và In" at bounding box center [1058, 549] width 132 height 21
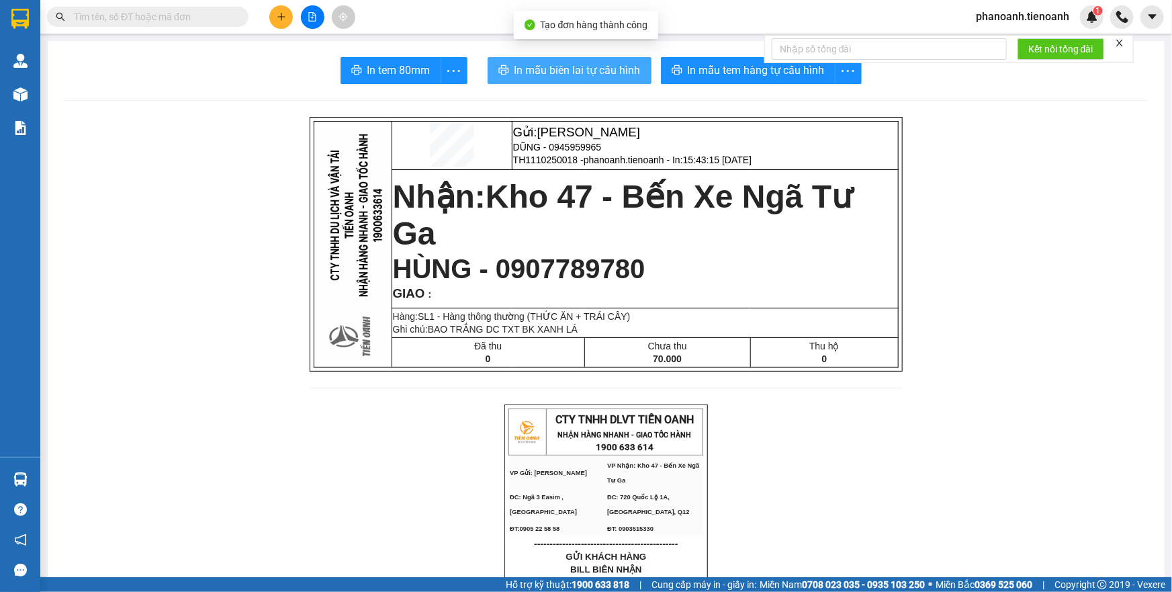
click at [623, 73] on span "In mẫu biên lai tự cấu hình" at bounding box center [578, 70] width 126 height 17
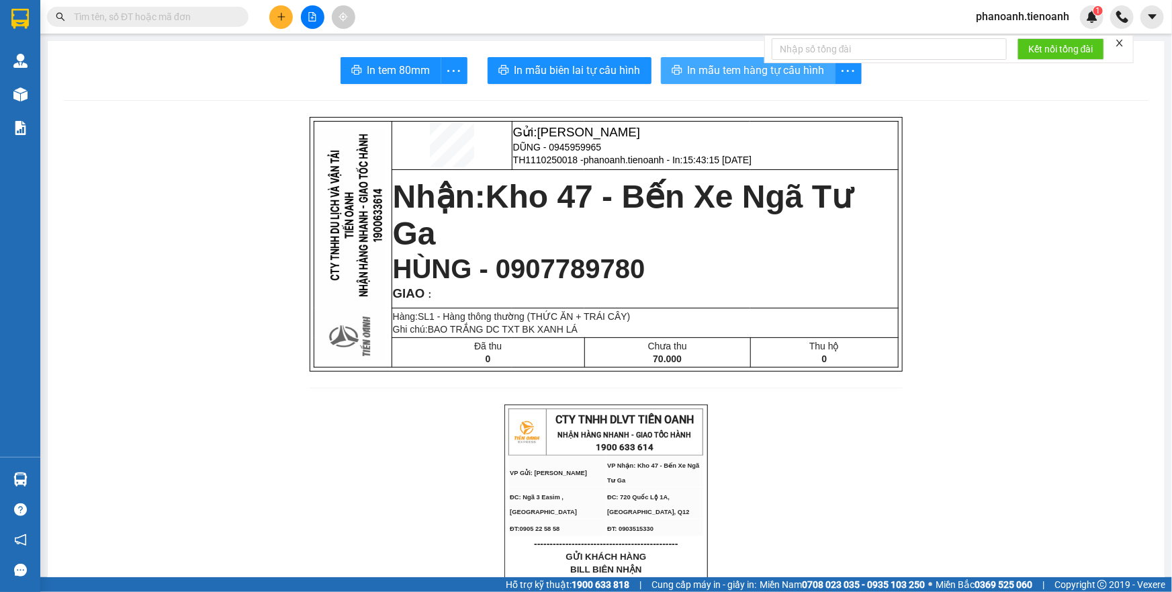
click at [733, 67] on span "In mẫu tem hàng tự cấu hình" at bounding box center [756, 70] width 137 height 17
